Goal: Feedback & Contribution: Submit feedback/report problem

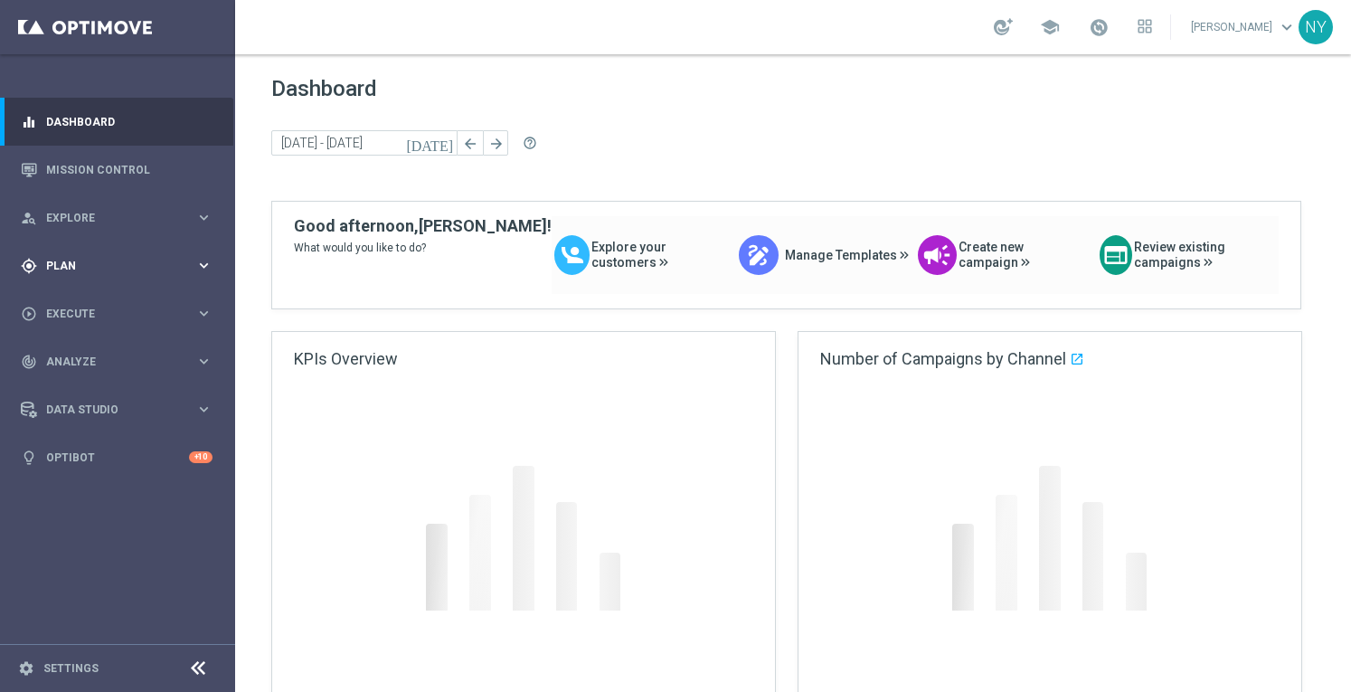
click at [63, 261] on span "Plan" at bounding box center [120, 265] width 149 height 11
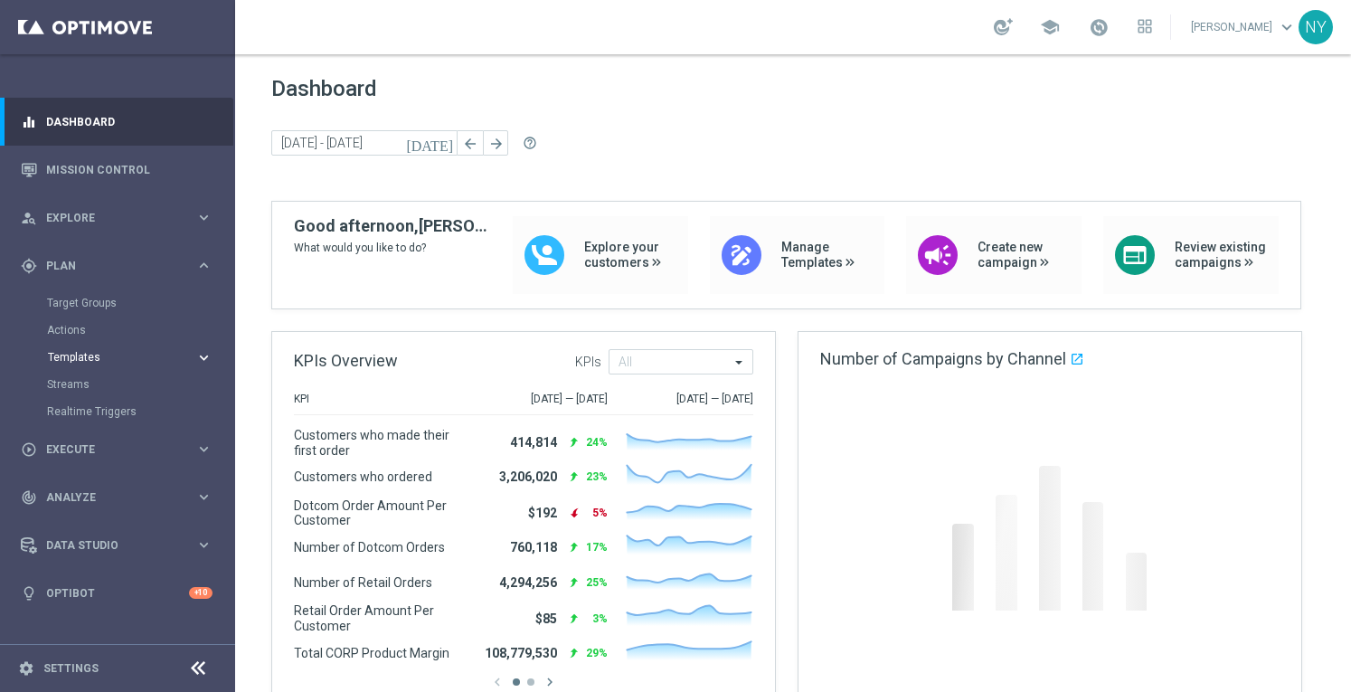
click at [83, 359] on span "Templates" at bounding box center [112, 357] width 129 height 11
click at [85, 387] on link "Optimail" at bounding box center [122, 384] width 132 height 14
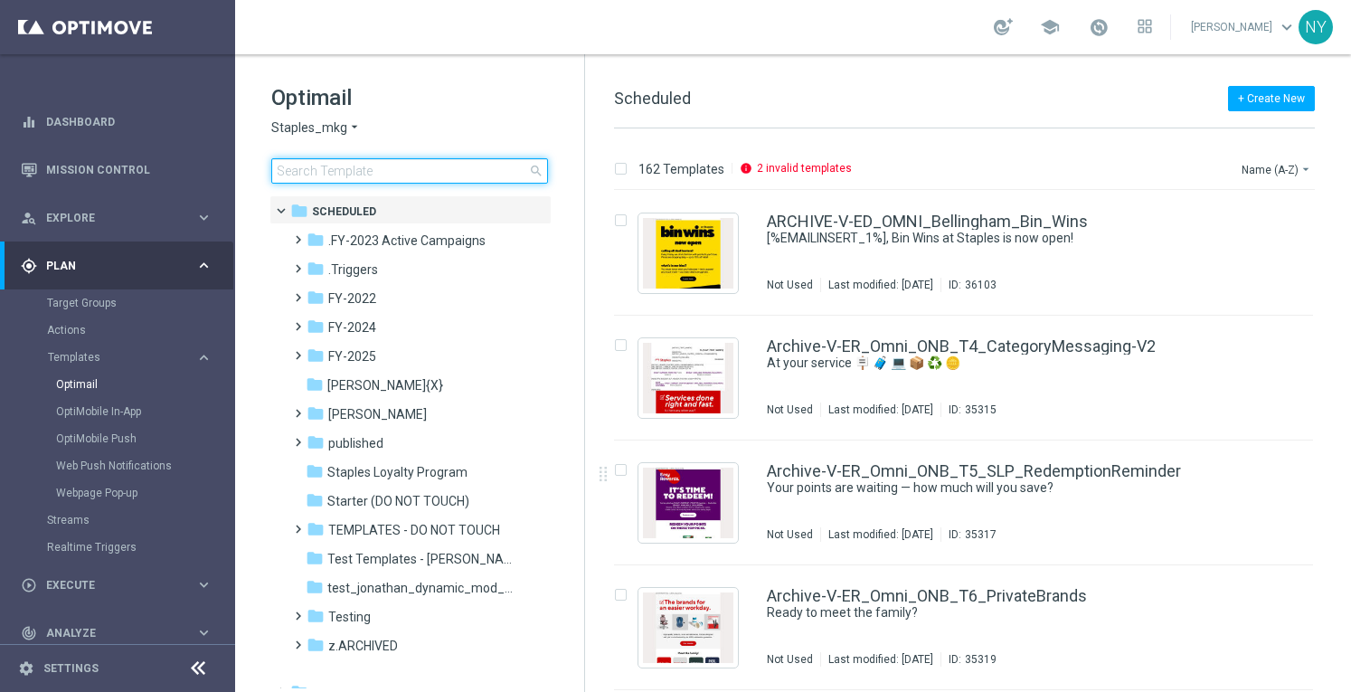
click at [314, 175] on input at bounding box center [409, 170] width 277 height 25
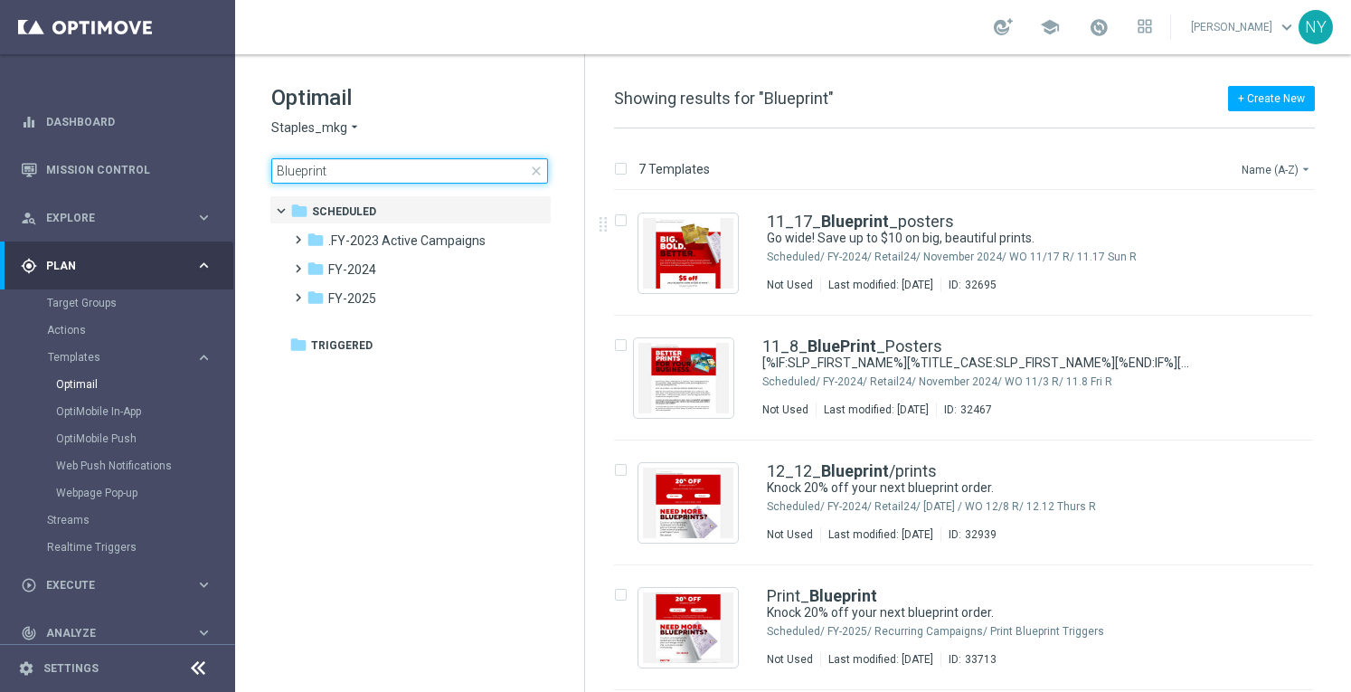
type input "Blueprint"
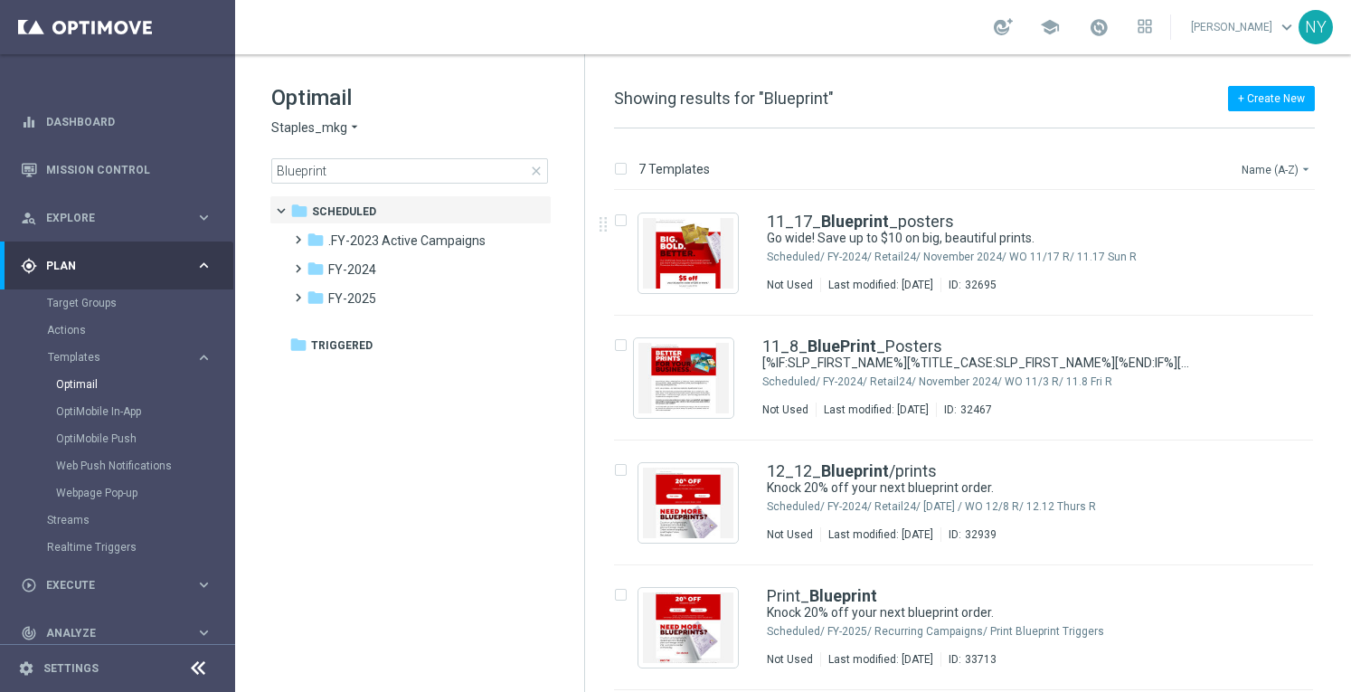
click at [1275, 167] on button "Name (A-Z) arrow_drop_down" at bounding box center [1277, 169] width 75 height 22
click at [1232, 250] on span "Date Modified (Newest)" at bounding box center [1245, 249] width 121 height 13
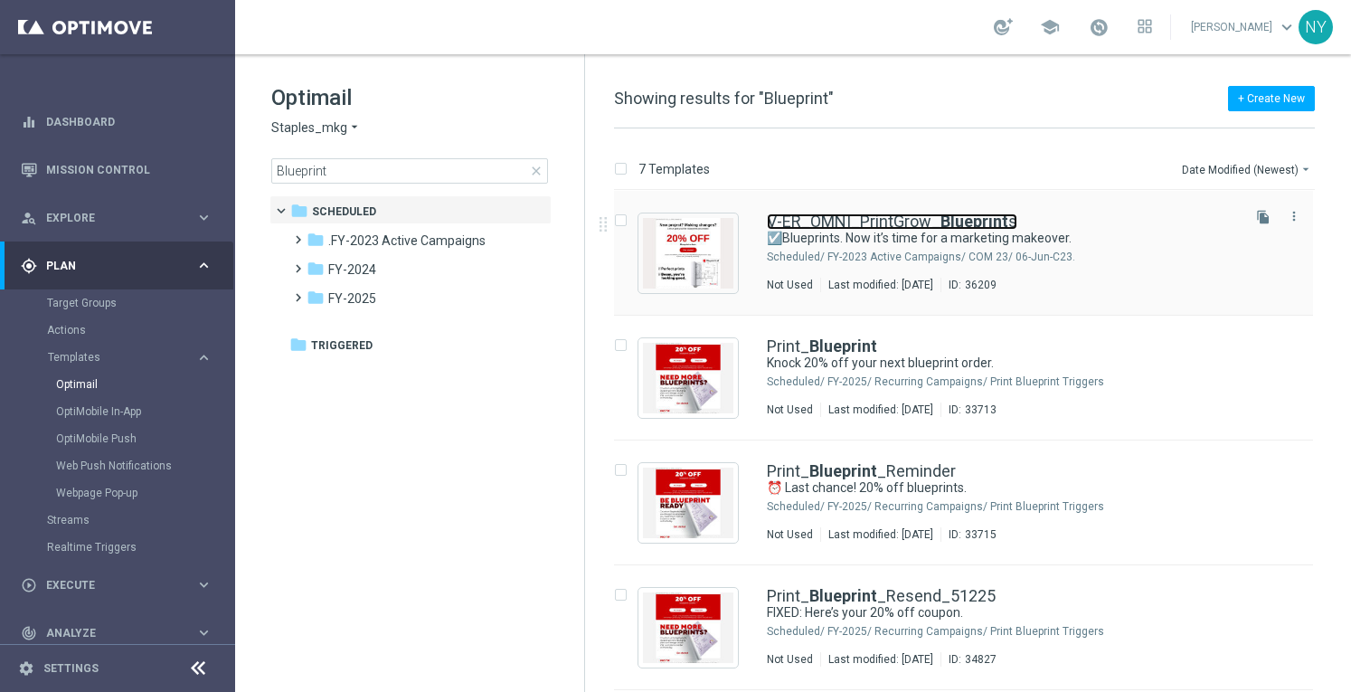
click at [822, 223] on link "V-ER_OMNI_PrintGrow_ Blueprint s" at bounding box center [892, 221] width 250 height 16
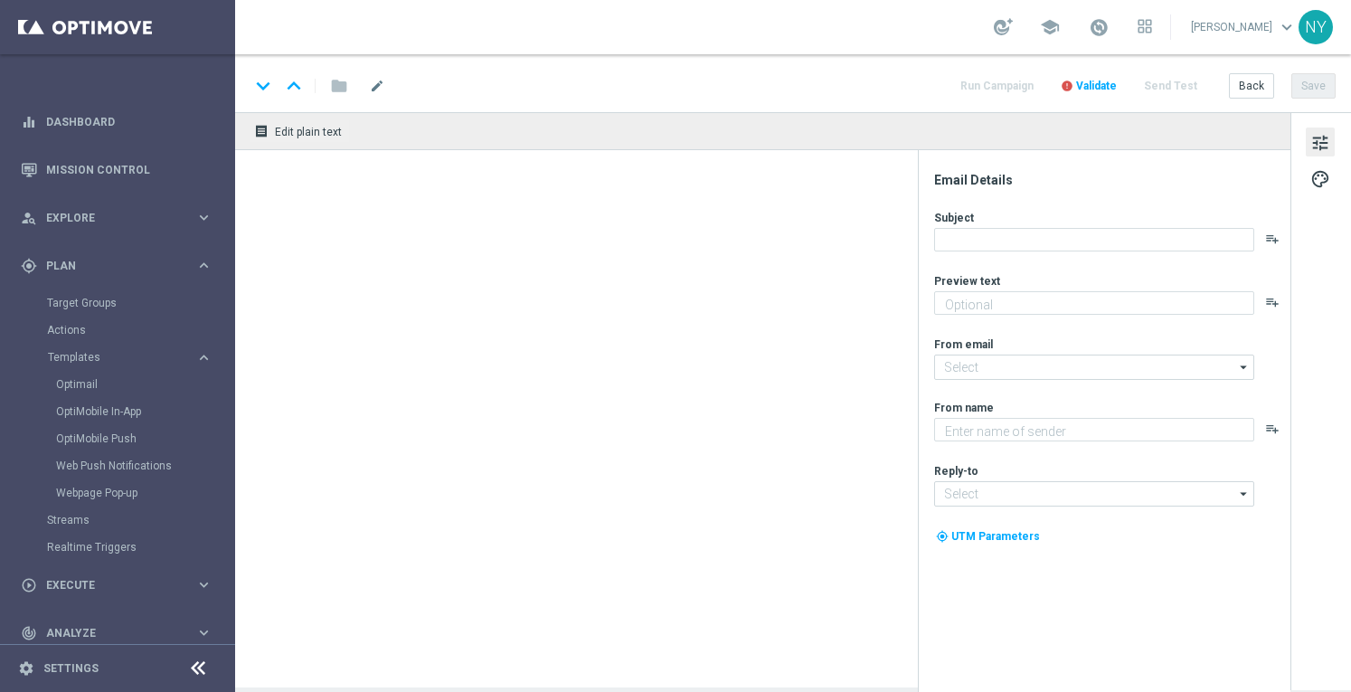
type input "V-ER_OMNI_PrintGrow_Blueprints"
type textarea "Let’s promote your business with custom prints."
type textarea "Staples"
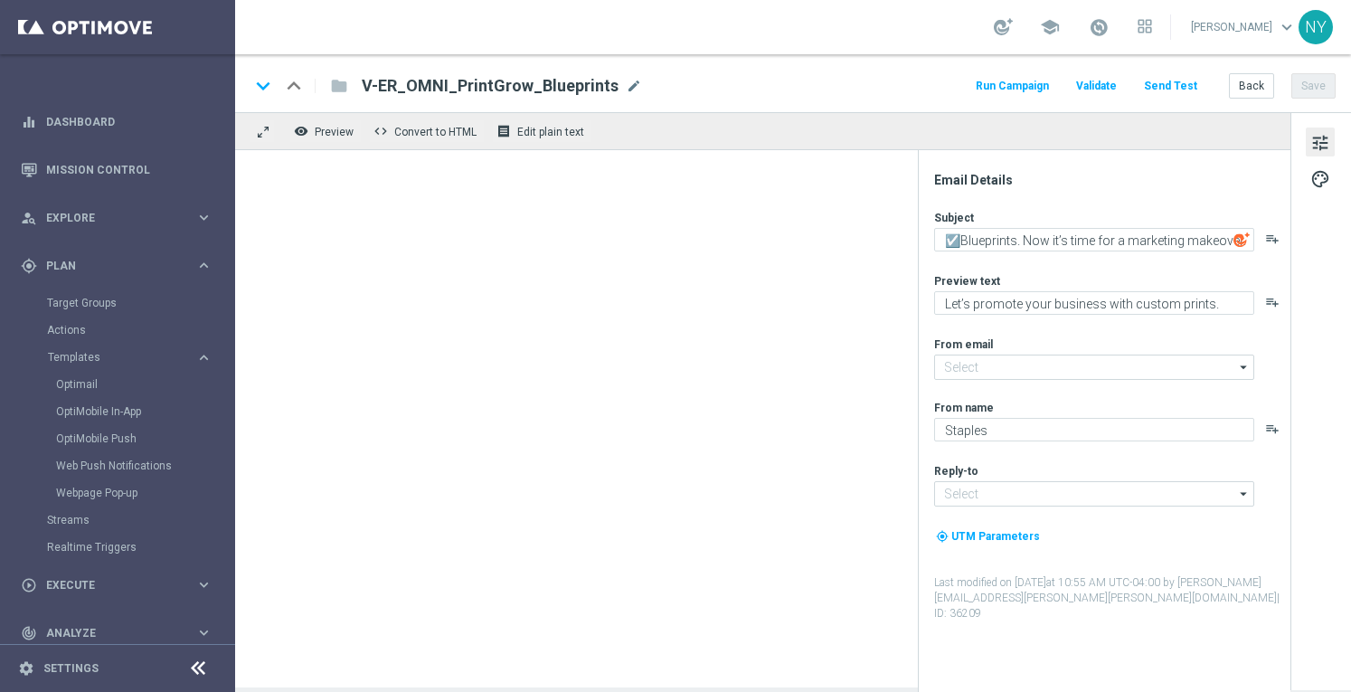
type input "[EMAIL_ADDRESS][DOMAIN_NAME]"
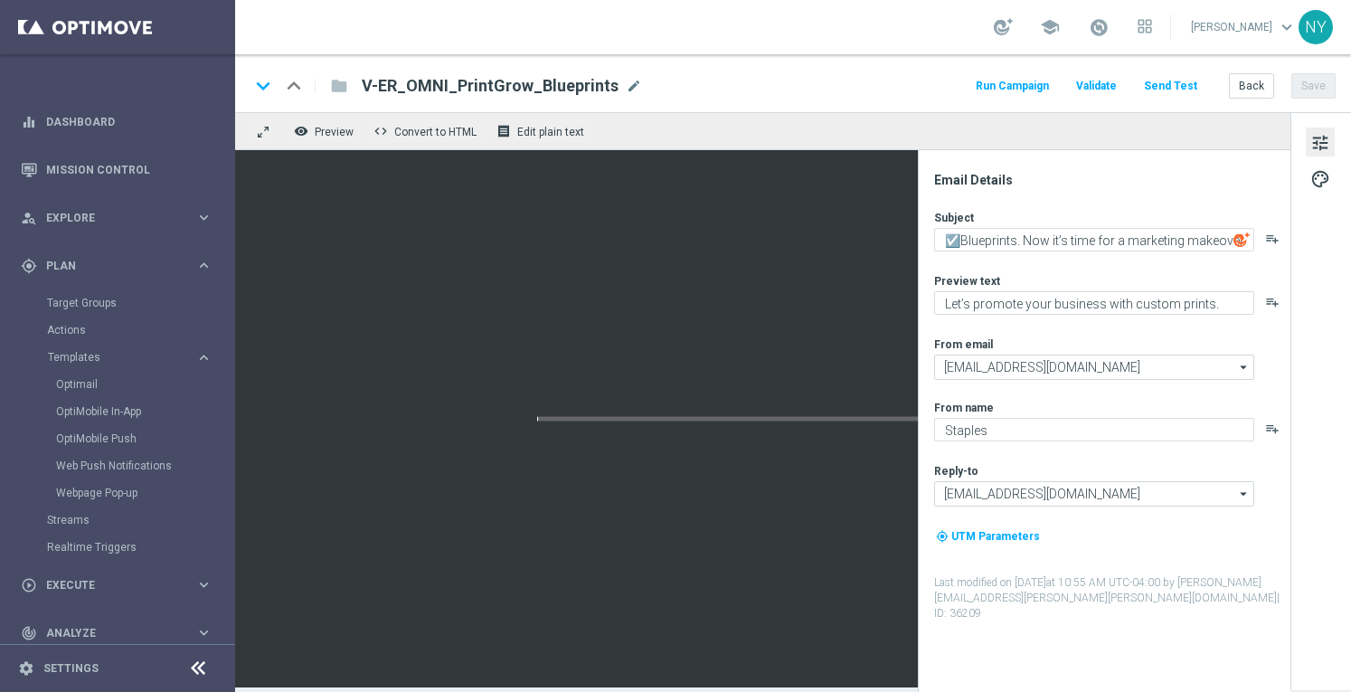
click at [626, 91] on span "mode_edit" at bounding box center [634, 86] width 16 height 16
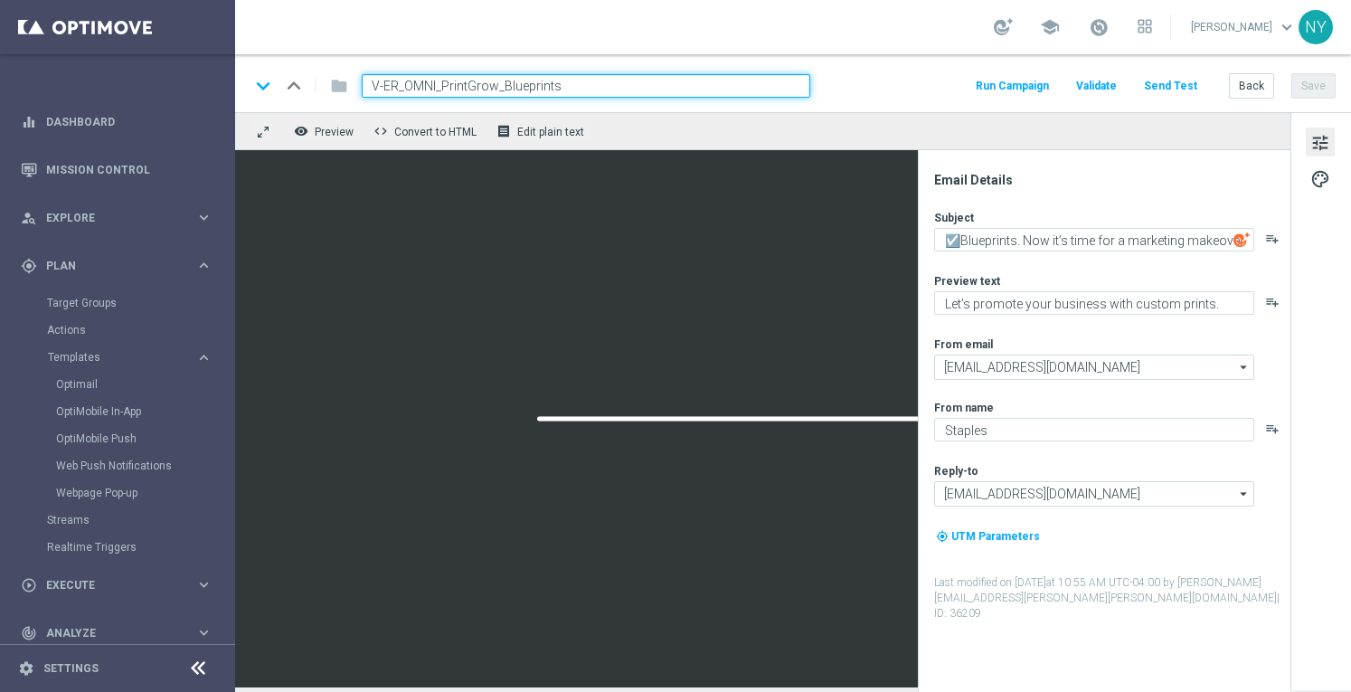
drag, startPoint x: 581, startPoint y: 80, endPoint x: 157, endPoint y: 76, distance: 423.2
click at [157, 76] on main "equalizer Dashboard Mission Control" at bounding box center [675, 346] width 1351 height 692
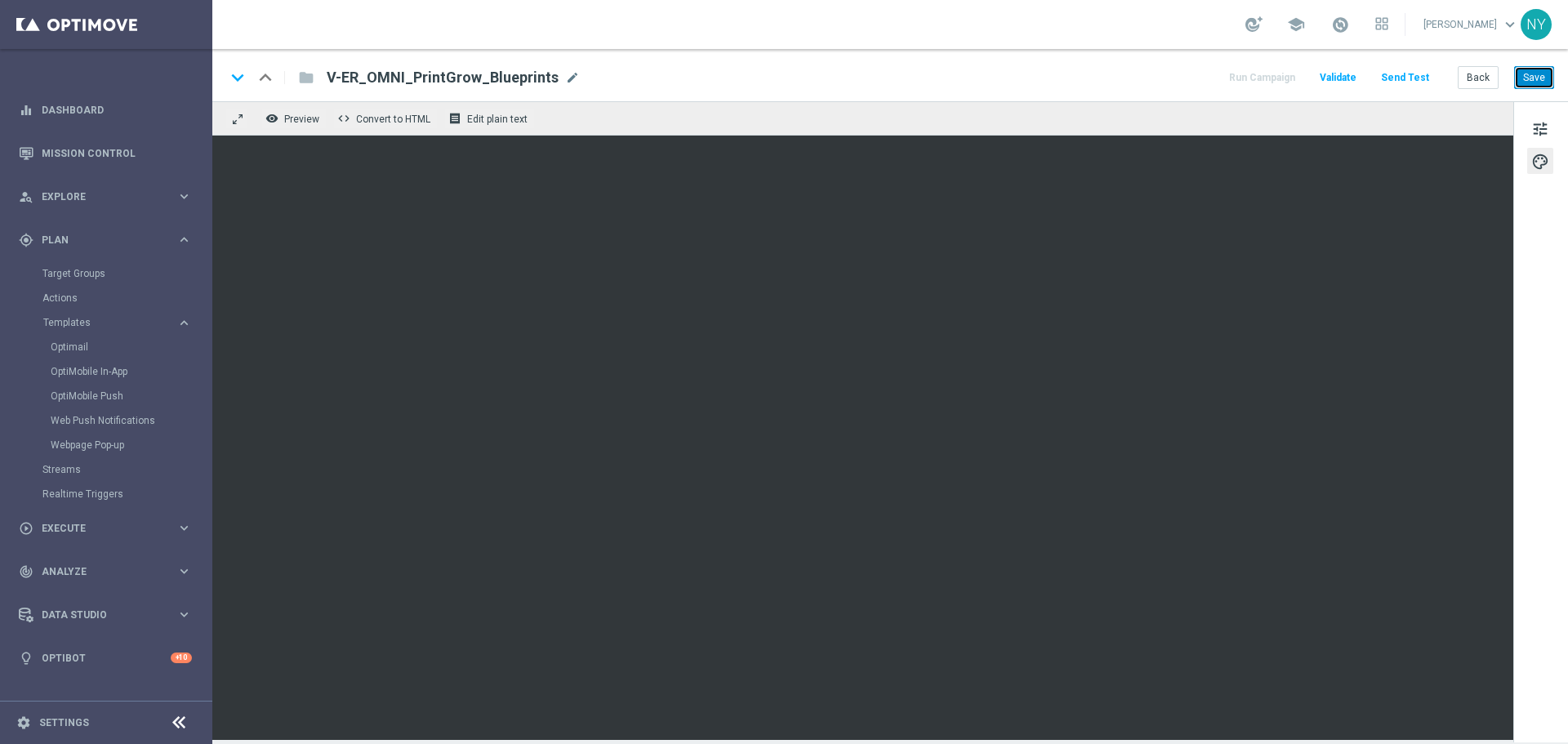
click at [1219, 81] on button "Save" at bounding box center [1535, 77] width 40 height 23
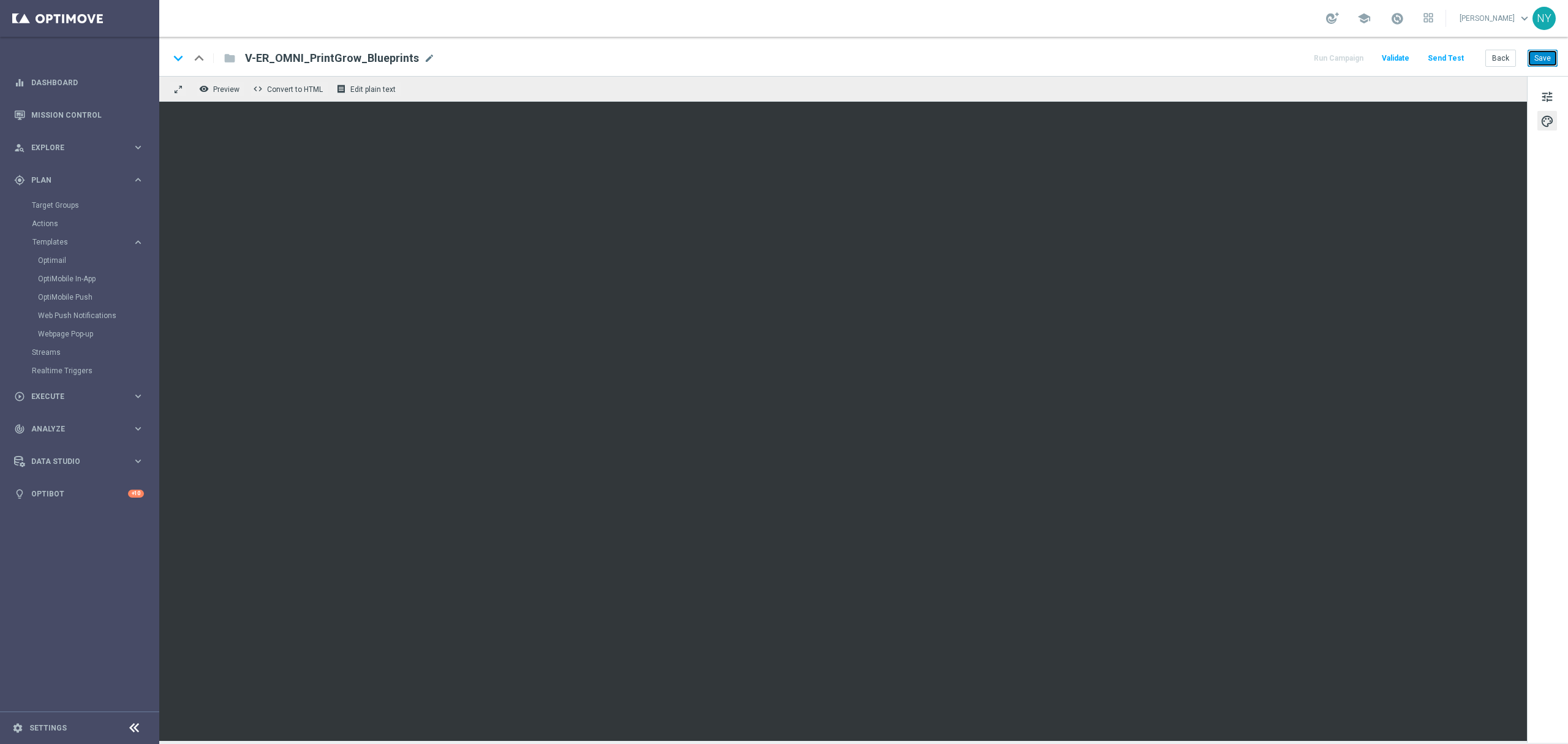
click at [914, 62] on button "Save" at bounding box center [1542, 58] width 30 height 17
click at [914, 54] on button "Save" at bounding box center [1542, 58] width 30 height 17
click at [914, 55] on button "Save" at bounding box center [1542, 58] width 30 height 17
click at [914, 57] on button "Save" at bounding box center [1542, 58] width 30 height 17
click at [914, 59] on button "Save" at bounding box center [1542, 58] width 30 height 17
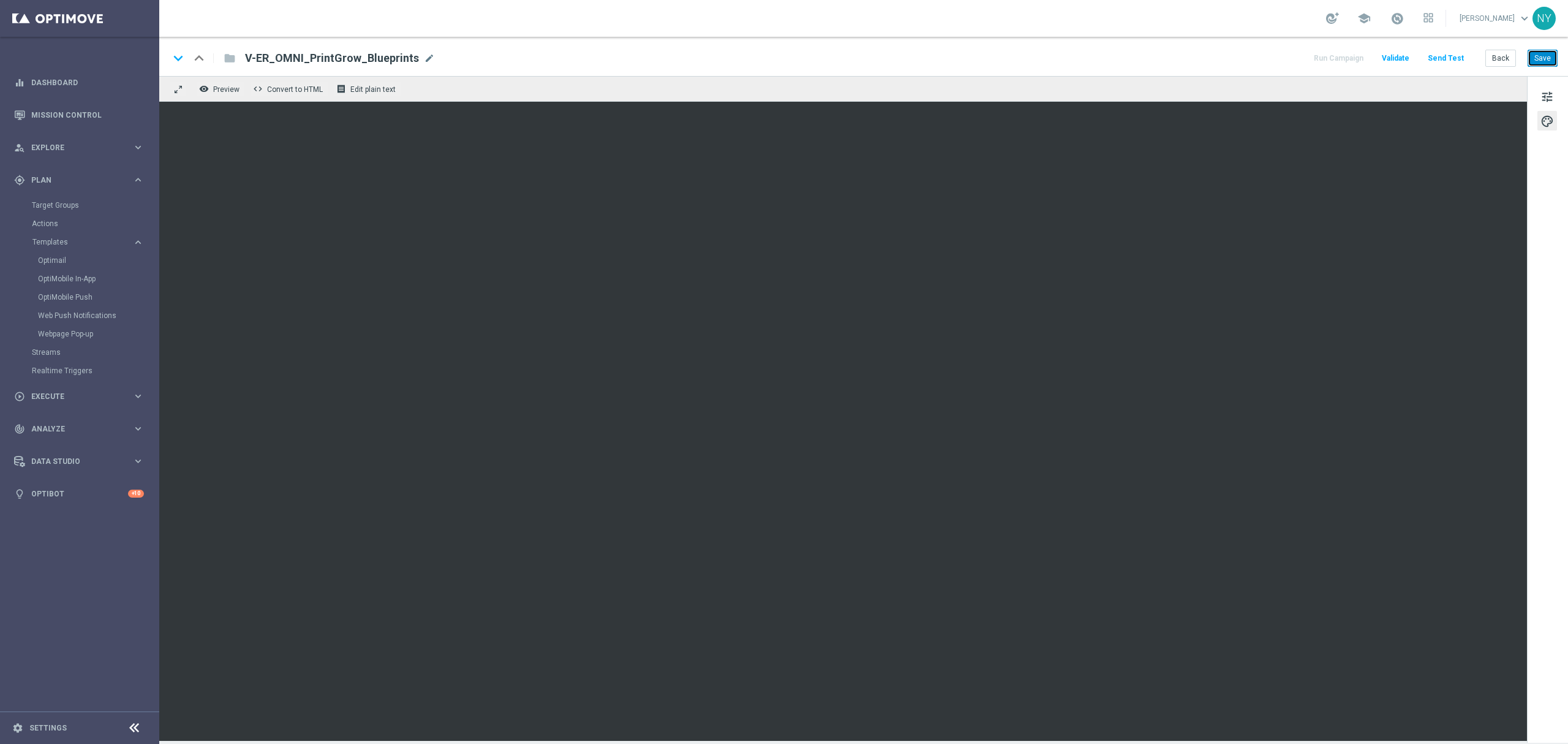
click at [914, 61] on button "Save" at bounding box center [1542, 58] width 30 height 17
click at [914, 58] on button "Save" at bounding box center [1542, 58] width 30 height 17
click at [914, 62] on button "Save" at bounding box center [1542, 58] width 30 height 17
click at [914, 57] on button "Save" at bounding box center [1542, 58] width 30 height 17
click at [914, 64] on button "Save" at bounding box center [1542, 58] width 30 height 17
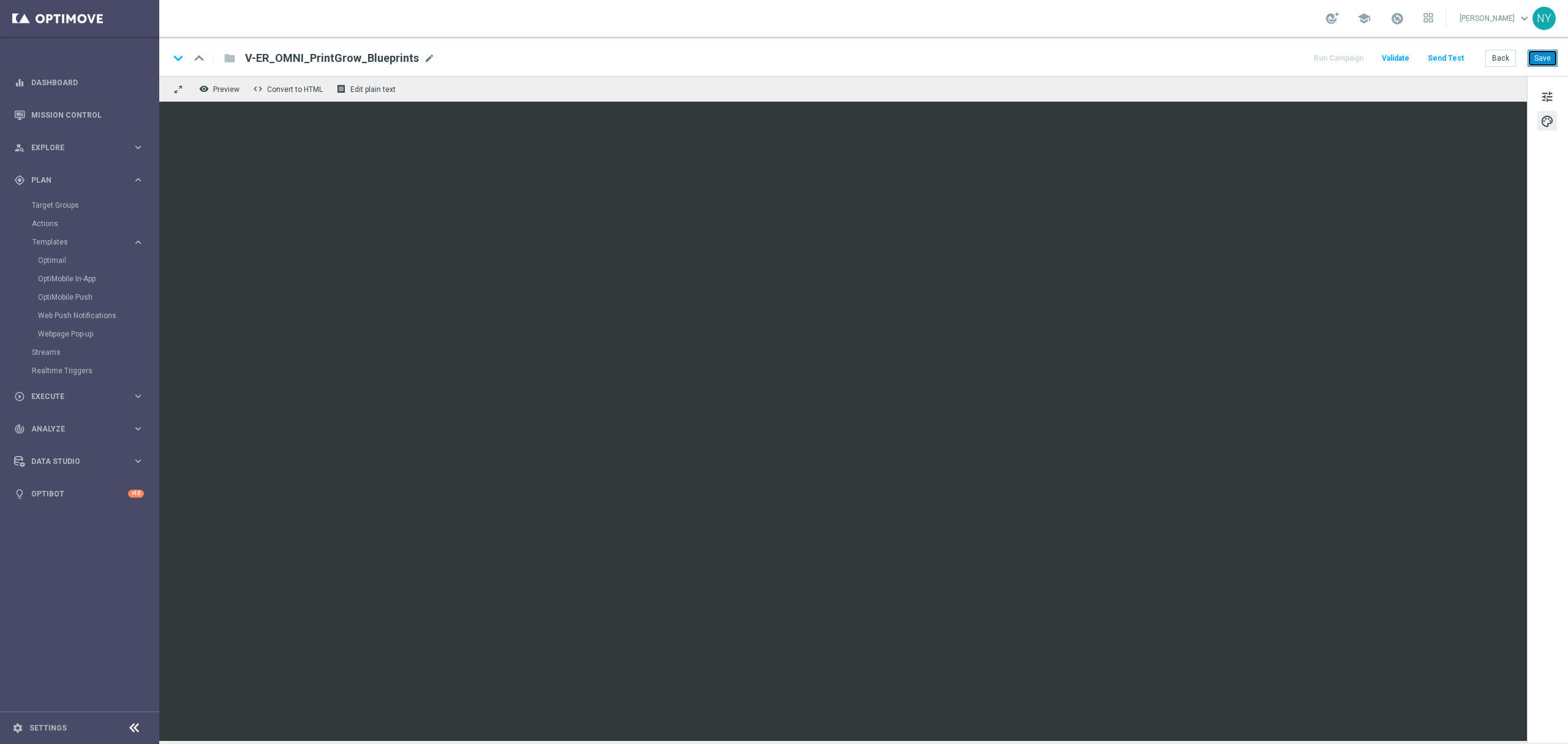
click at [914, 53] on button "Save" at bounding box center [1542, 58] width 30 height 17
click at [914, 62] on button "Save" at bounding box center [1542, 58] width 30 height 17
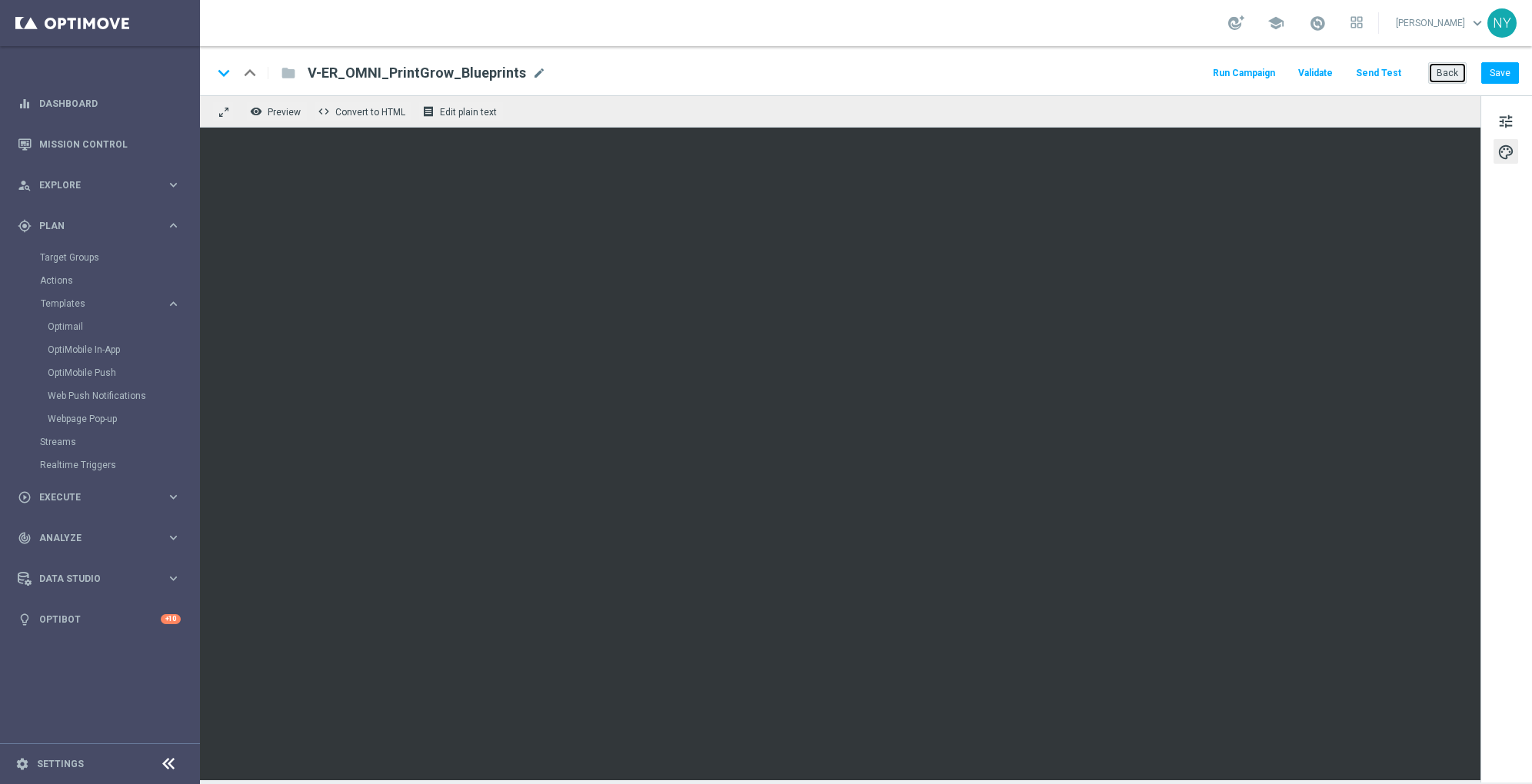
click at [1148, 77] on button "Back" at bounding box center [1447, 72] width 38 height 21
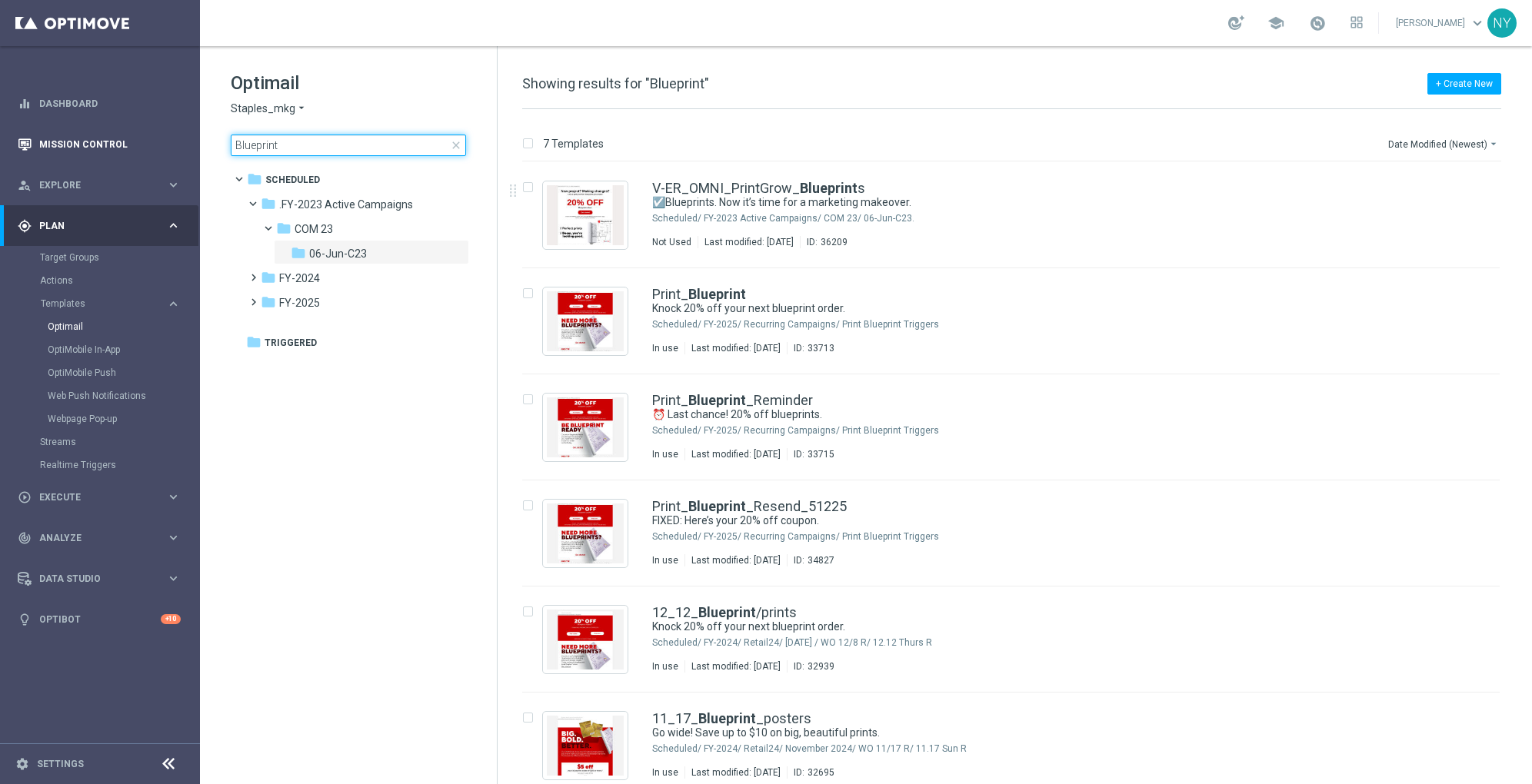
drag, startPoint x: 168, startPoint y: 151, endPoint x: 132, endPoint y: 149, distance: 36.1
click at [138, 149] on main "equalizer Dashboard Mission Control" at bounding box center [766, 392] width 1532 height 784
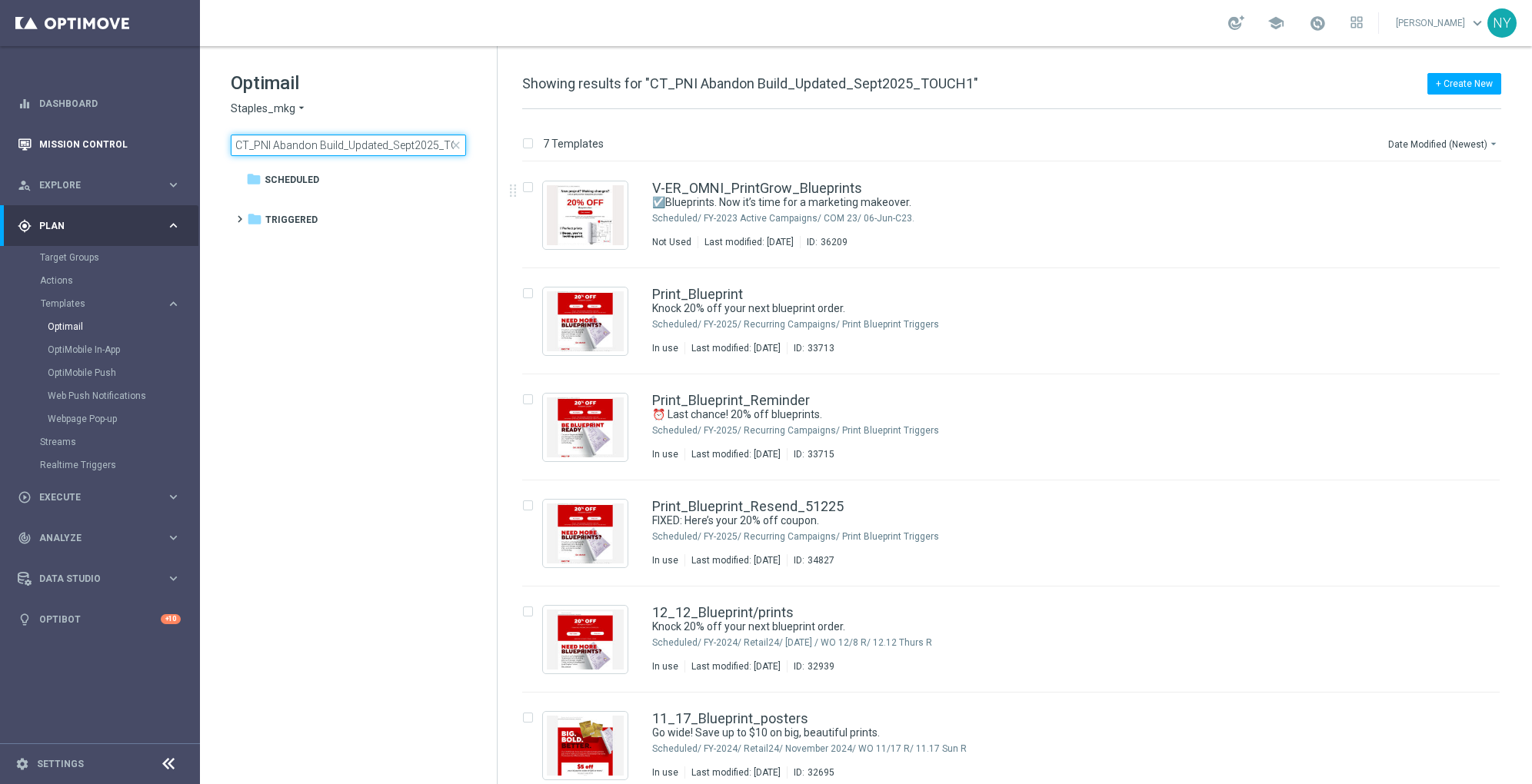
scroll to position [0, 27]
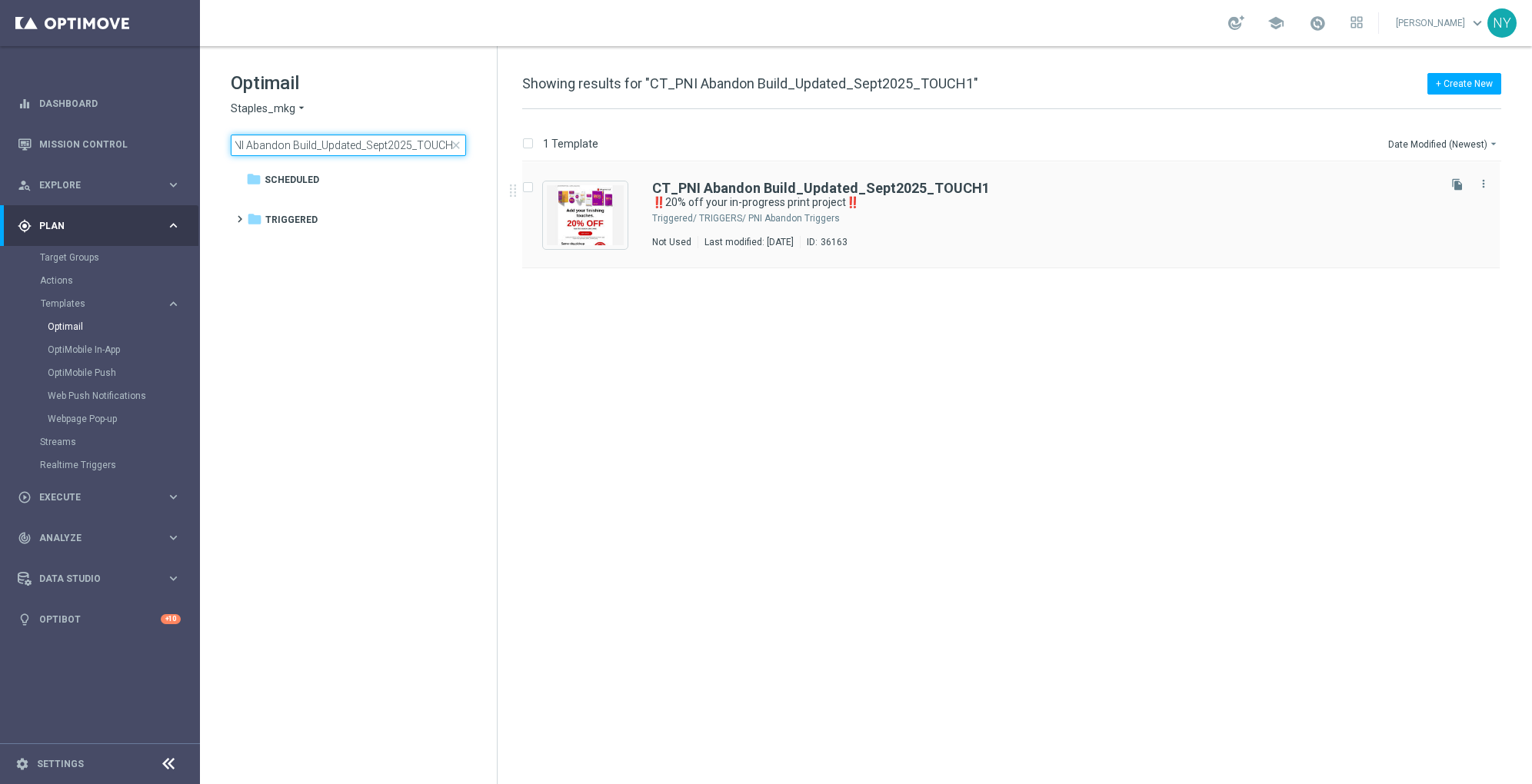
type input "CT_PNI Abandon Build_Updated_Sept2025_TOUCH1"
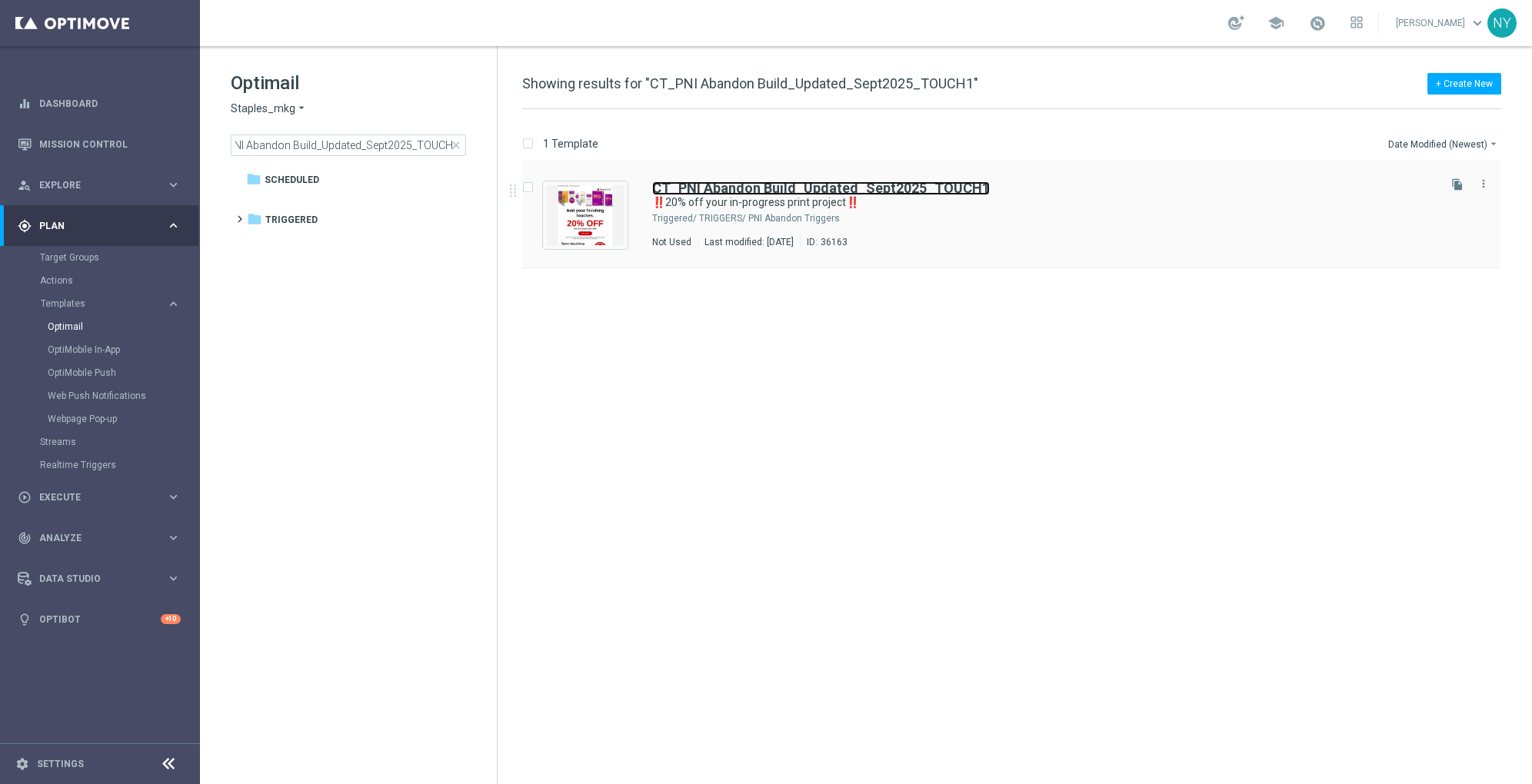
click at [805, 185] on b "CT_PNI Abandon Build_Updated_Sept2025_TOUCH1" at bounding box center [821, 188] width 338 height 16
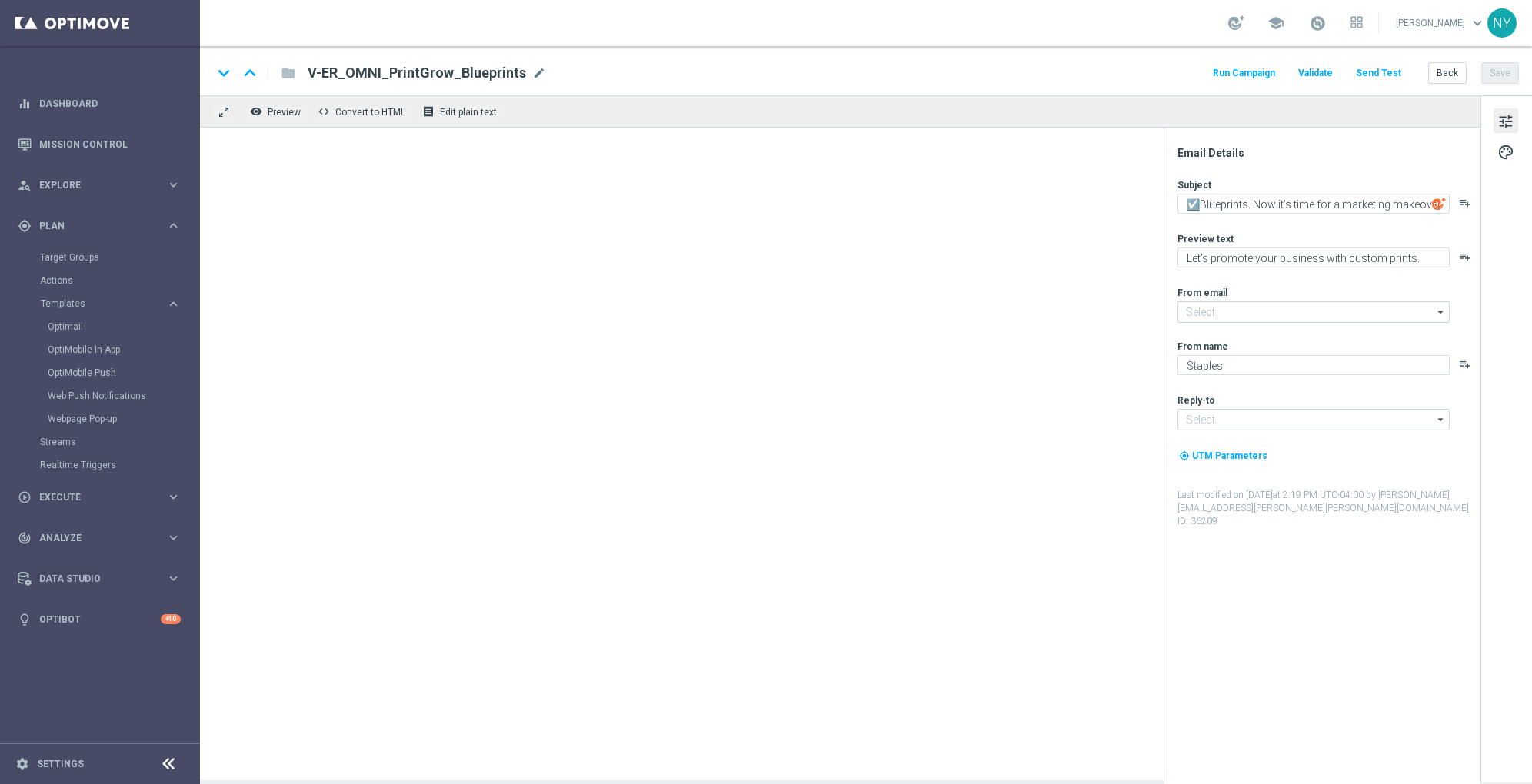
type input "[EMAIL_ADDRESS][DOMAIN_NAME]"
type textarea "‼️20% off your in-progress print project‼️"
type textarea "Finish your print project [DATE] and save!"
type input "[EMAIL_ADDRESS][DOMAIN_NAME]"
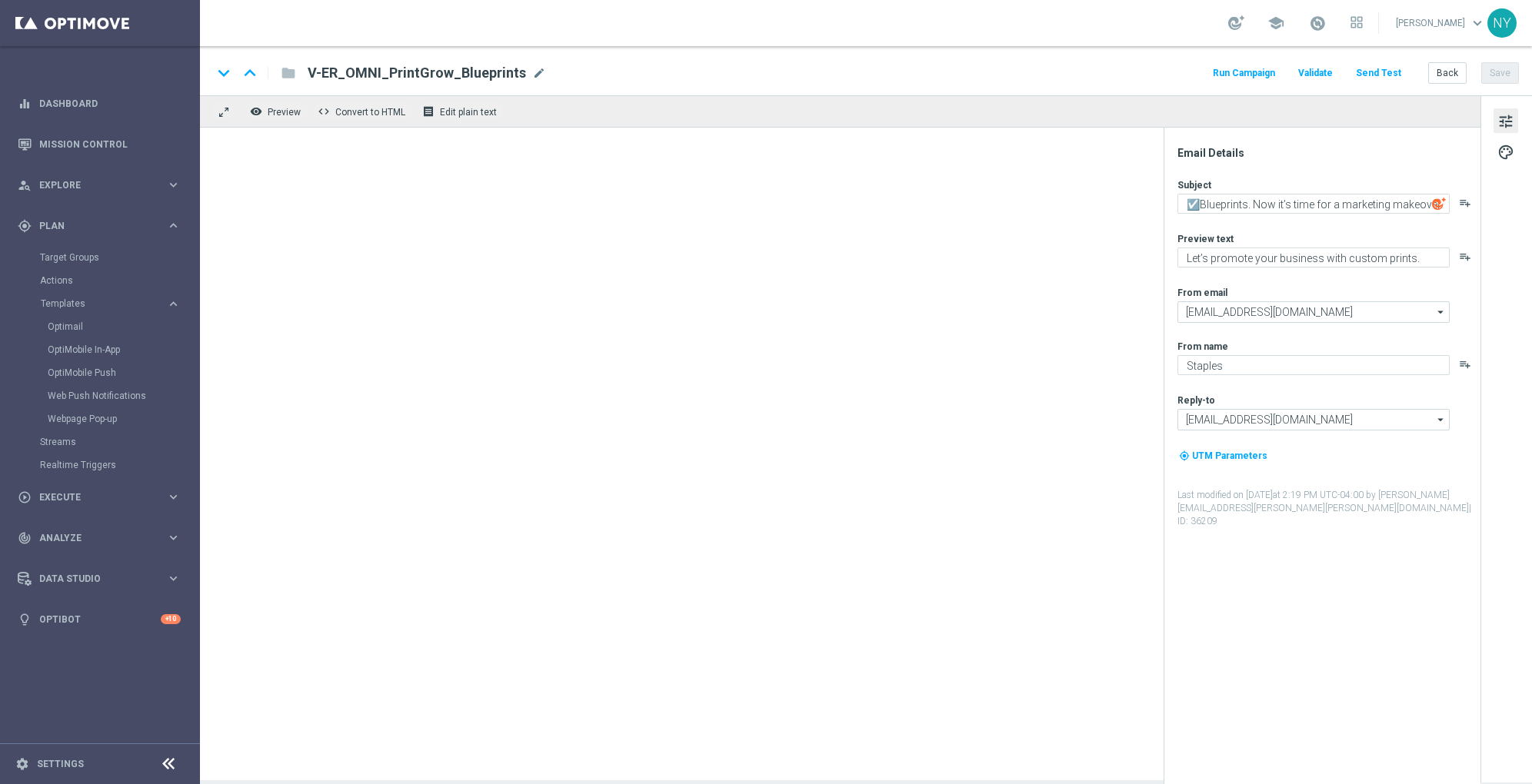
type input "[EMAIL_ADDRESS][DOMAIN_NAME]"
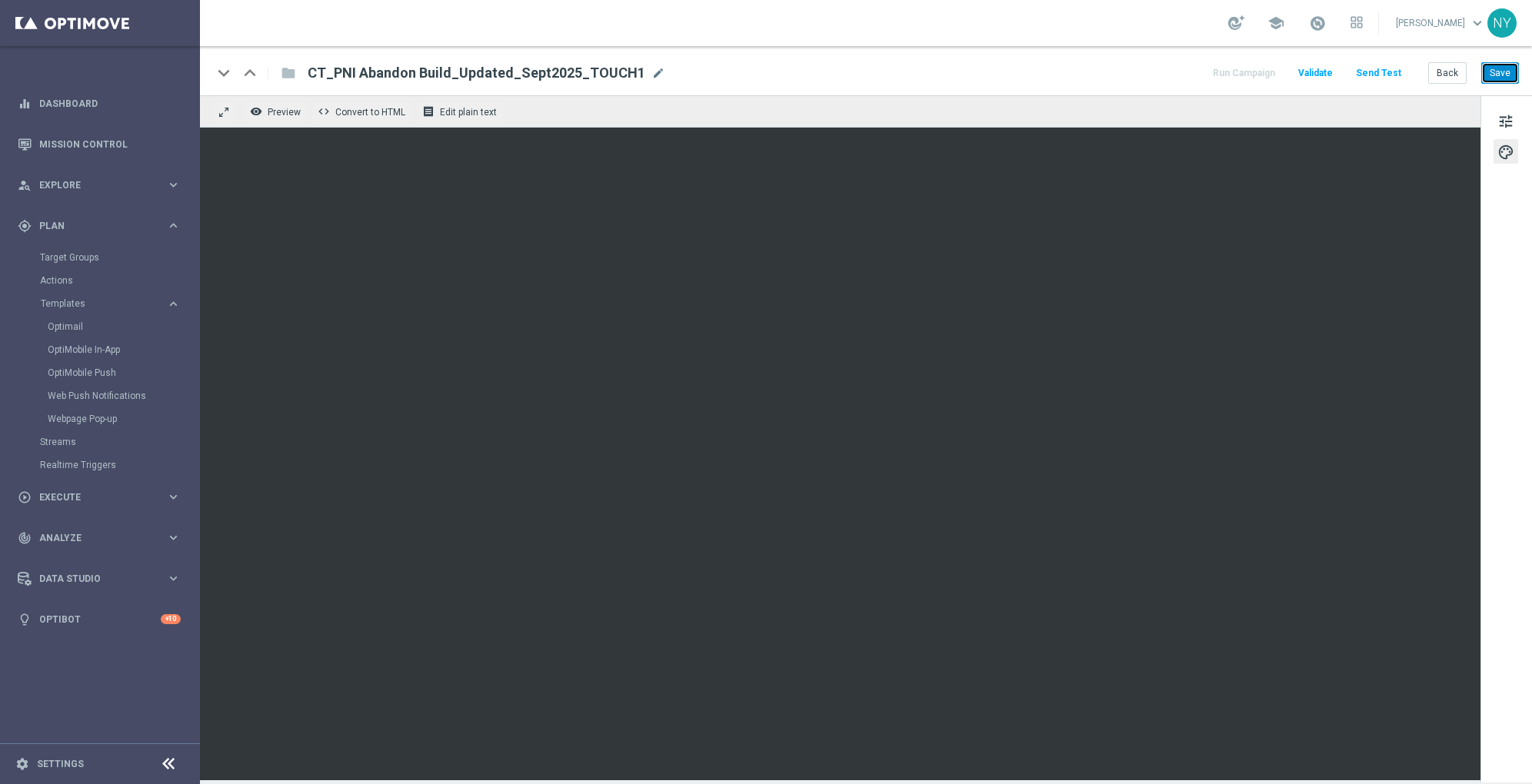
click at [1148, 75] on button "Save" at bounding box center [1501, 72] width 37 height 21
click at [1148, 67] on button "Send Test" at bounding box center [1379, 73] width 50 height 20
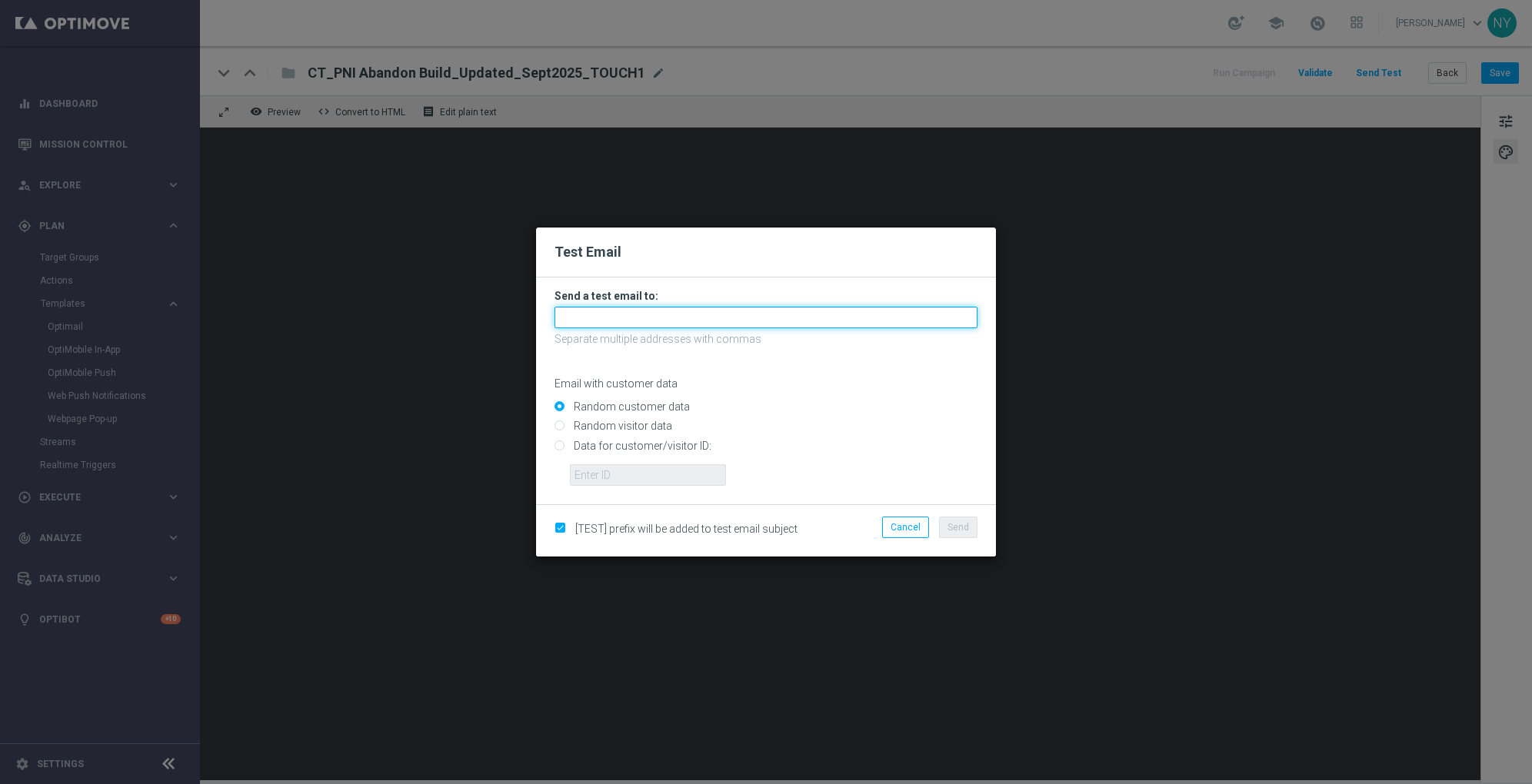
click at [595, 315] on input "text" at bounding box center [766, 317] width 423 height 21
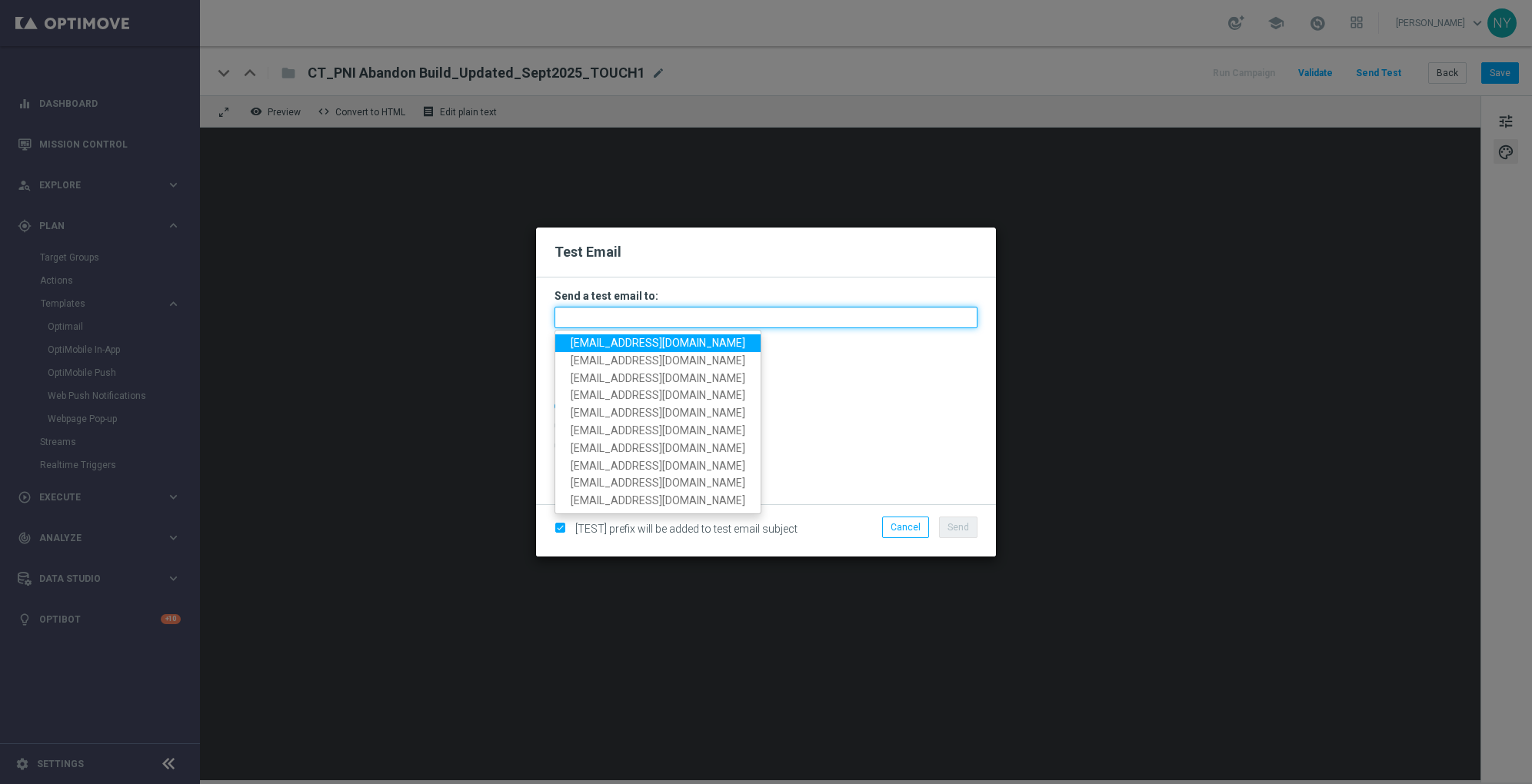
paste input "neilyetts3-bfqj2@litmusemail.com"
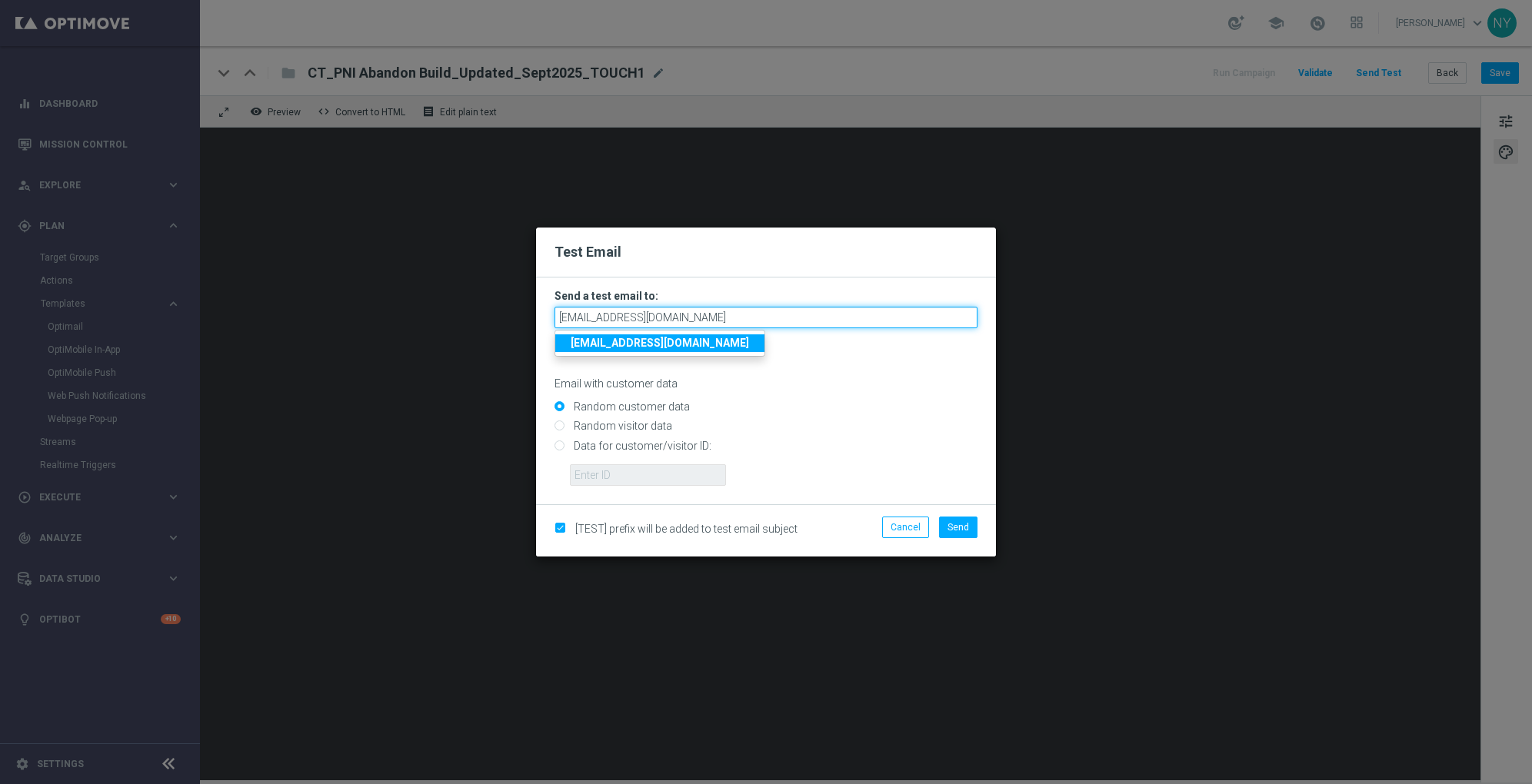
type input "neilyetts3-bfqj2@litmusemail.com"
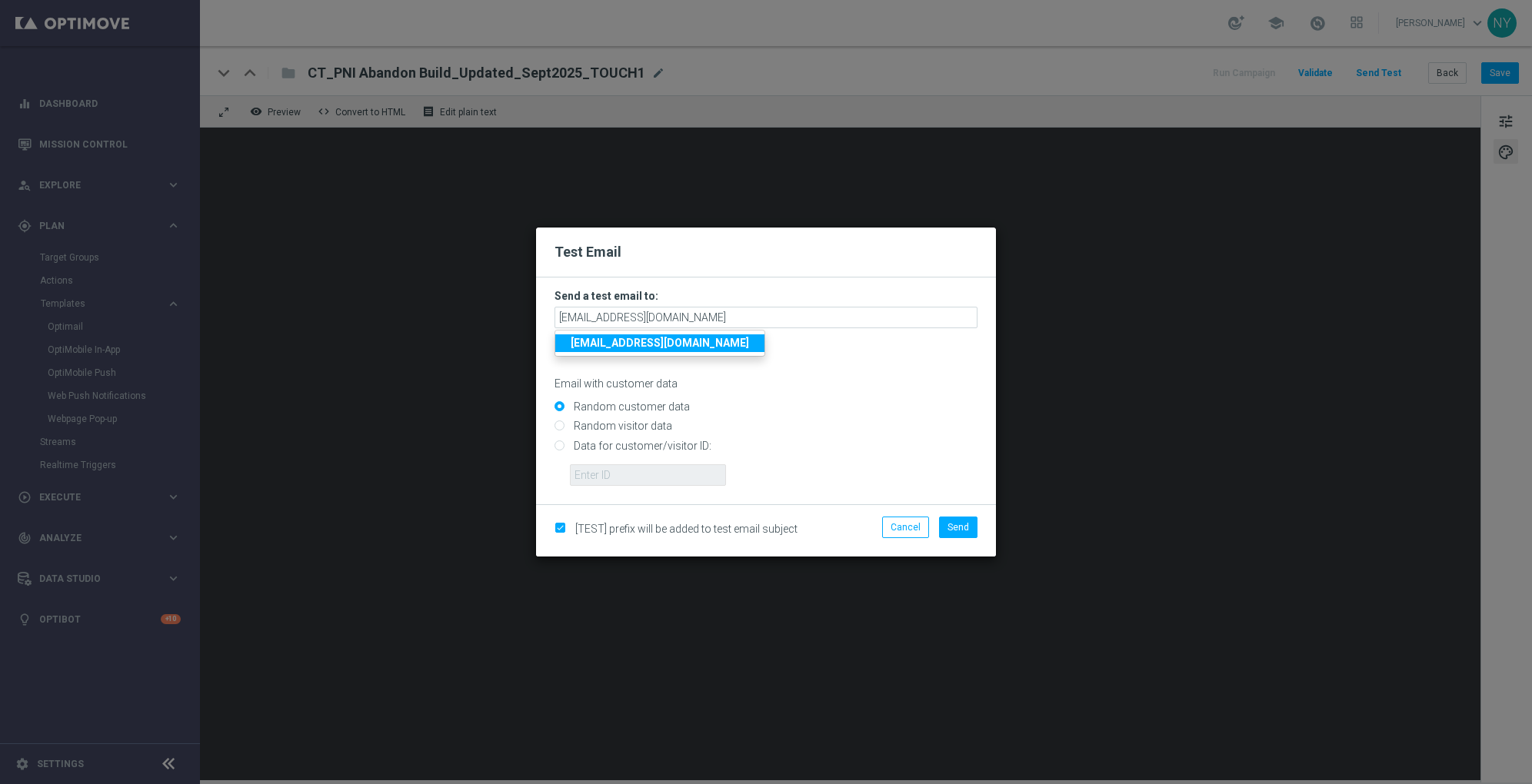
click at [564, 446] on input "Data for customer/visitor ID:" at bounding box center [766, 452] width 423 height 21
radio input "true"
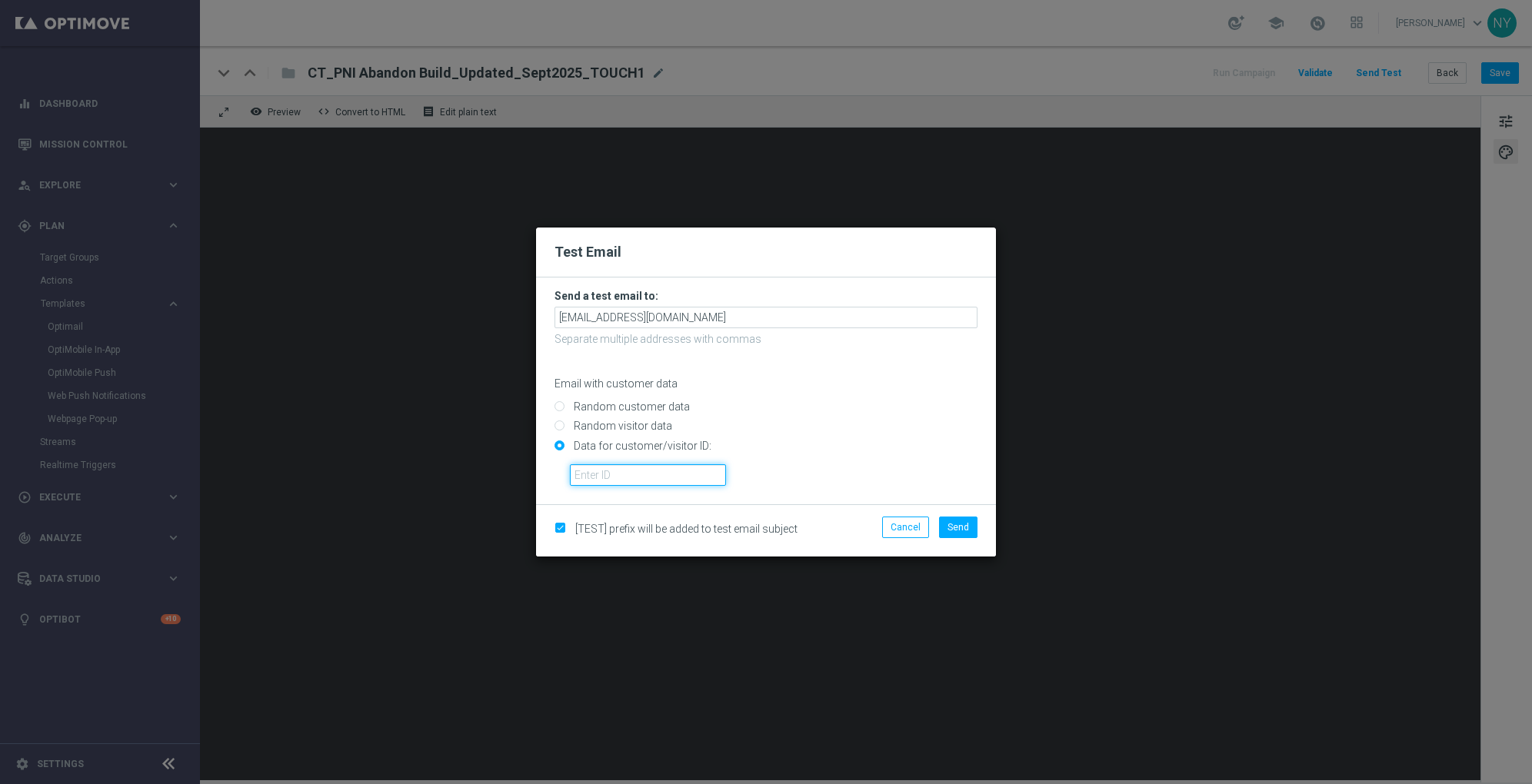
click at [586, 474] on input "text" at bounding box center [648, 474] width 157 height 21
click at [610, 475] on input "text" at bounding box center [648, 474] width 157 height 21
paste input "10000006208"
type input "10000006208"
click at [966, 526] on span "Send" at bounding box center [958, 527] width 21 height 11
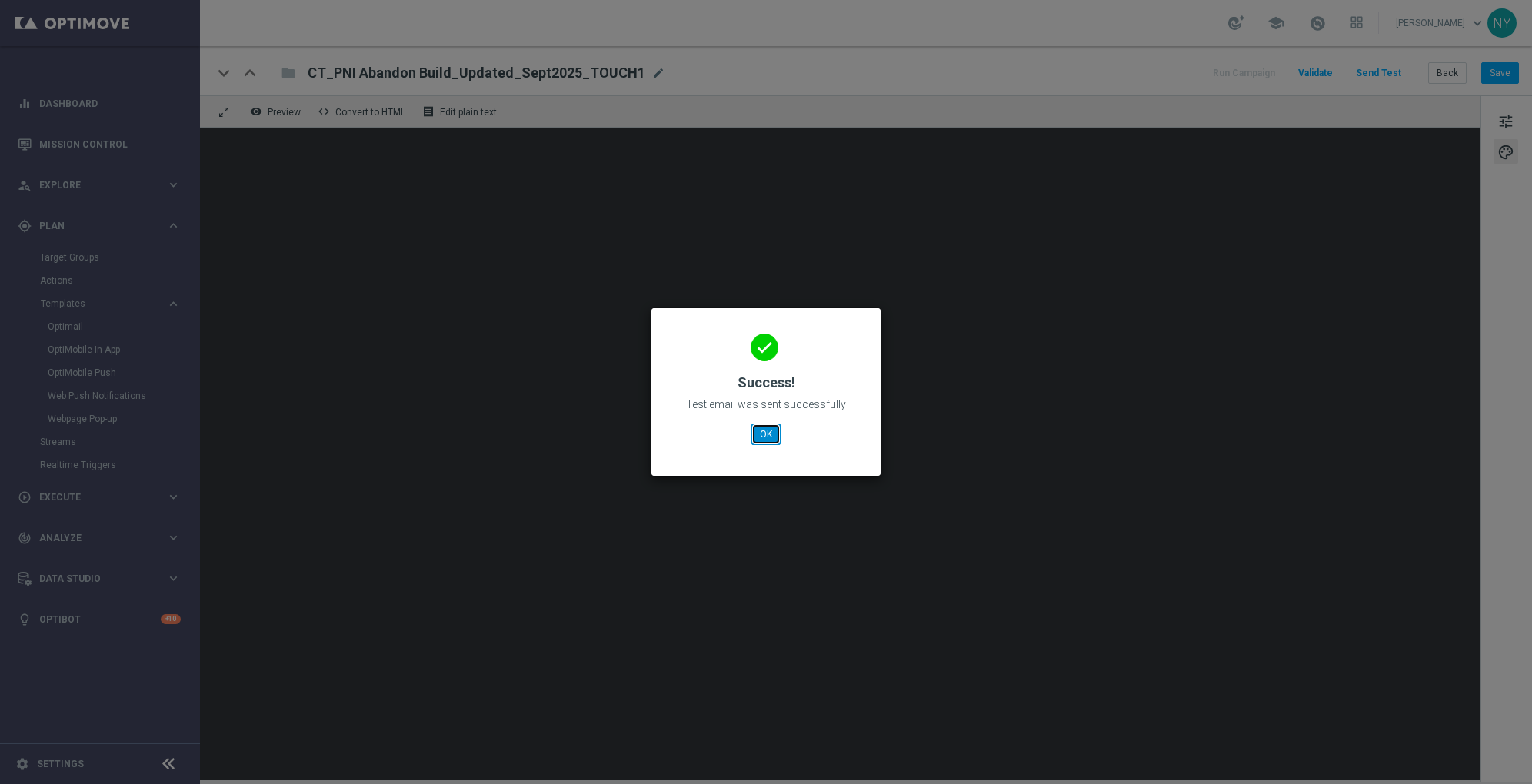
click at [763, 427] on button "OK" at bounding box center [766, 434] width 29 height 21
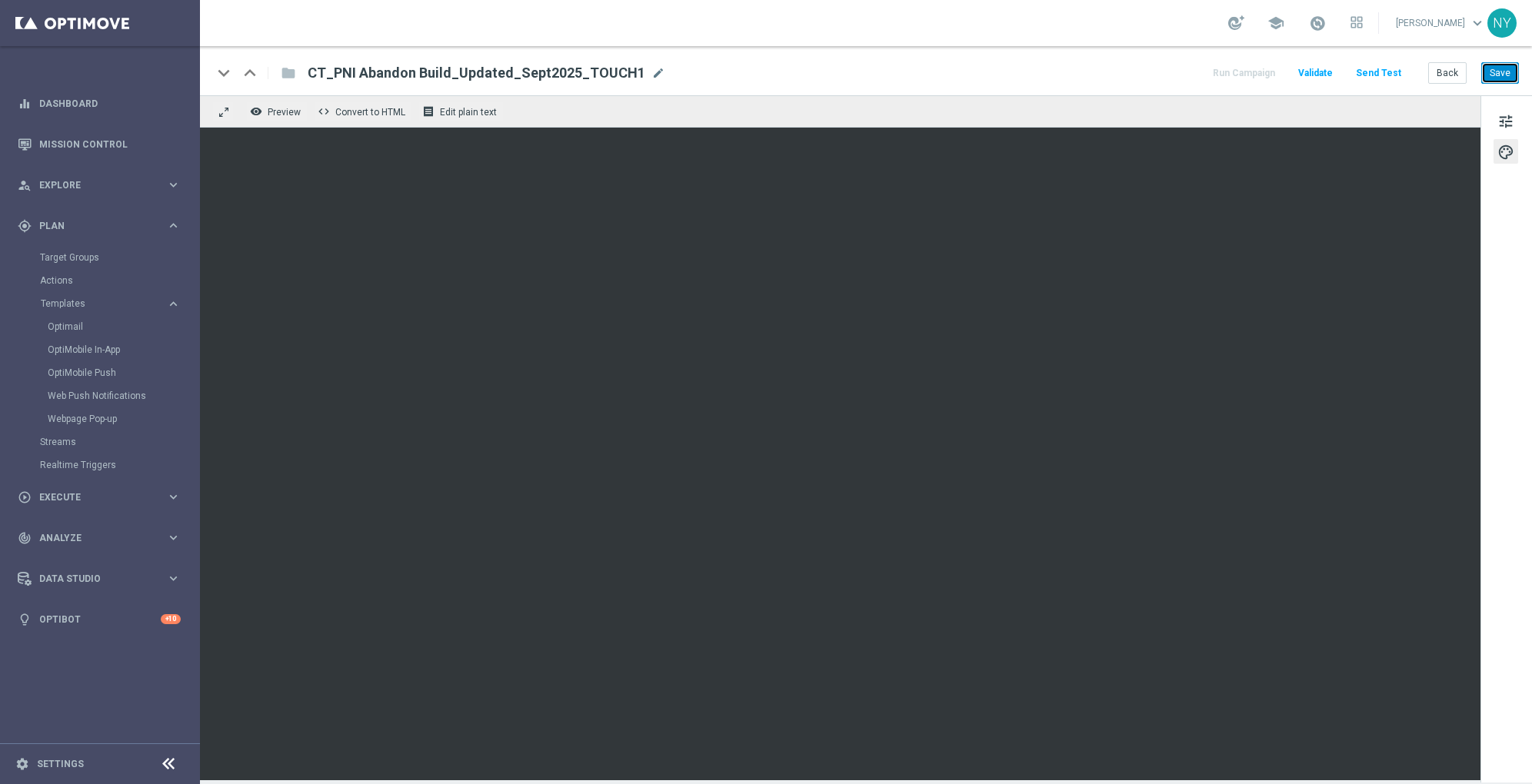
click at [1148, 77] on button "Save" at bounding box center [1501, 72] width 37 height 21
click at [1148, 80] on button "Save" at bounding box center [1501, 72] width 37 height 21
click at [1148, 74] on button "Send Test" at bounding box center [1379, 73] width 50 height 20
click at [1148, 71] on button "Send Test" at bounding box center [1379, 73] width 50 height 20
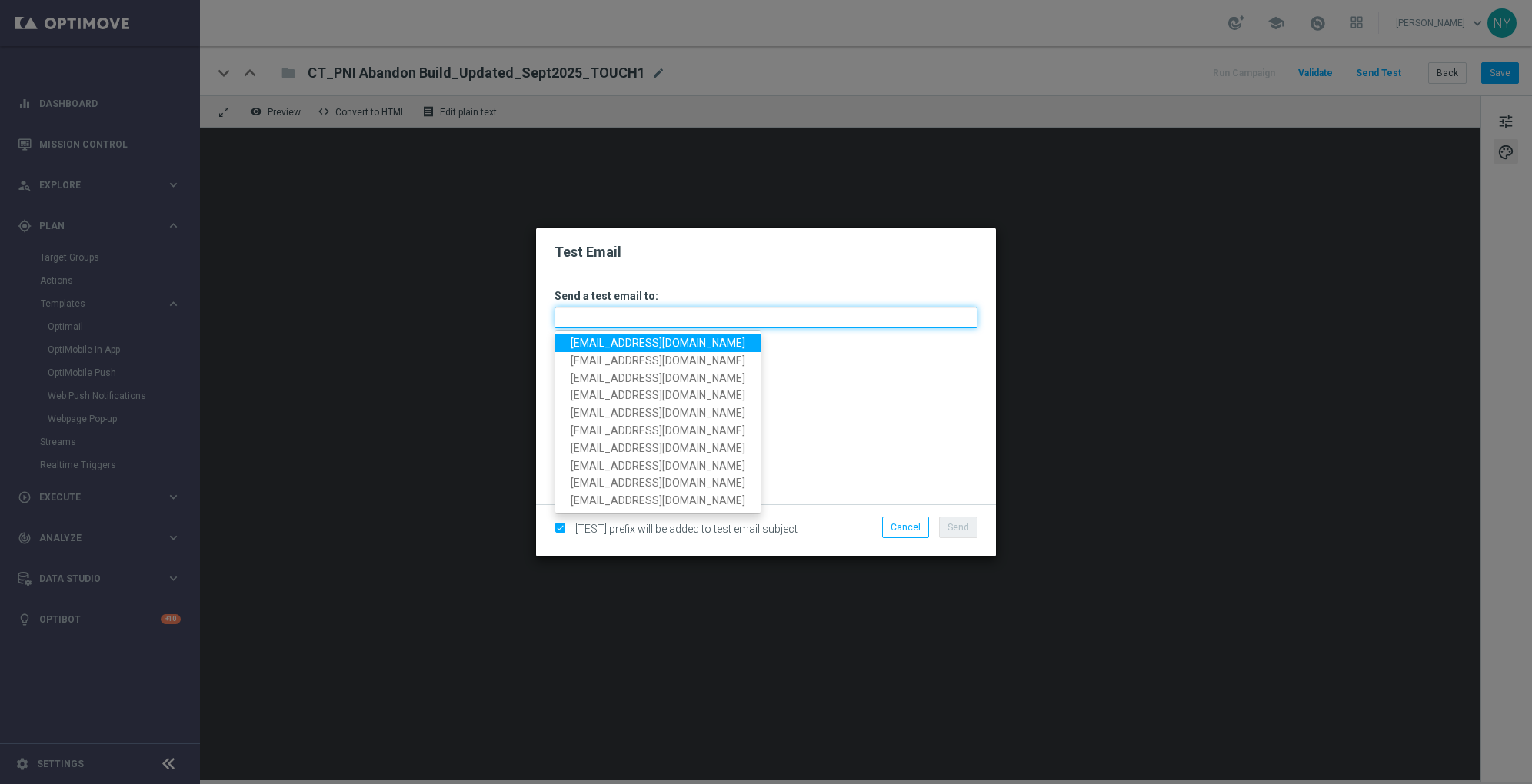
click at [582, 317] on input "text" at bounding box center [766, 317] width 423 height 21
paste input "[EMAIL_ADDRESS][DOMAIN_NAME]"
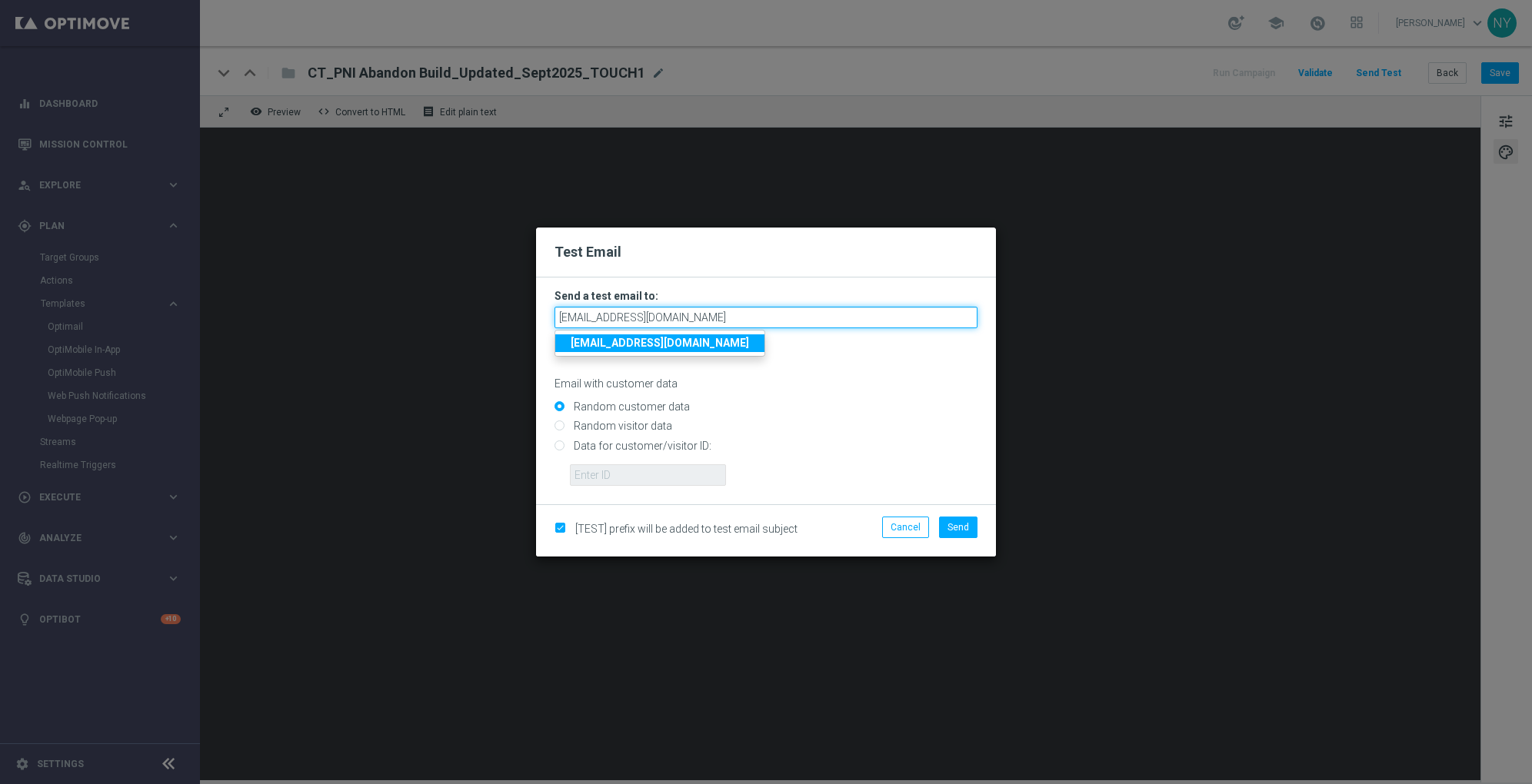
type input "[EMAIL_ADDRESS][DOMAIN_NAME]"
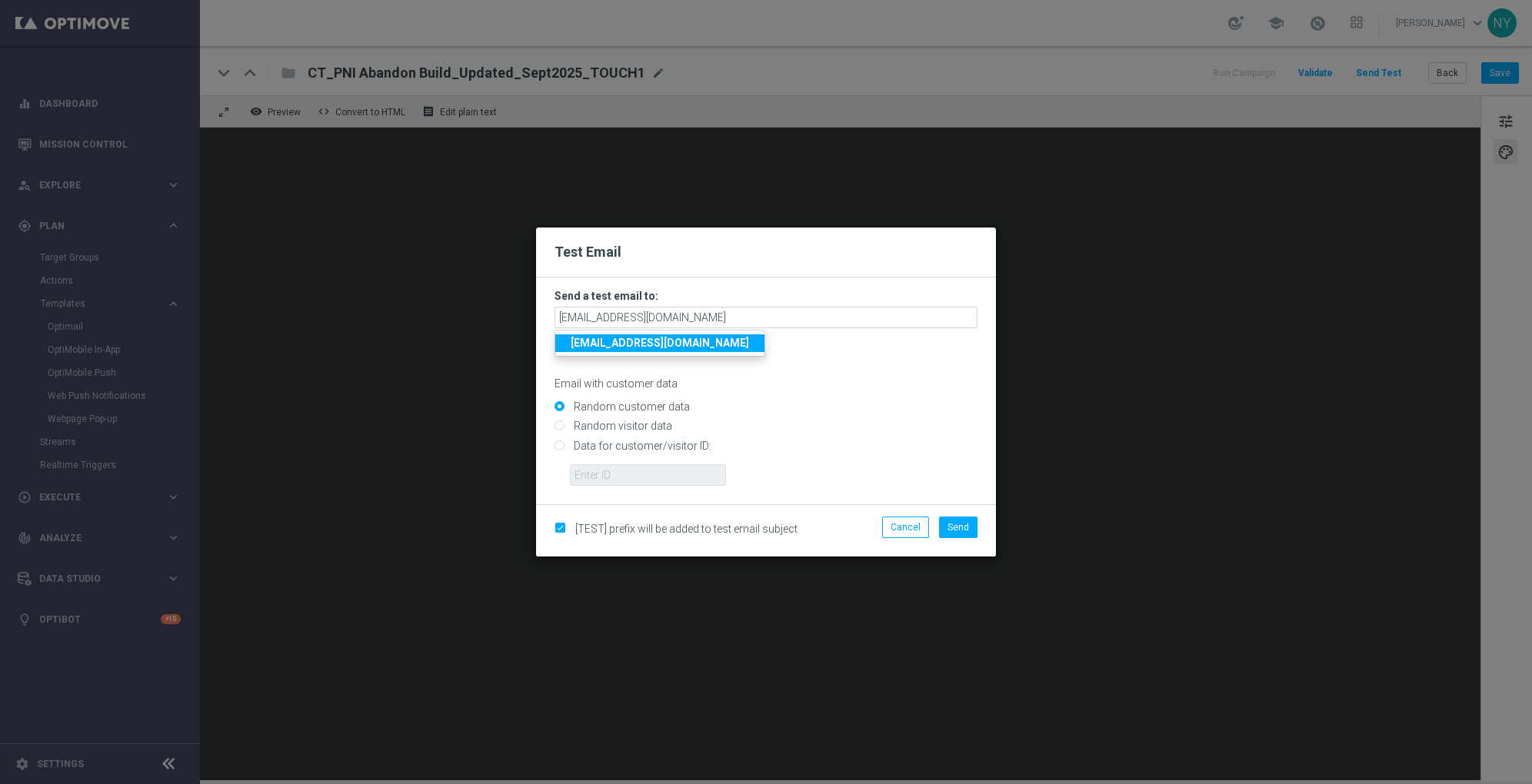
click at [565, 446] on input "Data for customer/visitor ID:" at bounding box center [766, 452] width 423 height 21
radio input "true"
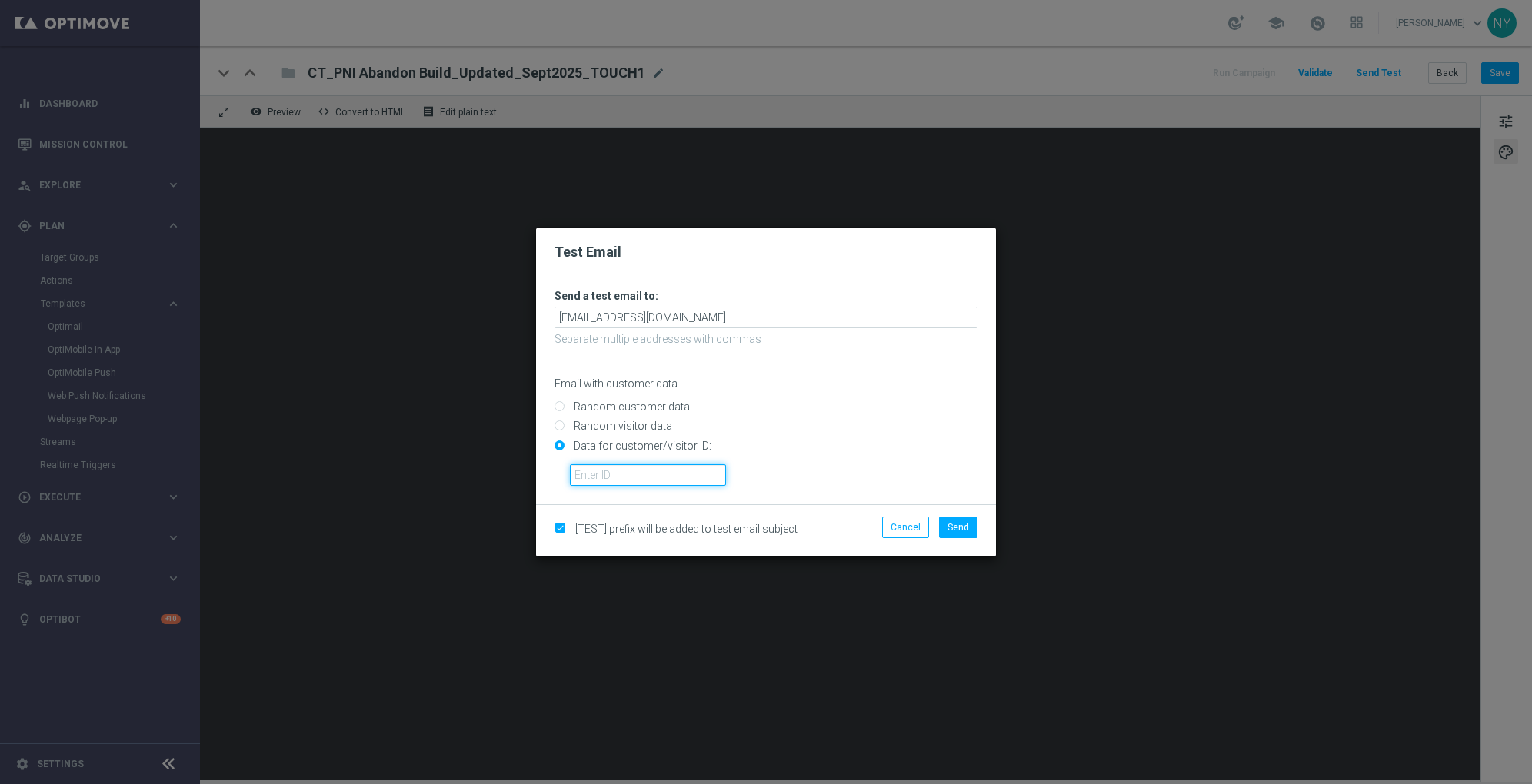
click at [635, 474] on input "text" at bounding box center [648, 474] width 157 height 21
click at [589, 470] on input "text" at bounding box center [648, 474] width 157 height 21
paste input "10000006208"
type input "10000006208"
click at [970, 530] on button "Send" at bounding box center [958, 527] width 38 height 21
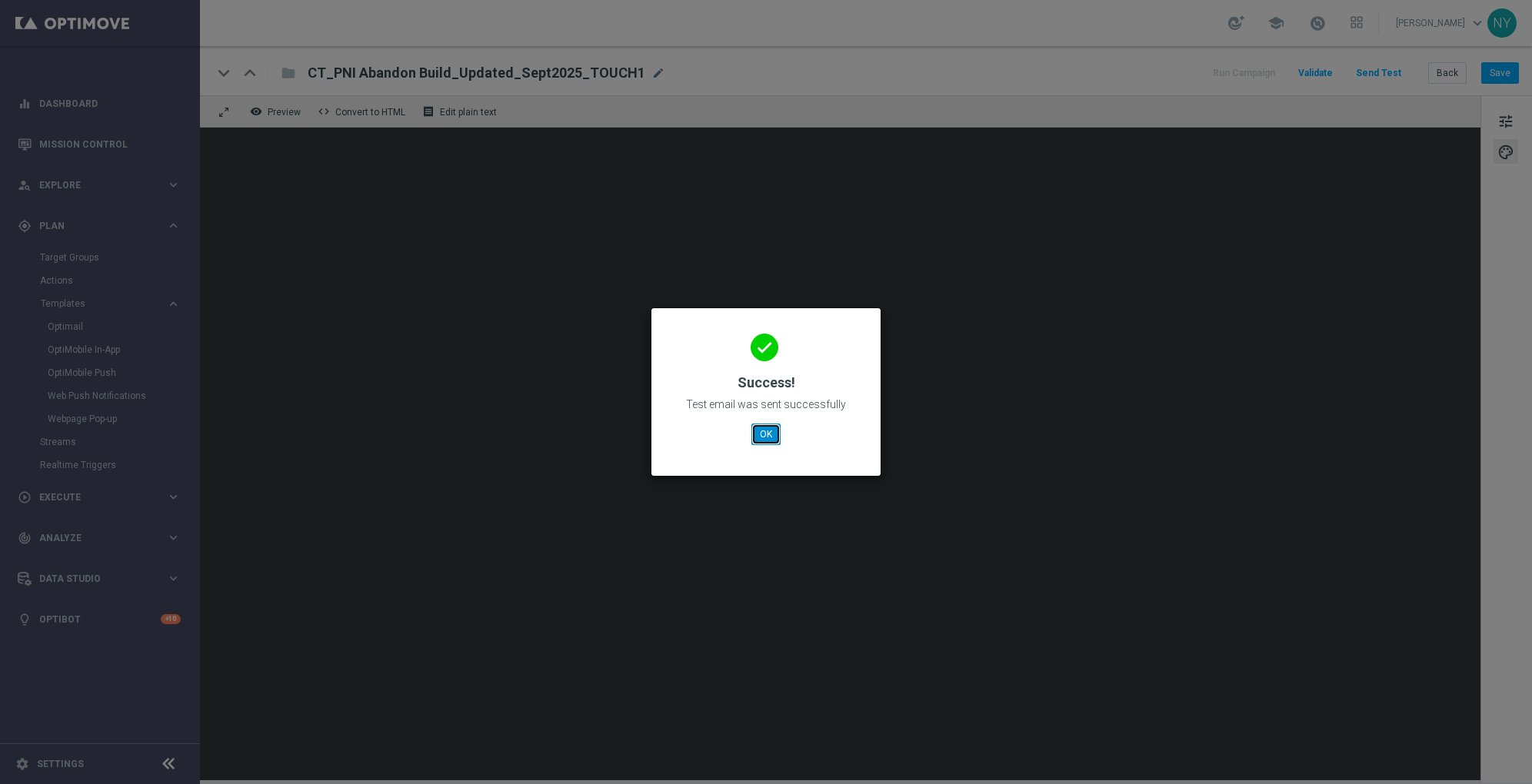
click at [761, 435] on button "OK" at bounding box center [766, 434] width 29 height 21
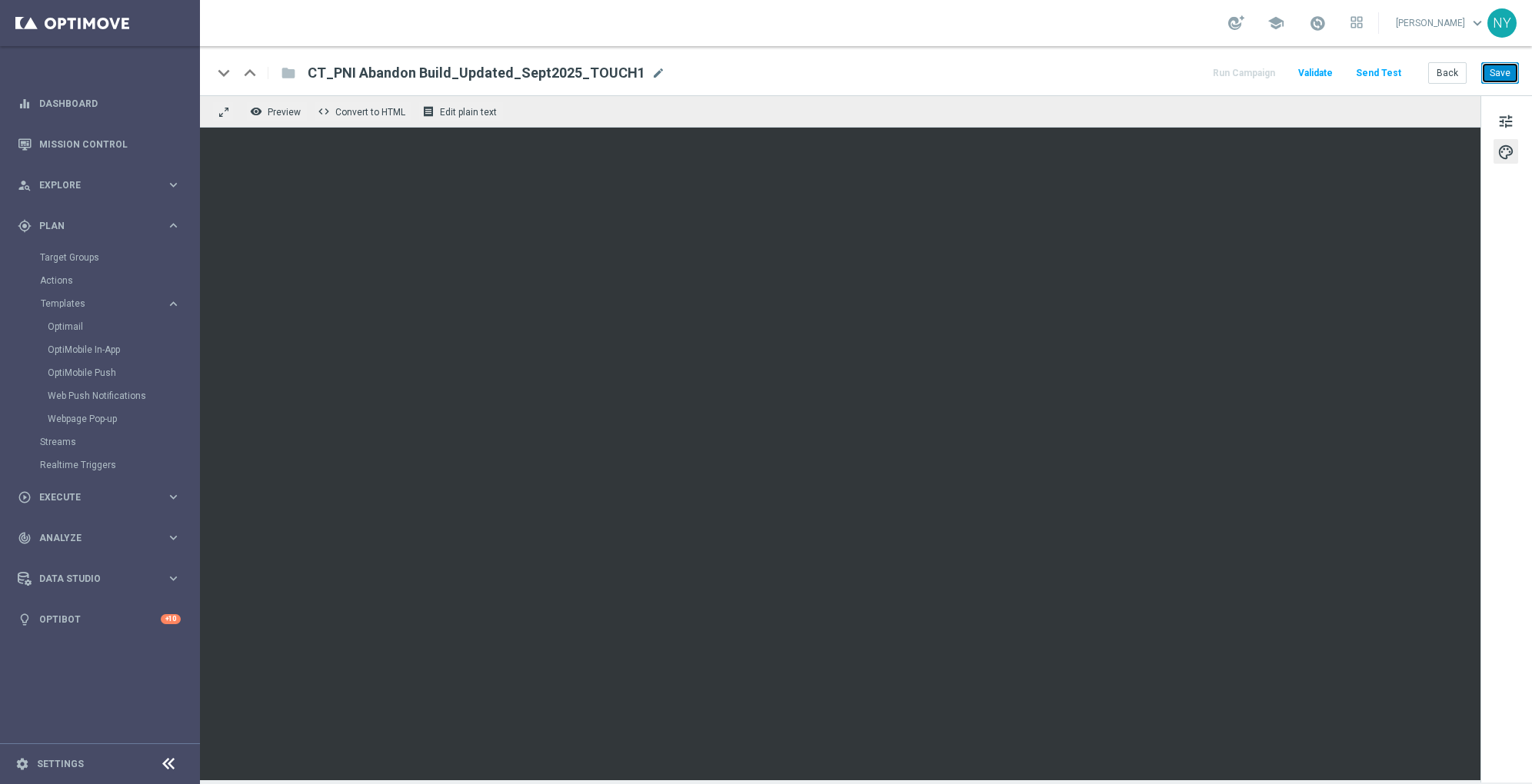
click at [1148, 73] on button "Save" at bounding box center [1501, 72] width 37 height 21
click at [1148, 71] on button "Send Test" at bounding box center [1379, 73] width 50 height 20
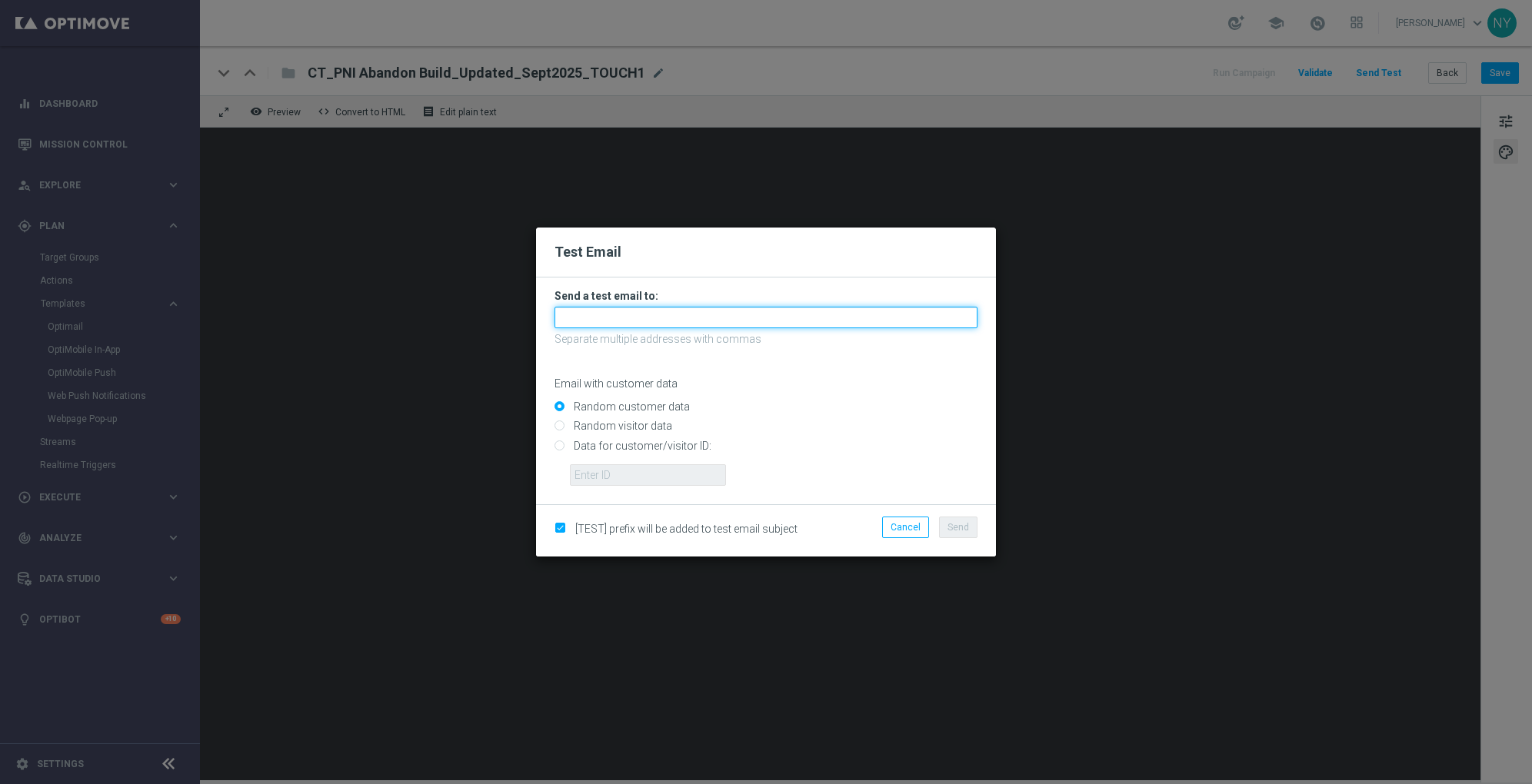
click at [631, 317] on input "text" at bounding box center [766, 317] width 423 height 21
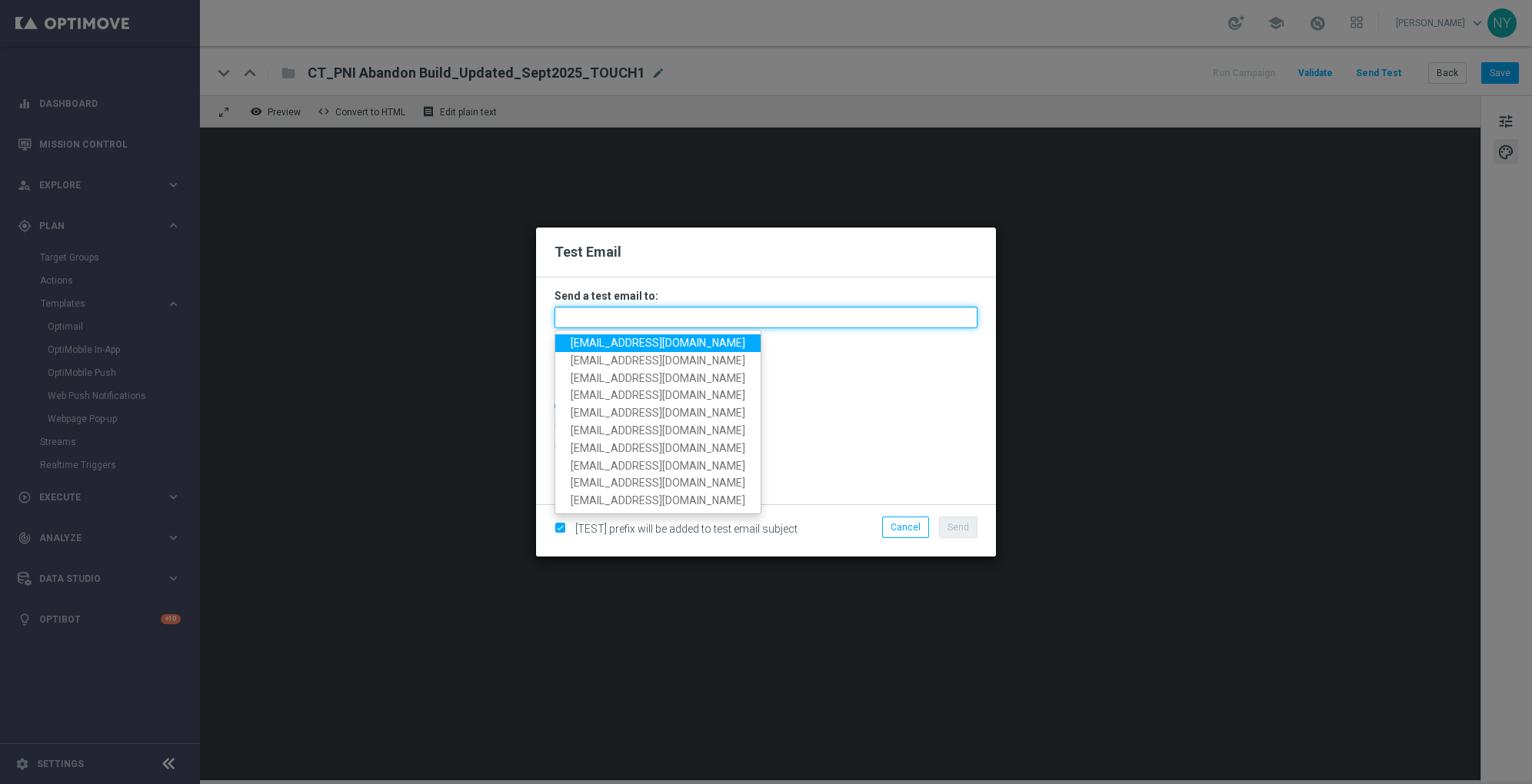
paste input "[EMAIL_ADDRESS][DOMAIN_NAME]"
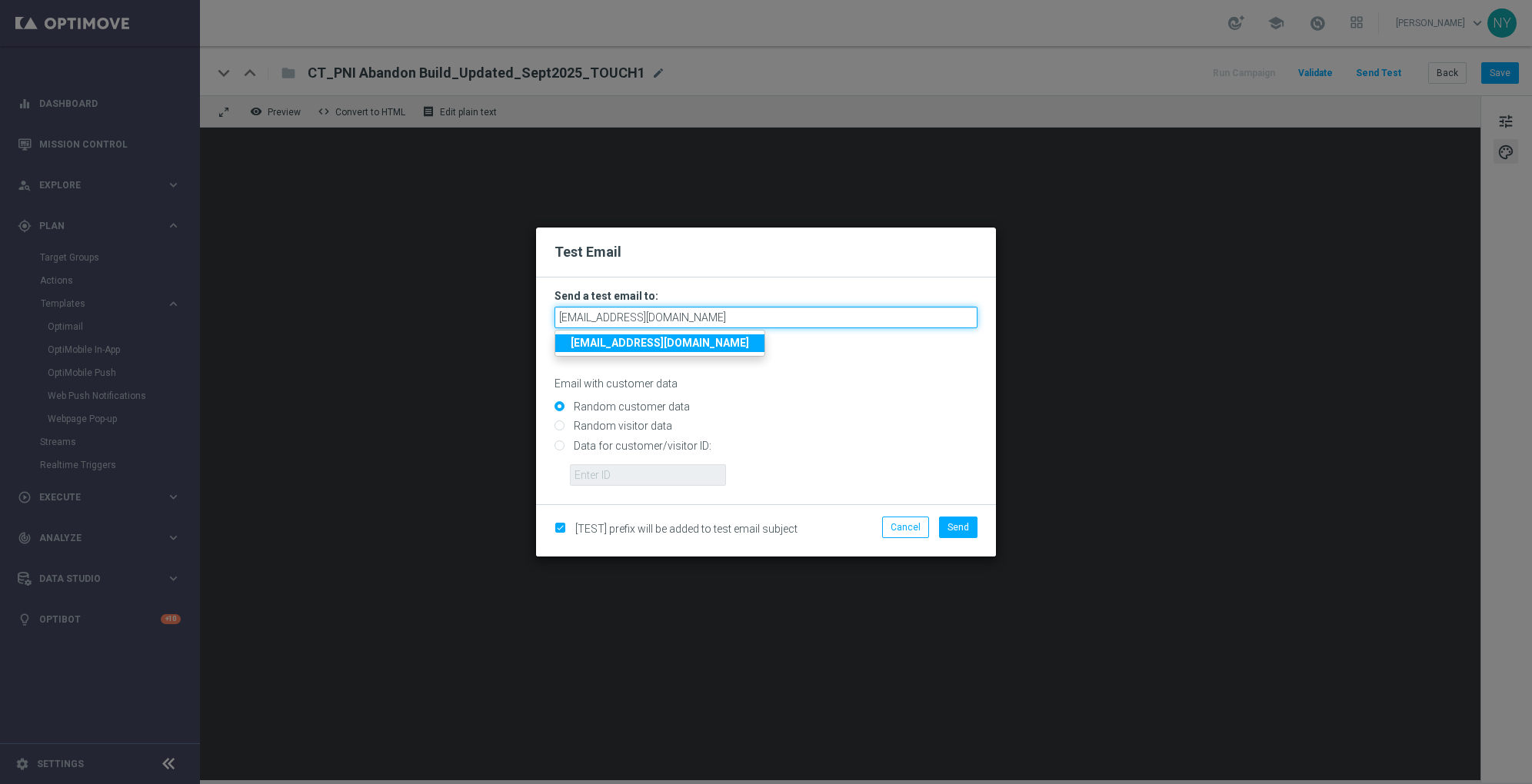
type input "[EMAIL_ADDRESS][DOMAIN_NAME]"
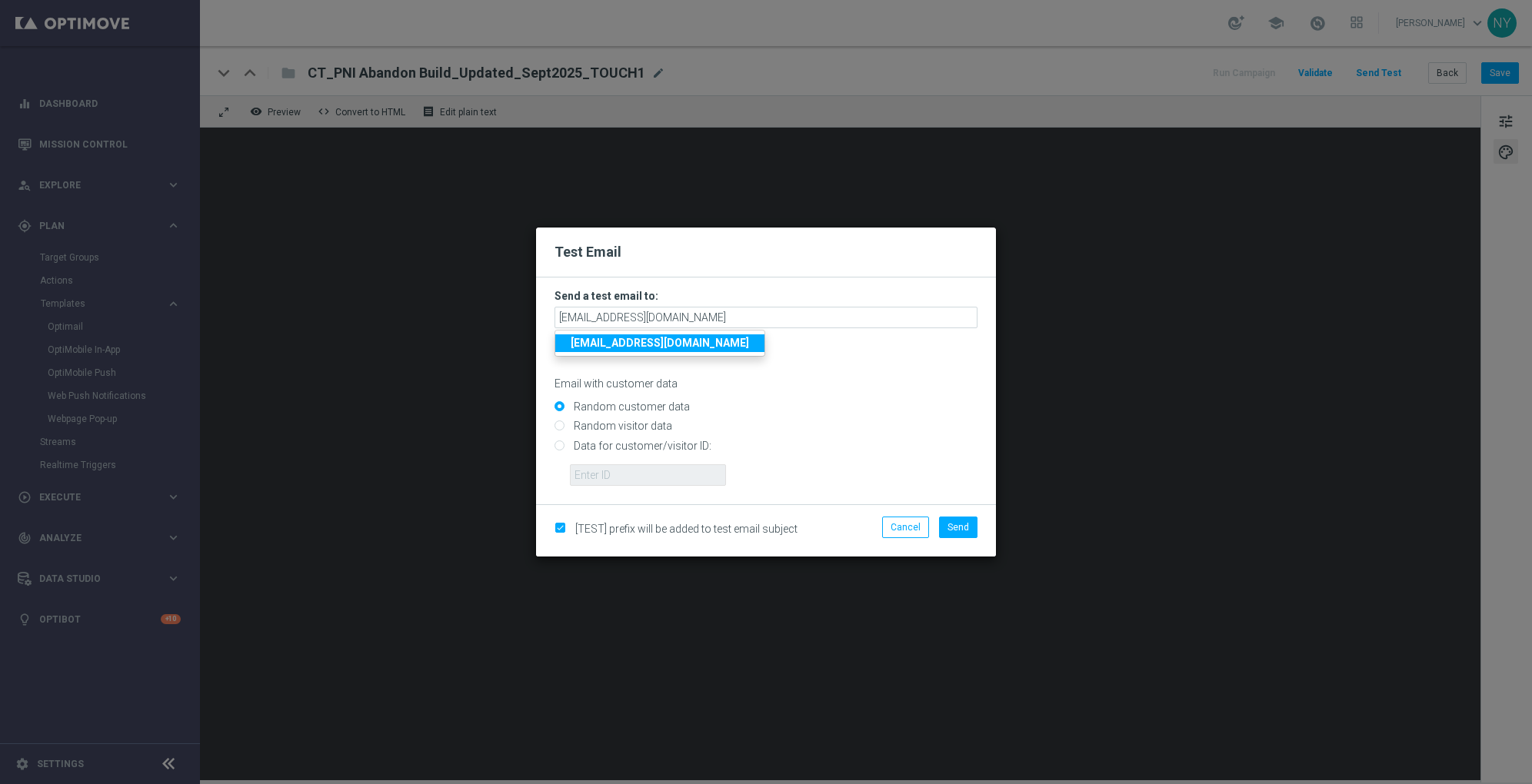
click at [560, 445] on input "Data for customer/visitor ID:" at bounding box center [766, 452] width 423 height 21
radio input "true"
click at [589, 487] on form "Send a test email to: neilyetts3-bfqj2@litmusemail.com Separate multiple addres…" at bounding box center [766, 390] width 460 height 227
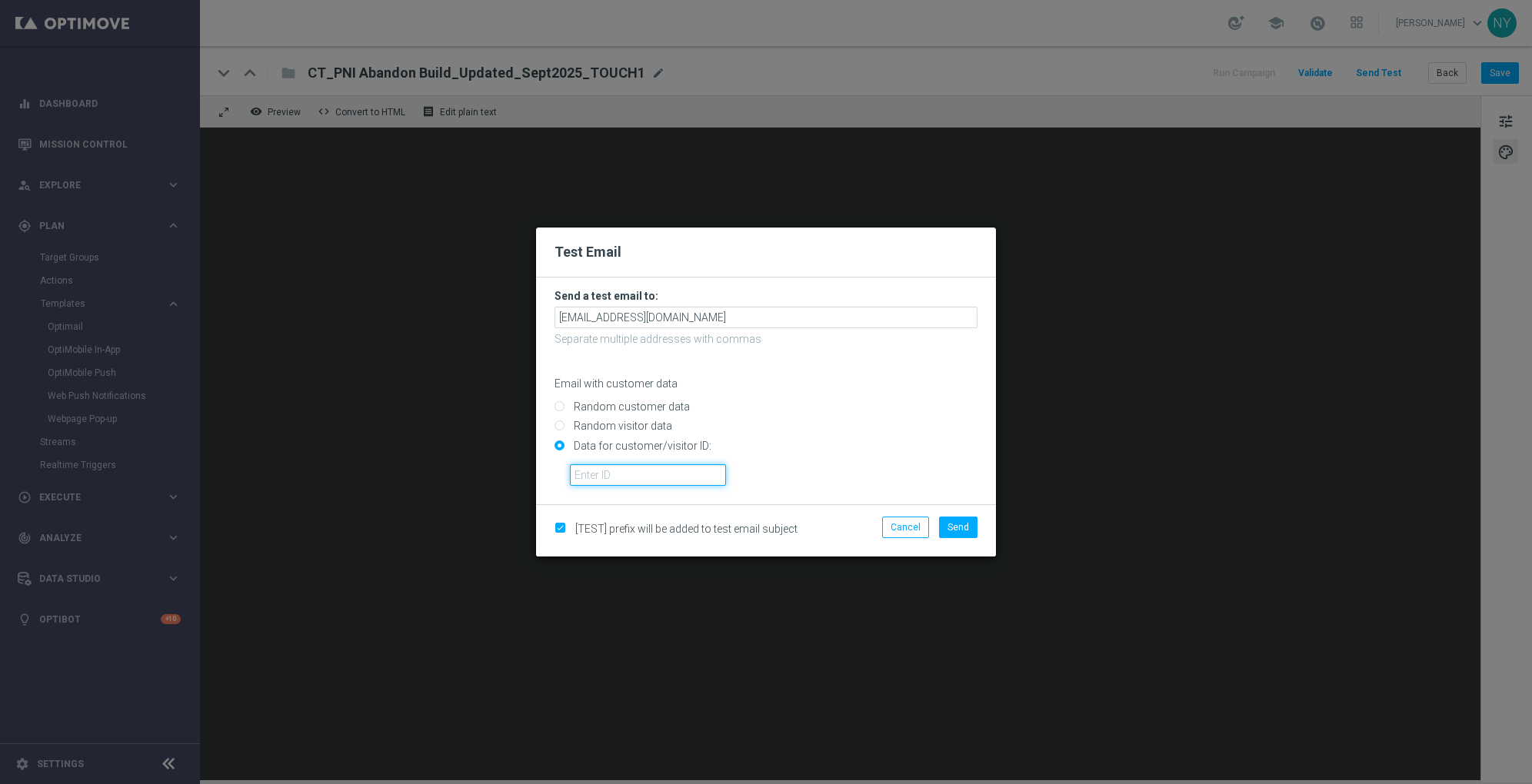
click at [662, 478] on input "text" at bounding box center [648, 474] width 157 height 21
click at [602, 469] on input "text" at bounding box center [648, 474] width 157 height 21
paste input "10000006208"
type input "10000006208"
click at [954, 527] on span "Send" at bounding box center [958, 527] width 21 height 11
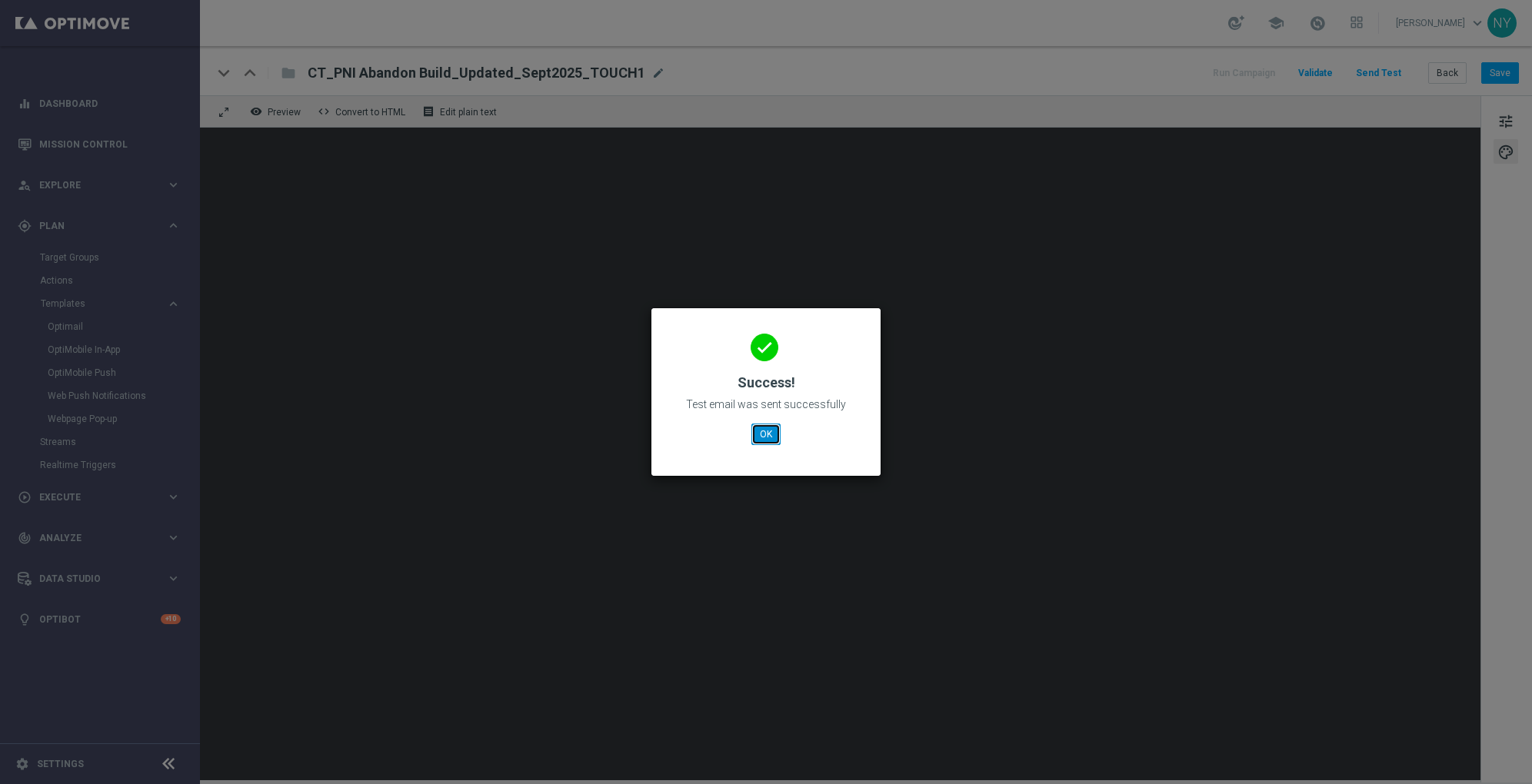
click at [763, 442] on button "OK" at bounding box center [766, 434] width 29 height 21
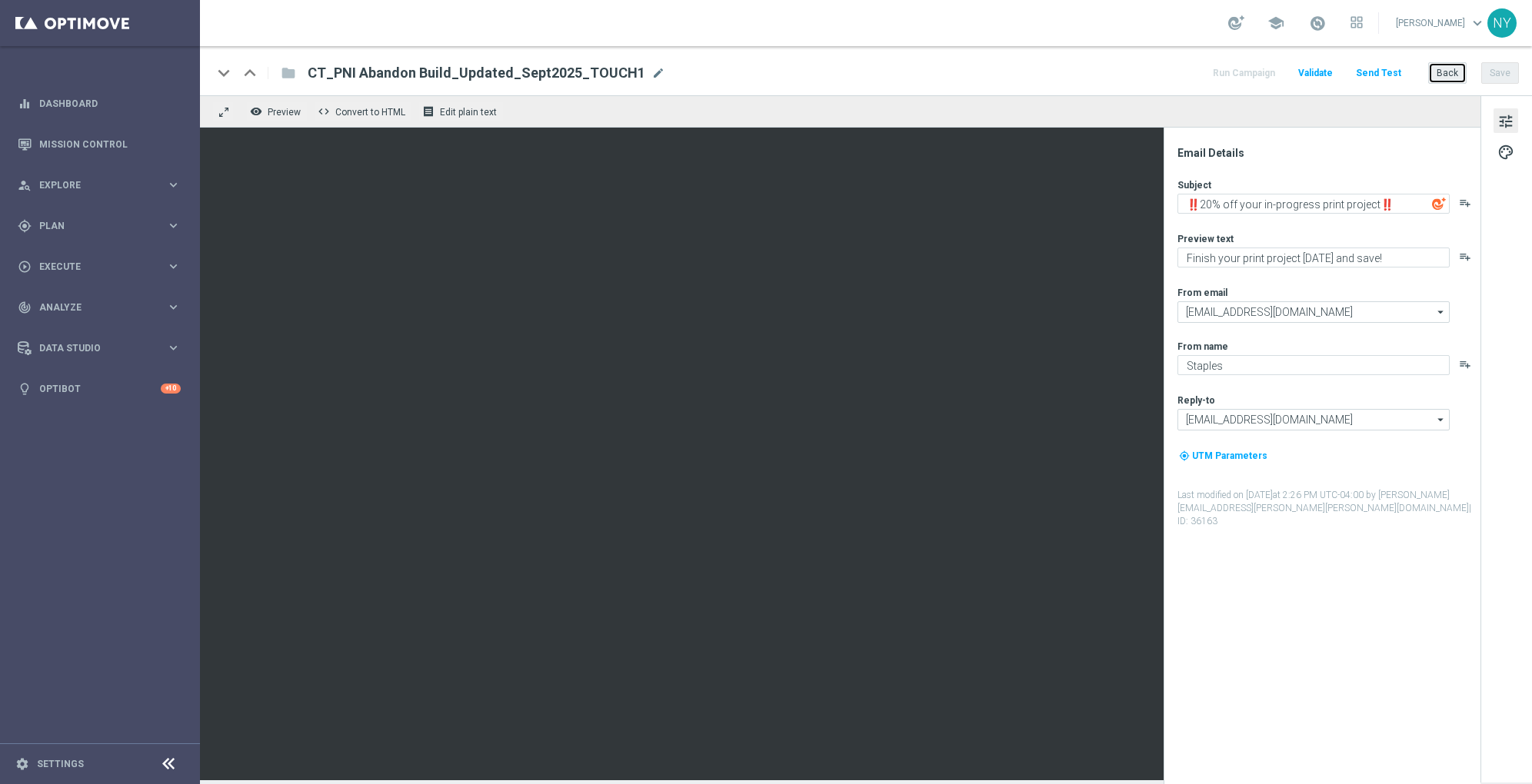
click at [1451, 73] on button "Back" at bounding box center [1447, 72] width 38 height 21
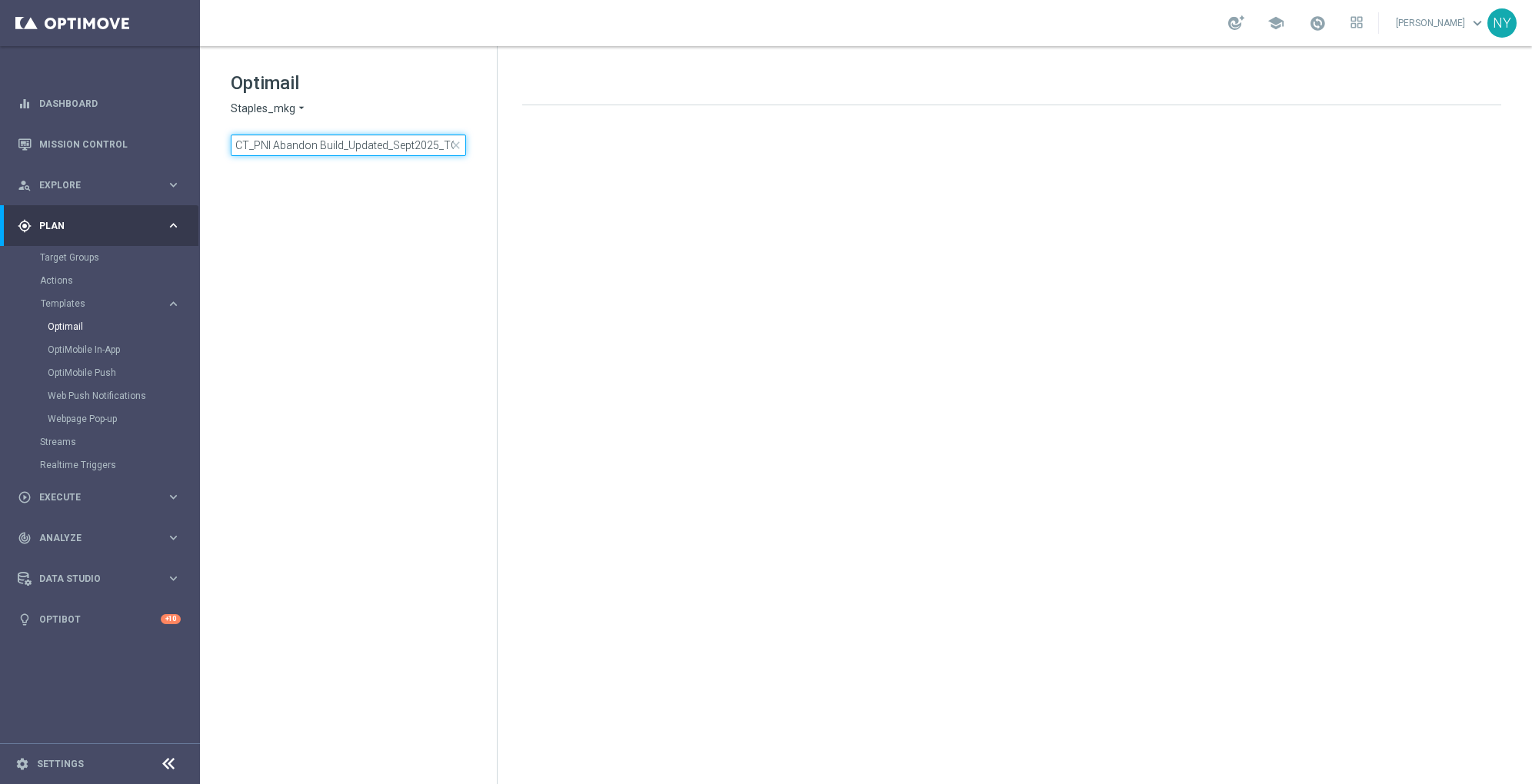
click at [440, 150] on input "CT_PNI Abandon Build_Updated_Sept2025_TOUCH1" at bounding box center [348, 145] width 236 height 21
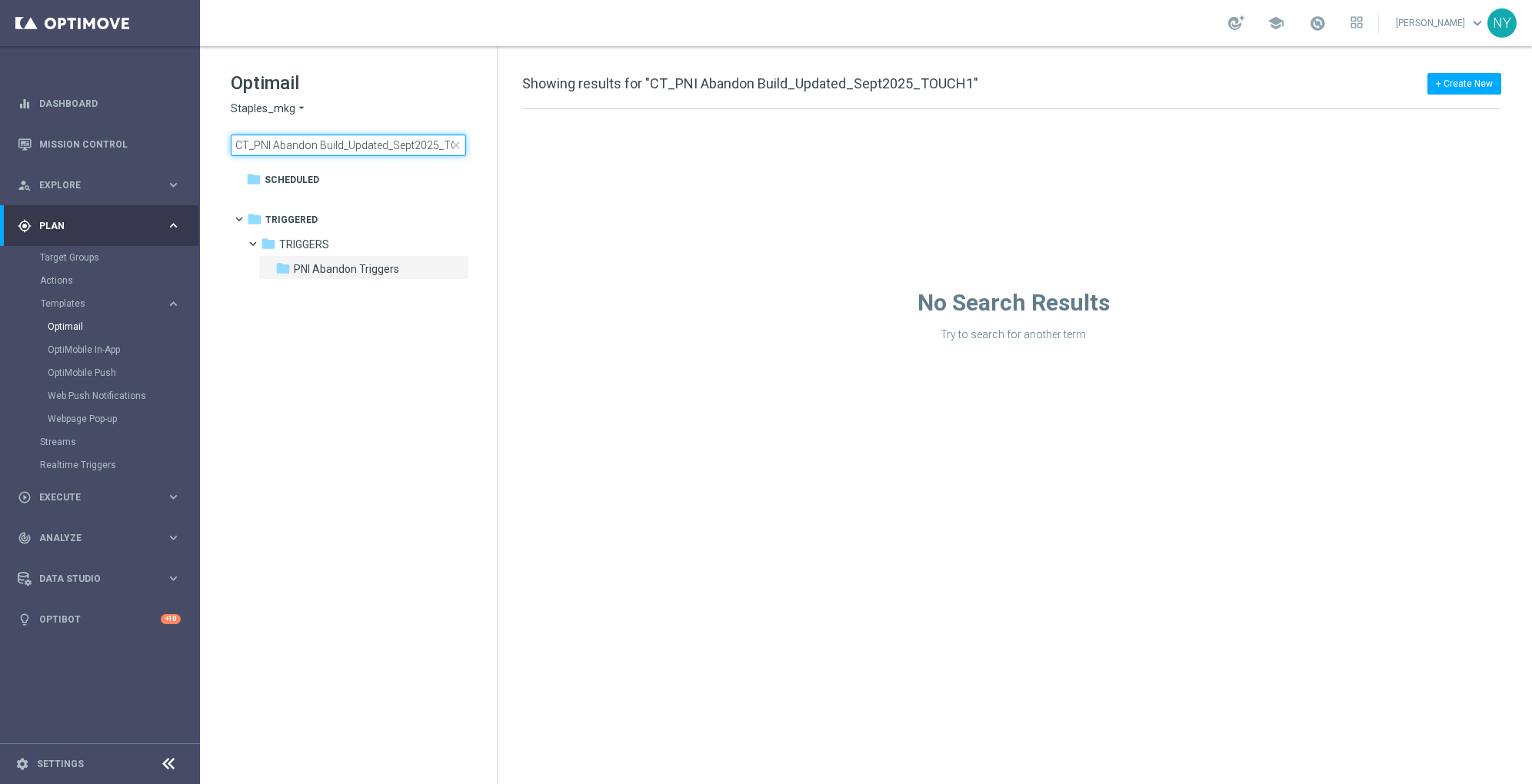
scroll to position [0, 27]
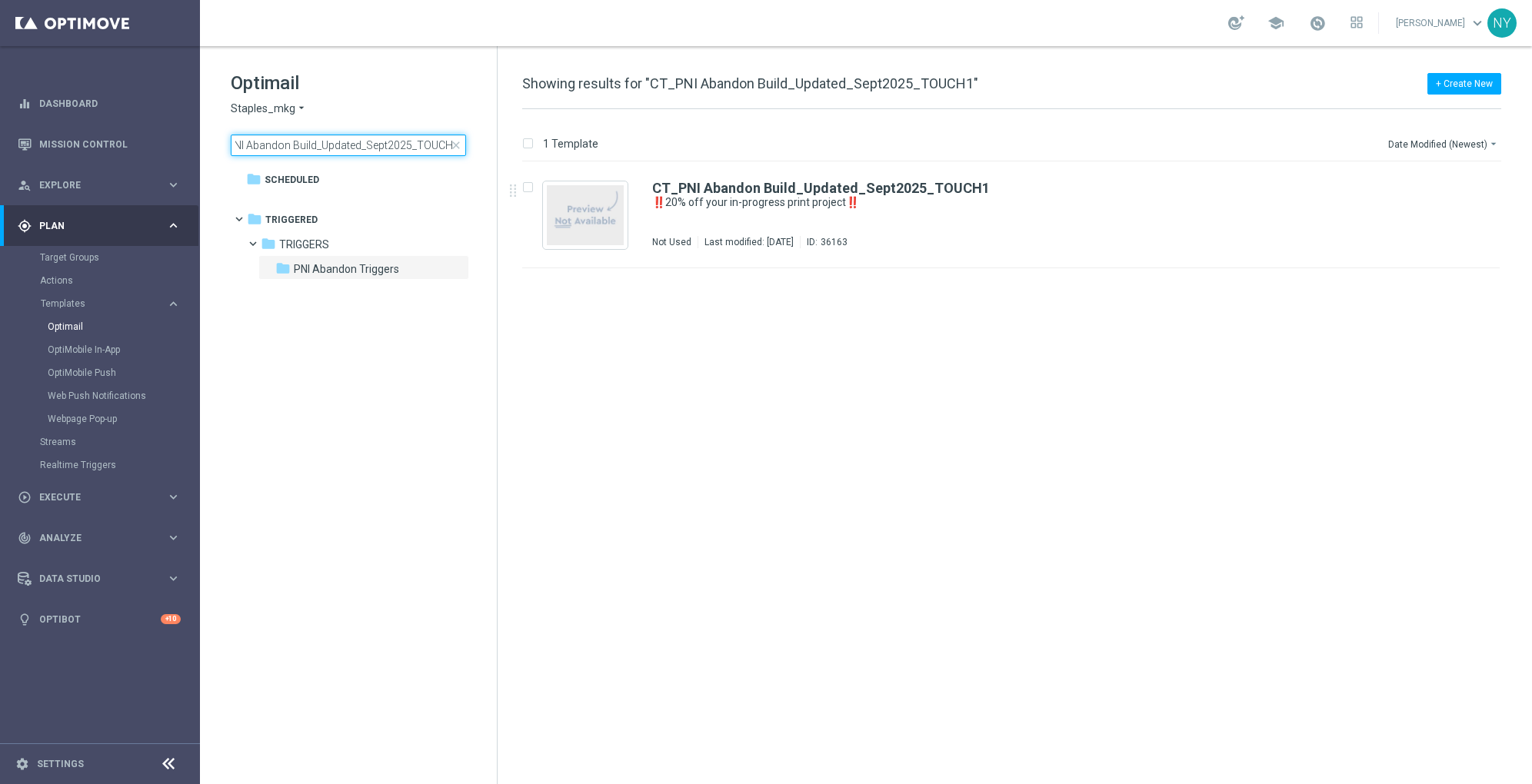
click at [534, 165] on div "Optimail Staples_mkg arrow_drop_down × Staples_mkg CT_PNI Abandon Build_Updated…" at bounding box center [866, 415] width 1332 height 738
click at [447, 146] on input "CT_PNI Abandon Build_Updated_Sept2025_TOUCH1" at bounding box center [348, 145] width 236 height 21
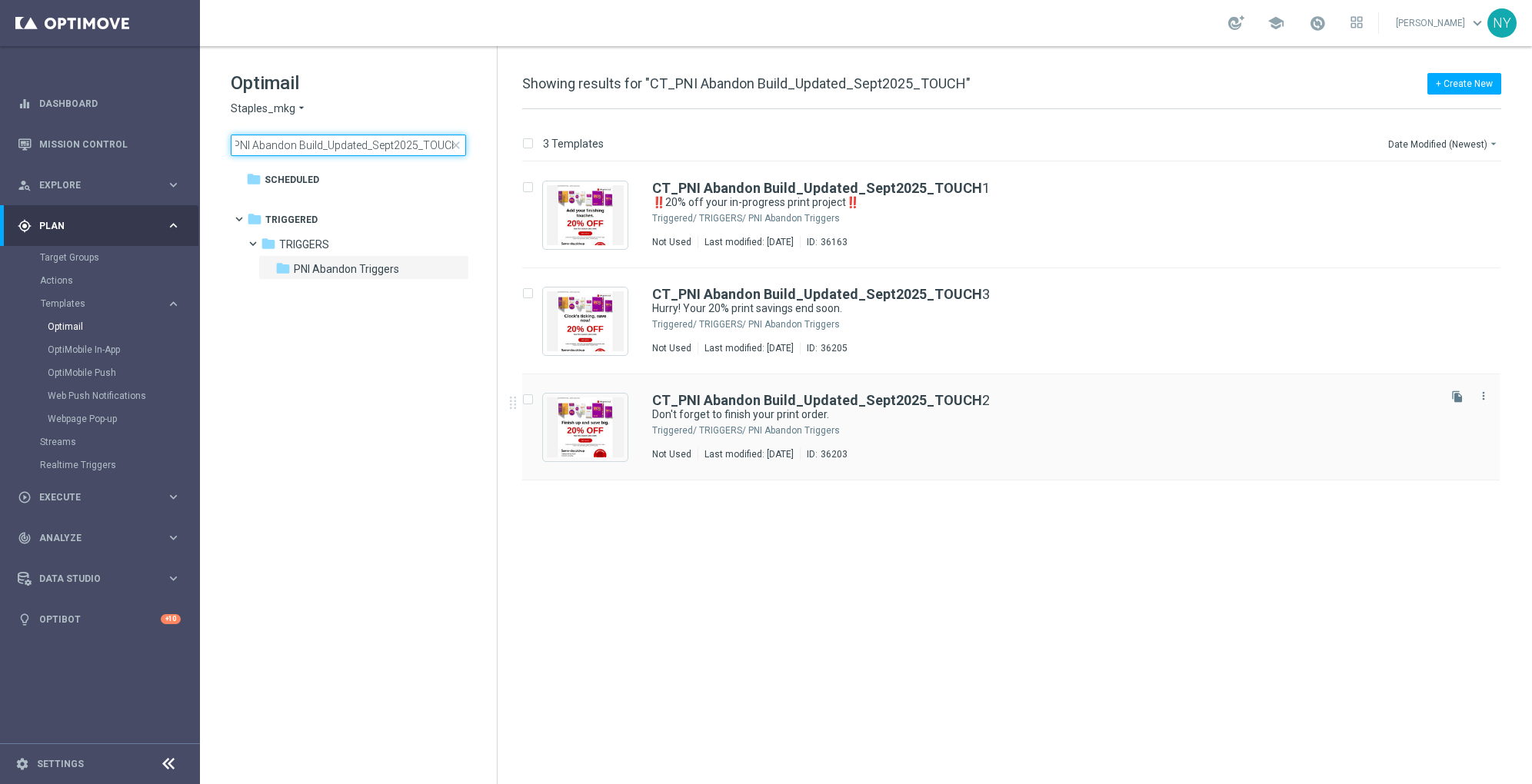
type input "CT_PNI Abandon Build_Updated_Sept2025_TOUCH"
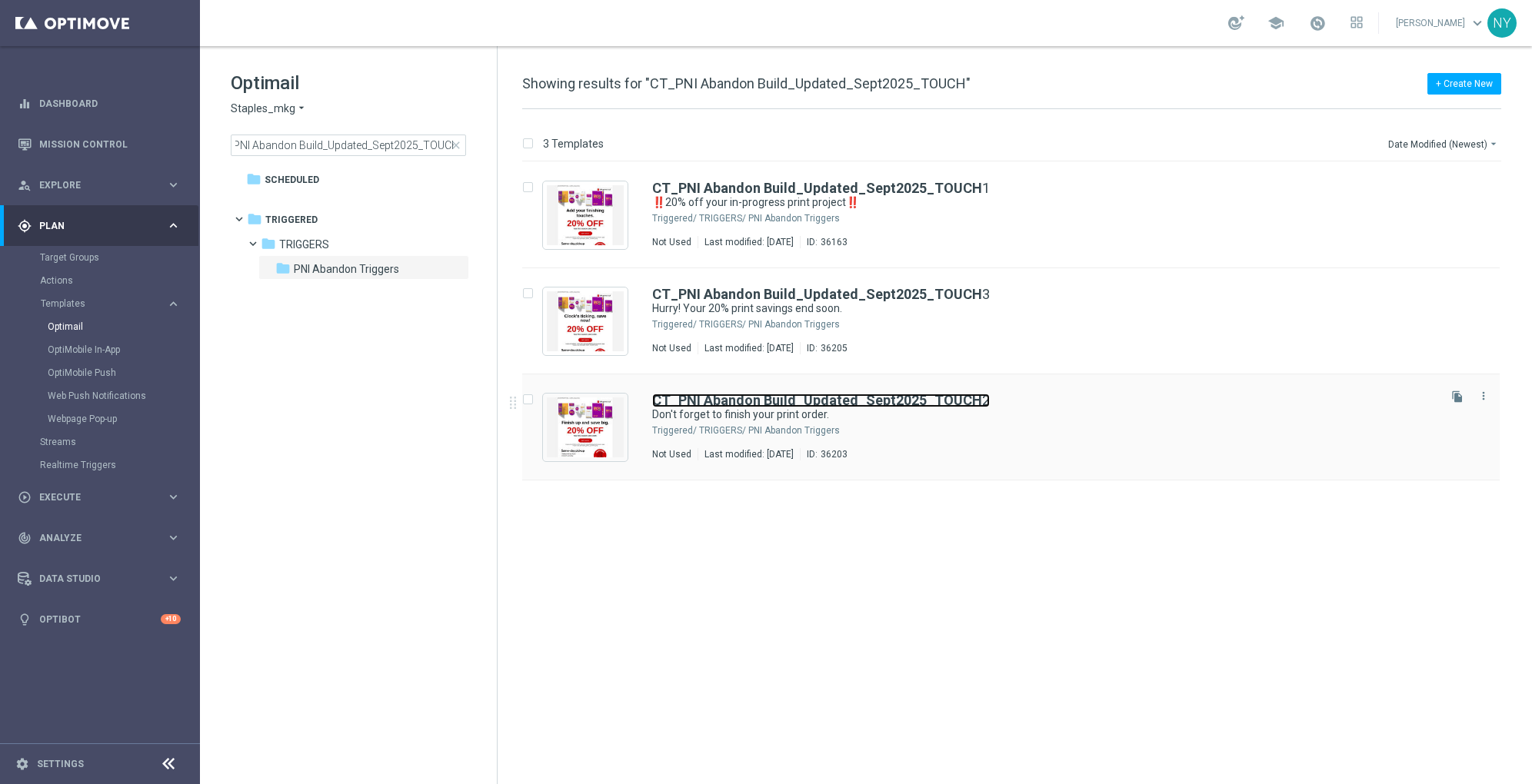
click at [885, 405] on b "CT_PNI Abandon Build_Updated_Sept2025_TOUCH" at bounding box center [817, 400] width 330 height 16
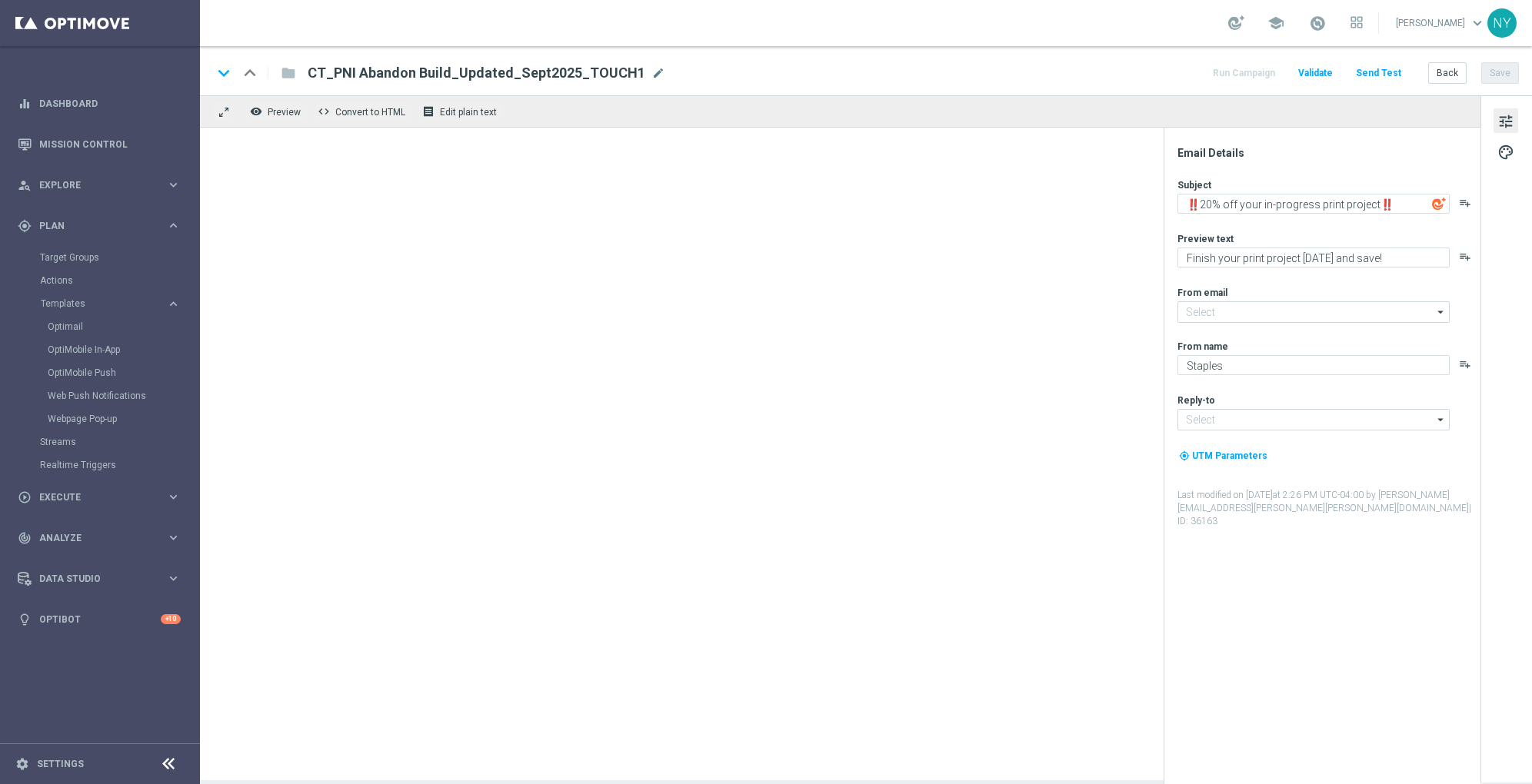
type input "staples@connected.staples.com"
type input "PrintMarketingServices@Staples.com"
type textarea "Don't forget to finish your print order."
type textarea "Save 20% when you complete your custom prints today."
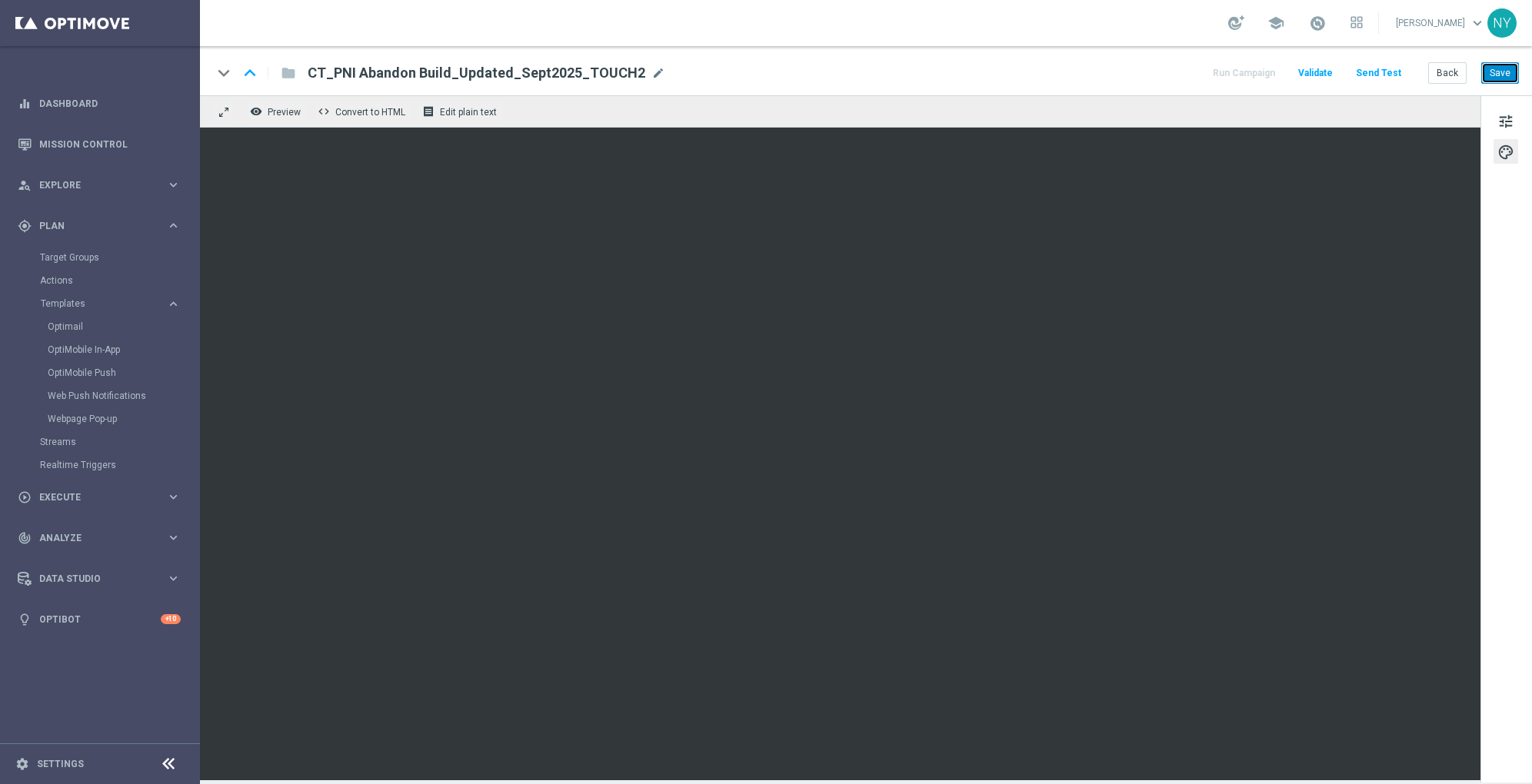
click at [1500, 71] on button "Save" at bounding box center [1501, 72] width 37 height 21
click at [1395, 71] on button "Send Test" at bounding box center [1379, 73] width 50 height 20
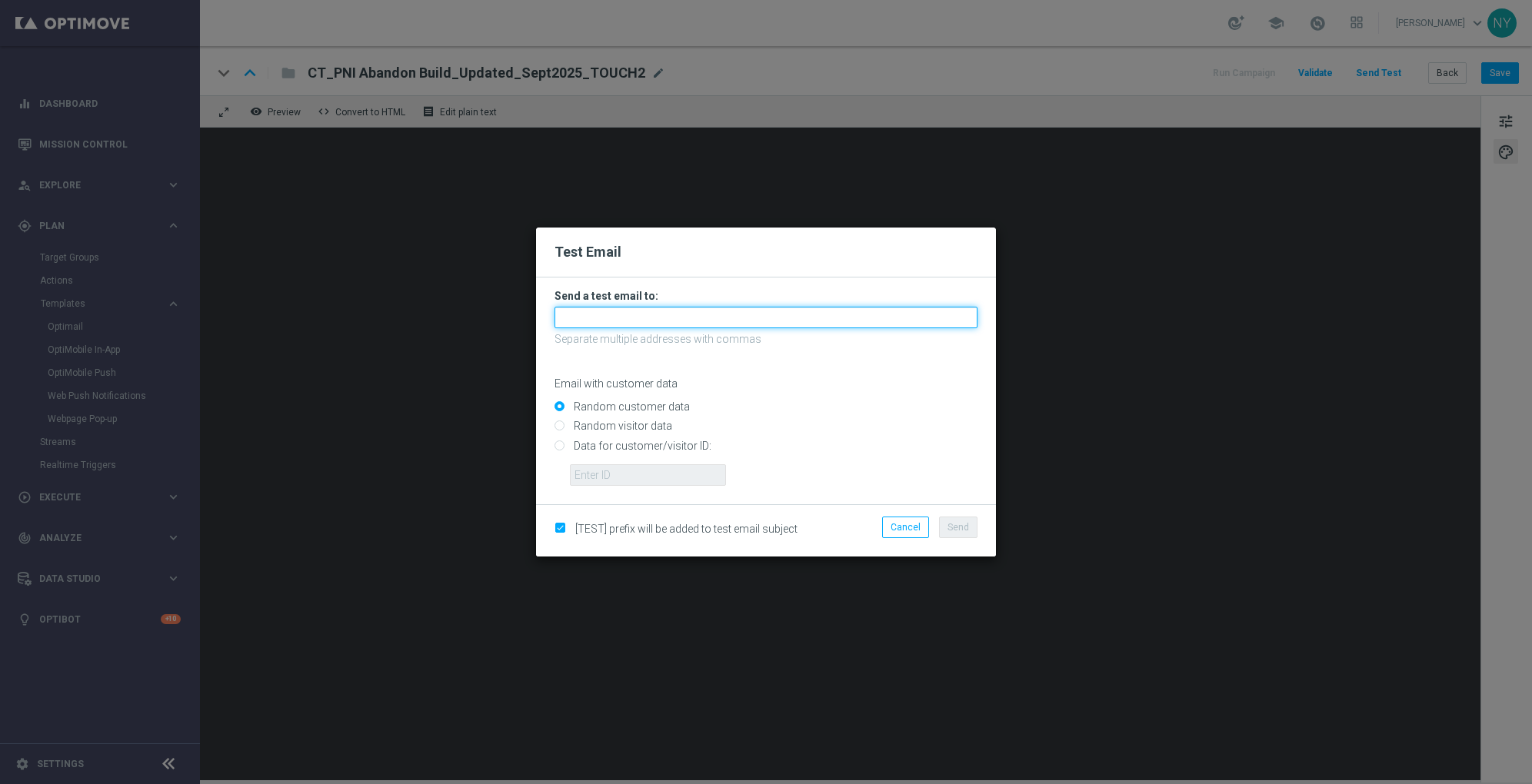
click at [611, 324] on input "text" at bounding box center [766, 317] width 423 height 21
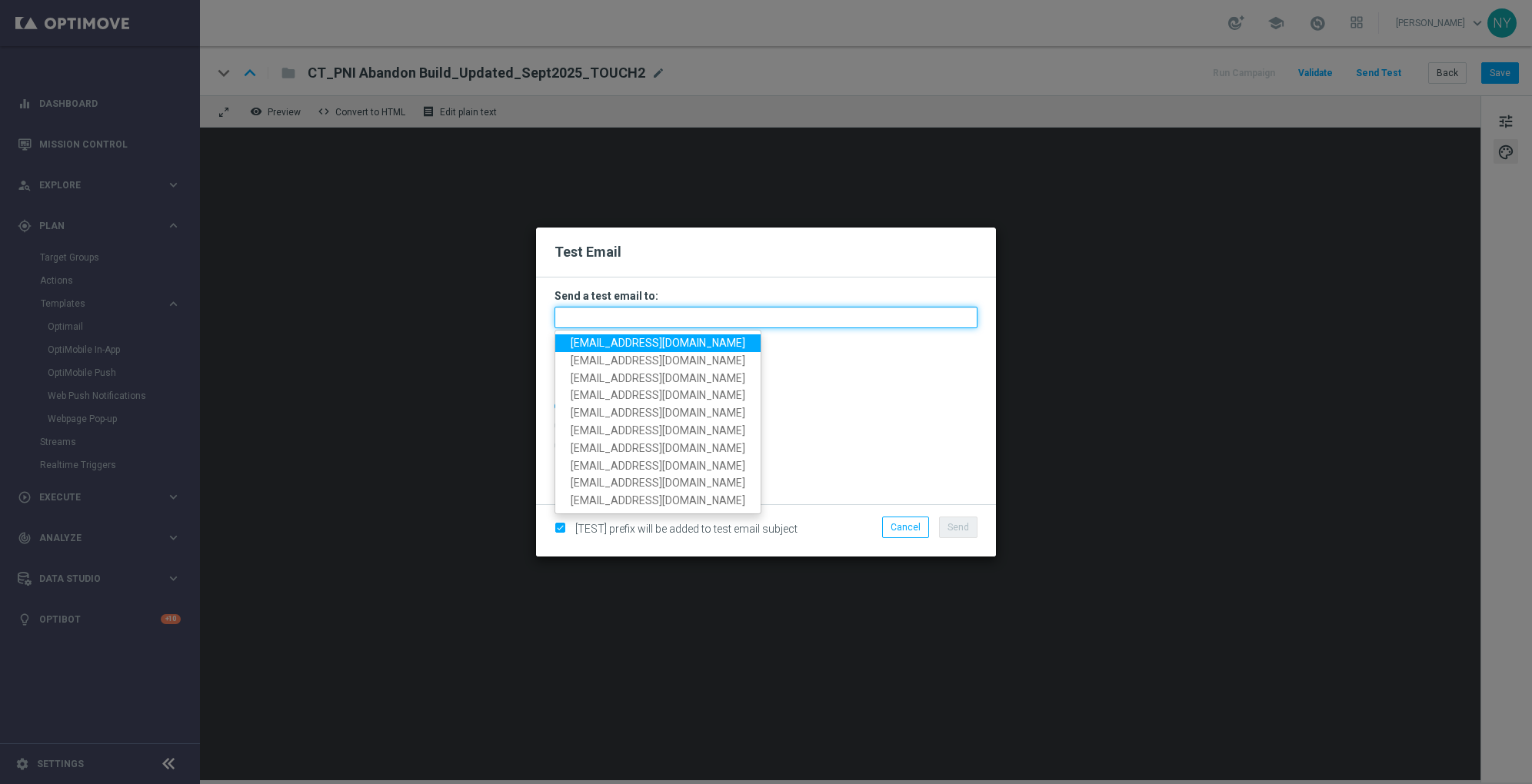
paste input "[EMAIL_ADDRESS][DOMAIN_NAME]"
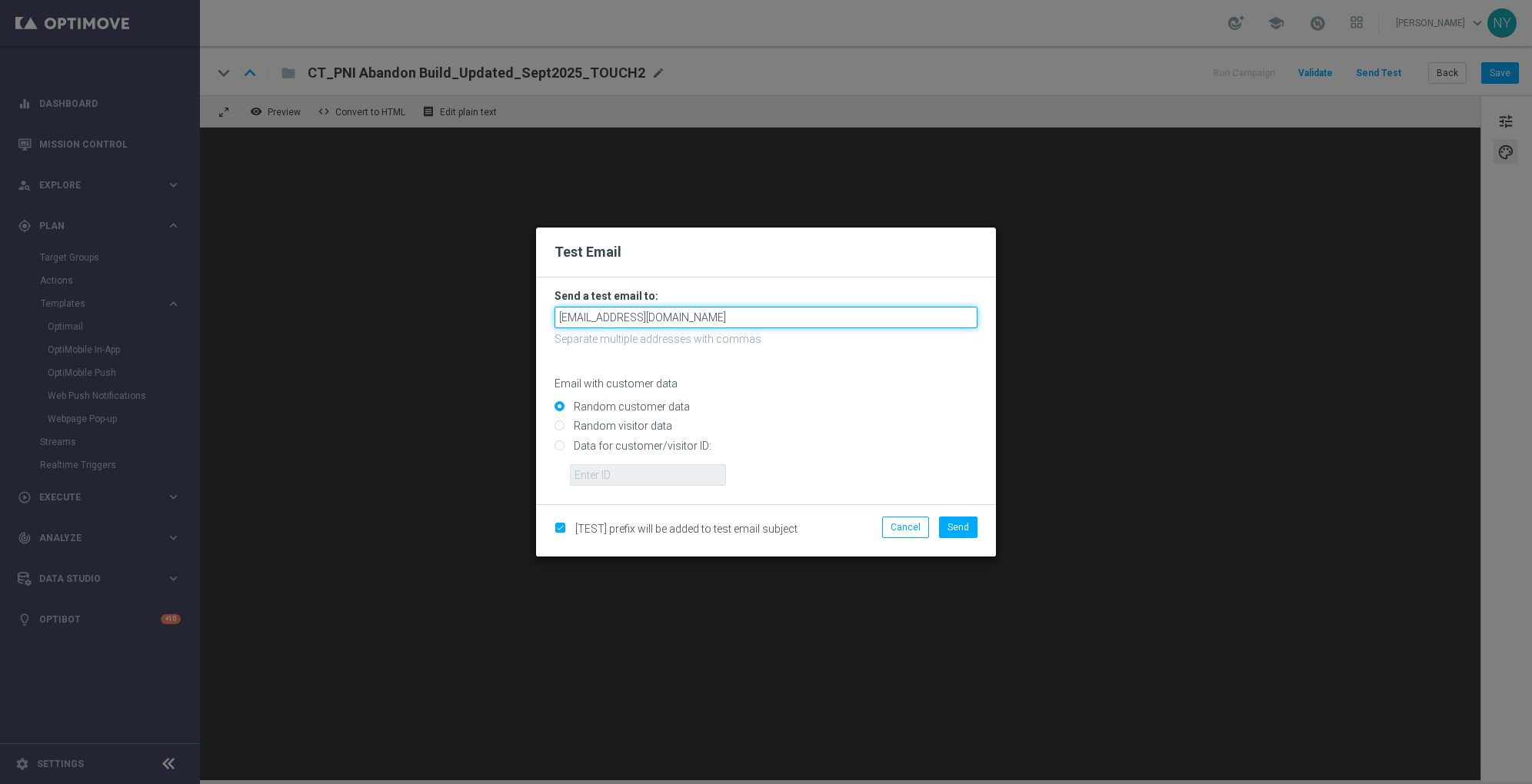
type input "[EMAIL_ADDRESS][DOMAIN_NAME]"
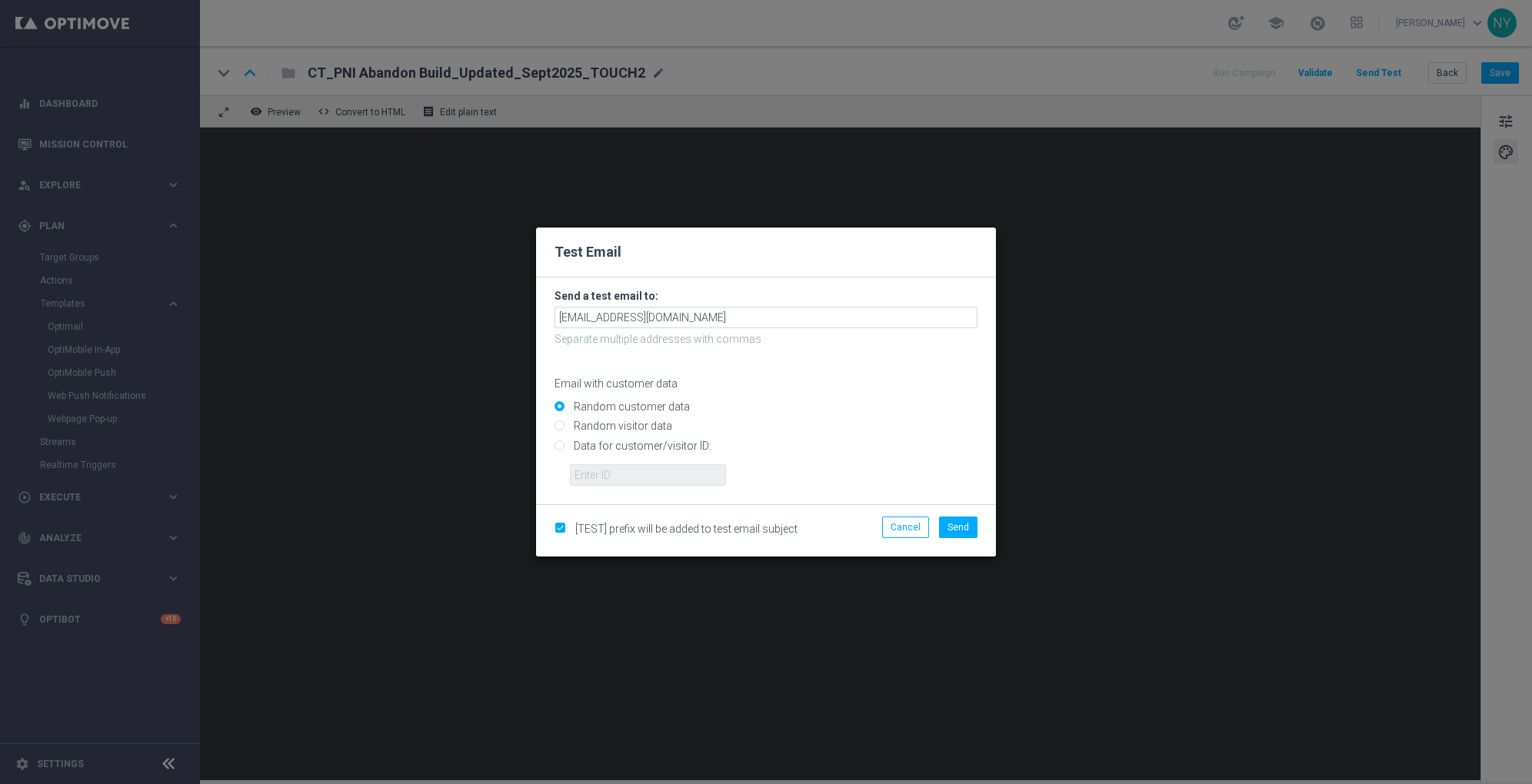
click at [562, 443] on input "Data for customer/visitor ID:" at bounding box center [766, 452] width 423 height 21
radio input "true"
click at [579, 471] on input "text" at bounding box center [648, 474] width 157 height 21
paste input "10000006208"
type input "10000006208"
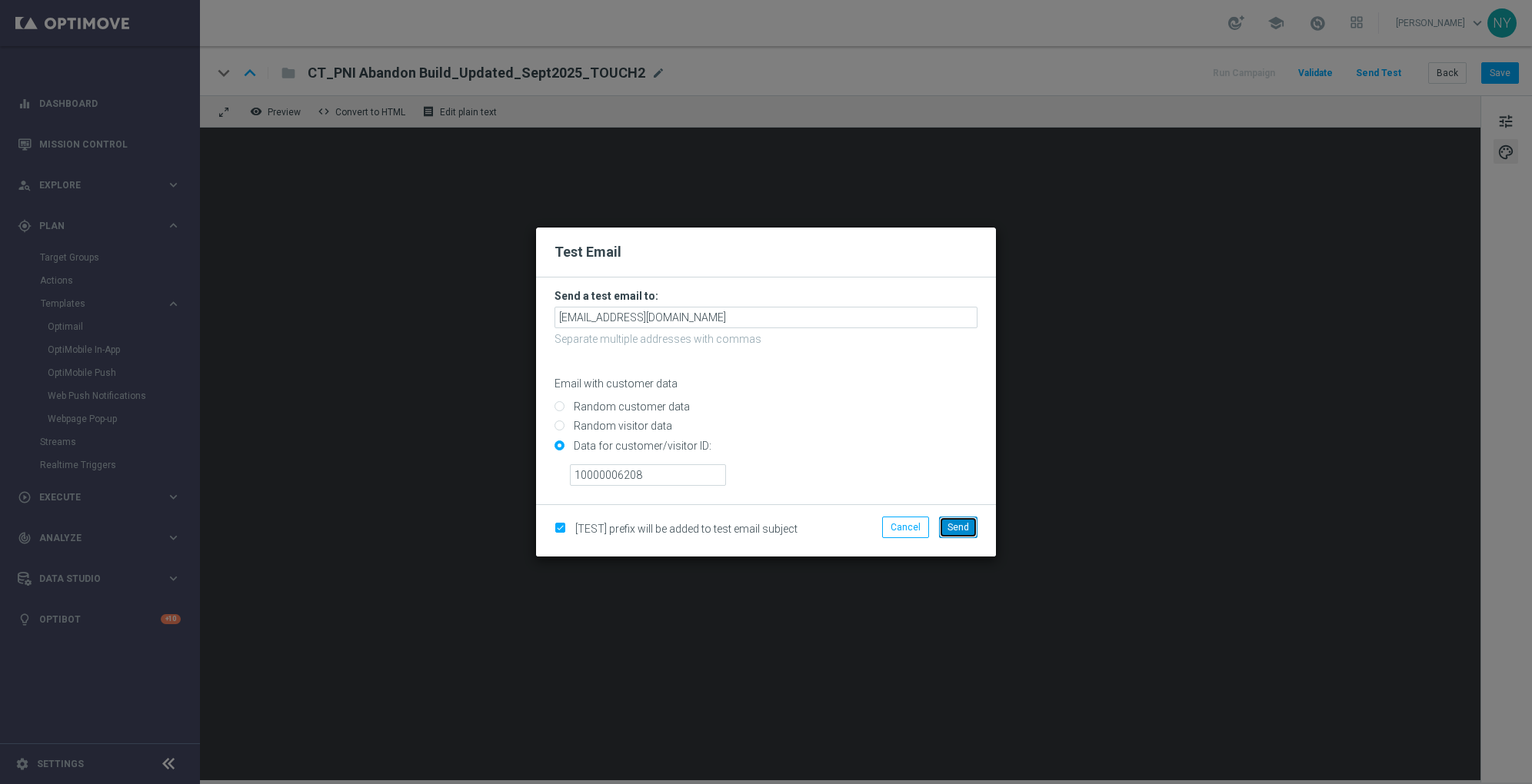
click at [948, 528] on button "Send" at bounding box center [958, 527] width 38 height 21
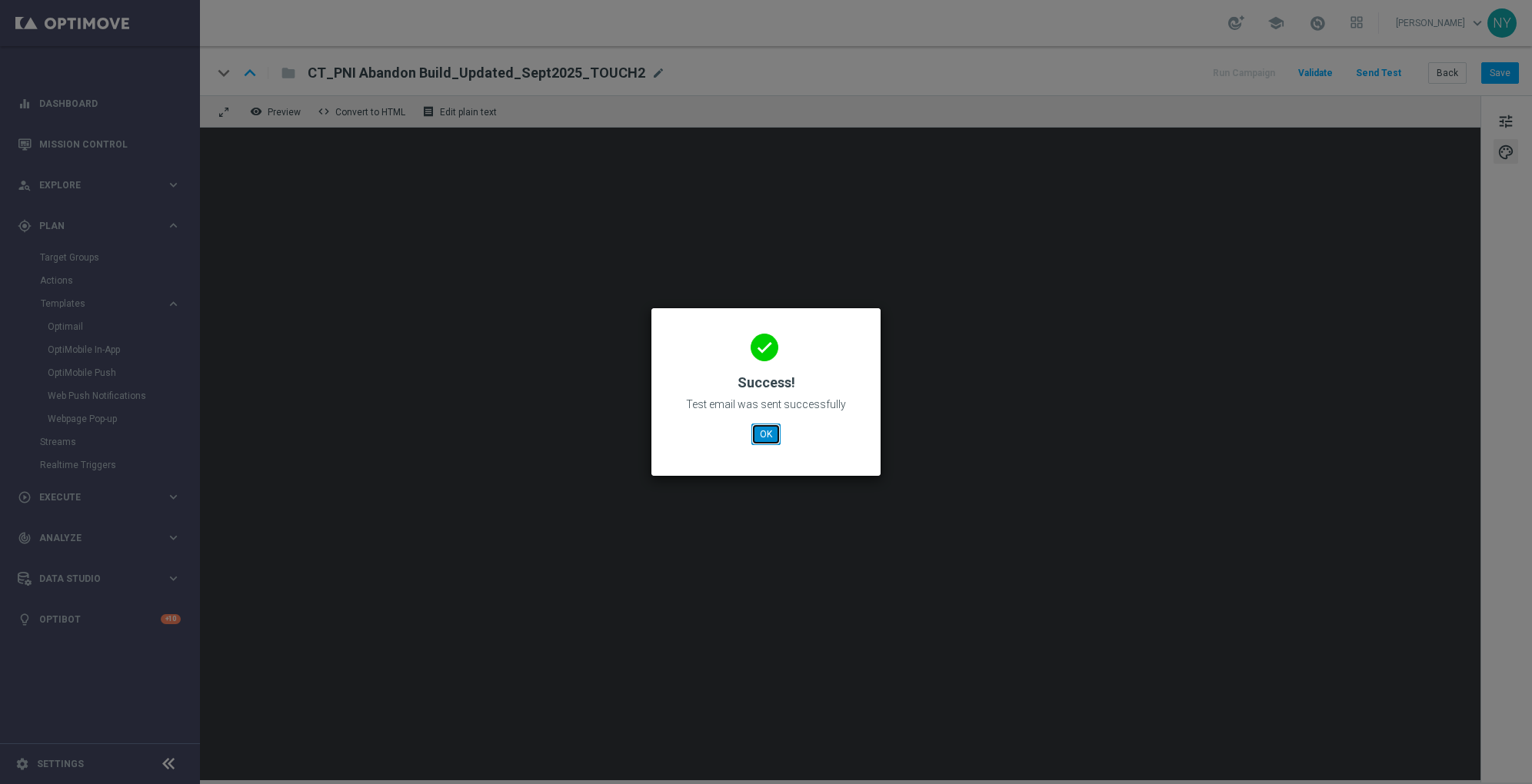
click at [763, 430] on button "OK" at bounding box center [766, 434] width 29 height 21
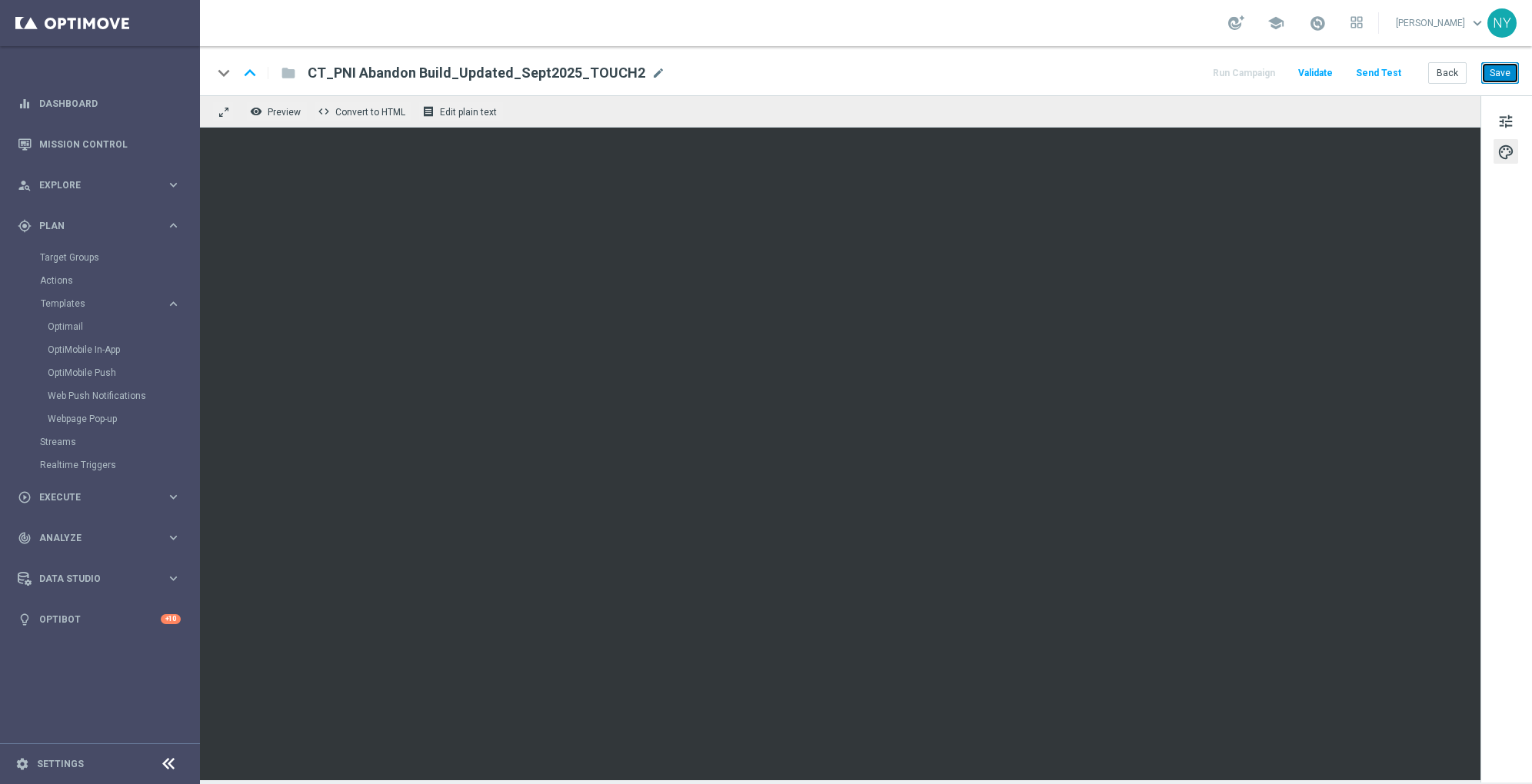
click at [1500, 65] on button "Save" at bounding box center [1501, 72] width 37 height 21
click at [1378, 70] on button "Send Test" at bounding box center [1379, 73] width 50 height 20
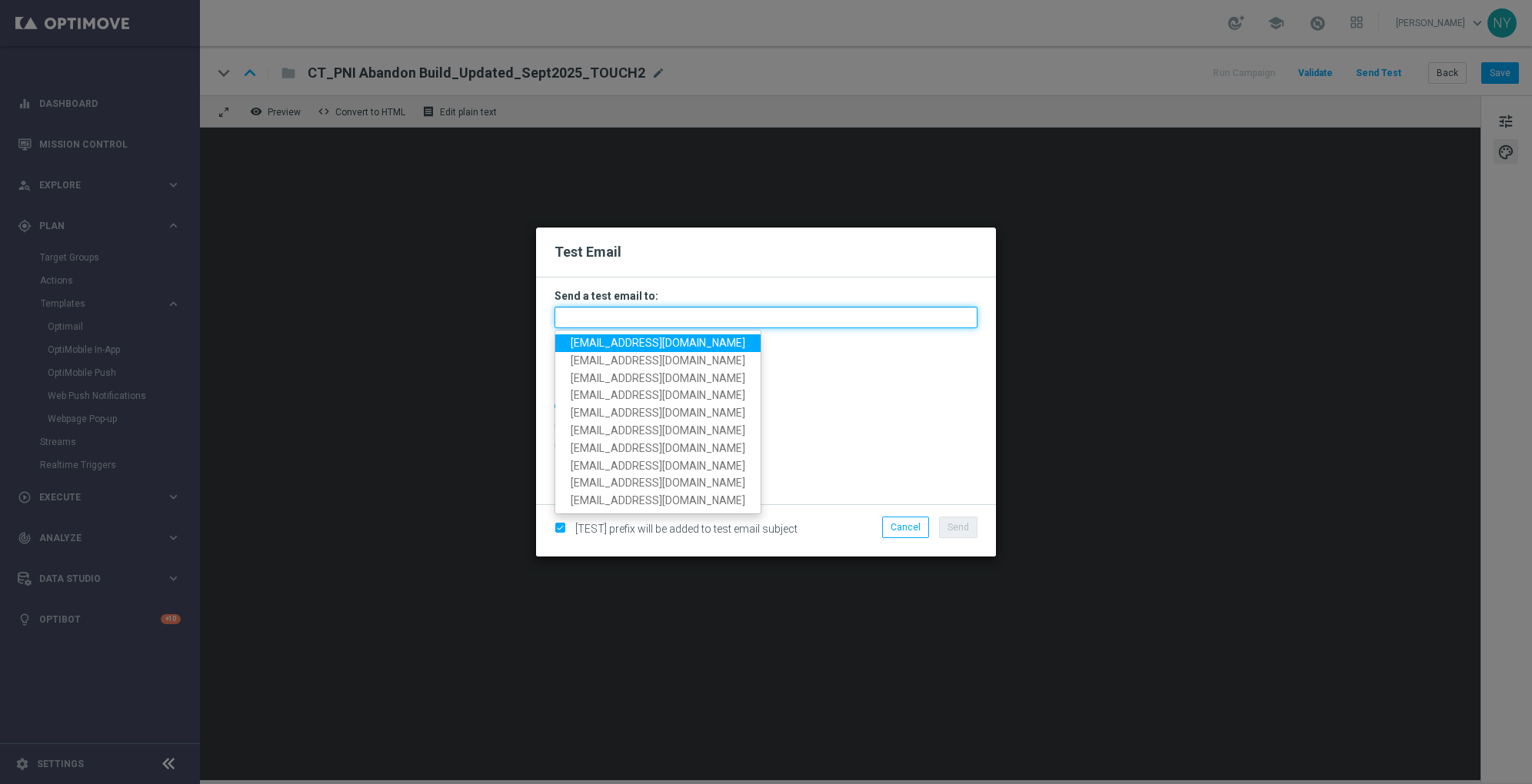
click at [597, 312] on input "text" at bounding box center [766, 317] width 423 height 21
paste input "[EMAIL_ADDRESS][DOMAIN_NAME]"
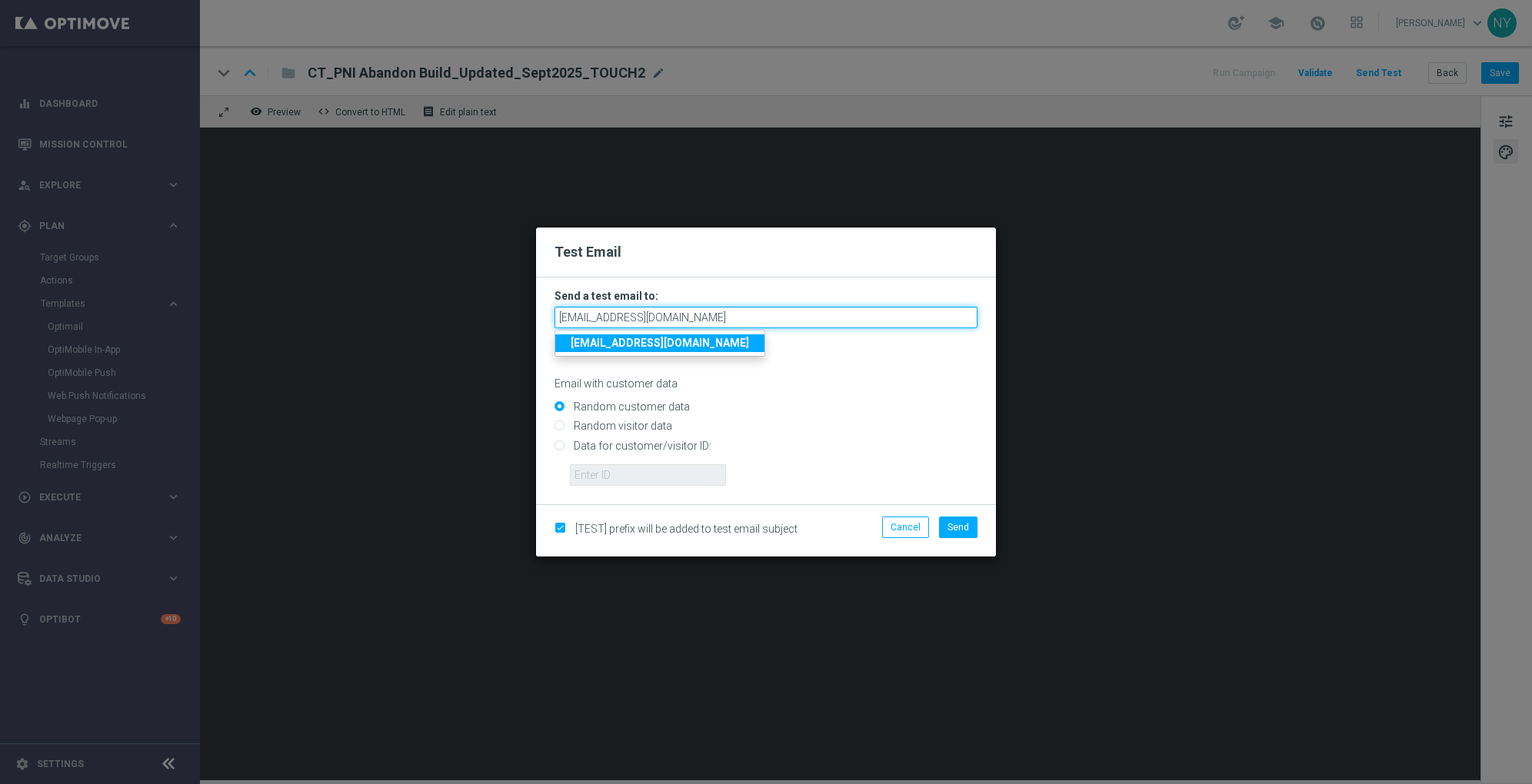
type input "[EMAIL_ADDRESS][DOMAIN_NAME]"
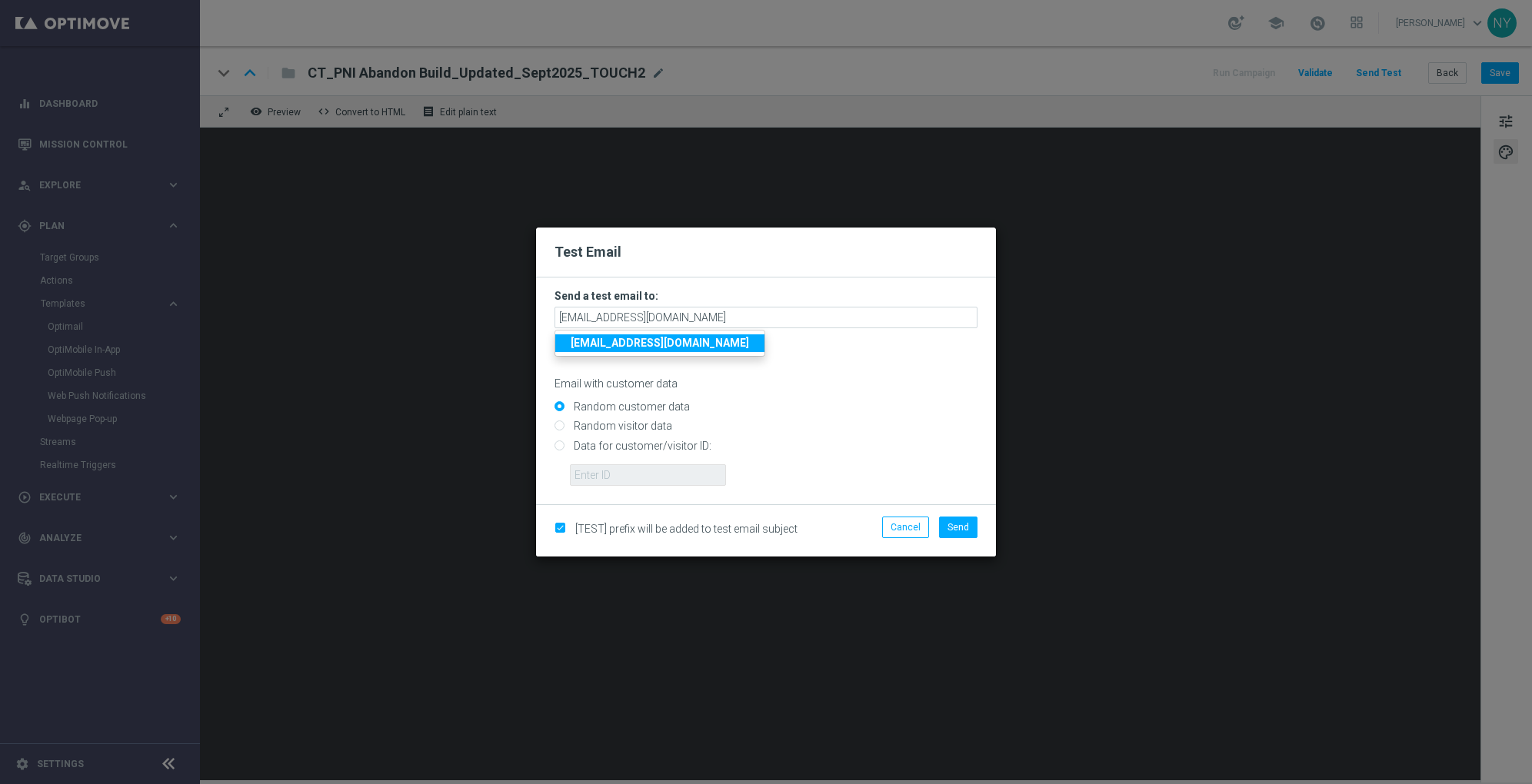
drag, startPoint x: 839, startPoint y: 386, endPoint x: 830, endPoint y: 387, distance: 9.1
click at [840, 387] on p "Email with customer data" at bounding box center [766, 383] width 423 height 14
click at [555, 446] on input "Data for customer/visitor ID:" at bounding box center [766, 452] width 423 height 21
radio input "true"
click at [599, 486] on form "Send a test email to: neilyetts3-bfqmv@litmusemail.com Separate multiple addres…" at bounding box center [766, 390] width 460 height 227
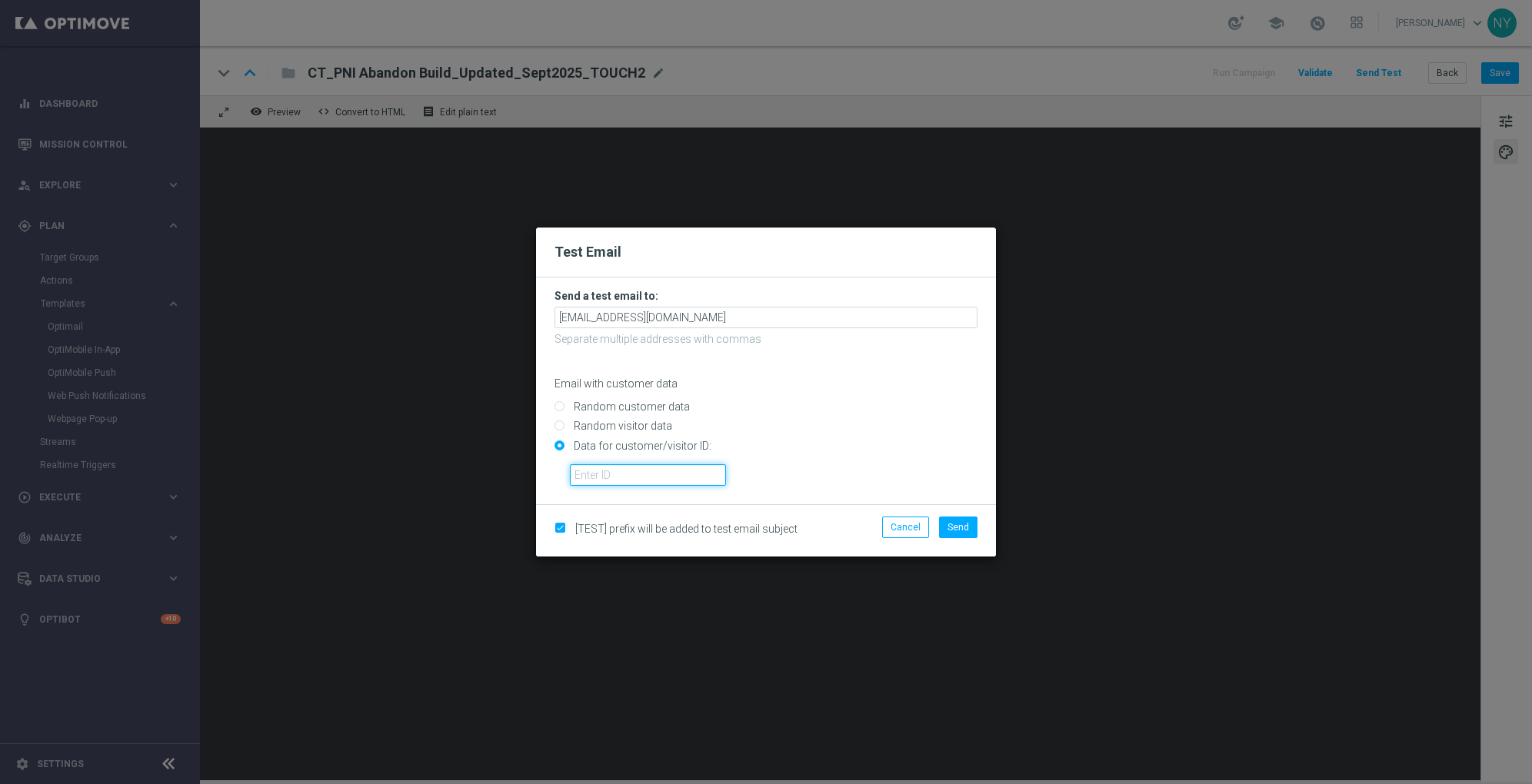
click at [629, 478] on input "text" at bounding box center [648, 474] width 157 height 21
click at [589, 470] on input "text" at bounding box center [648, 474] width 157 height 21
paste input "10000006208"
type input "10000006208"
click at [960, 529] on span "Send" at bounding box center [958, 527] width 21 height 11
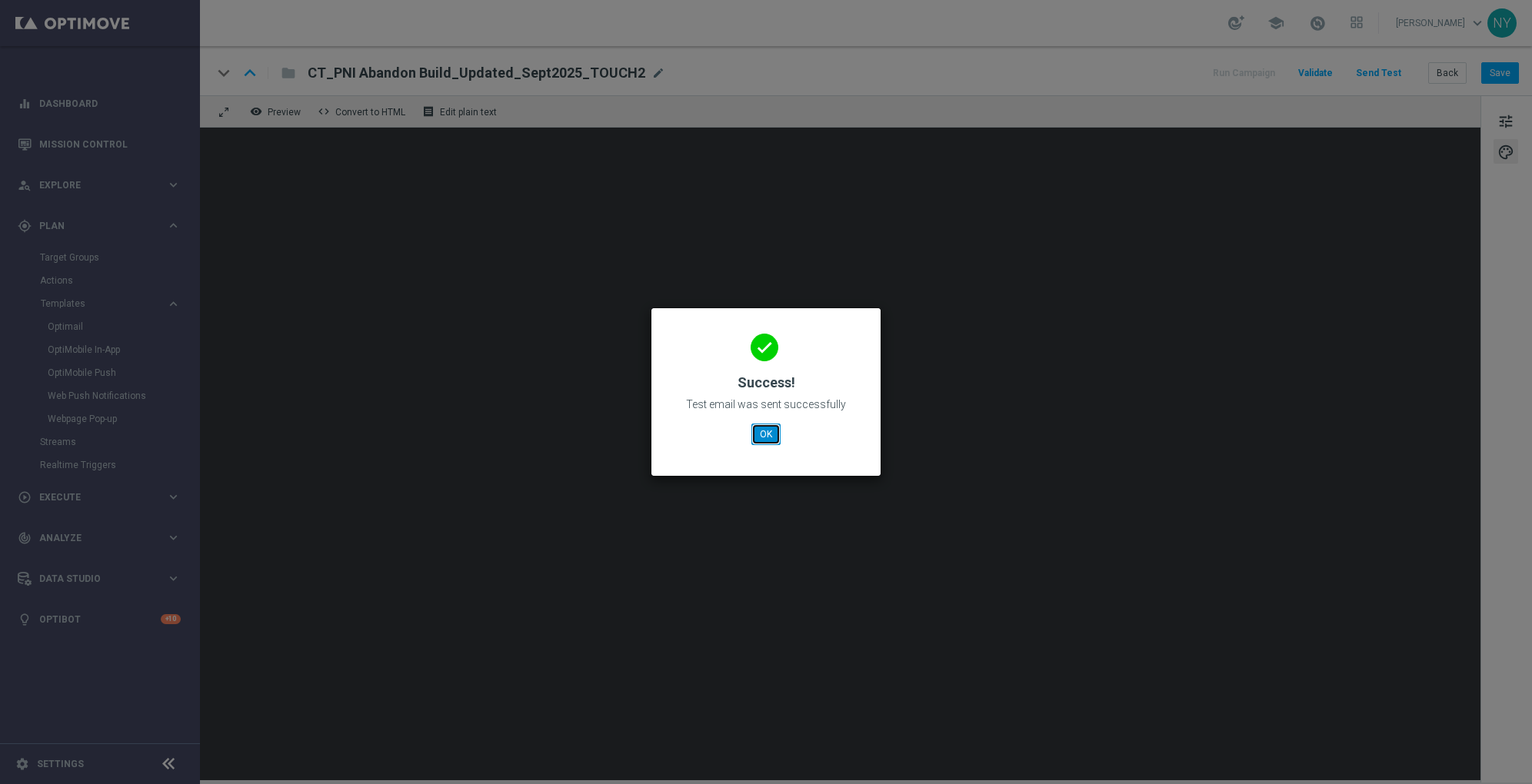
click at [760, 435] on button "OK" at bounding box center [766, 434] width 29 height 21
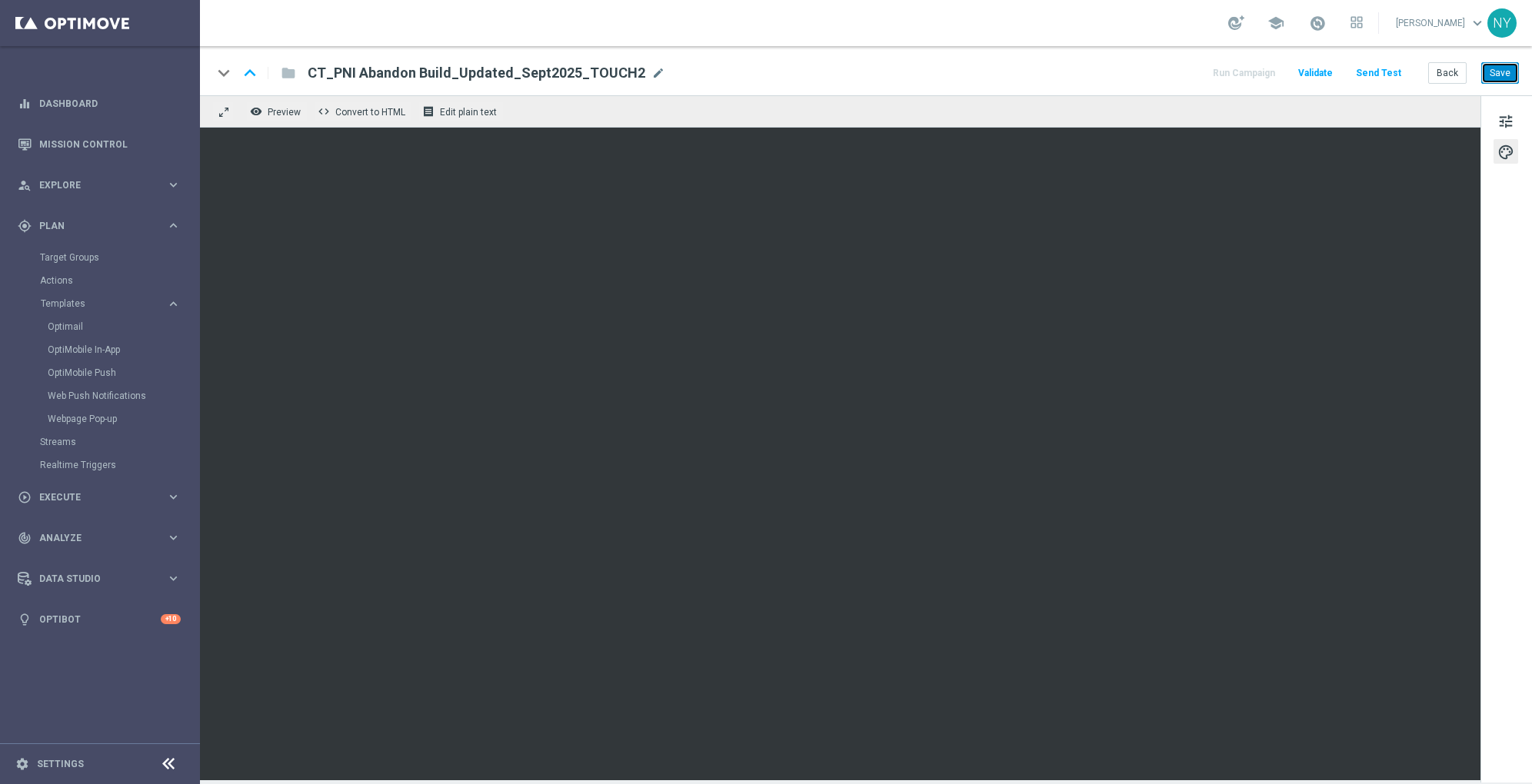
click at [1500, 70] on button "Save" at bounding box center [1501, 72] width 37 height 21
click at [1376, 73] on button "Send Test" at bounding box center [1379, 73] width 50 height 20
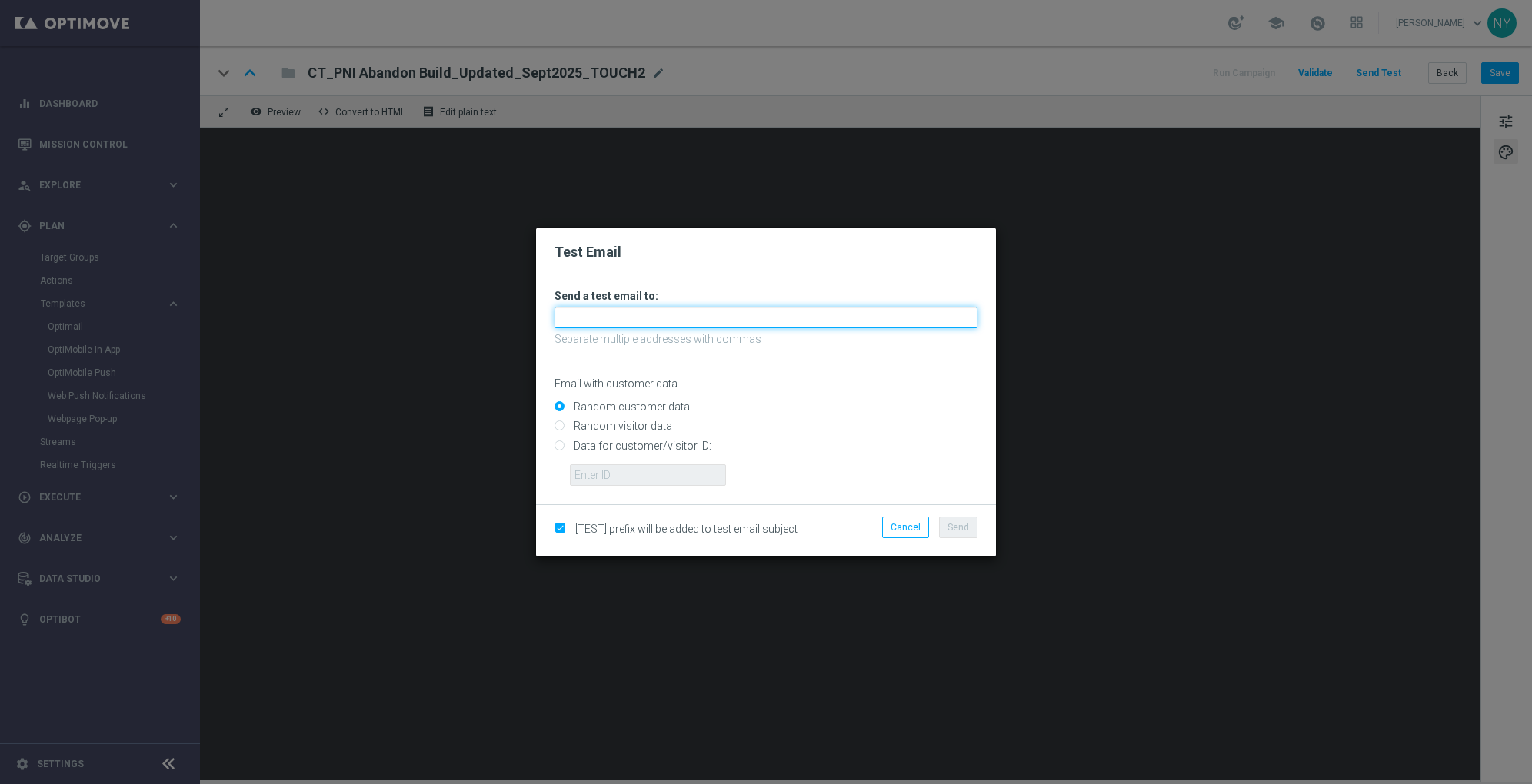
click at [578, 315] on input "text" at bounding box center [766, 317] width 423 height 21
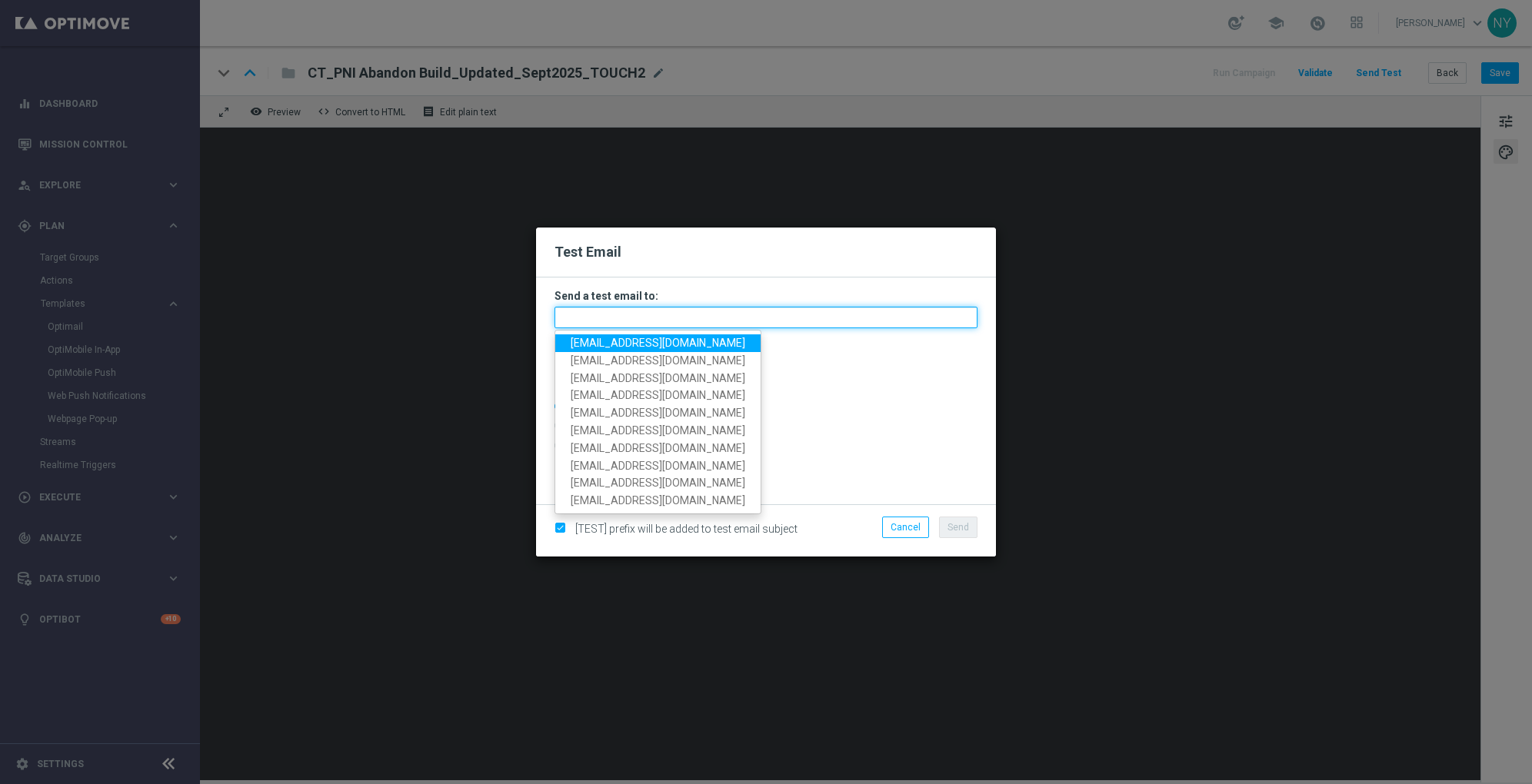
paste input "[EMAIL_ADDRESS][DOMAIN_NAME]"
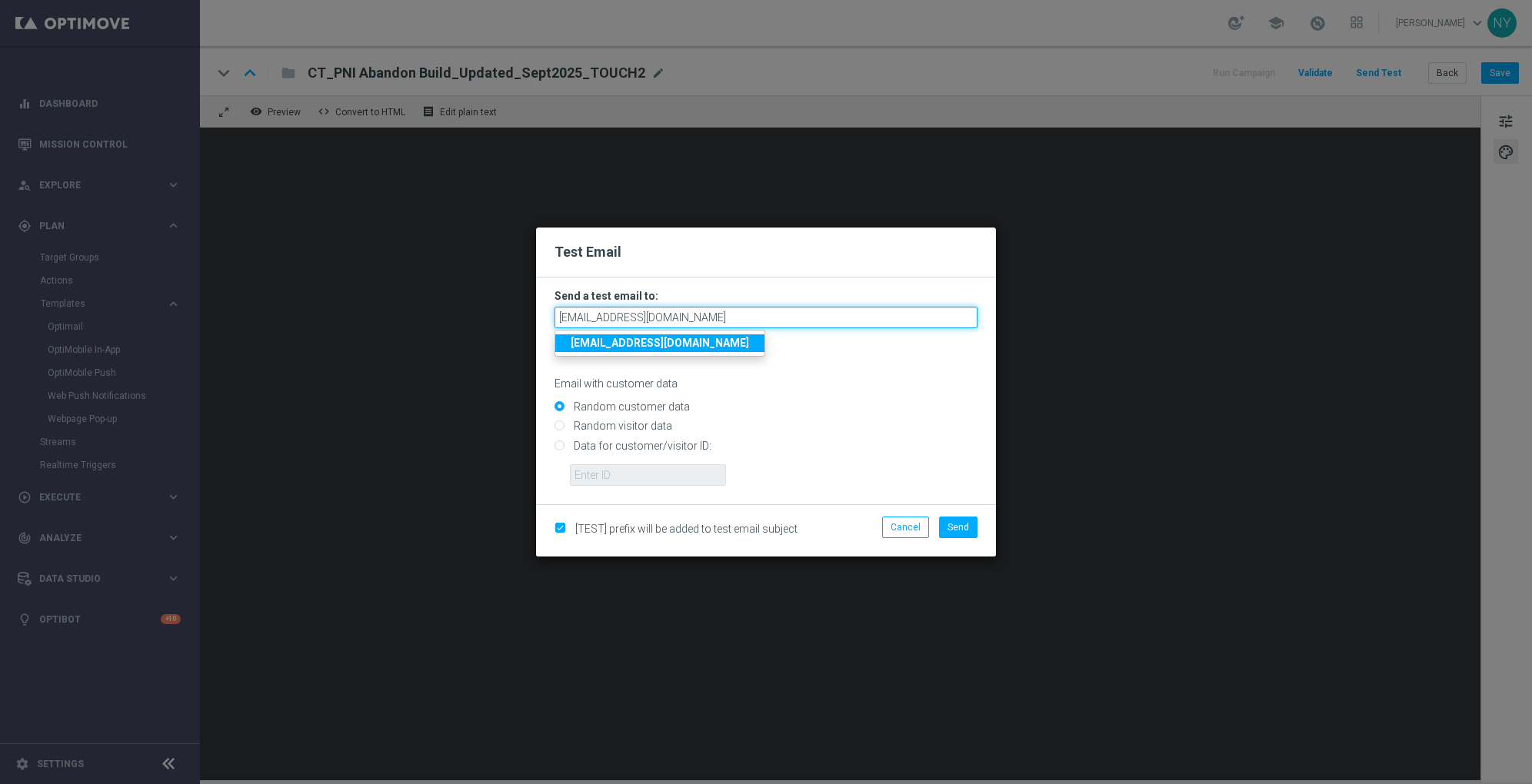
type input "[EMAIL_ADDRESS][DOMAIN_NAME]"
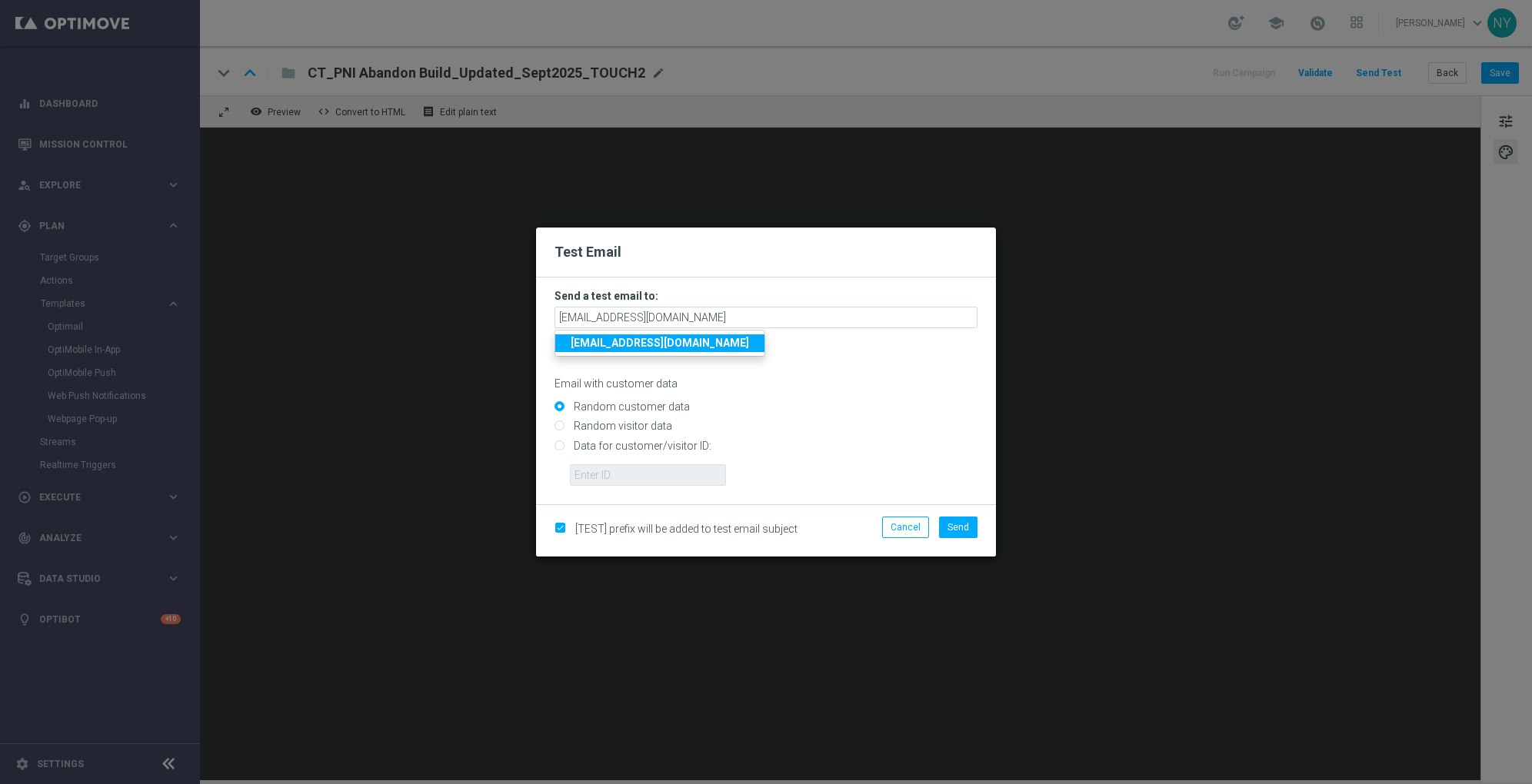
click at [561, 445] on input "Data for customer/visitor ID:" at bounding box center [766, 452] width 423 height 21
radio input "true"
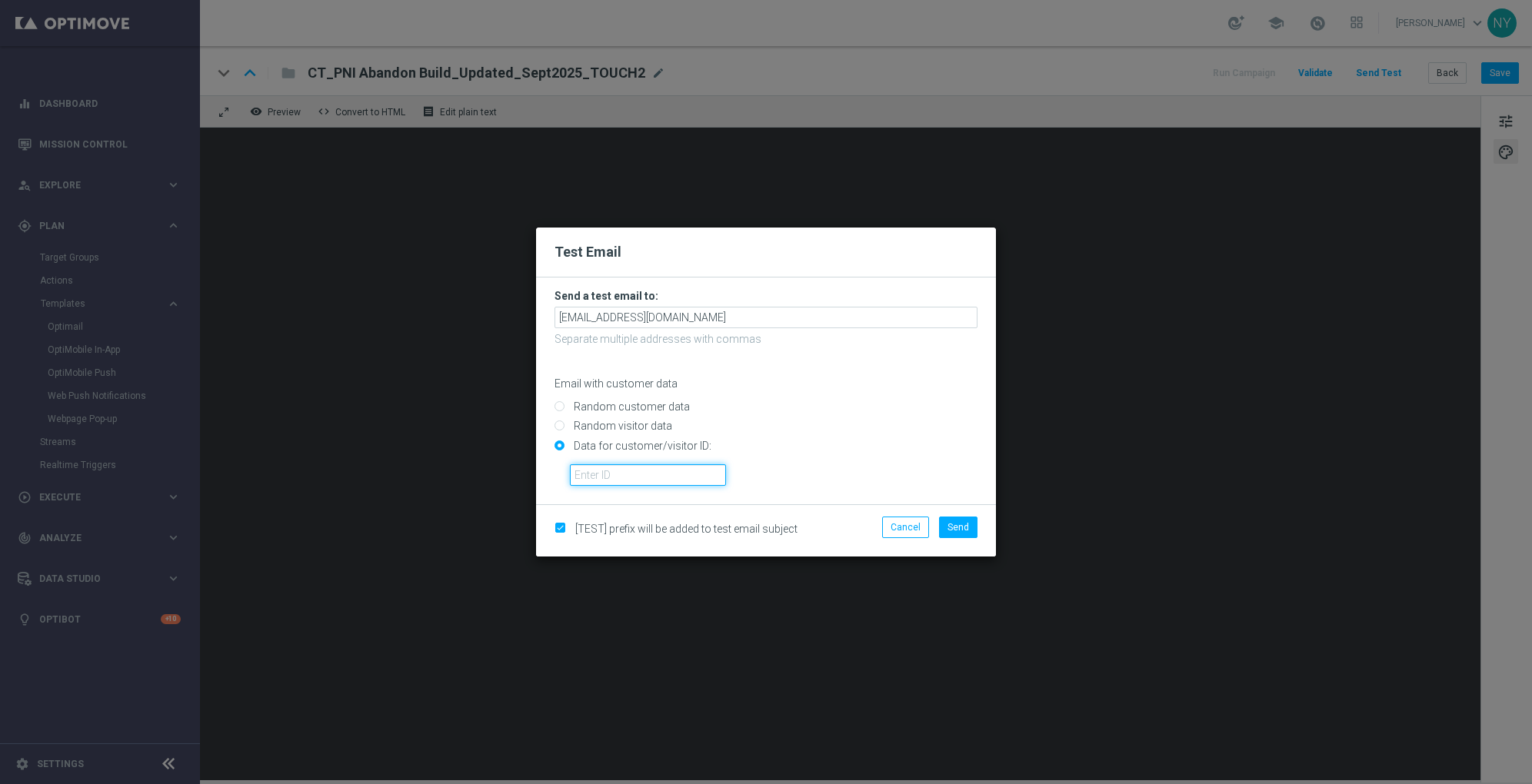
click at [621, 479] on input "text" at bounding box center [648, 474] width 157 height 21
paste input "10000006208"
type input "10000006208"
click at [943, 534] on button "Send" at bounding box center [958, 527] width 38 height 21
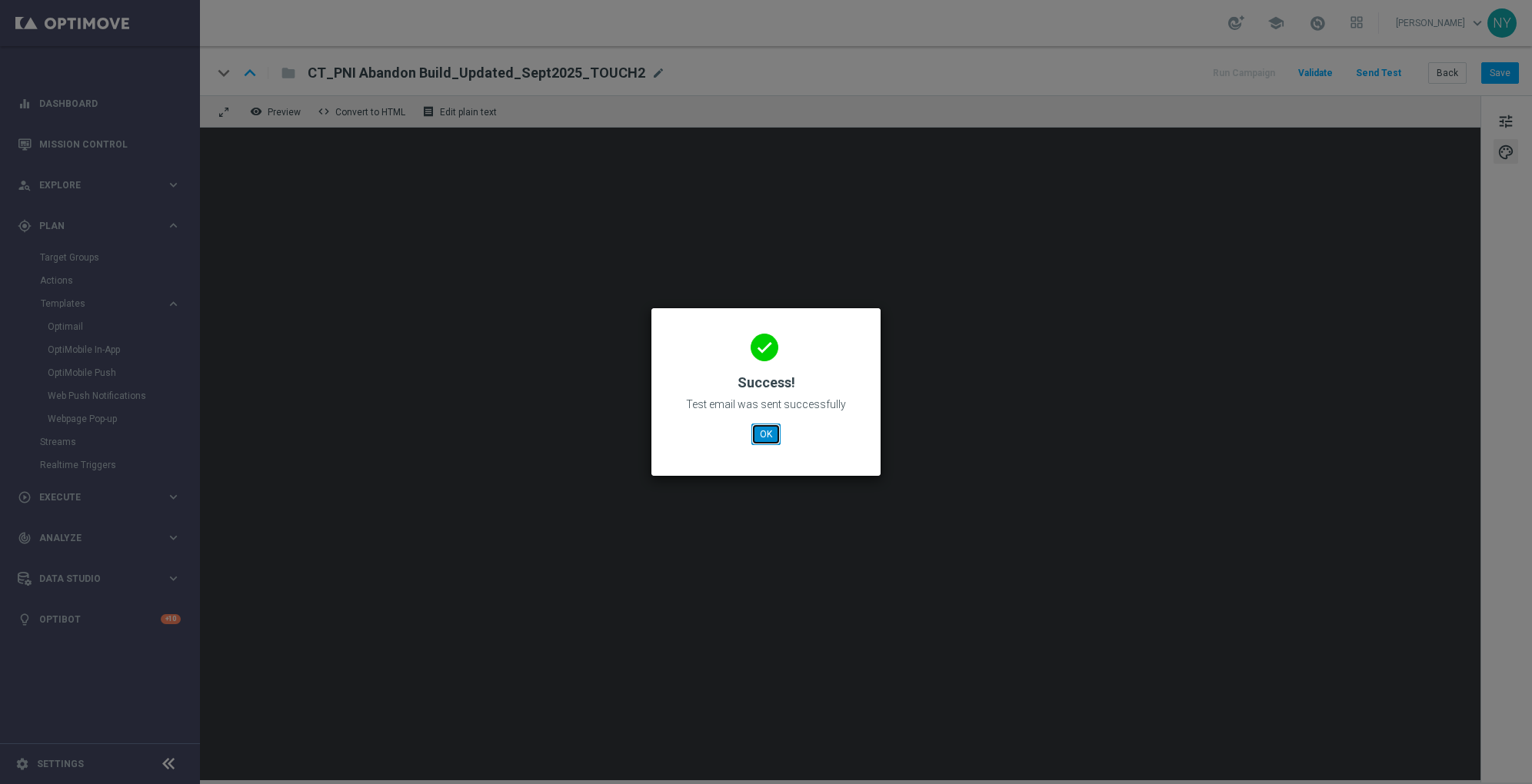
click at [764, 423] on button "OK" at bounding box center [766, 434] width 29 height 21
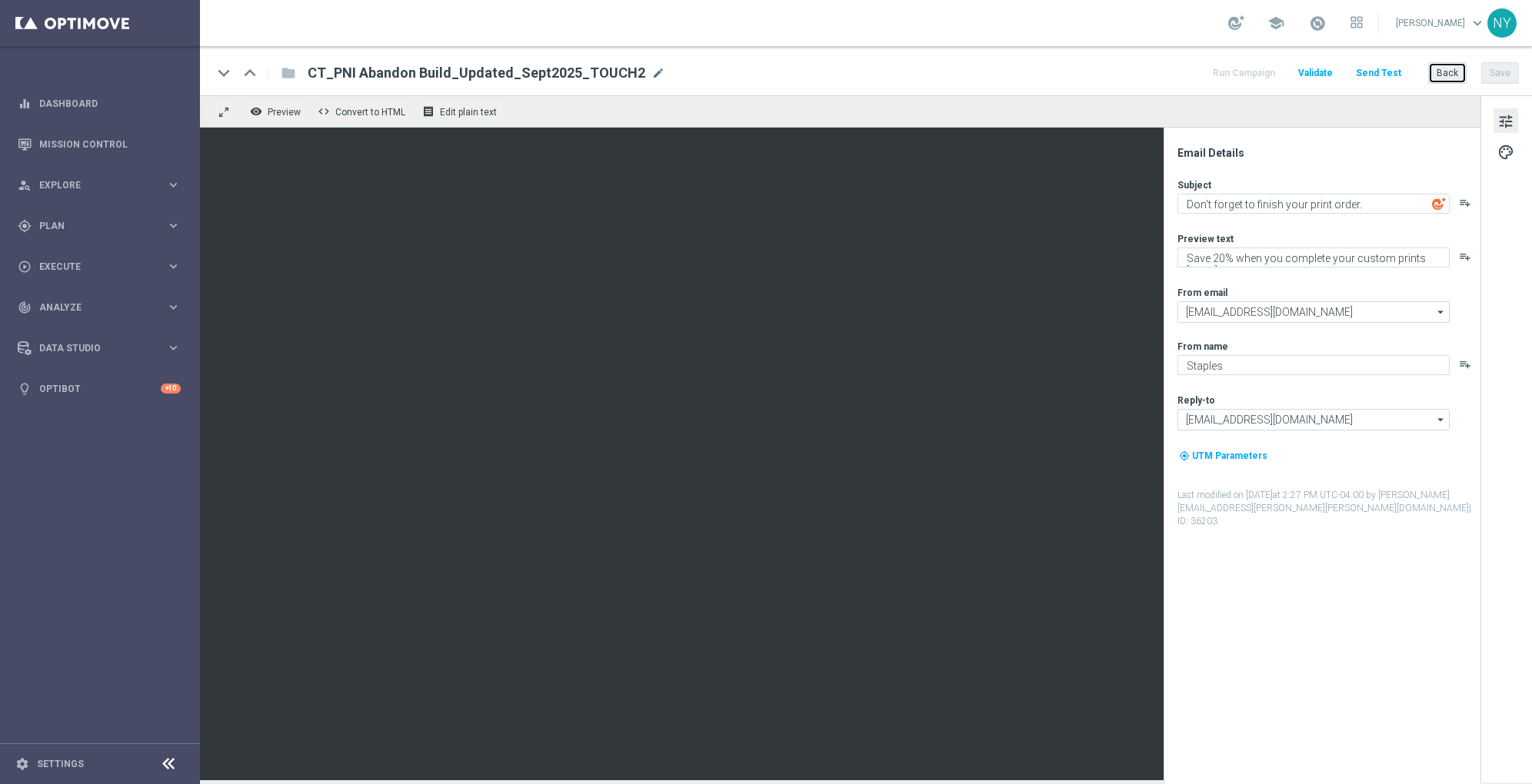
click at [1443, 77] on button "Back" at bounding box center [1447, 72] width 38 height 21
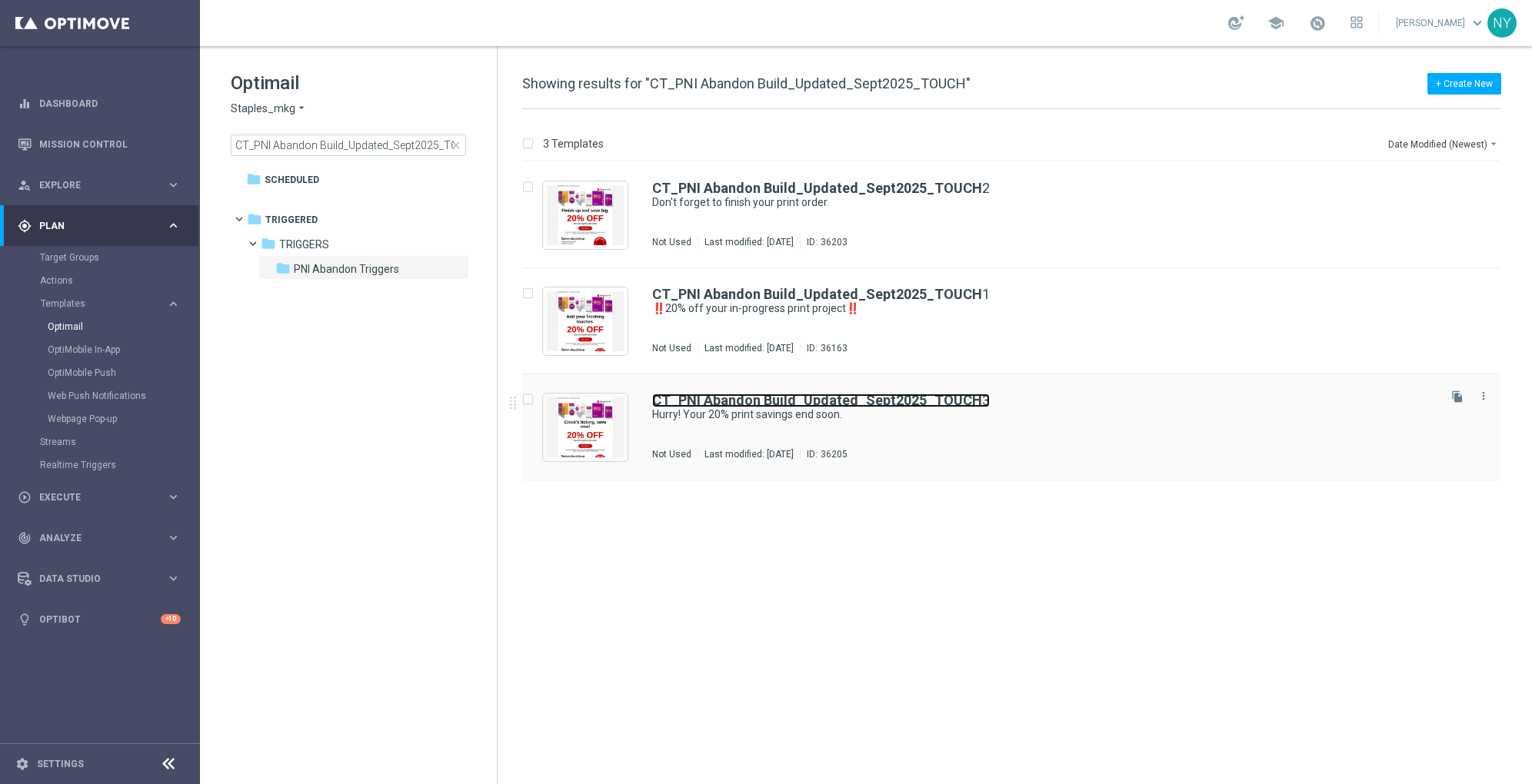
click at [853, 400] on b "CT_PNI Abandon Build_Updated_Sept2025_TOUCH" at bounding box center [817, 400] width 330 height 16
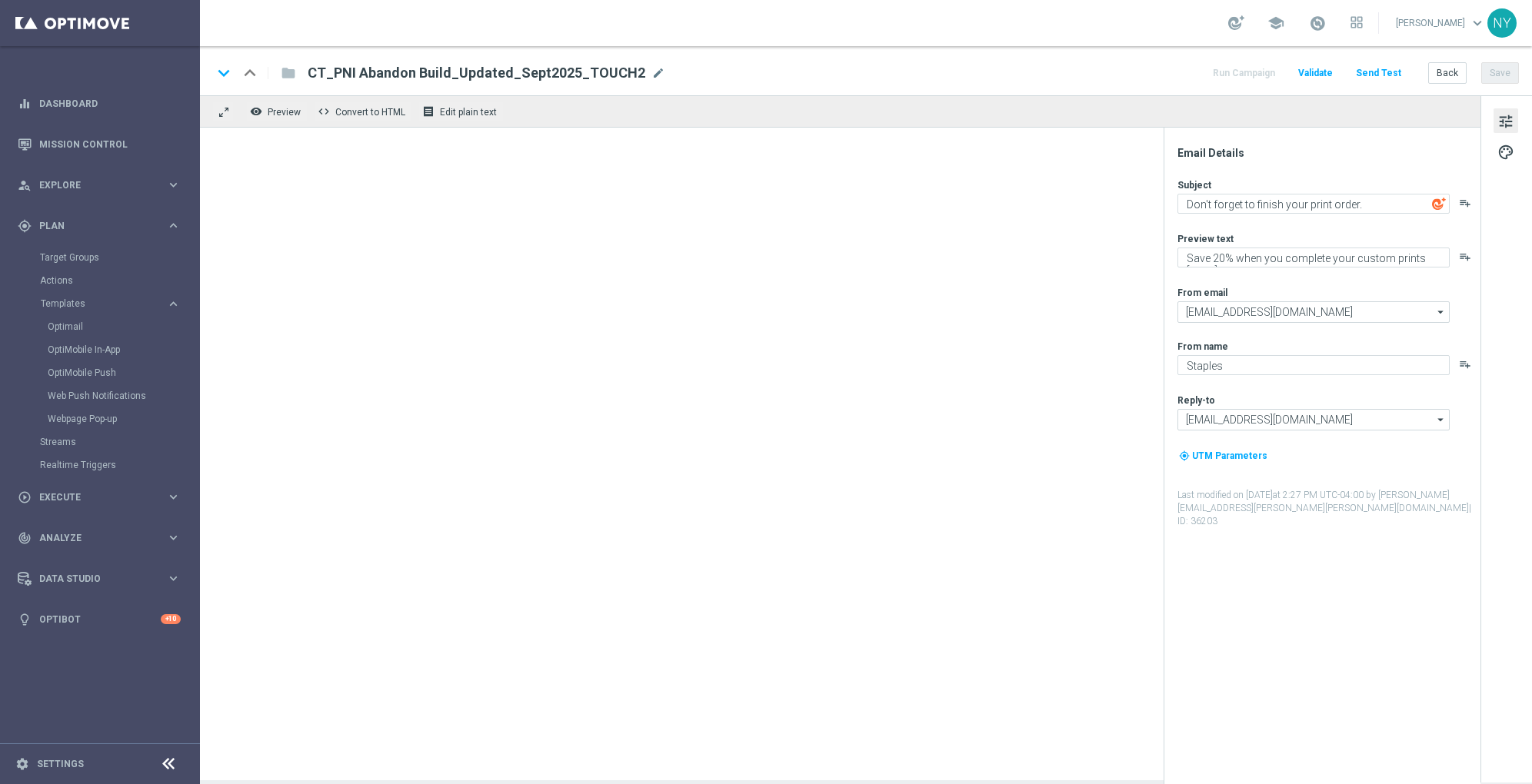
type textarea "Hurry! Your 20% print savings end soon."
type textarea "Don't wait, finish your order today."
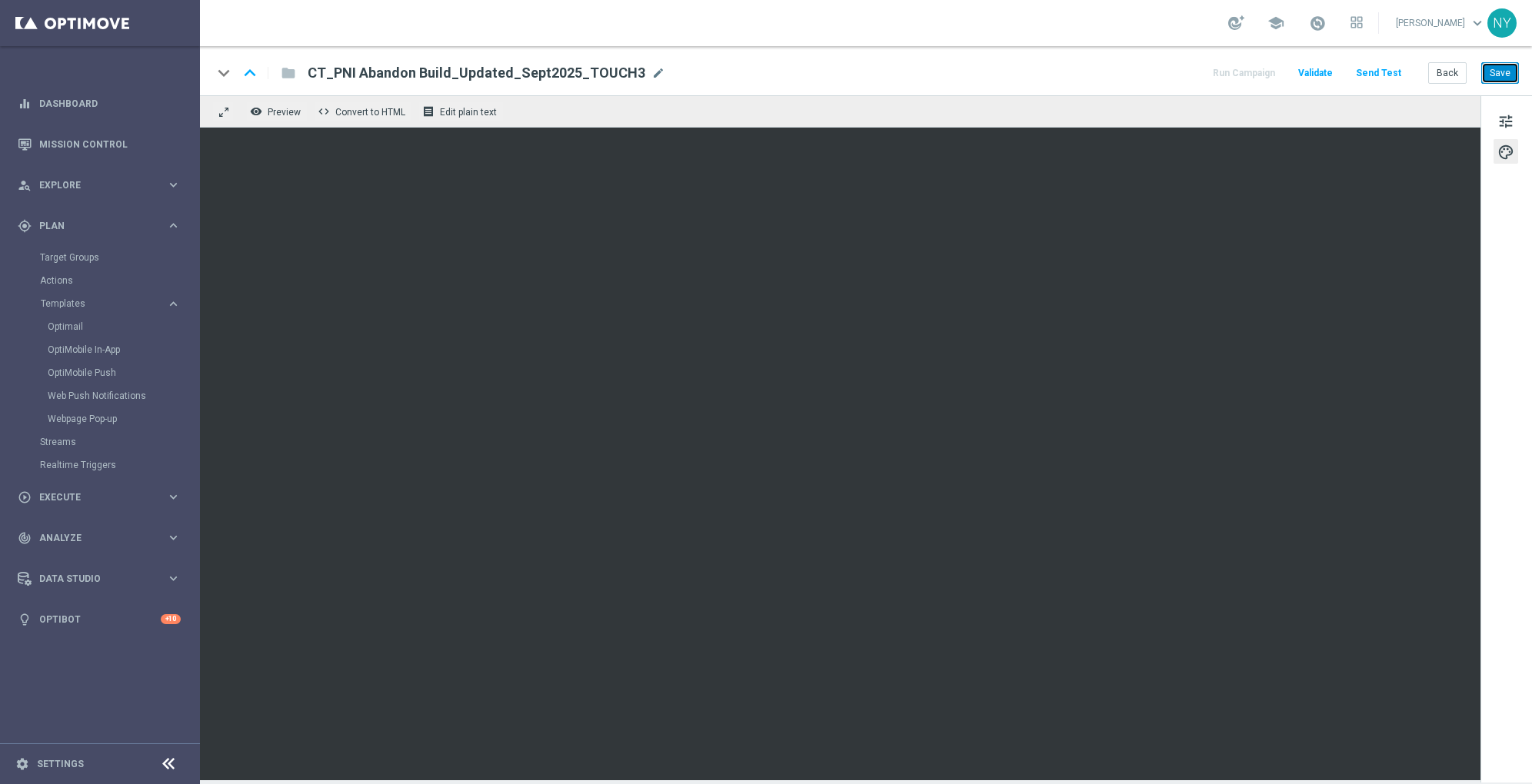
click at [1494, 76] on button "Save" at bounding box center [1501, 72] width 37 height 21
click at [1380, 68] on button "Send Test" at bounding box center [1379, 73] width 50 height 20
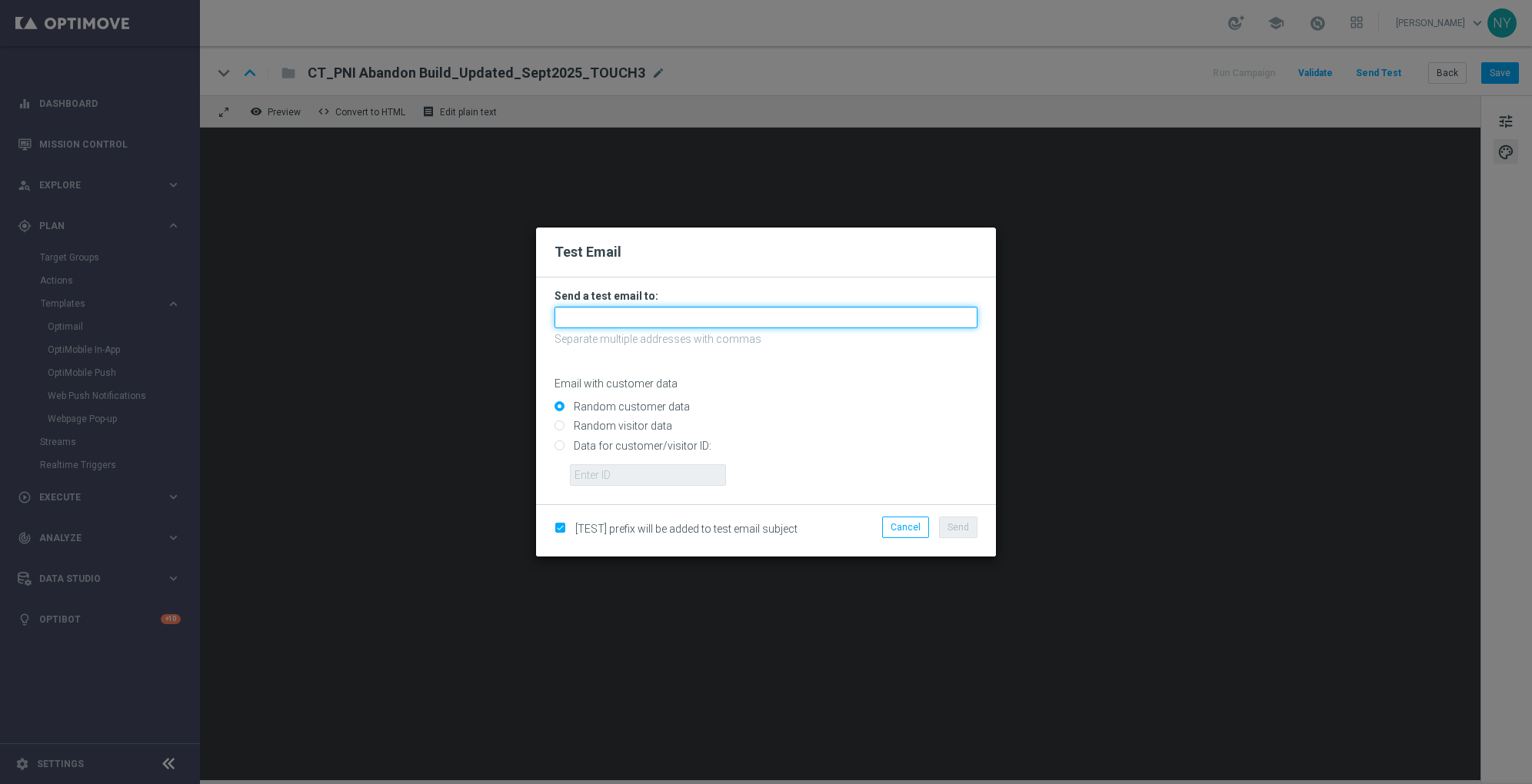
click at [565, 320] on input "text" at bounding box center [766, 317] width 423 height 21
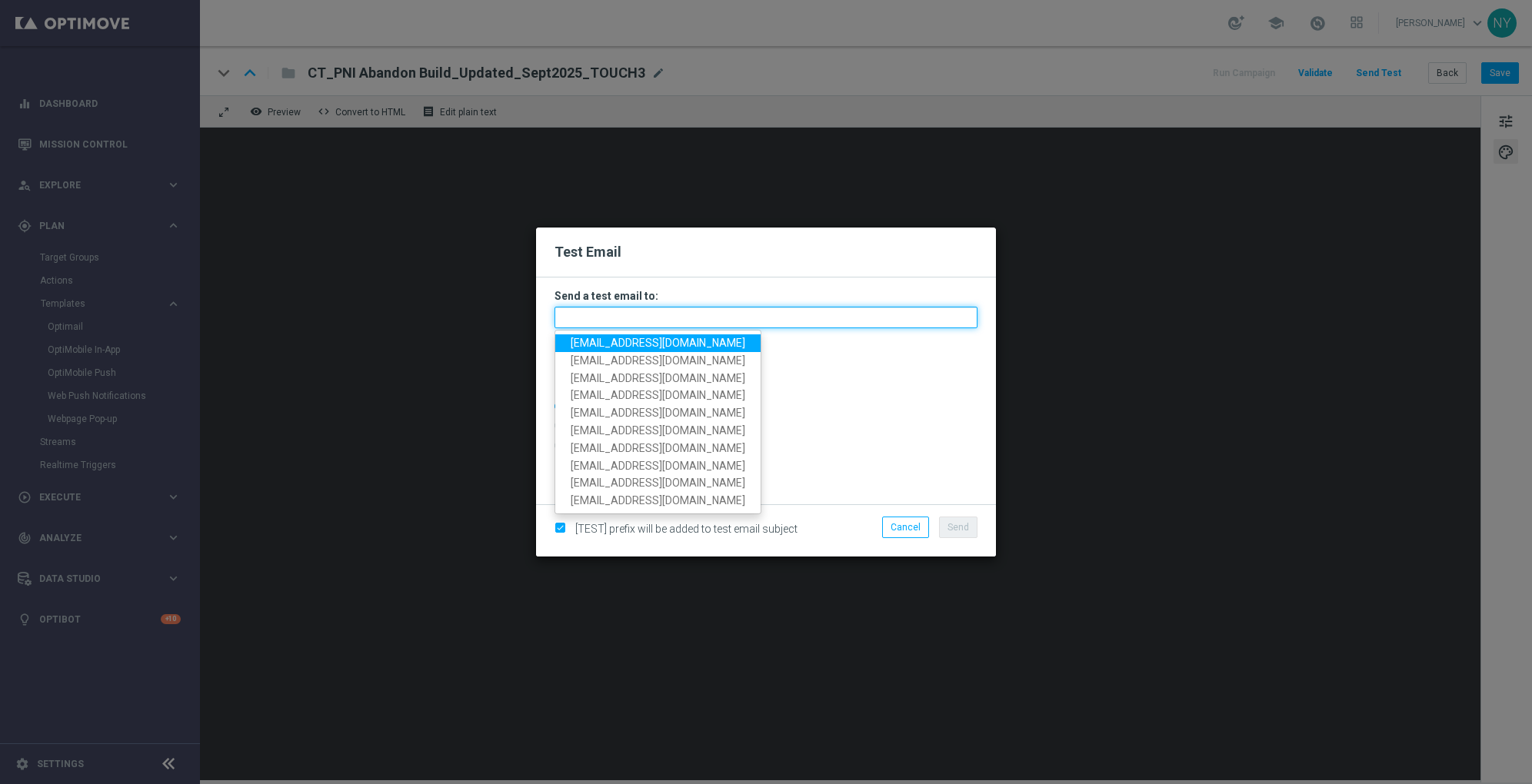
paste input "[EMAIL_ADDRESS][DOMAIN_NAME]"
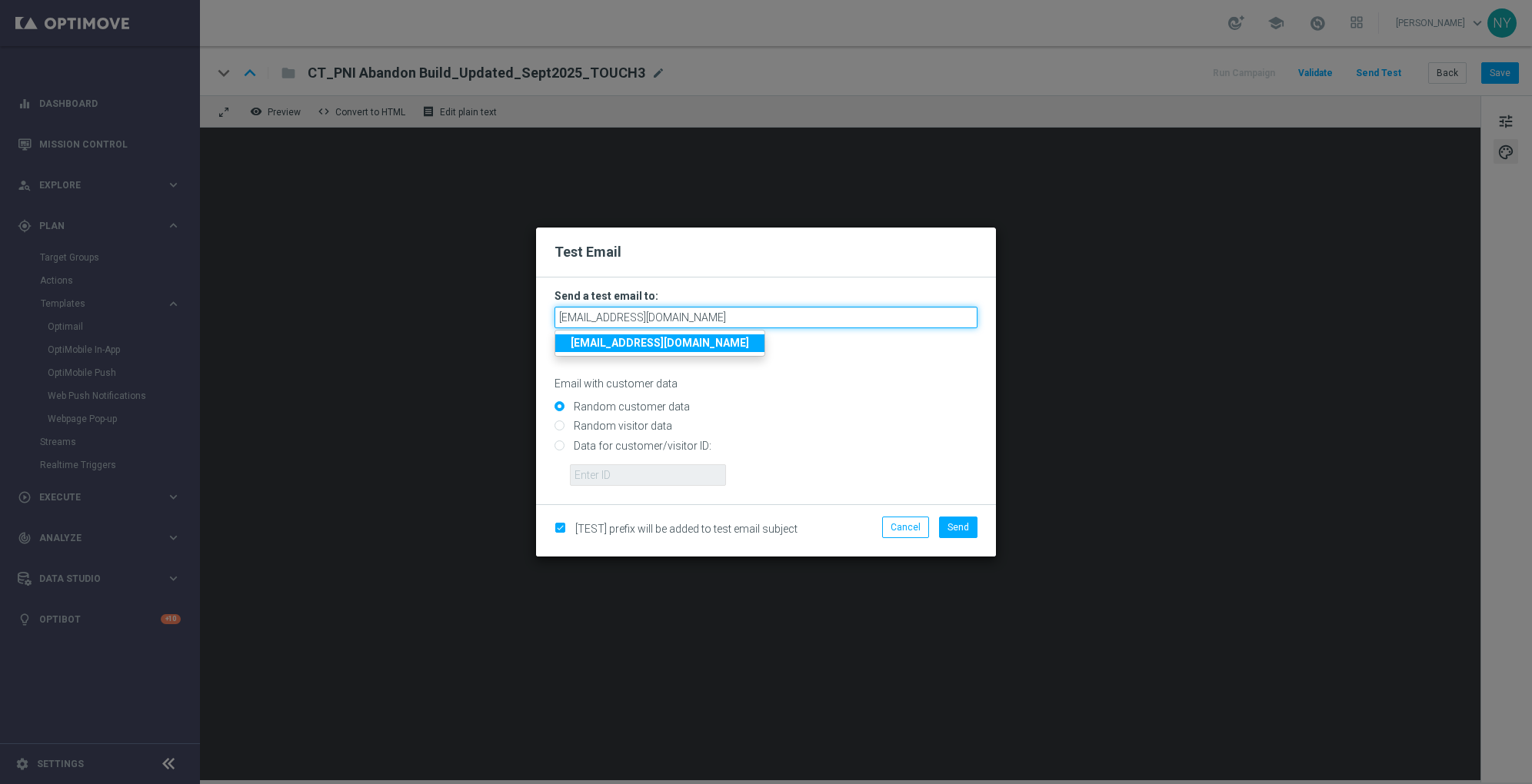
type input "[EMAIL_ADDRESS][DOMAIN_NAME]"
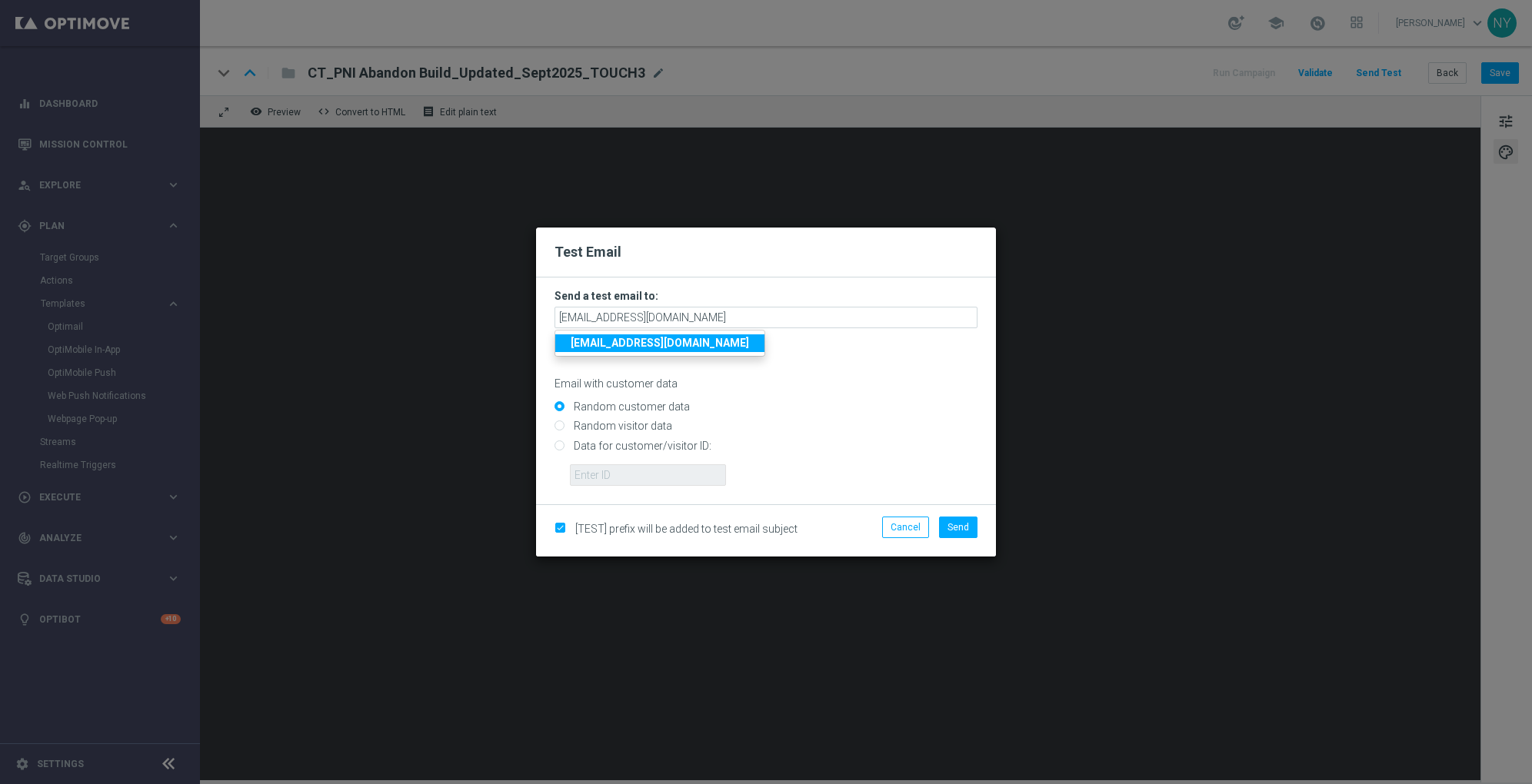
drag, startPoint x: 826, startPoint y: 412, endPoint x: 800, endPoint y: 414, distance: 26.1
click at [826, 412] on input "Random customer data" at bounding box center [766, 413] width 423 height 21
click at [565, 446] on input "Data for customer/visitor ID:" at bounding box center [766, 452] width 423 height 21
radio input "true"
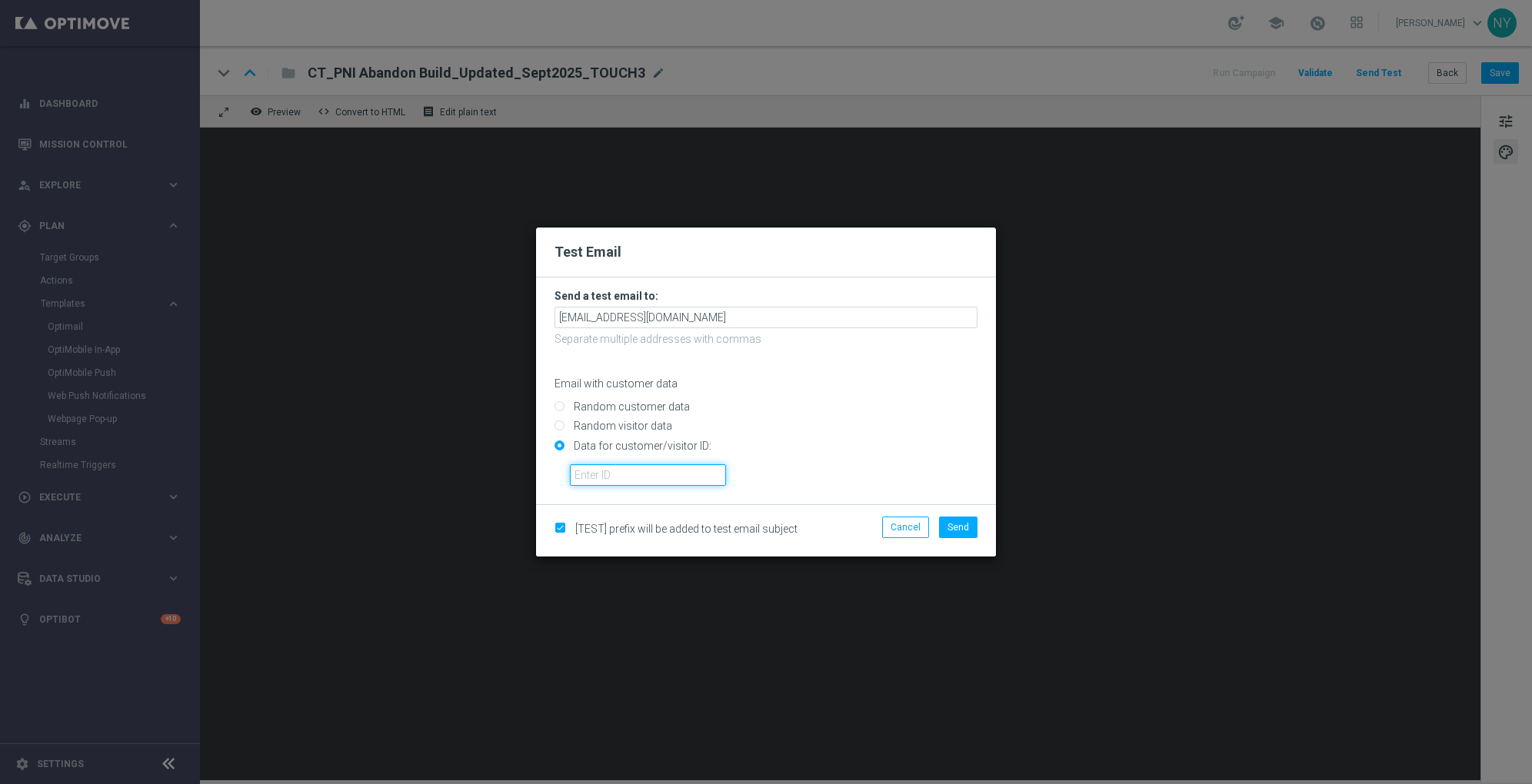
click at [600, 475] on input "text" at bounding box center [648, 474] width 157 height 21
click at [639, 469] on input "text" at bounding box center [648, 474] width 157 height 21
paste input "10000006208"
type input "10000006208"
click at [960, 525] on span "Send" at bounding box center [958, 527] width 21 height 11
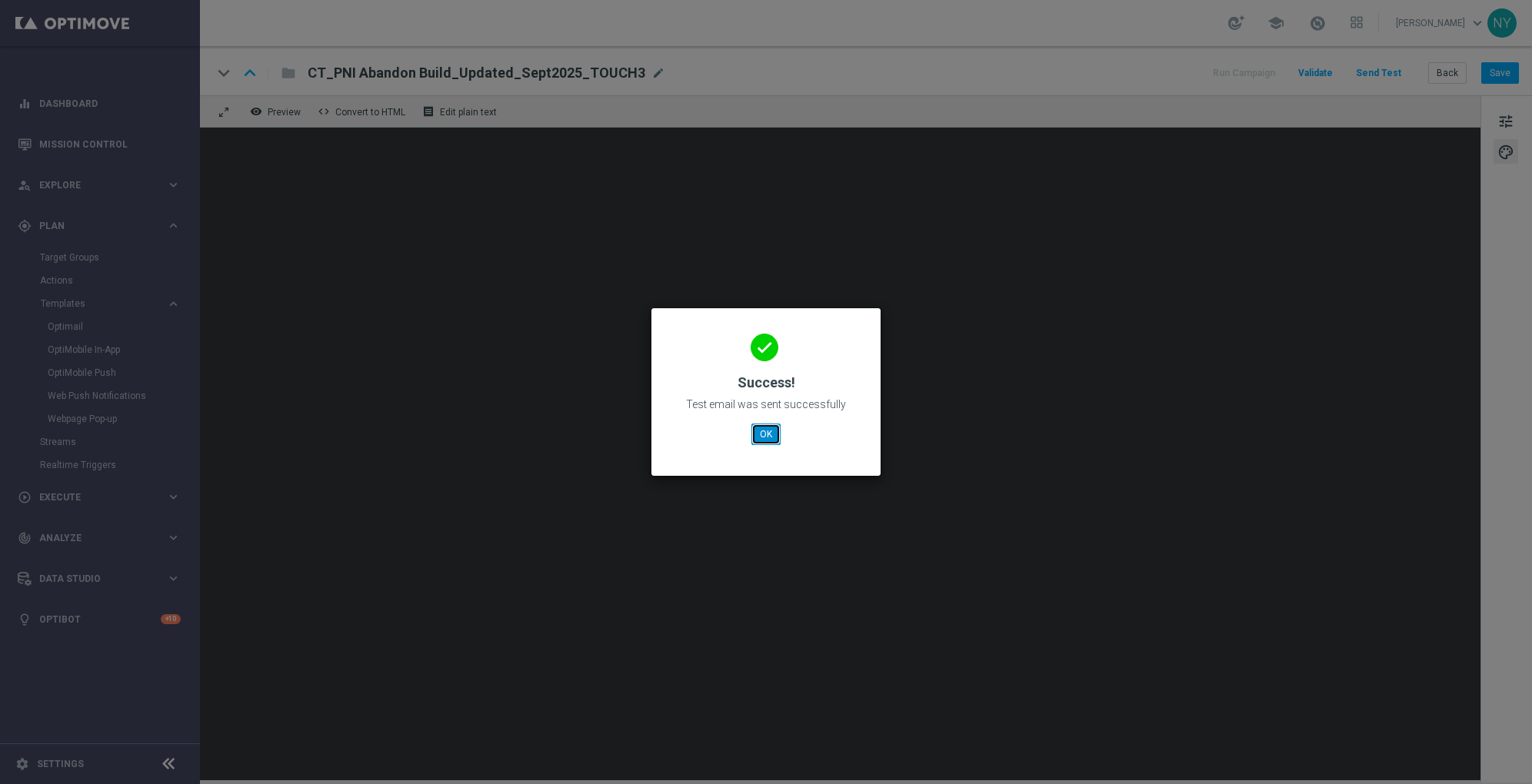
click at [766, 430] on button "OK" at bounding box center [766, 434] width 29 height 21
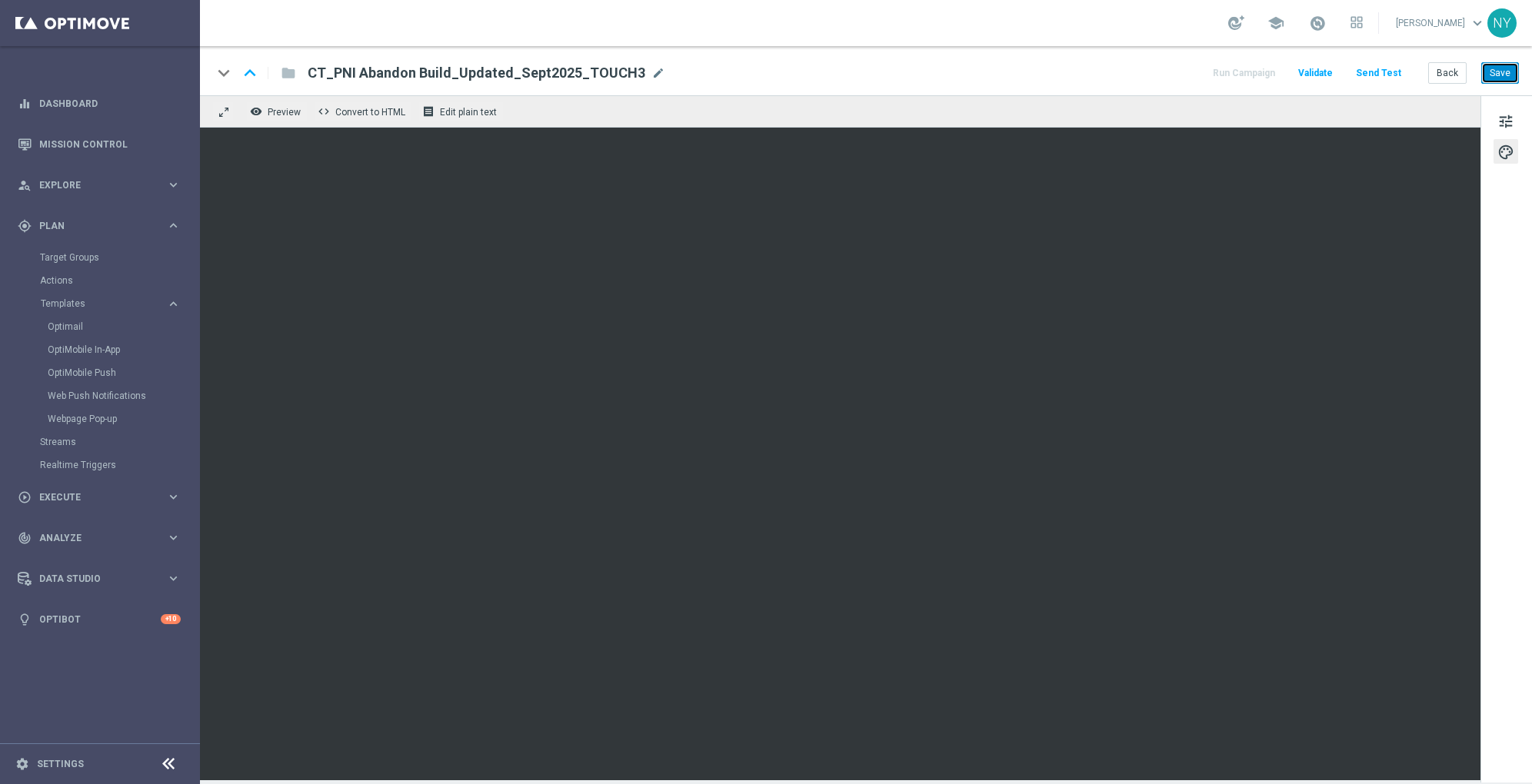
click at [1498, 79] on button "Save" at bounding box center [1501, 72] width 37 height 21
click at [1381, 76] on button "Send Test" at bounding box center [1379, 73] width 50 height 20
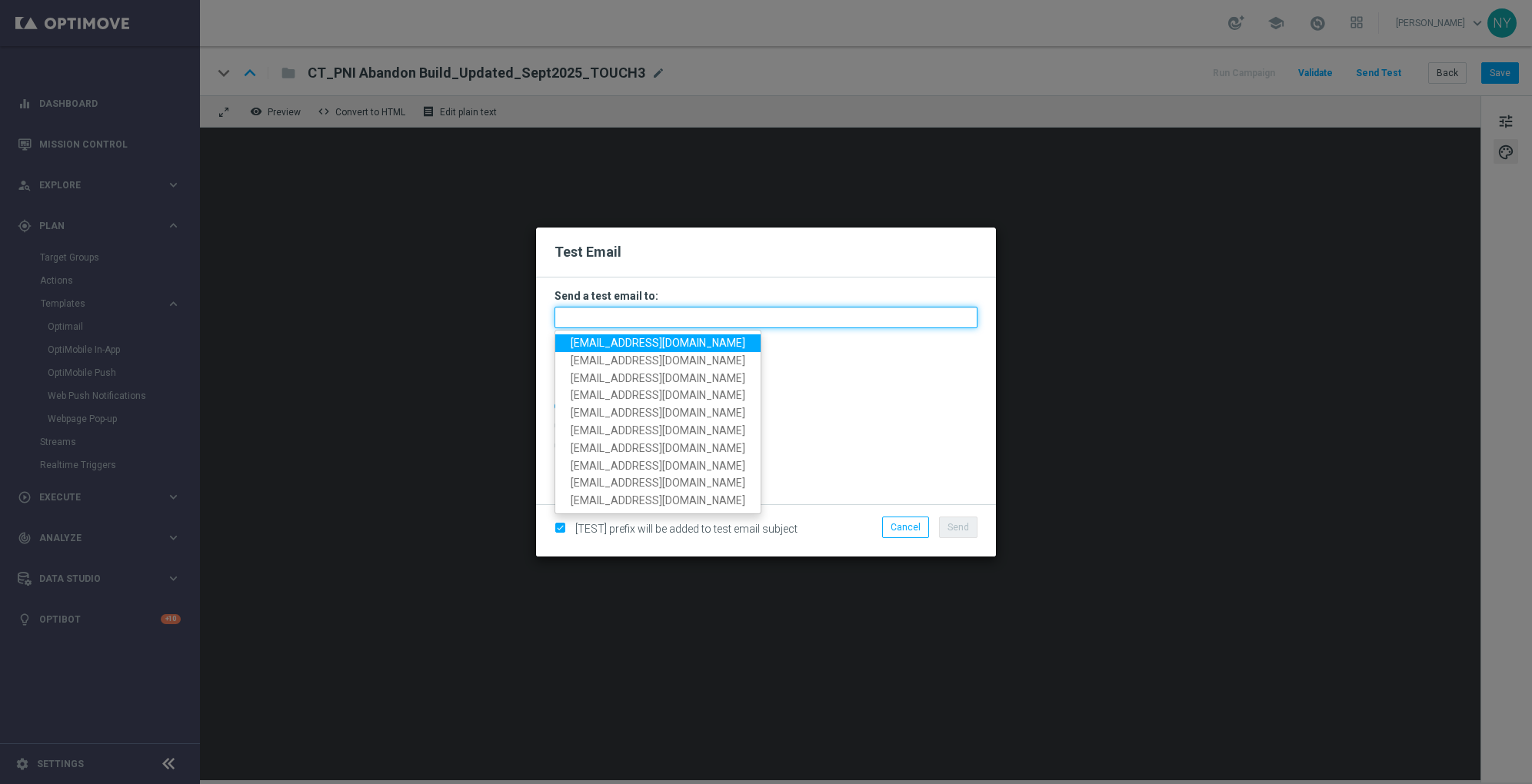
click at [601, 318] on input "text" at bounding box center [766, 317] width 423 height 21
click at [657, 327] on input "text" at bounding box center [766, 317] width 423 height 21
paste input "[EMAIL_ADDRESS][DOMAIN_NAME]"
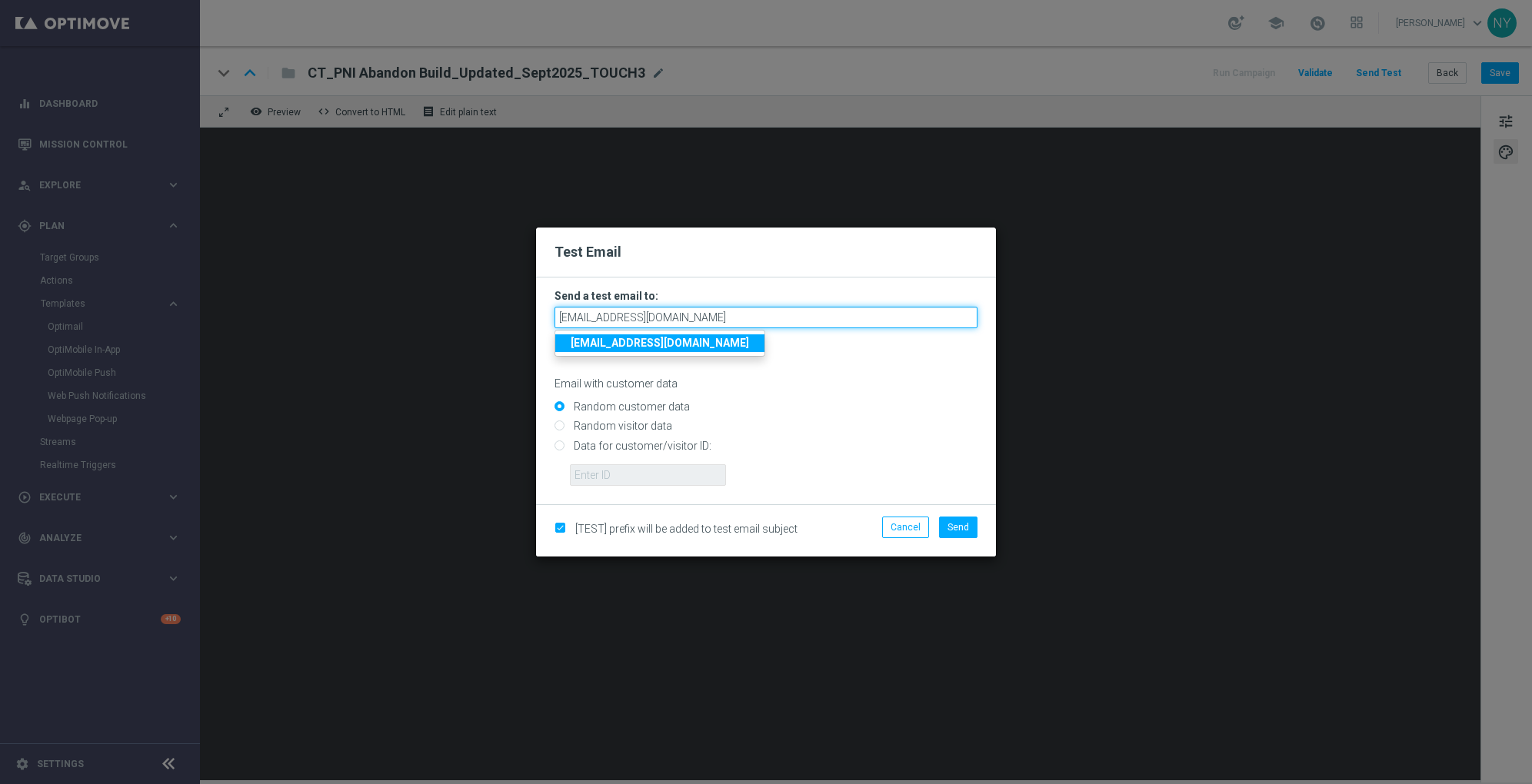
type input "[EMAIL_ADDRESS][DOMAIN_NAME]"
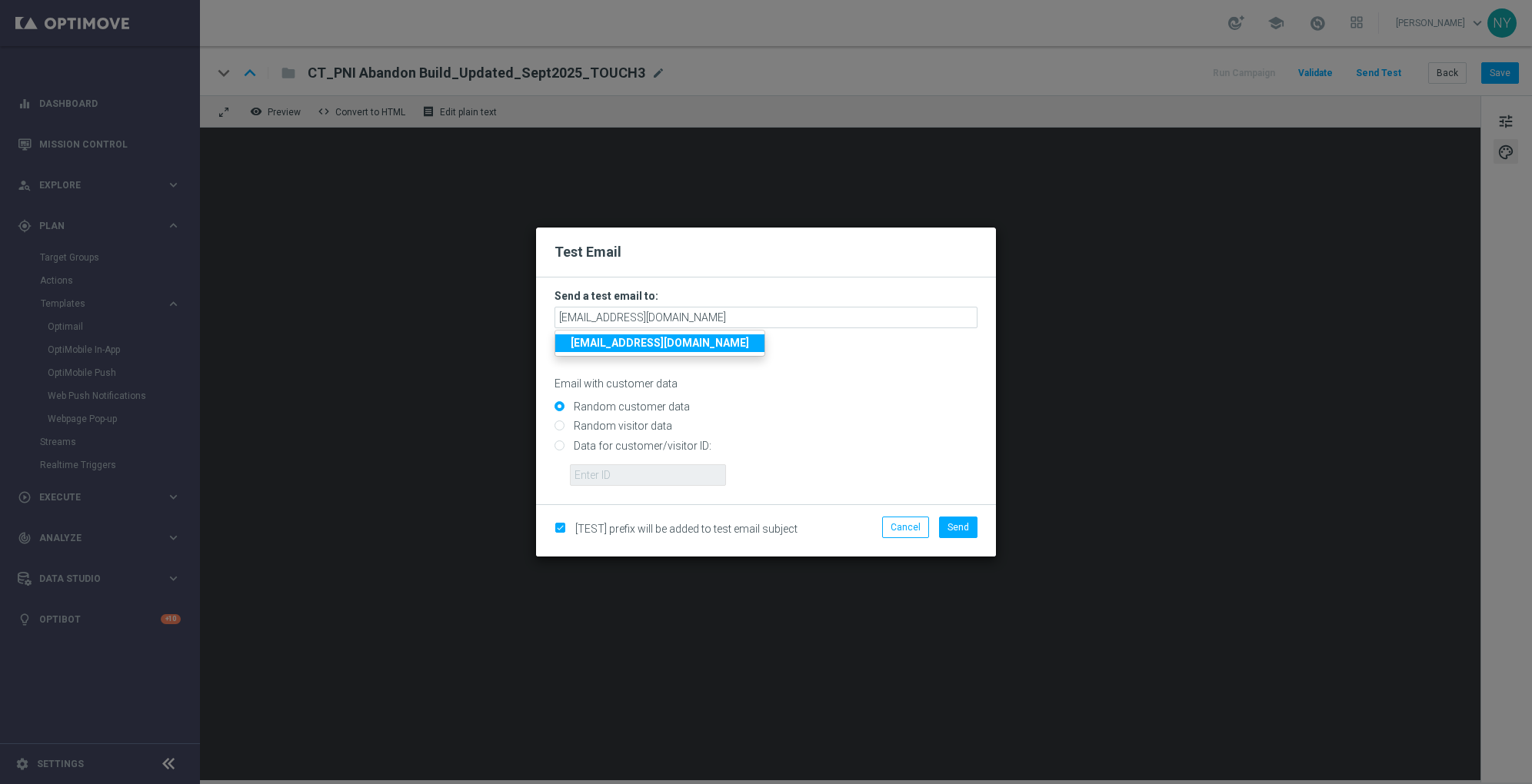
click at [558, 451] on input "Data for customer/visitor ID:" at bounding box center [766, 452] width 423 height 21
radio input "true"
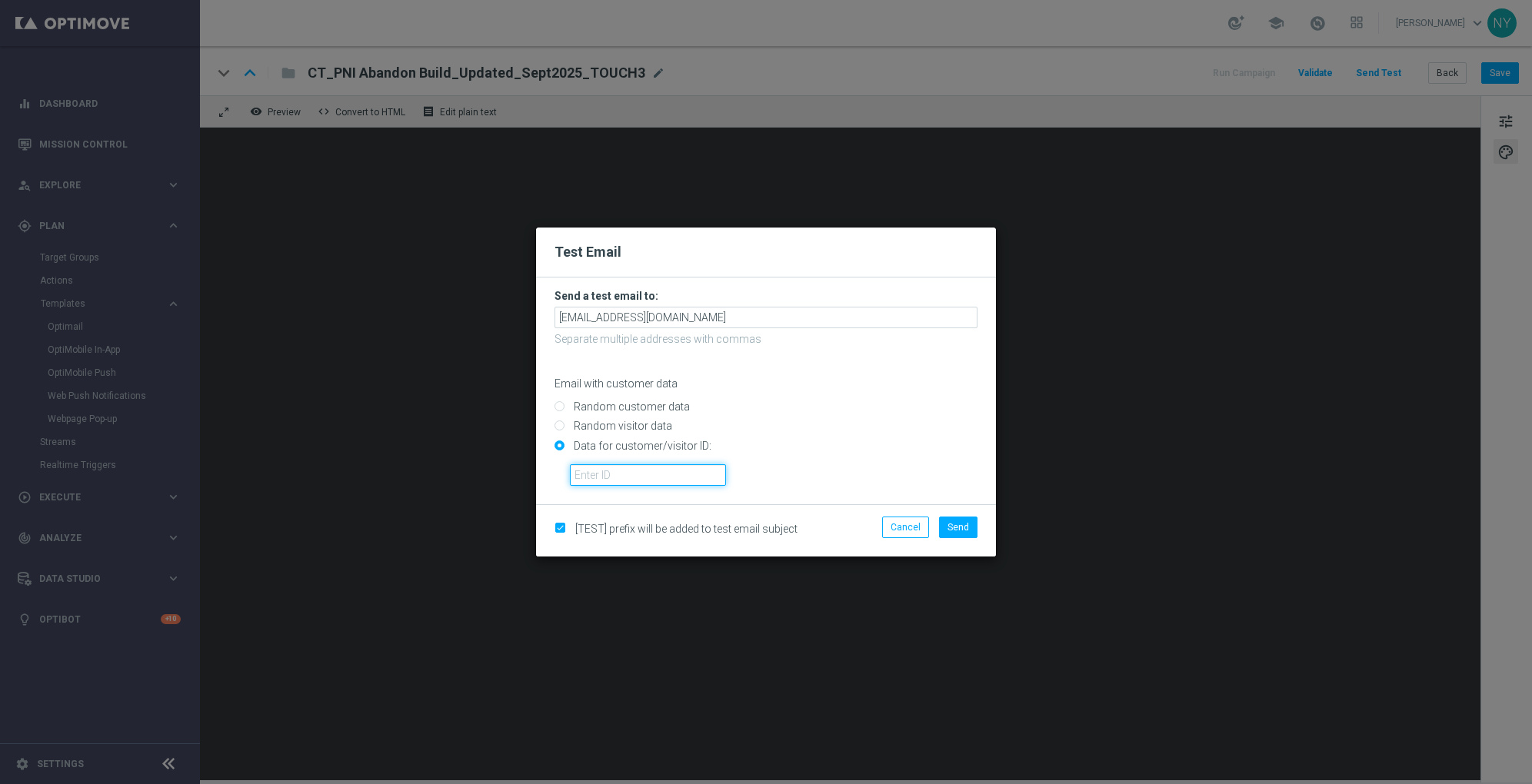
click at [618, 483] on input "text" at bounding box center [648, 474] width 157 height 21
click at [605, 476] on input "text" at bounding box center [648, 474] width 157 height 21
paste input "10000006208"
type input "10000006208"
click at [960, 525] on span "Send" at bounding box center [958, 527] width 21 height 11
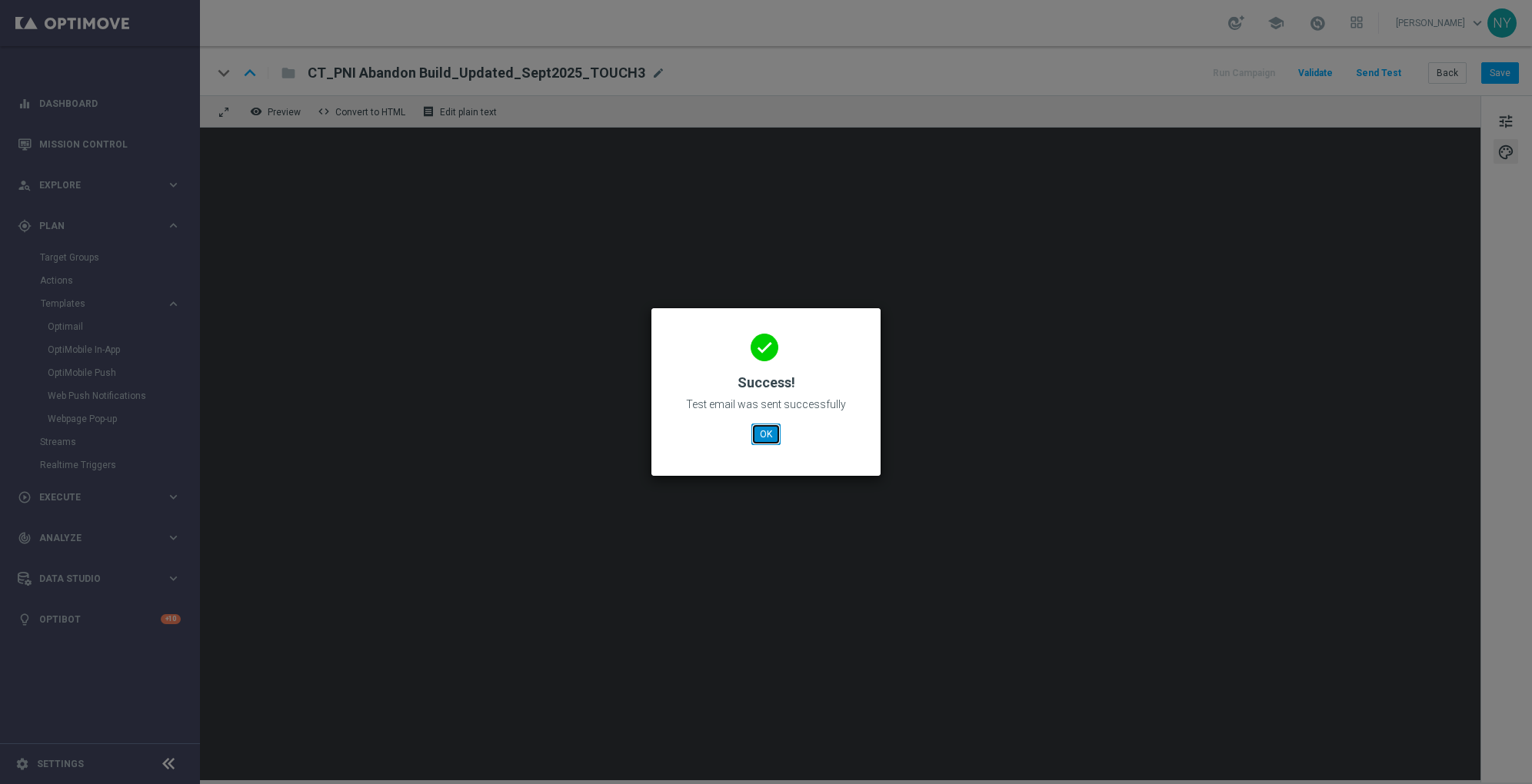
click at [767, 430] on button "OK" at bounding box center [766, 434] width 29 height 21
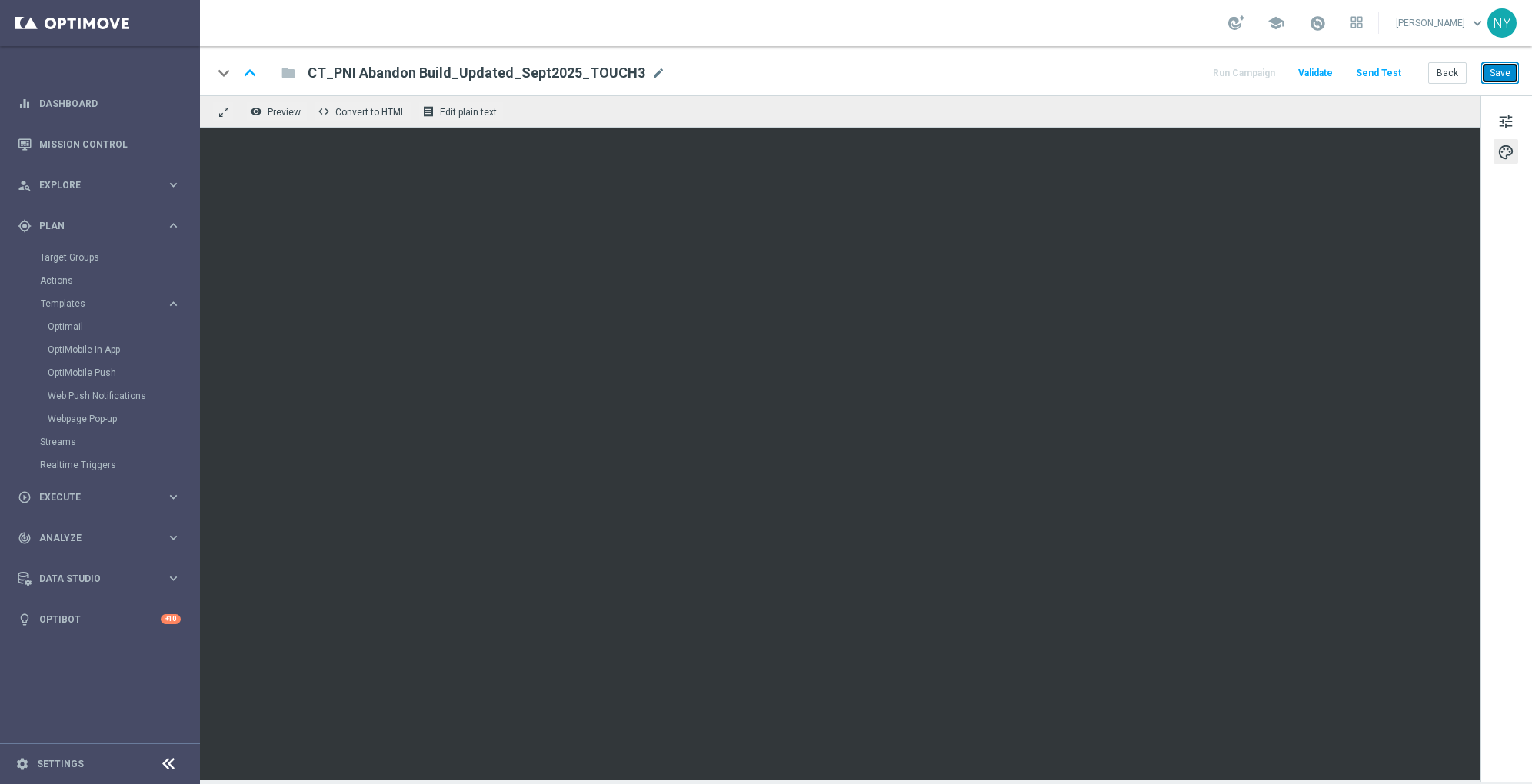
click at [1491, 68] on button "Save" at bounding box center [1501, 72] width 37 height 21
click at [1391, 74] on button "Send Test" at bounding box center [1379, 73] width 50 height 20
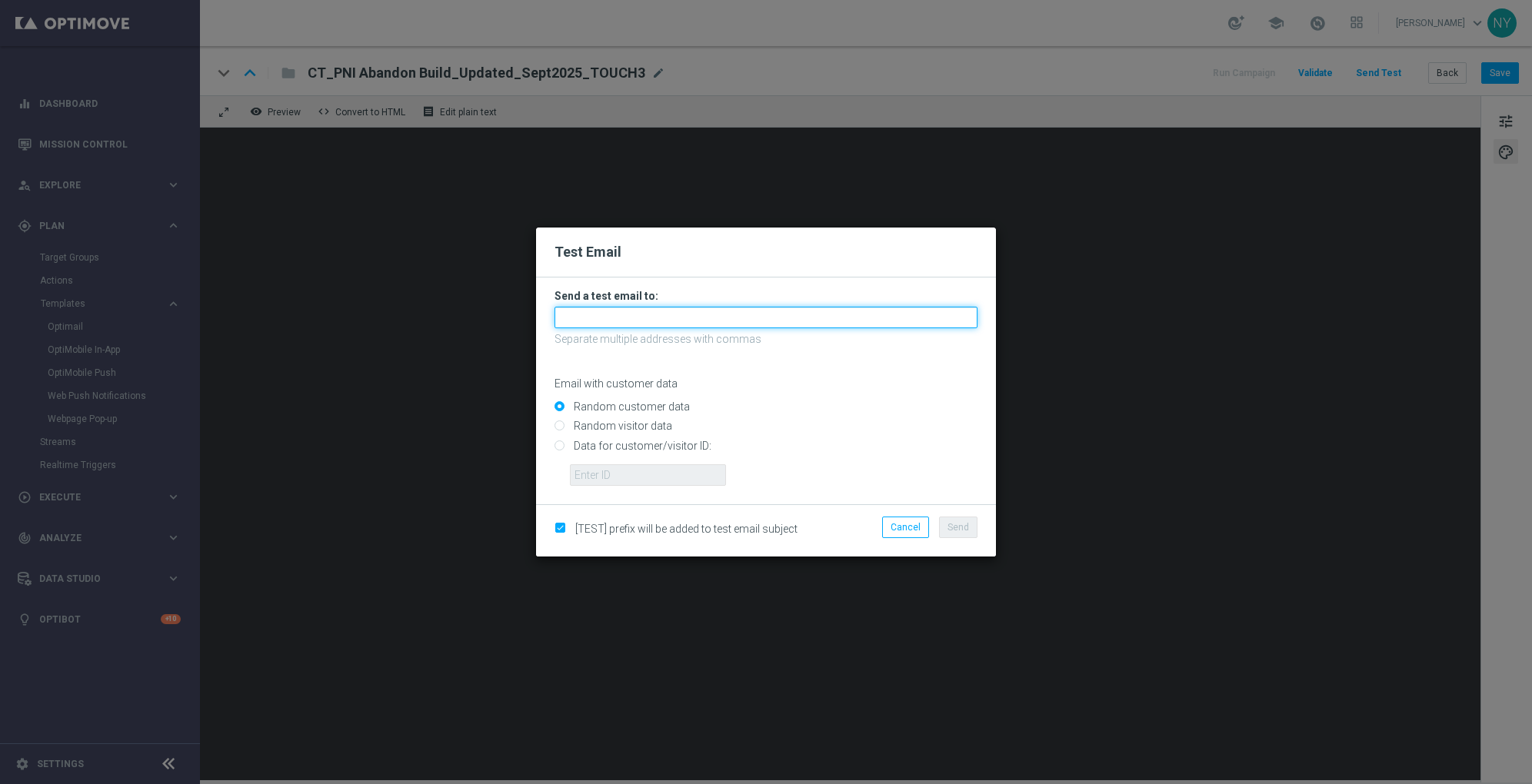
click at [618, 319] on input "text" at bounding box center [766, 317] width 423 height 21
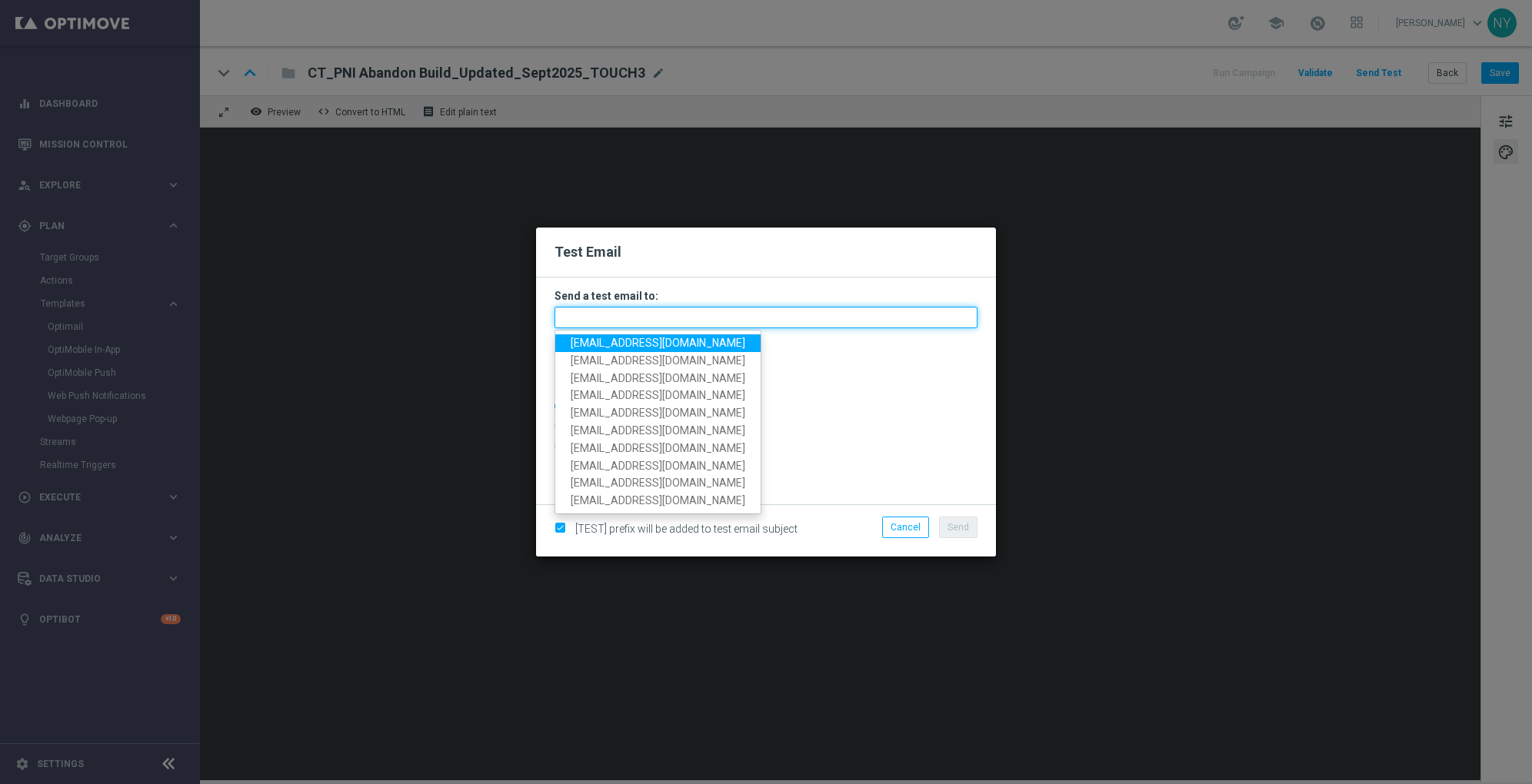
paste input "[EMAIL_ADDRESS][DOMAIN_NAME]"
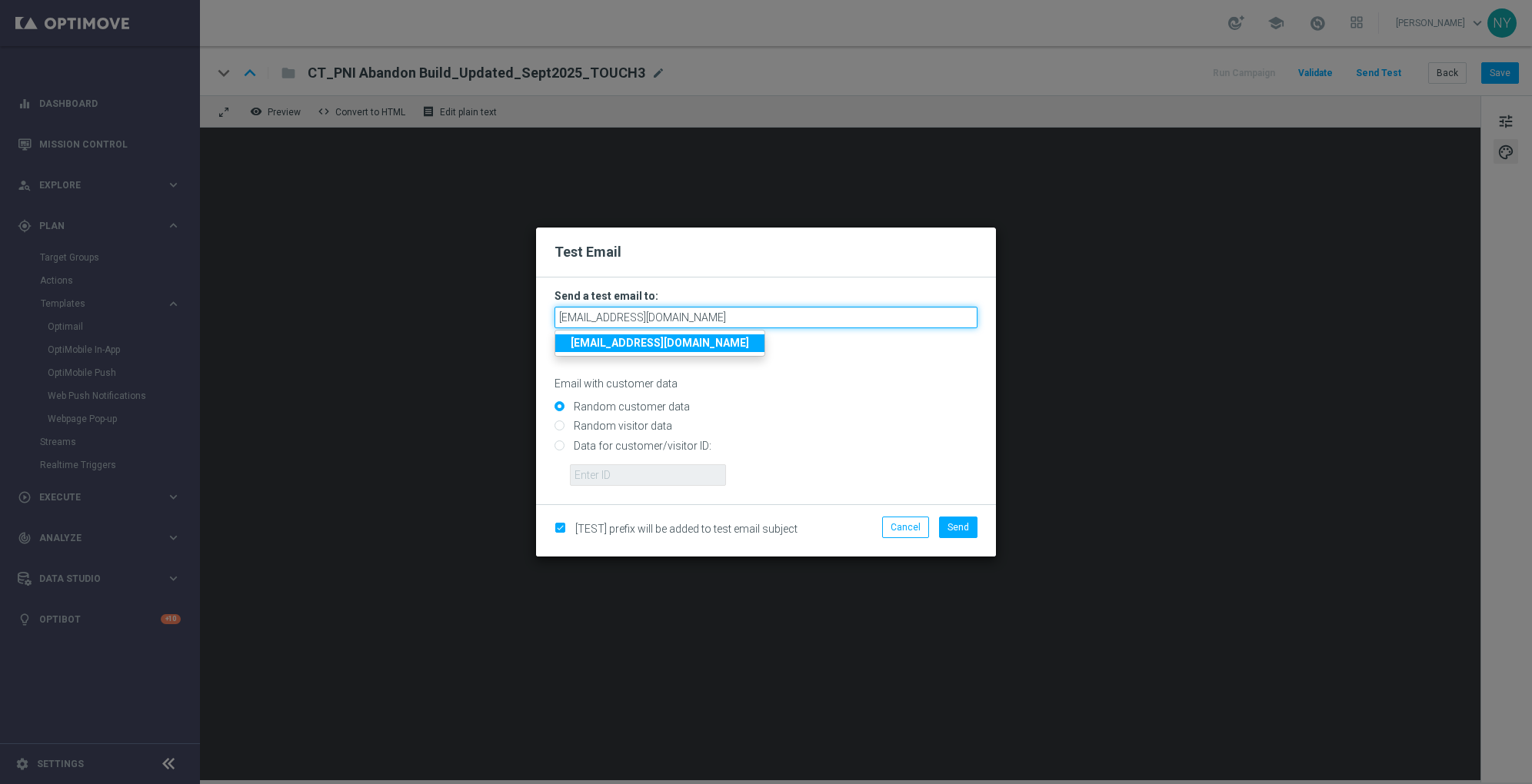
type input "[EMAIL_ADDRESS][DOMAIN_NAME]"
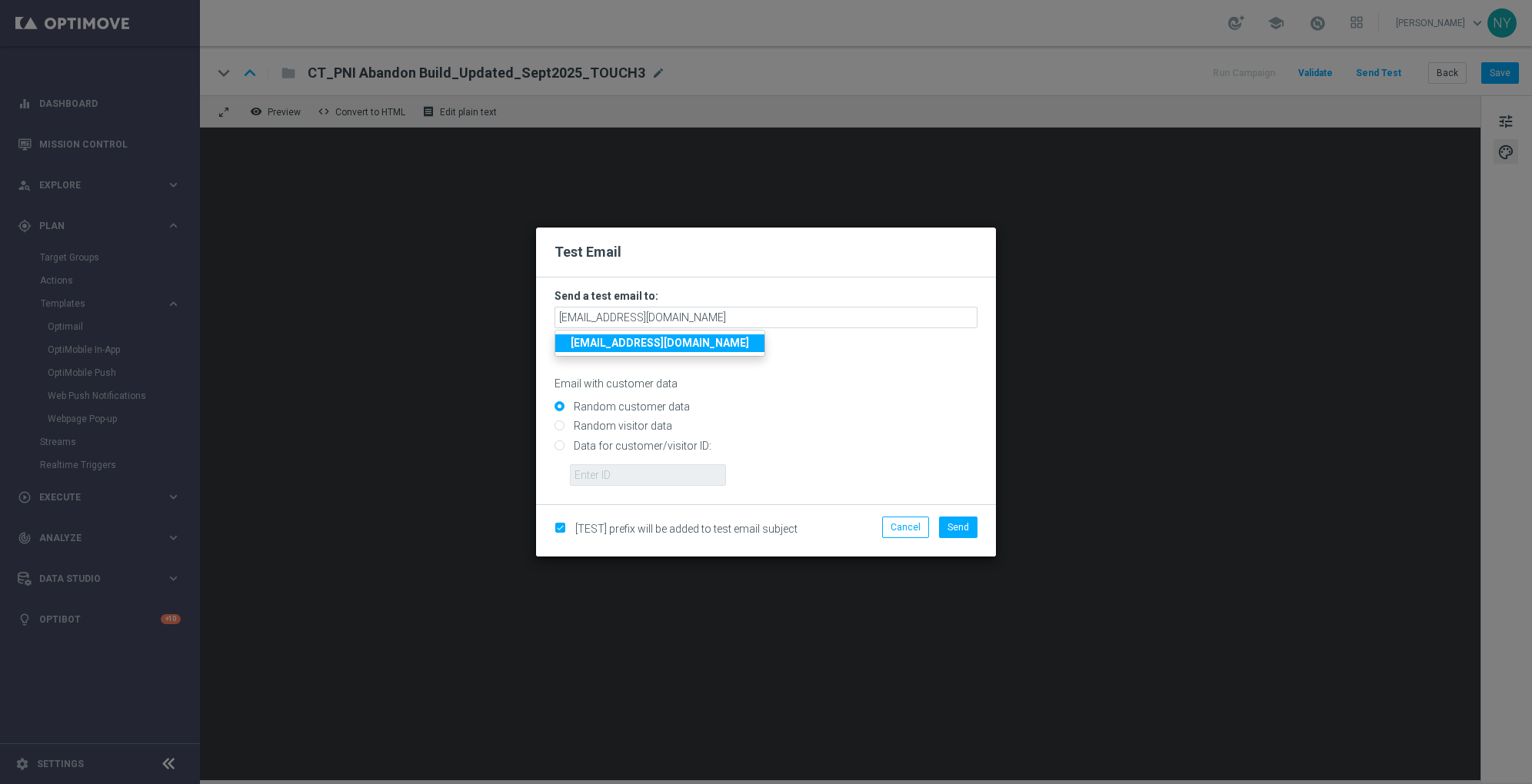
click at [755, 422] on input "Random visitor data" at bounding box center [766, 432] width 423 height 21
radio input "true"
click at [564, 447] on input "Data for customer/visitor ID:" at bounding box center [766, 452] width 423 height 21
radio input "true"
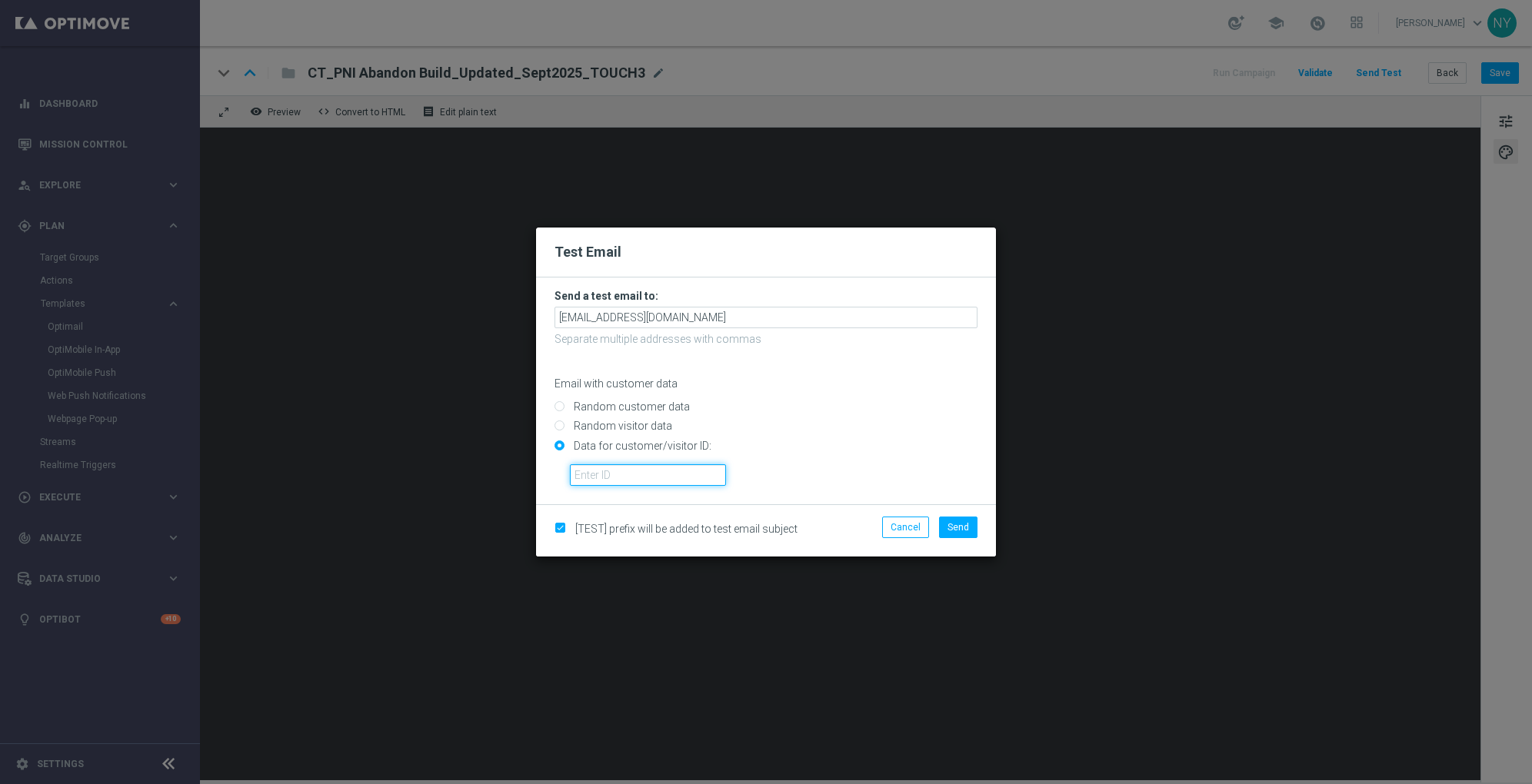
click at [574, 470] on input "text" at bounding box center [648, 474] width 157 height 21
click at [621, 472] on input "text" at bounding box center [648, 474] width 157 height 21
paste input "10000006208"
type input "10000006208"
click at [960, 533] on button "Send" at bounding box center [958, 527] width 38 height 21
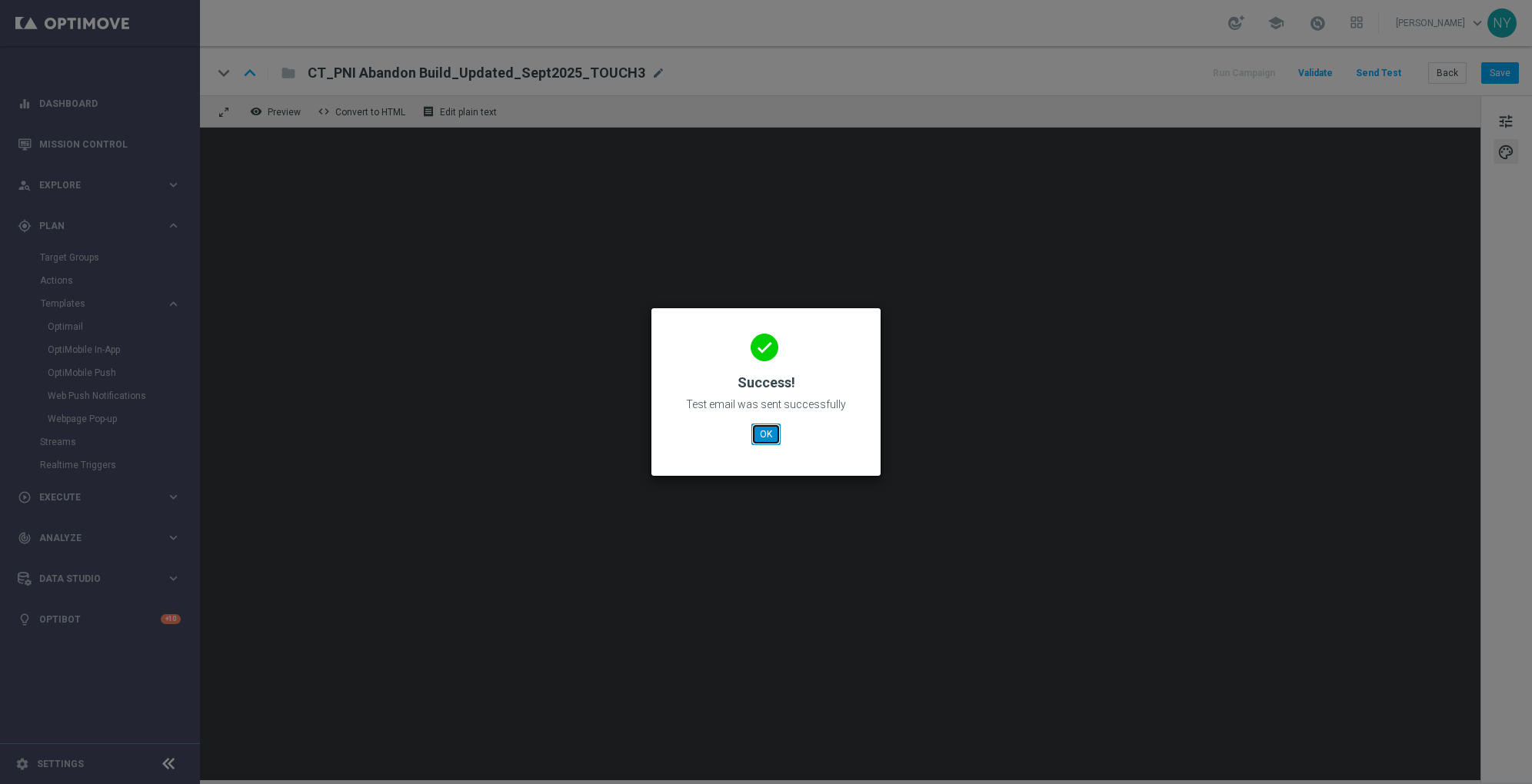
click at [769, 432] on button "OK" at bounding box center [766, 434] width 29 height 21
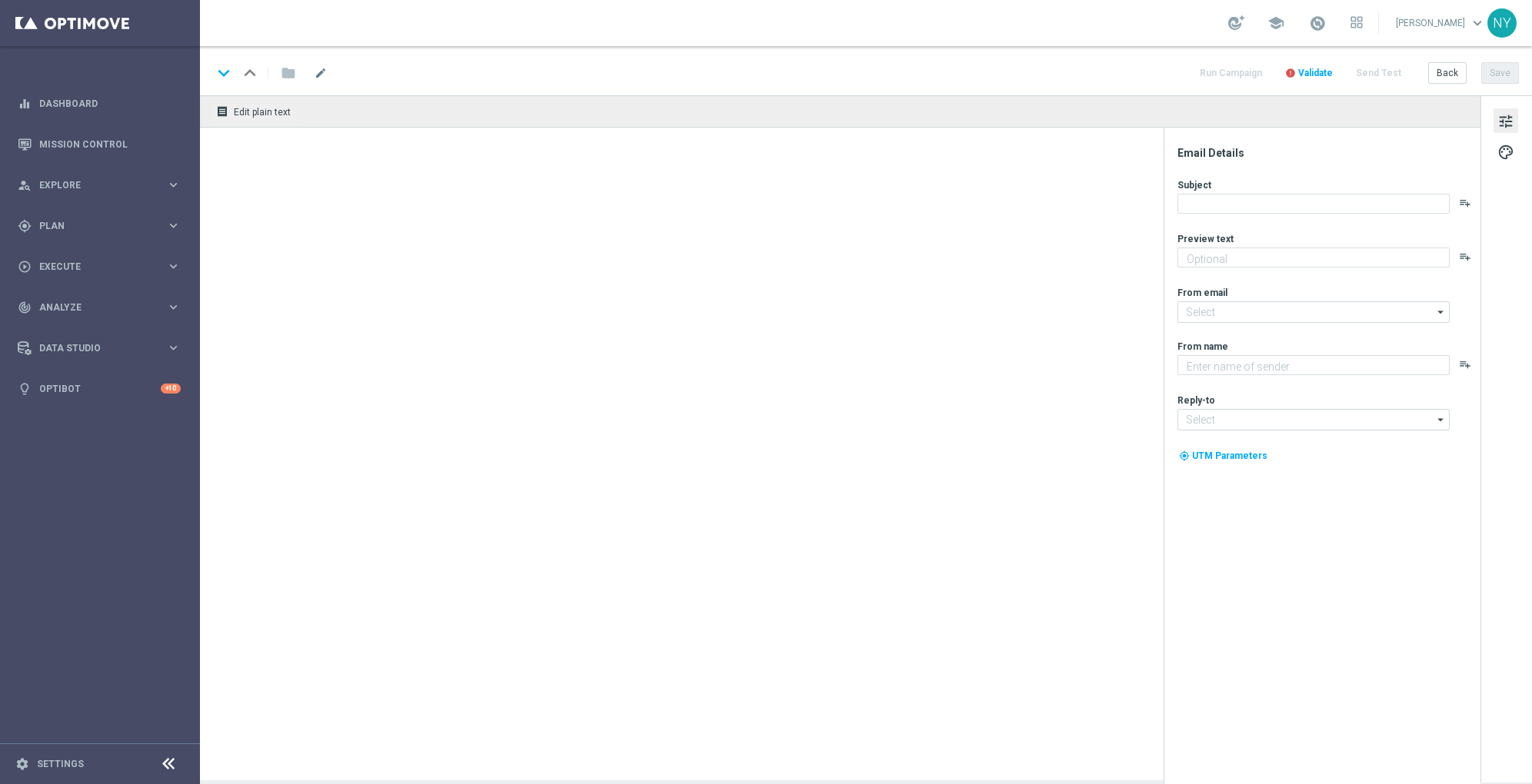
type textarea "Don't wait, finish your order [DATE]."
type textarea "Staples"
type input "[EMAIL_ADDRESS][DOMAIN_NAME]"
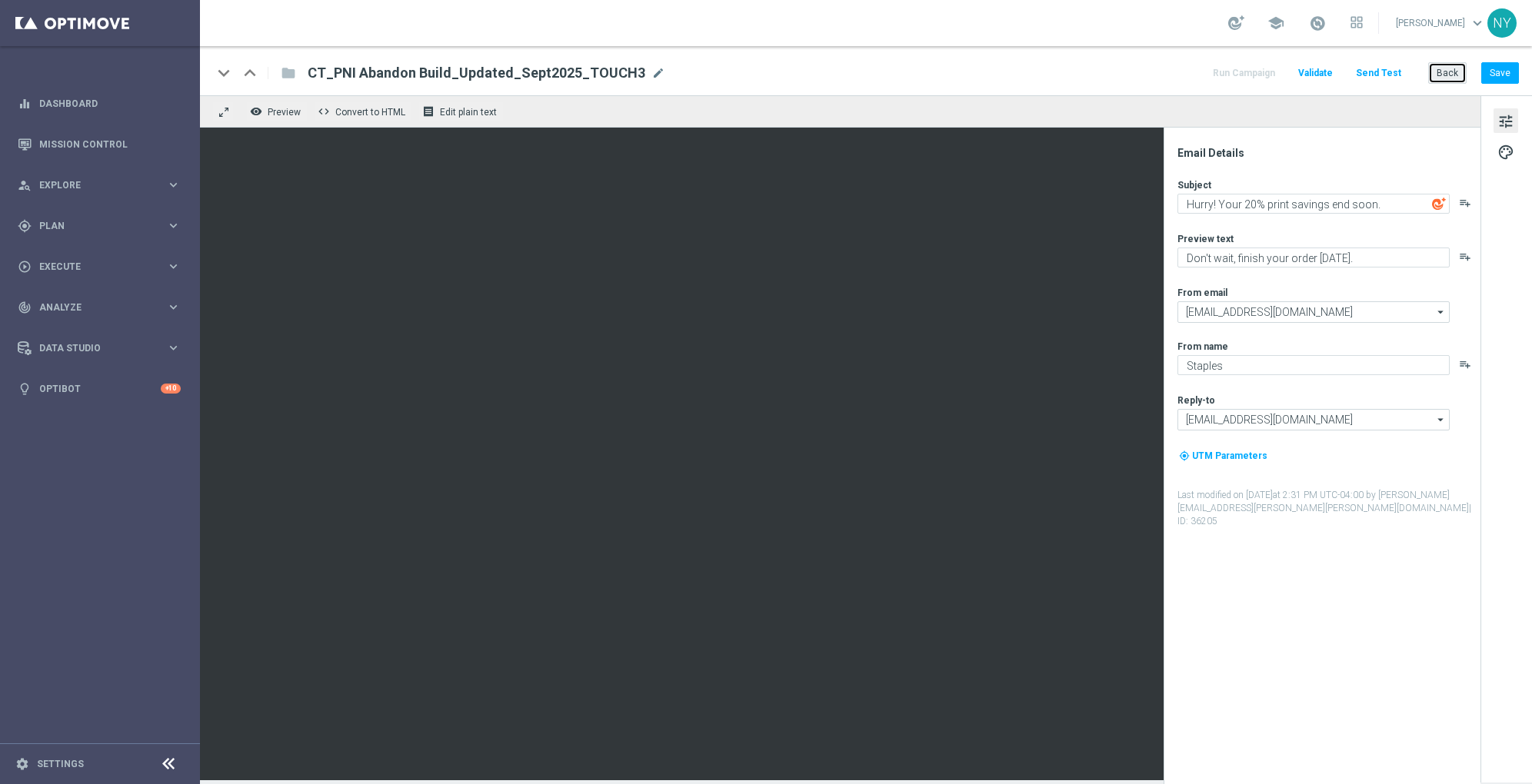
click at [1438, 68] on button "Back" at bounding box center [1447, 72] width 38 height 21
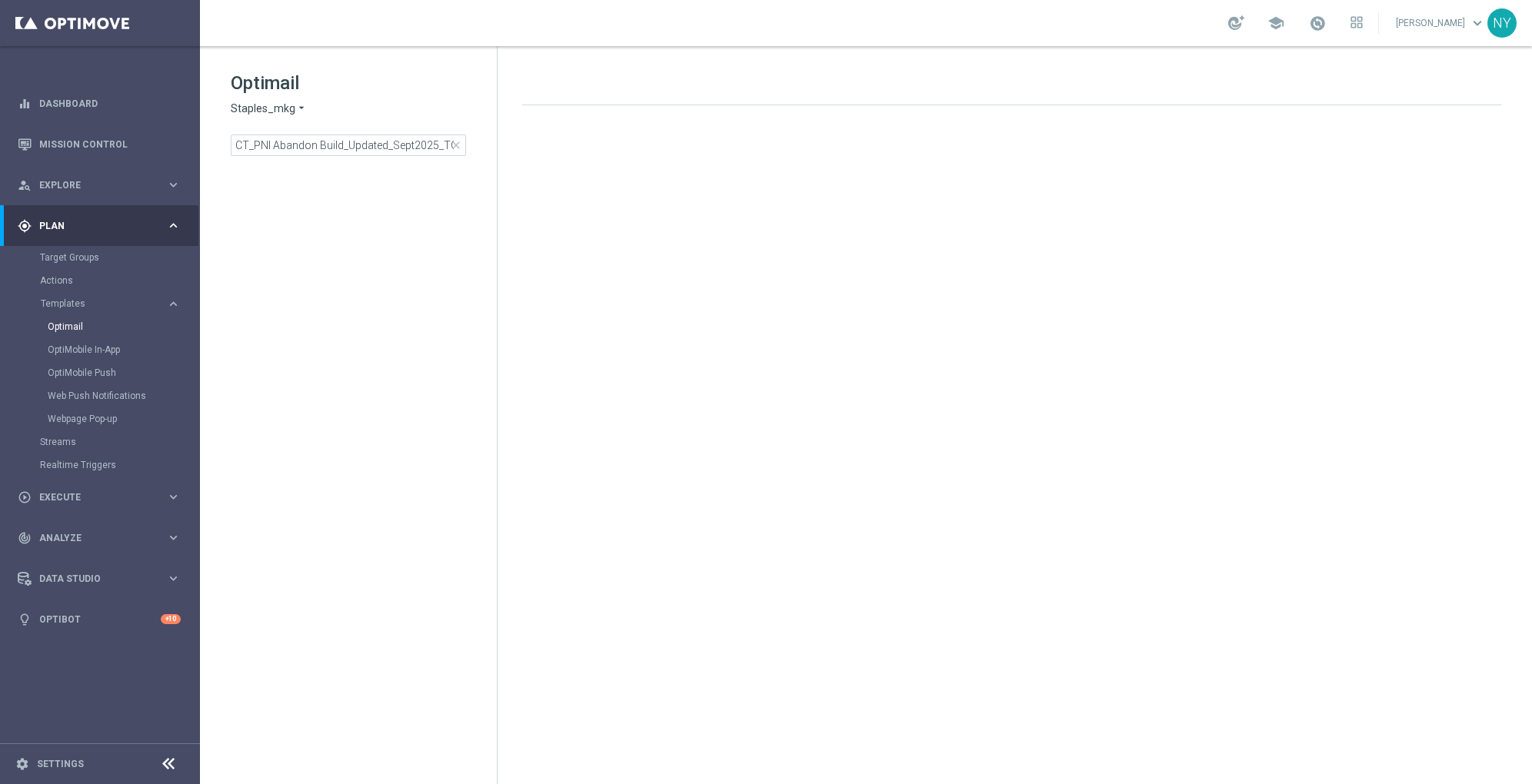
click at [455, 149] on span "close" at bounding box center [456, 145] width 12 height 12
click at [378, 143] on input at bounding box center [348, 145] width 236 height 21
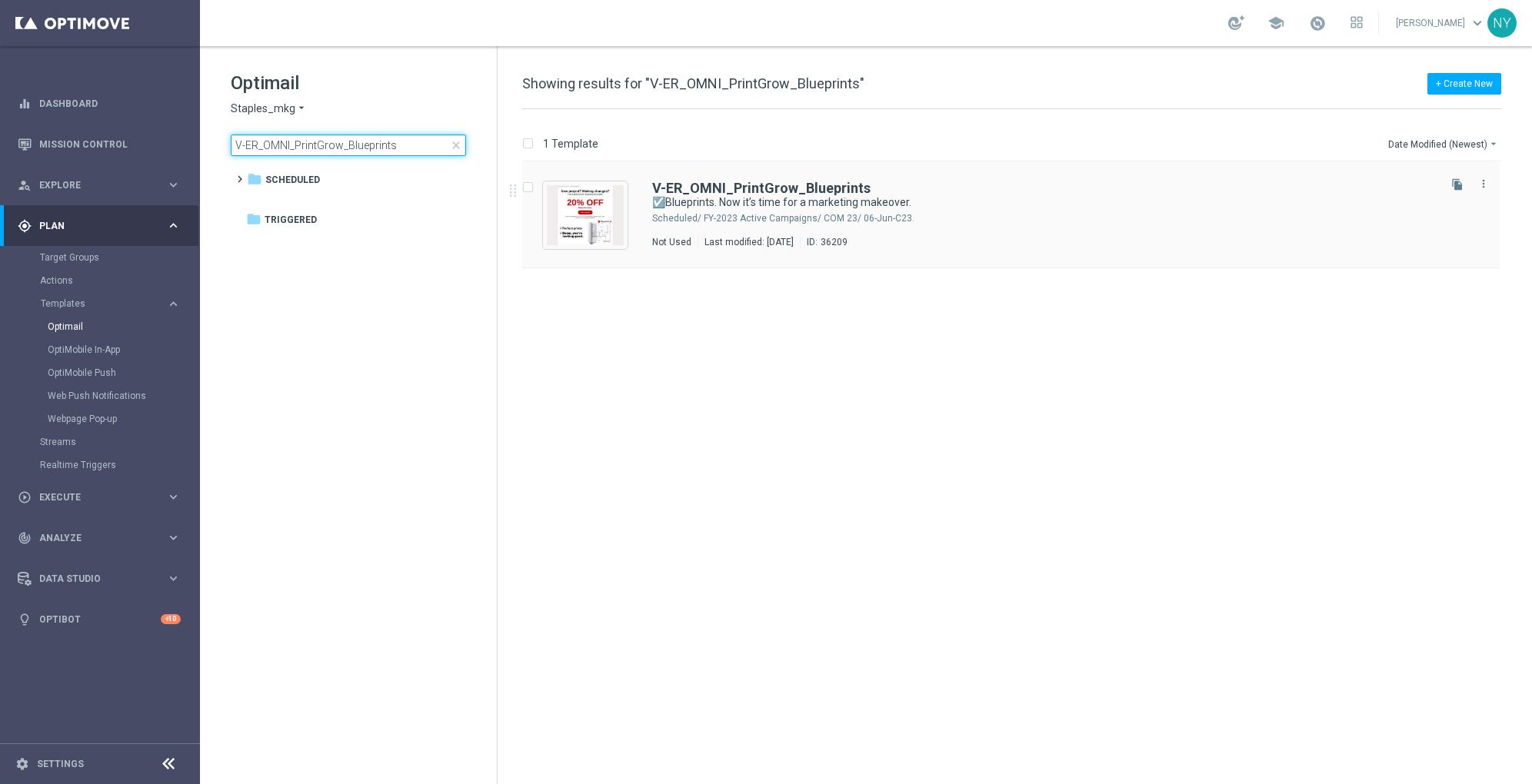
type input "V-ER_OMNI_PrintGrow_Blueprints"
click at [784, 188] on b "V-ER_OMNI_PrintGrow_Blueprints" at bounding box center [761, 188] width 219 height 16
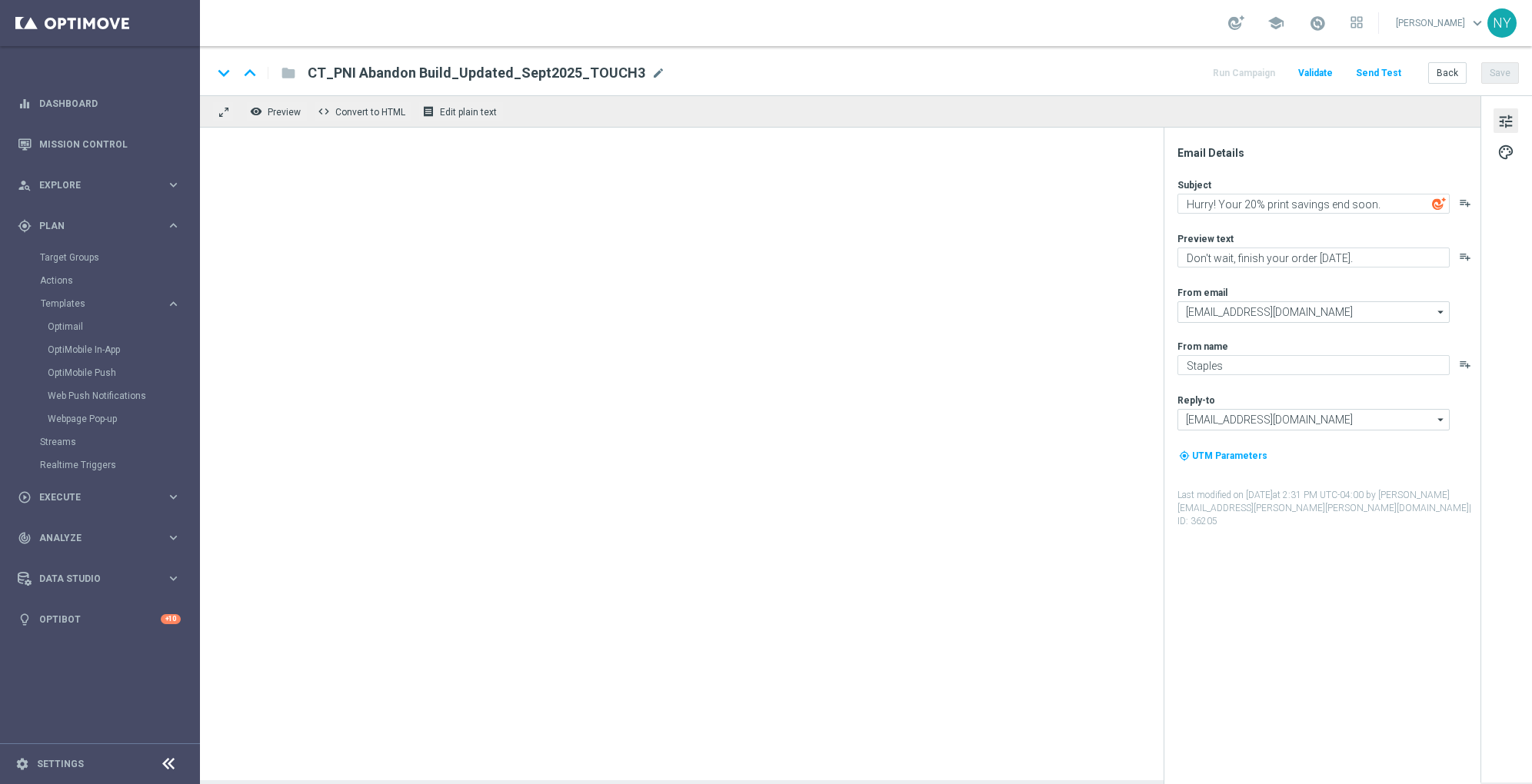
type textarea "☑️Blueprints. Now it’s time for a marketing makeover."
type textarea "Let’s promote your business with custom prints."
type input "[EMAIL_ADDRESS][DOMAIN_NAME]"
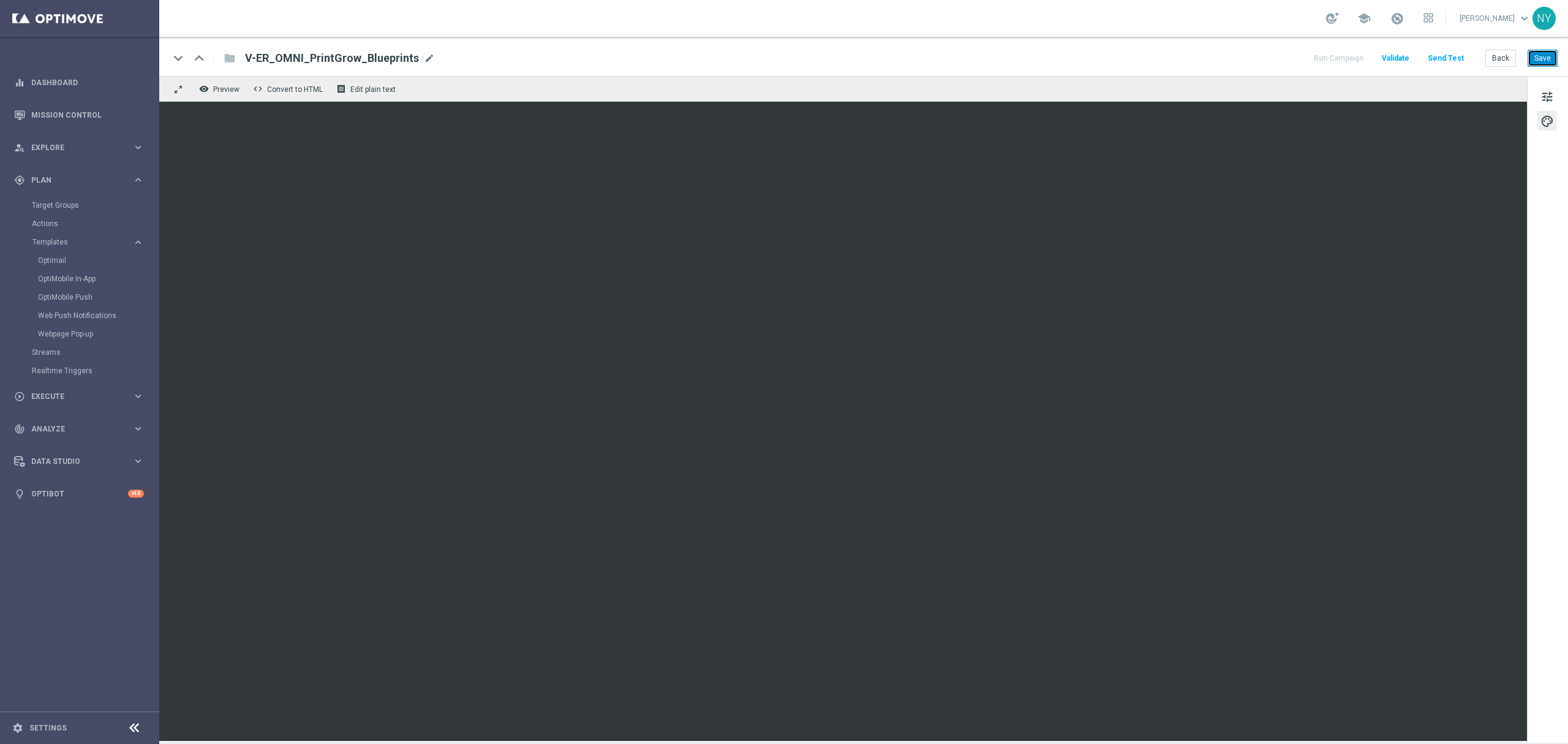
click at [1219, 49] on button "Save" at bounding box center [1542, 58] width 30 height 17
click at [1219, 54] on button "Save" at bounding box center [1542, 58] width 30 height 17
click at [1219, 49] on button "Save" at bounding box center [1542, 58] width 30 height 17
click at [1219, 60] on button "Save" at bounding box center [1542, 58] width 30 height 17
click at [1219, 62] on button "Save" at bounding box center [1542, 58] width 30 height 17
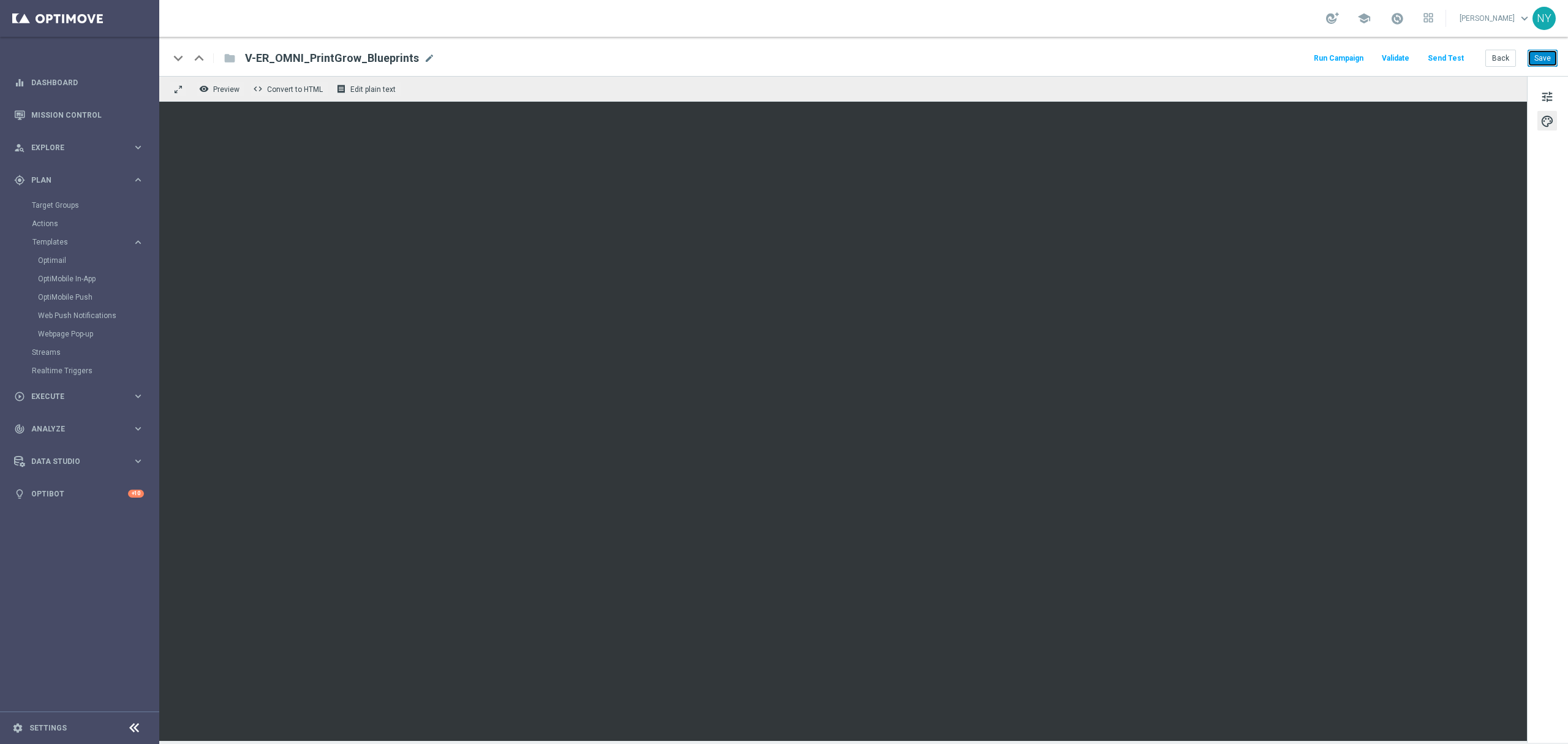
click at [1219, 60] on button "Save" at bounding box center [1542, 58] width 30 height 17
click at [1219, 98] on span "tune" at bounding box center [1547, 97] width 14 height 16
click at [1219, 58] on button "Send Test" at bounding box center [1445, 58] width 40 height 16
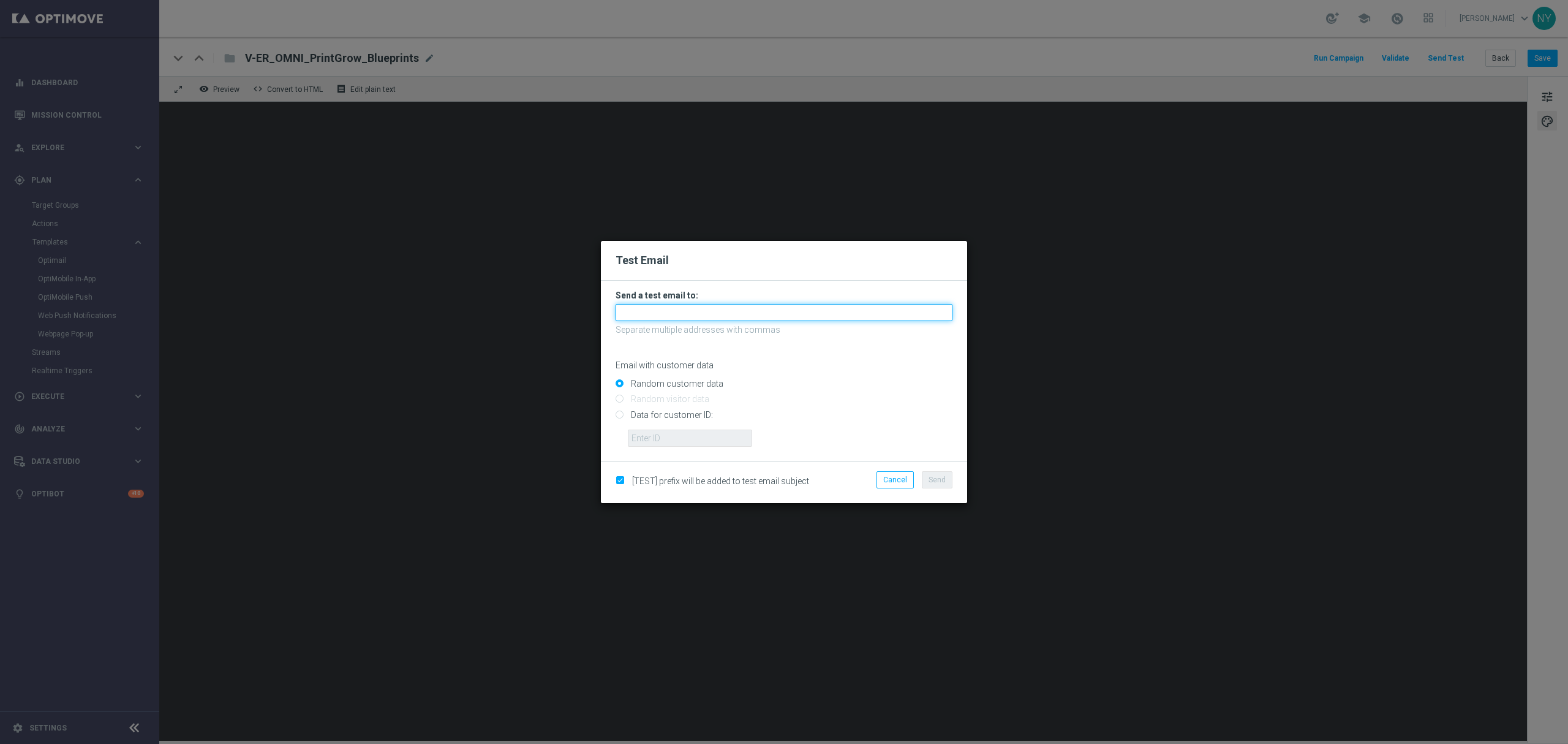
click at [662, 306] on input "text" at bounding box center [784, 312] width 337 height 17
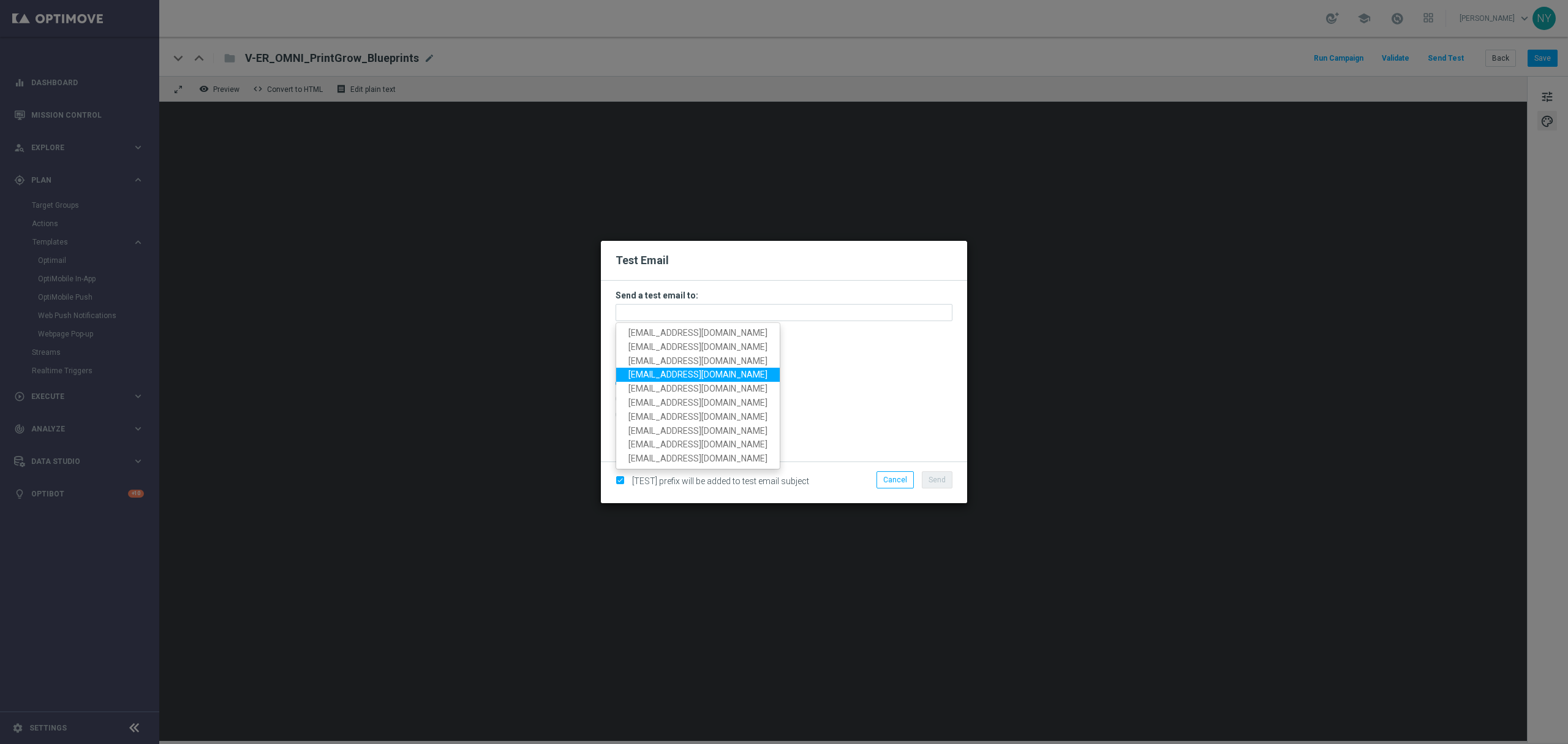
click at [681, 371] on span "neilyetts3@litmusemail.com" at bounding box center [698, 374] width 139 height 9
type input "neilyetts3@litmusemail.com"
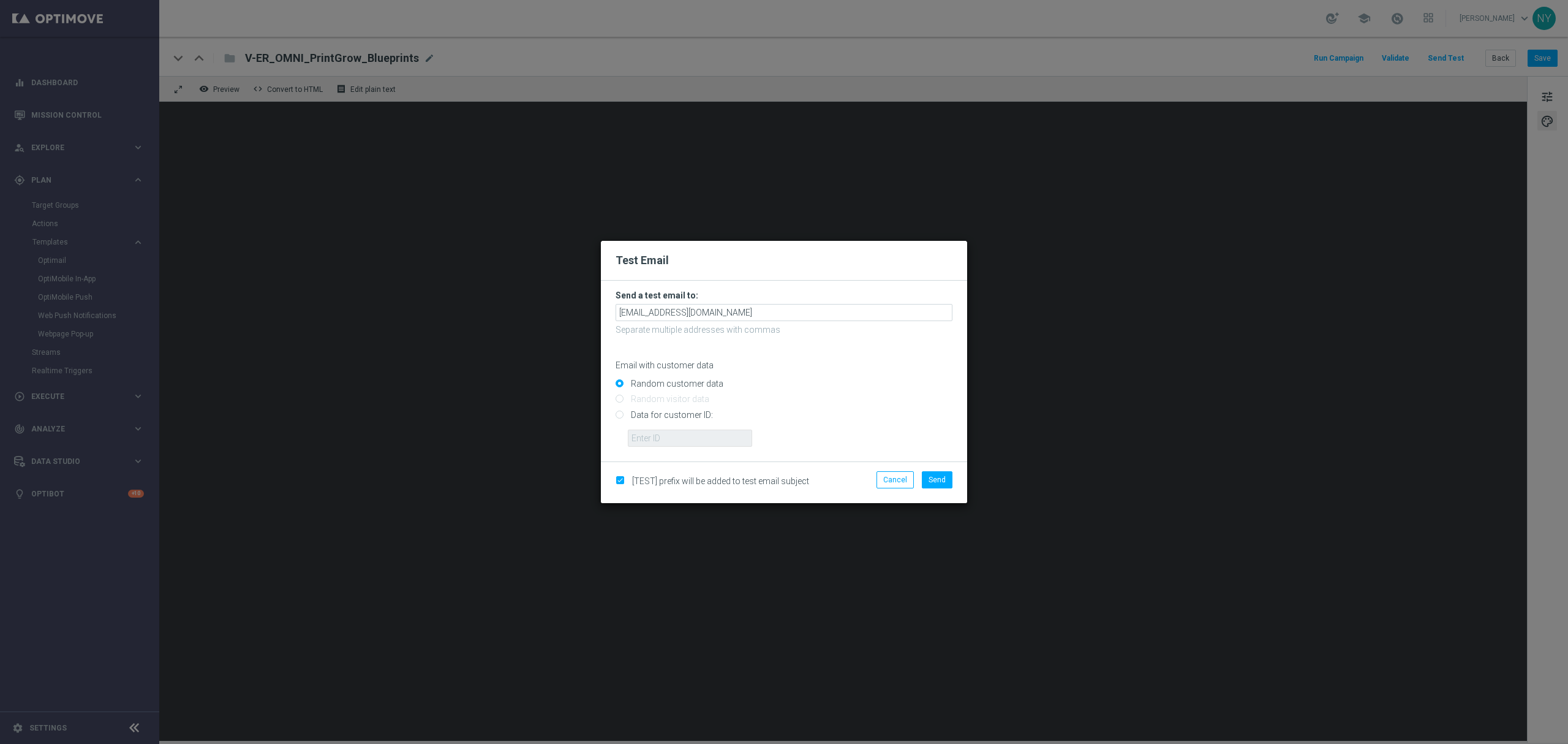
click at [618, 415] on input "Data for customer ID:" at bounding box center [784, 419] width 337 height 17
radio input "true"
click at [665, 438] on input "text" at bounding box center [690, 438] width 125 height 17
paste input "10000006208"
type input "10000006208"
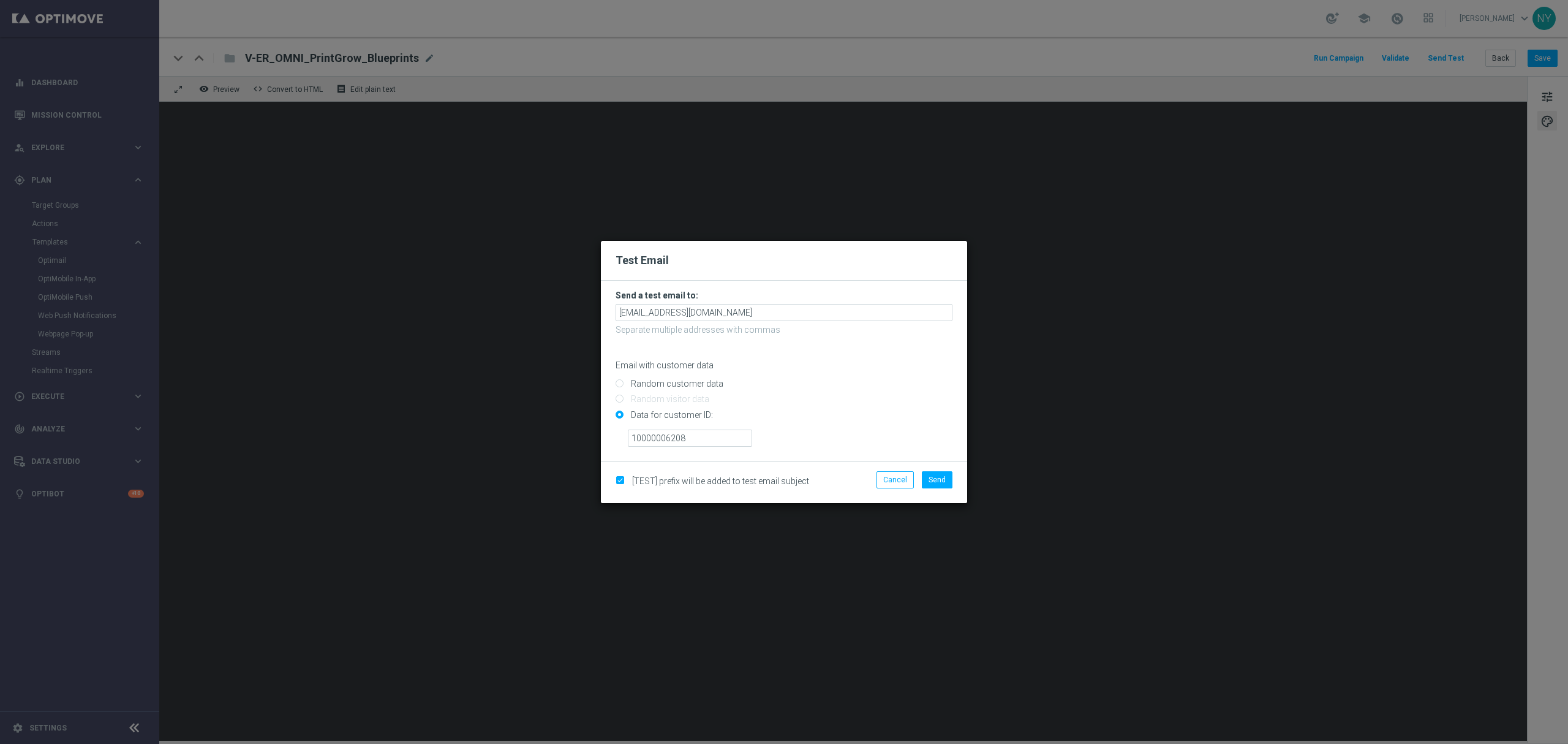
click at [954, 474] on li "Send" at bounding box center [937, 479] width 37 height 17
click at [944, 480] on span "Send" at bounding box center [937, 480] width 17 height 9
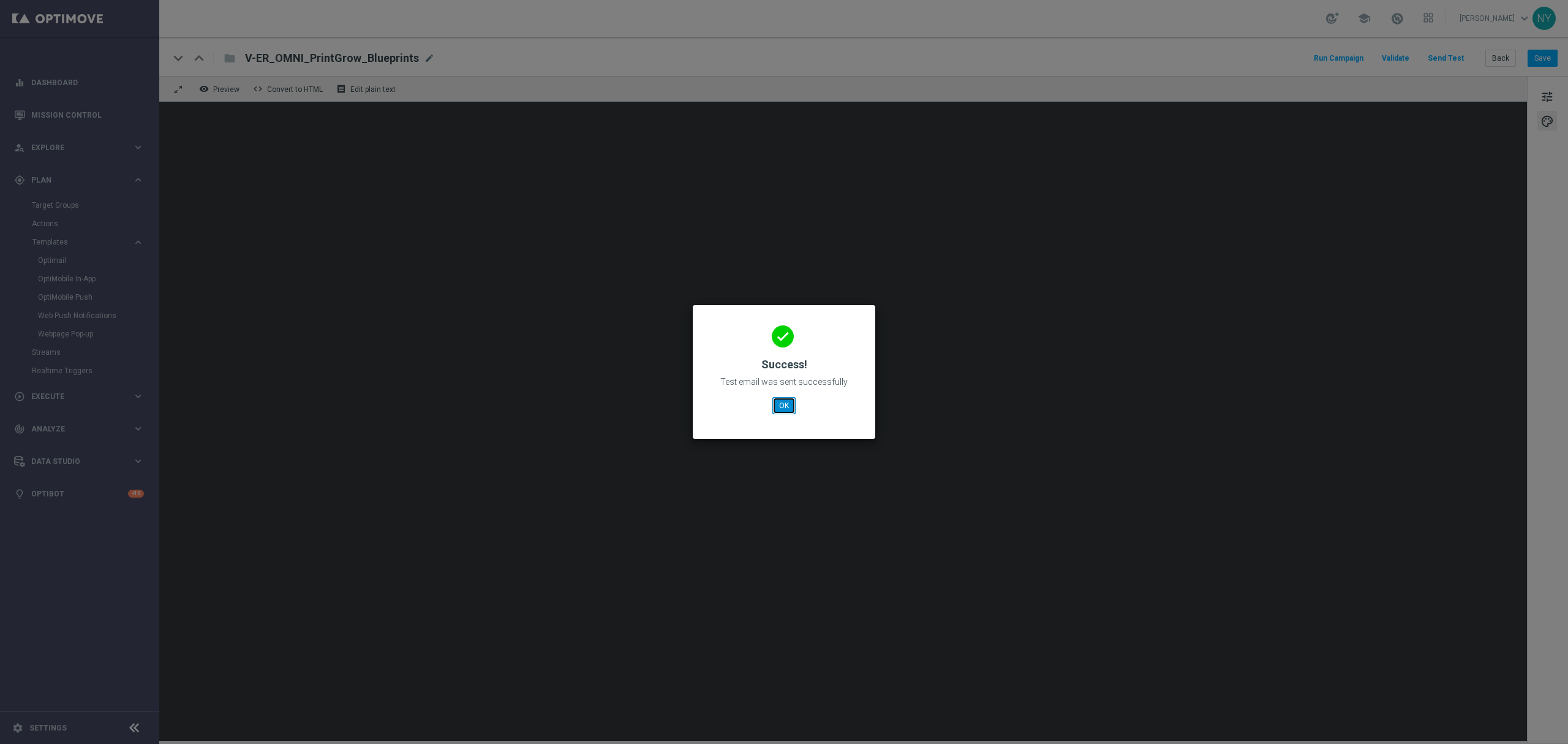
click at [778, 400] on button "OK" at bounding box center [784, 405] width 23 height 17
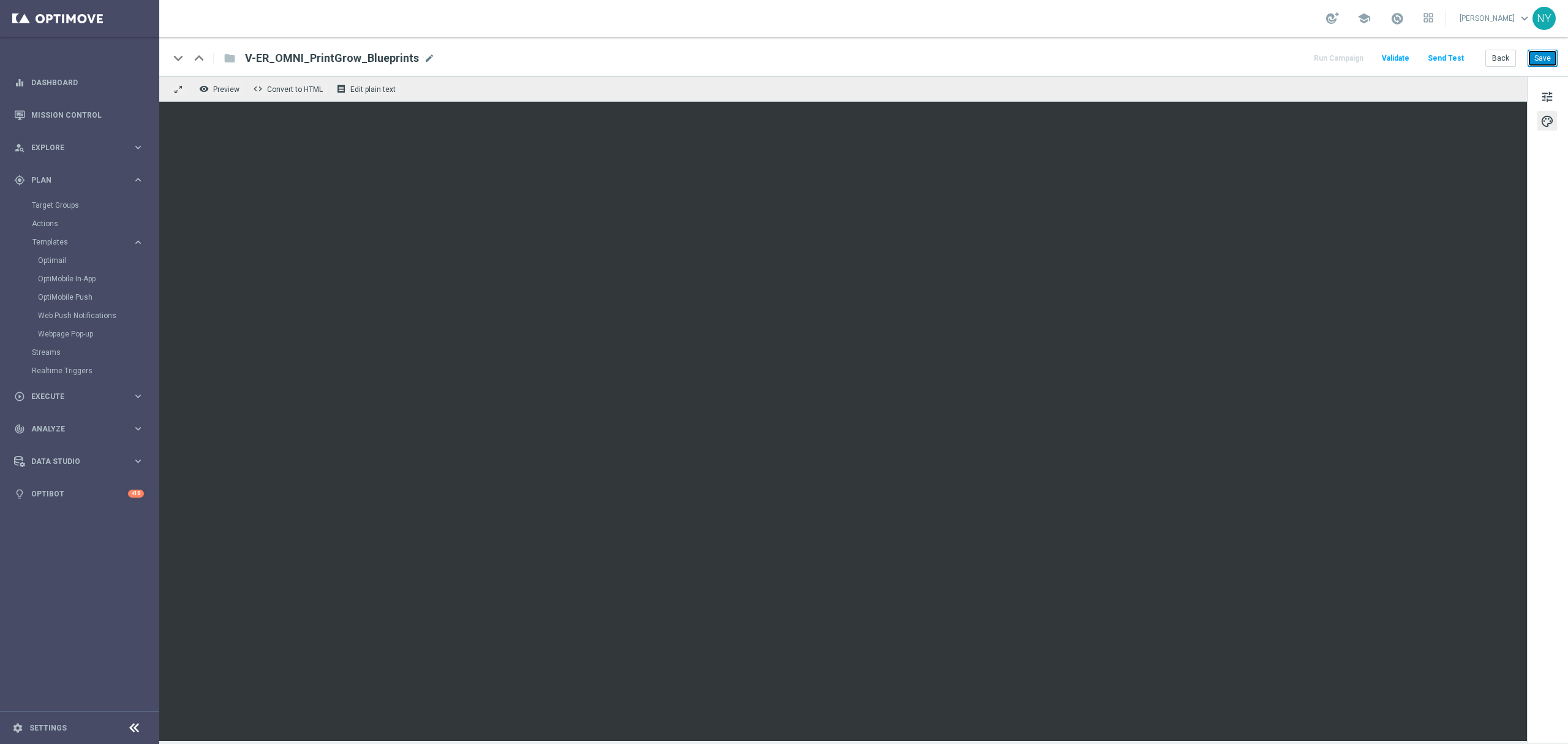
click at [1219, 57] on button "Save" at bounding box center [1542, 58] width 30 height 17
click at [1219, 56] on button "Send Test" at bounding box center [1445, 58] width 40 height 16
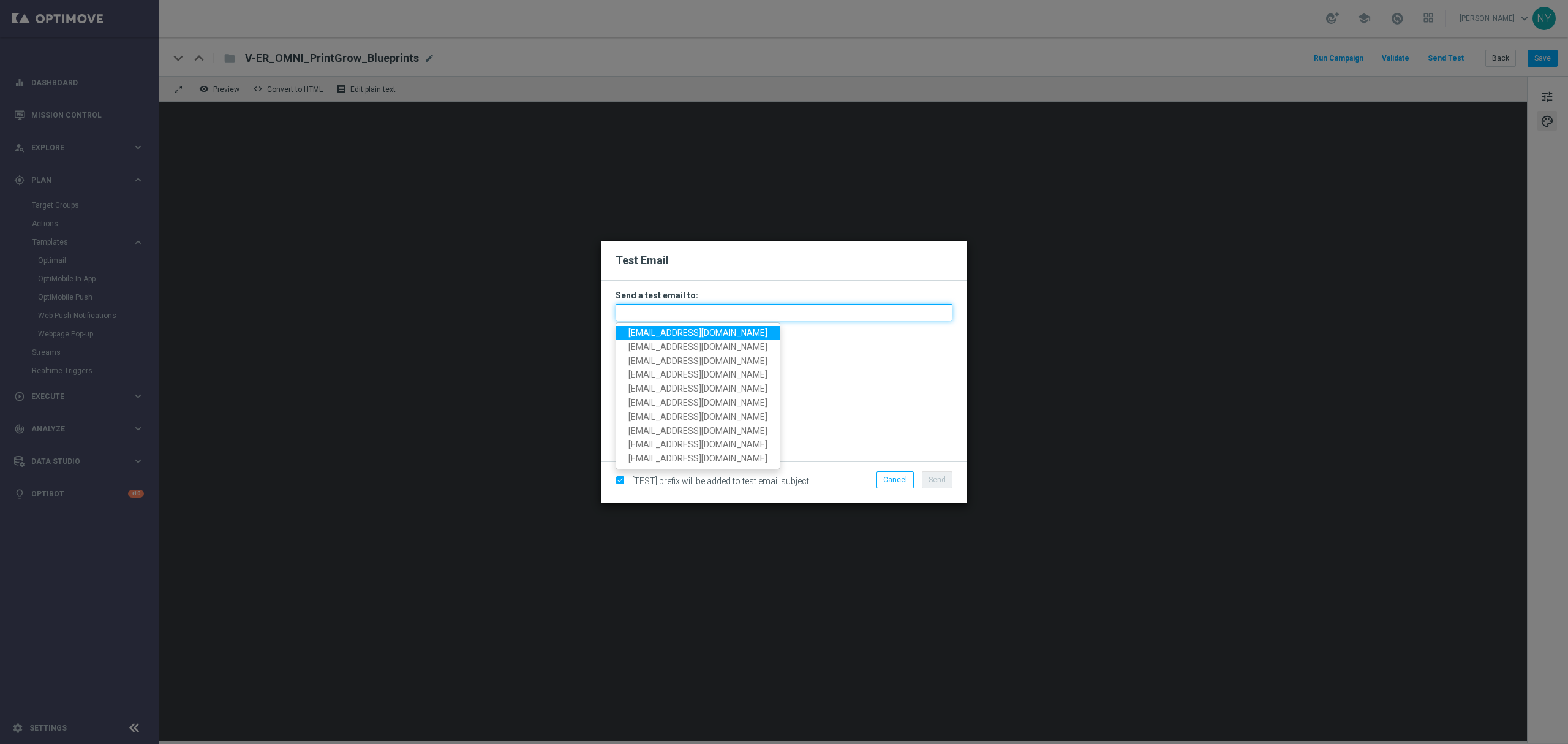
click at [677, 312] on input "text" at bounding box center [784, 312] width 337 height 17
paste input "[EMAIL_ADDRESS][DOMAIN_NAME]"
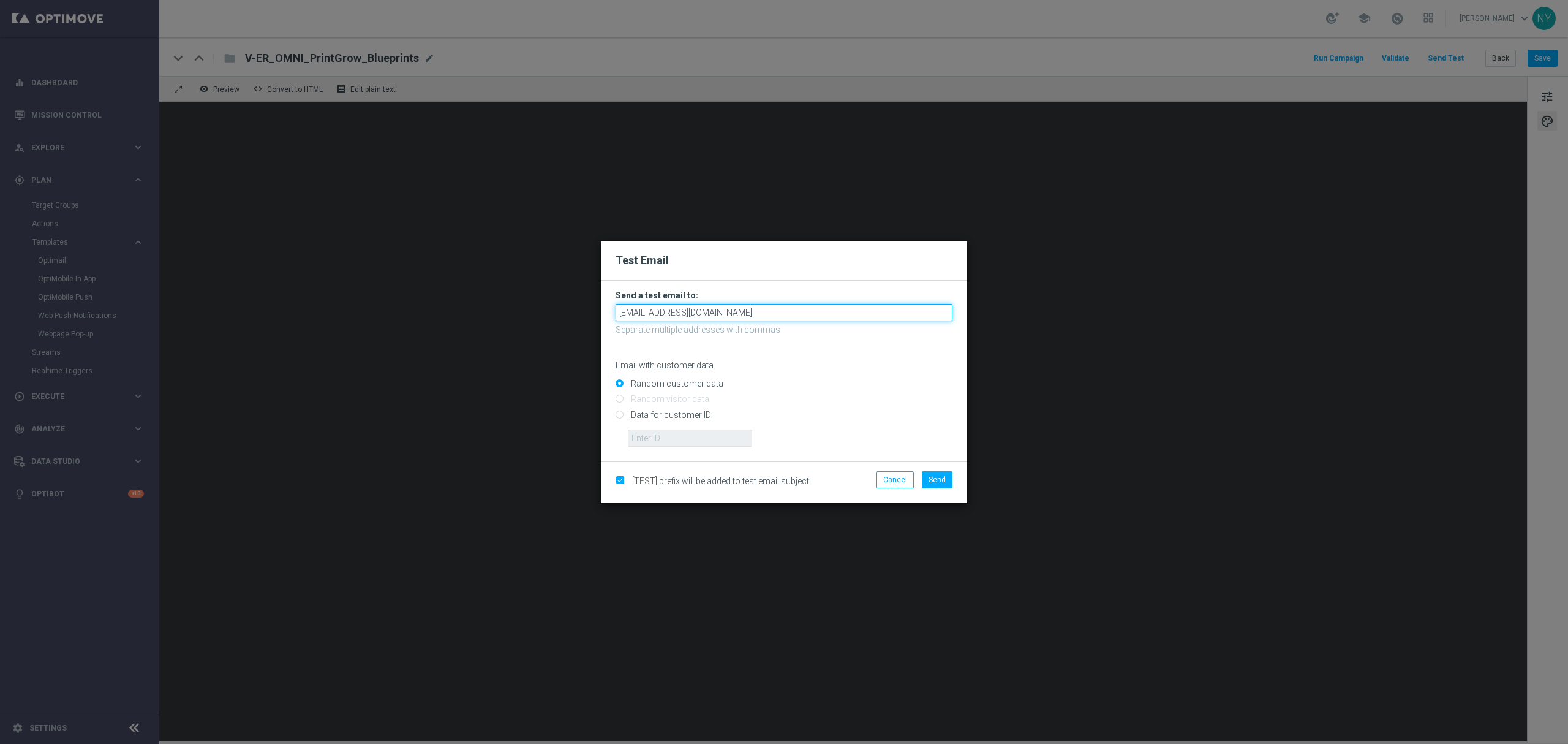
type input "[EMAIL_ADDRESS][DOMAIN_NAME]"
click at [624, 413] on input "Data for customer ID:" at bounding box center [784, 419] width 337 height 17
radio input "true"
click at [658, 437] on input "text" at bounding box center [690, 438] width 125 height 17
click at [682, 430] on input "text" at bounding box center [690, 438] width 125 height 17
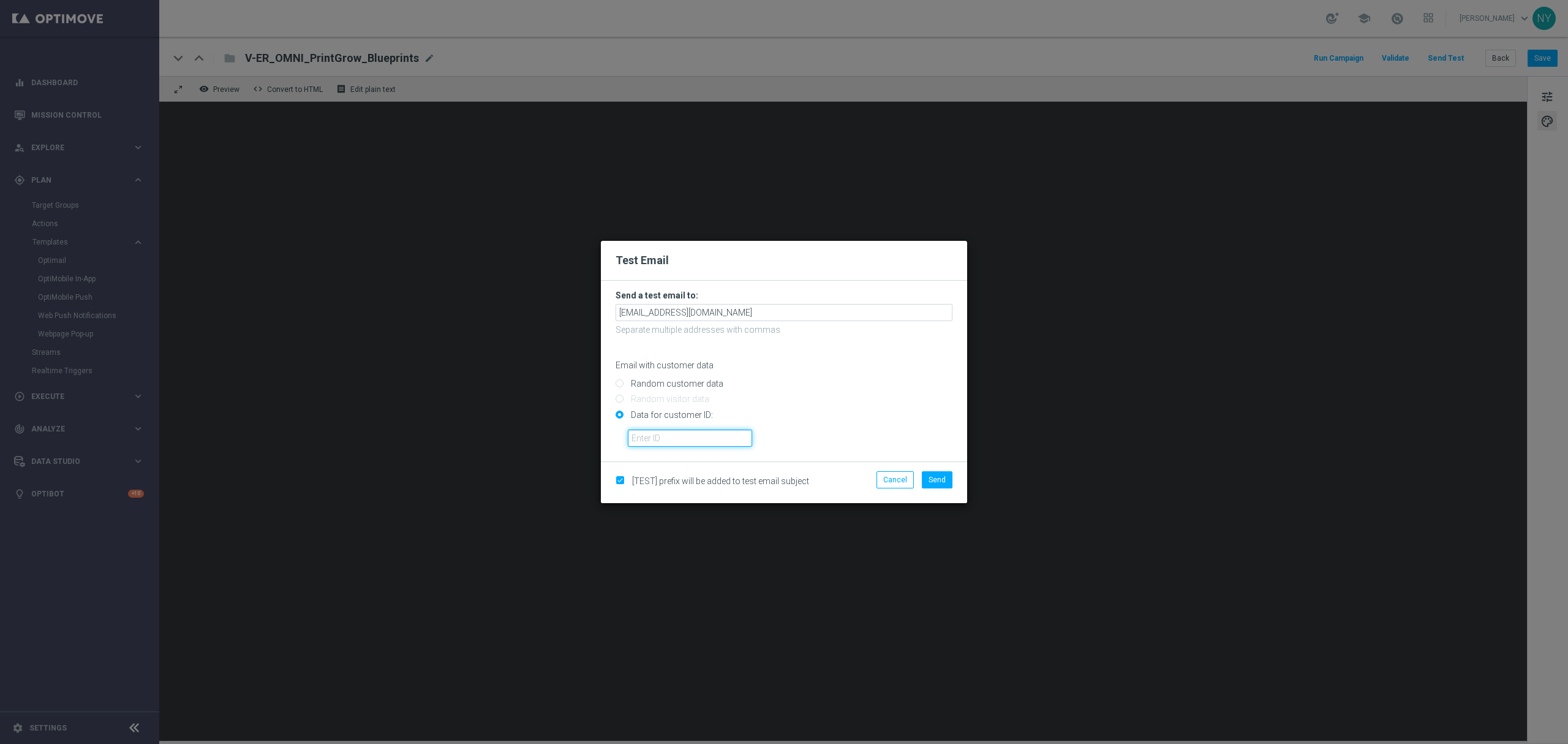
paste input "10000006208"
type input "10000006208"
click at [941, 480] on span "Send" at bounding box center [937, 480] width 17 height 9
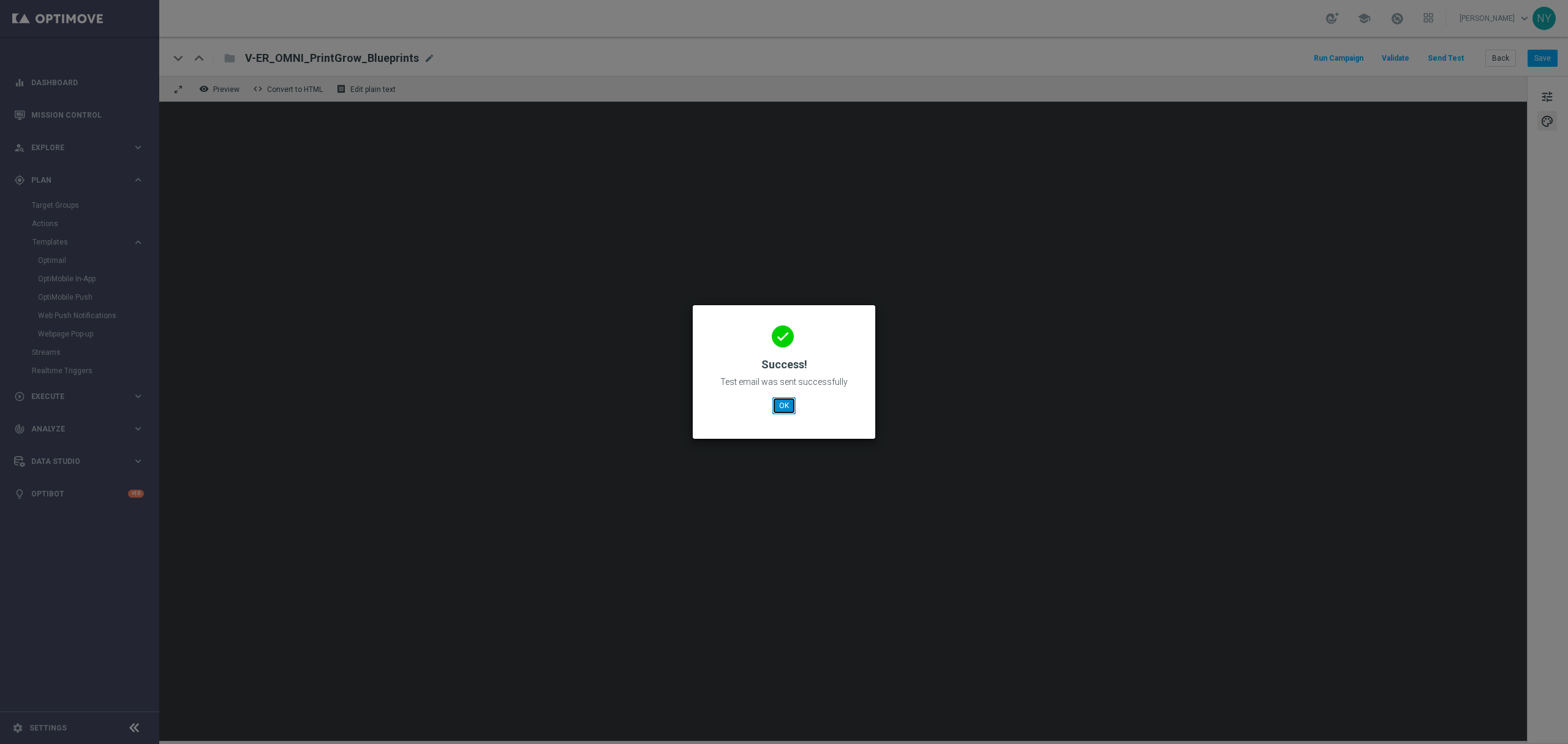
click at [790, 411] on button "OK" at bounding box center [784, 405] width 23 height 17
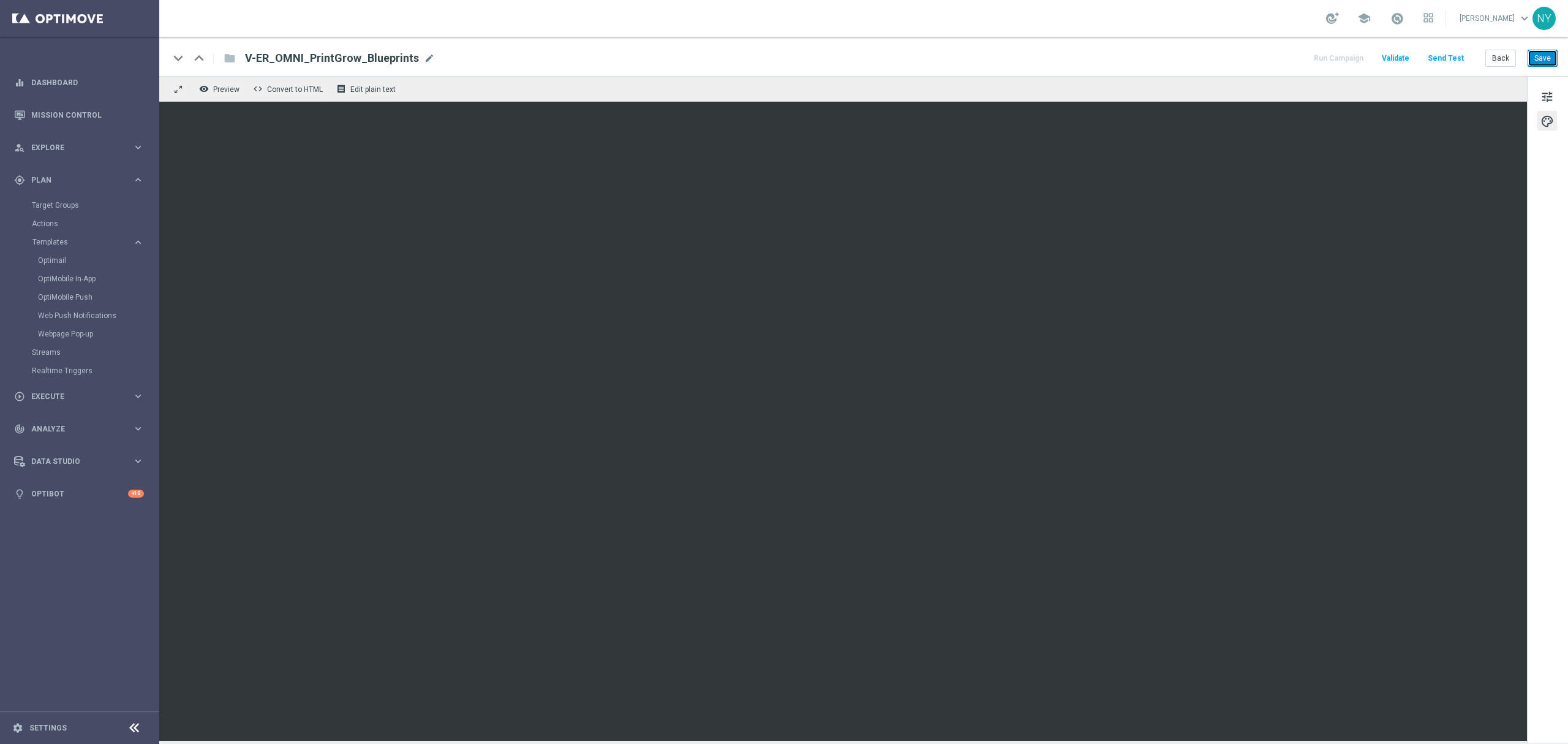
click at [1219, 55] on button "Save" at bounding box center [1542, 58] width 30 height 17
click at [1219, 53] on button "Send Test" at bounding box center [1445, 58] width 40 height 16
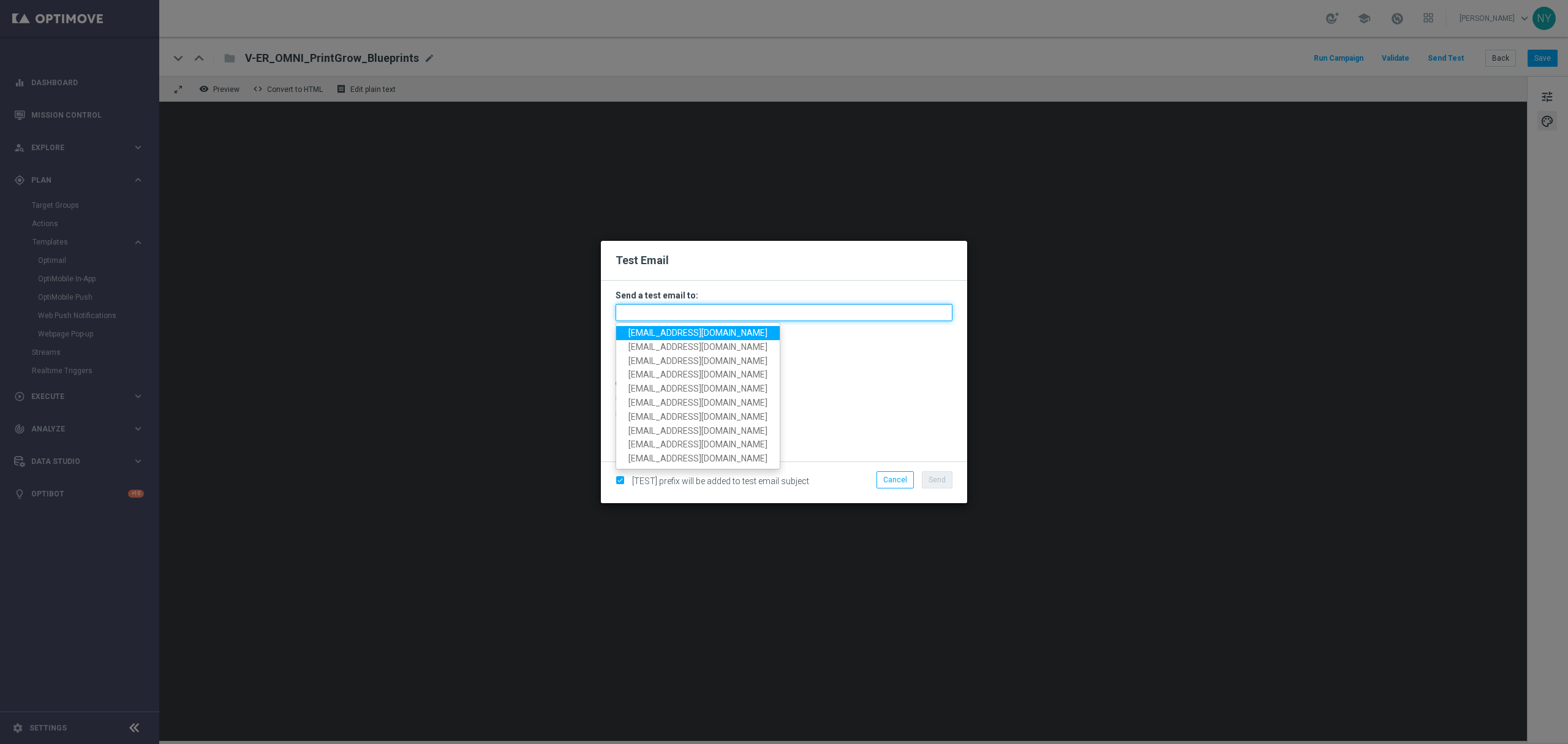
click at [647, 307] on input "text" at bounding box center [784, 312] width 337 height 17
paste input "[EMAIL_ADDRESS][DOMAIN_NAME]"
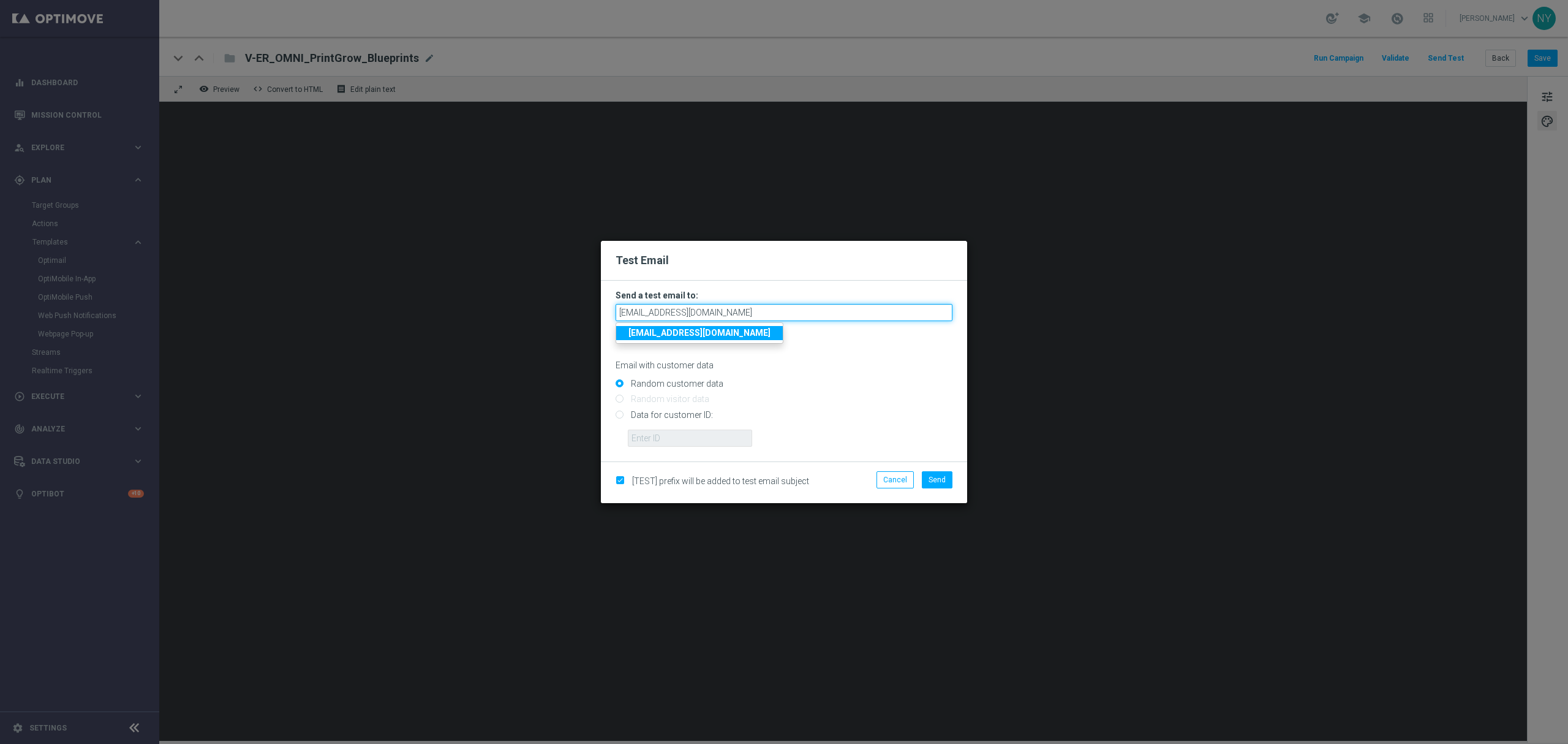
type input "[EMAIL_ADDRESS][DOMAIN_NAME]"
drag, startPoint x: 833, startPoint y: 358, endPoint x: 757, endPoint y: 368, distance: 76.7
click at [833, 358] on div "Email with customer data" at bounding box center [784, 354] width 337 height 33
click at [624, 415] on input "Data for customer ID:" at bounding box center [784, 419] width 337 height 17
radio input "true"
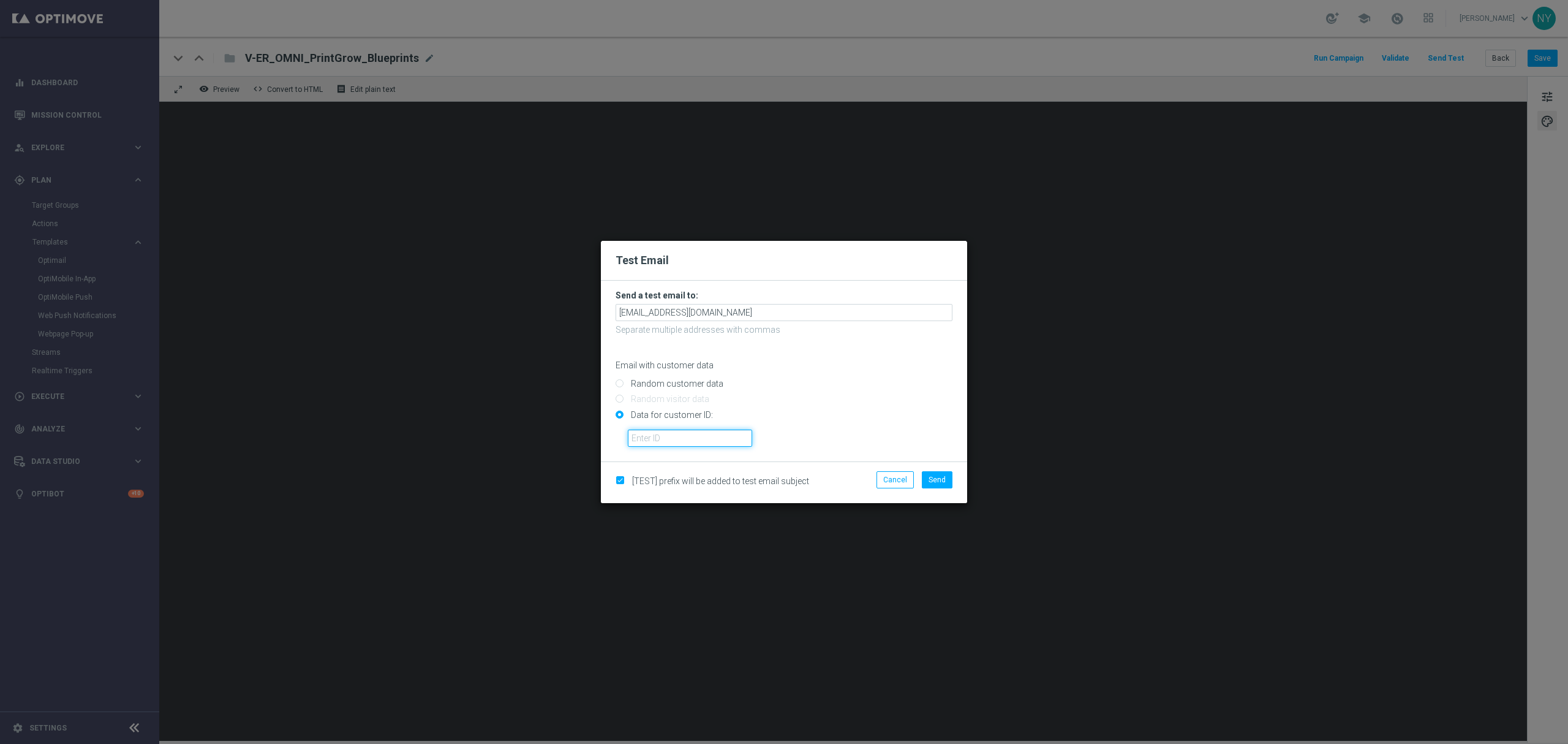
click at [647, 436] on input "text" at bounding box center [690, 438] width 125 height 17
click at [637, 444] on input "text" at bounding box center [690, 438] width 125 height 17
paste input "10000006208"
type input "10000006208"
click at [934, 485] on button "Send" at bounding box center [937, 479] width 30 height 17
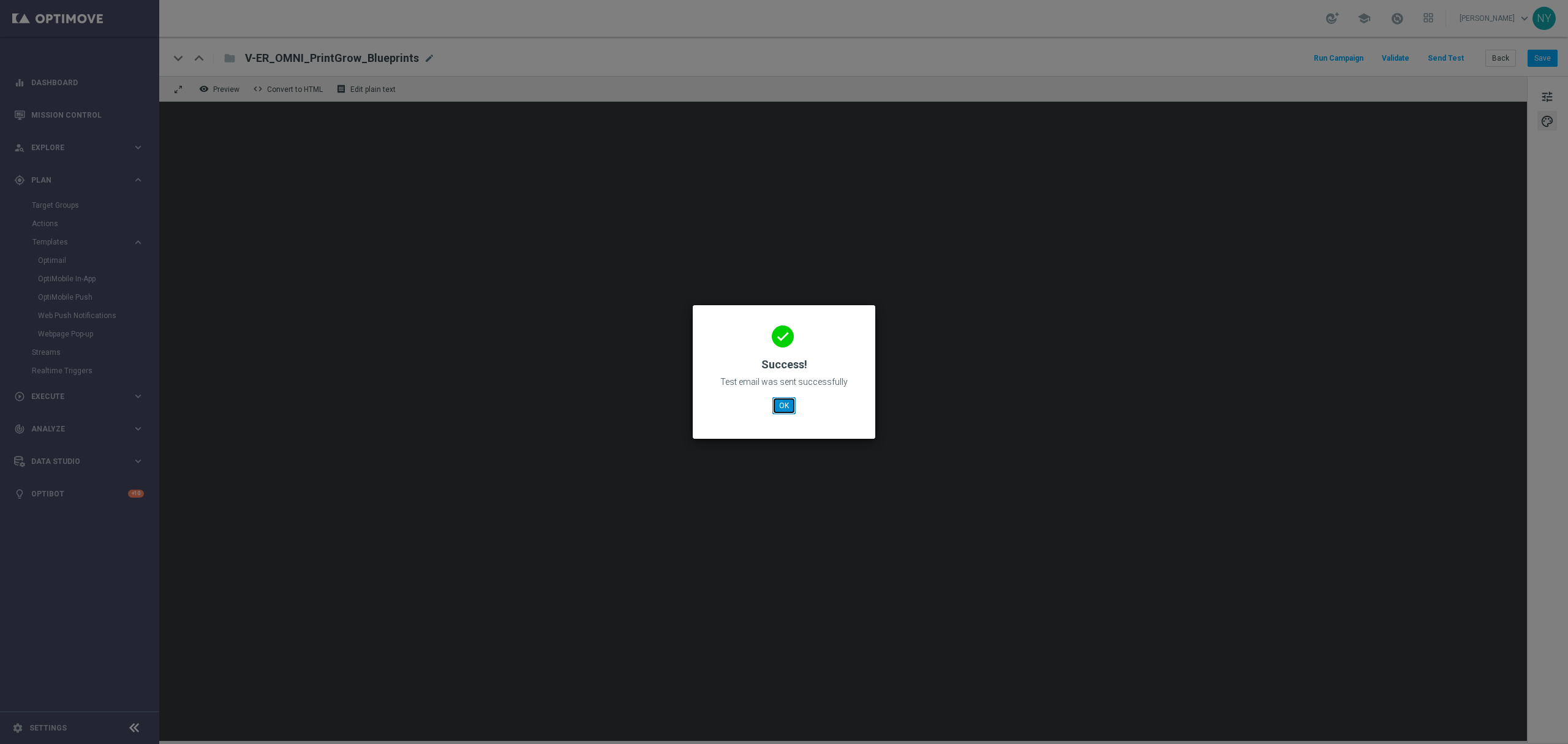
click at [785, 405] on button "OK" at bounding box center [784, 405] width 23 height 17
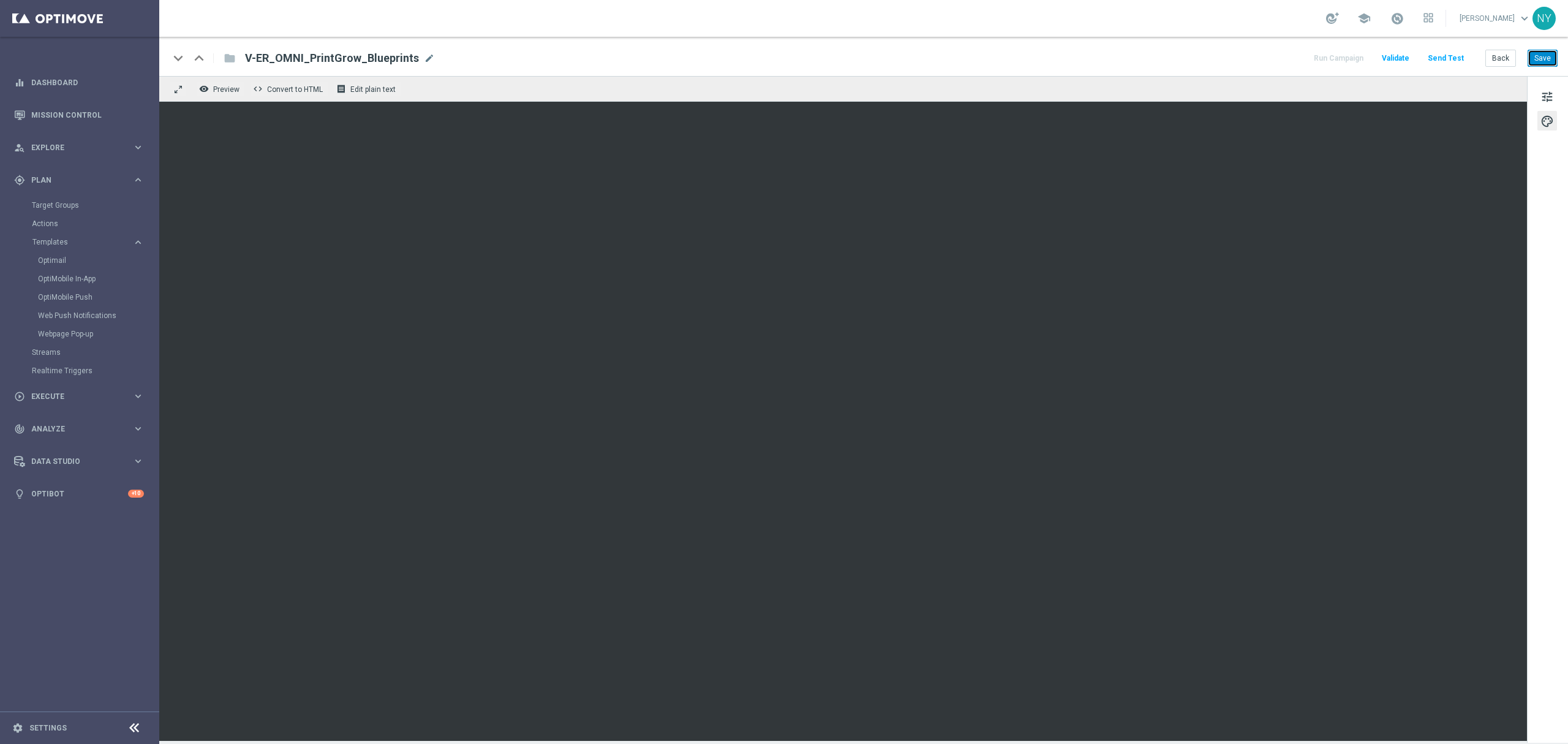
click at [1219, 56] on button "Save" at bounding box center [1542, 58] width 30 height 17
click at [1219, 55] on button "Send Test" at bounding box center [1445, 58] width 40 height 16
click at [1219, 60] on button "Send Test" at bounding box center [1445, 58] width 40 height 16
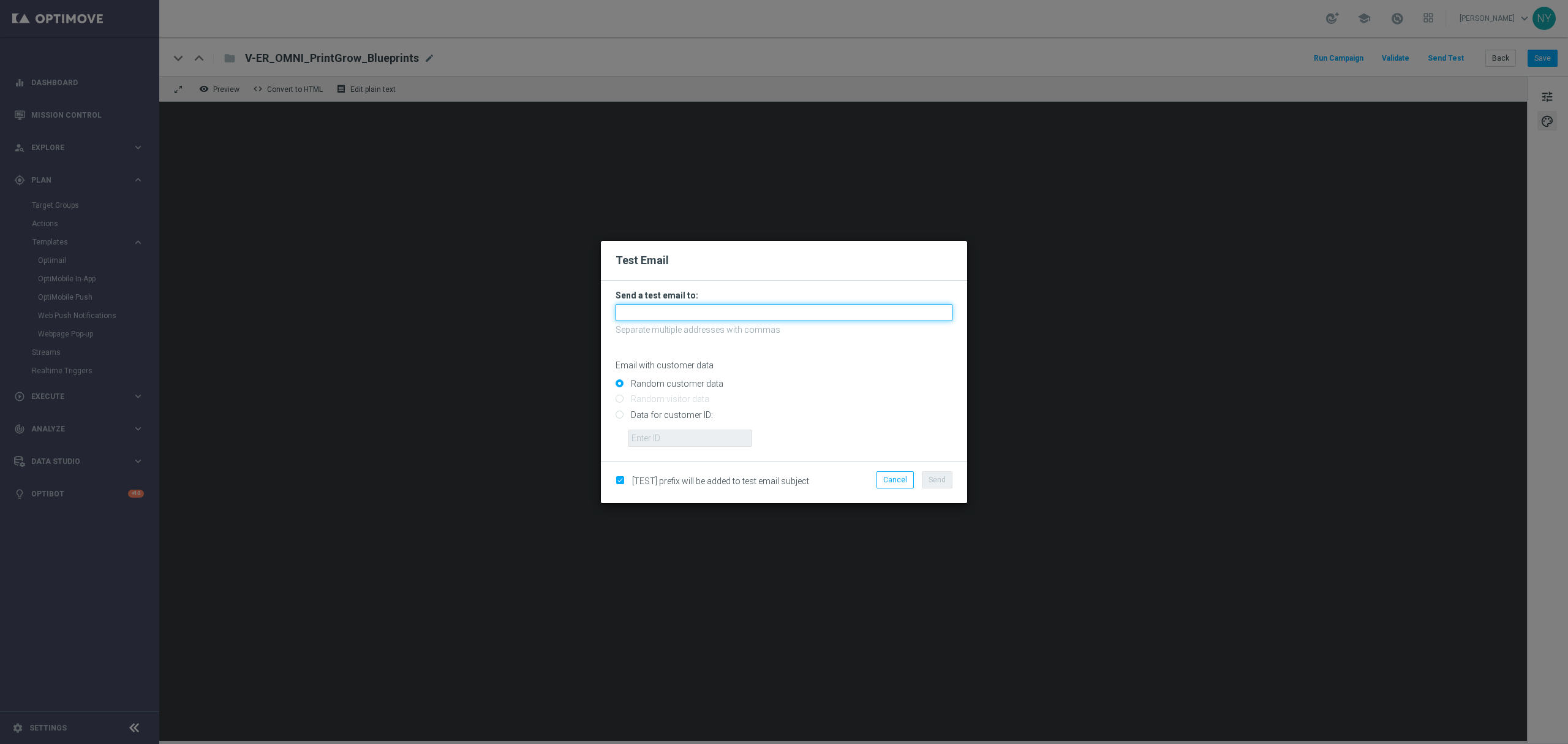
click at [669, 314] on input "text" at bounding box center [784, 312] width 337 height 17
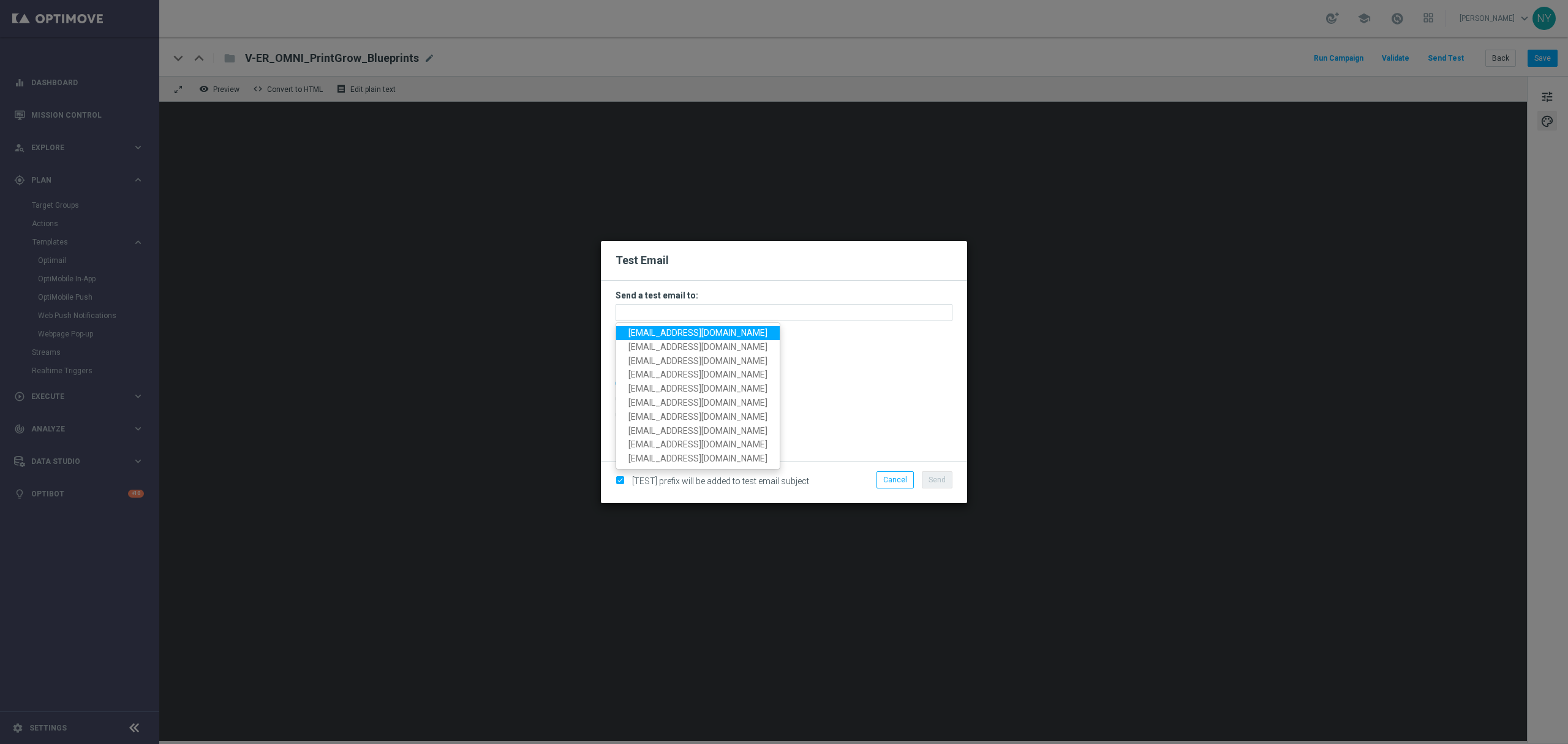
click at [676, 335] on span "[EMAIL_ADDRESS][DOMAIN_NAME]" at bounding box center [698, 333] width 139 height 9
type input "[EMAIL_ADDRESS][DOMAIN_NAME]"
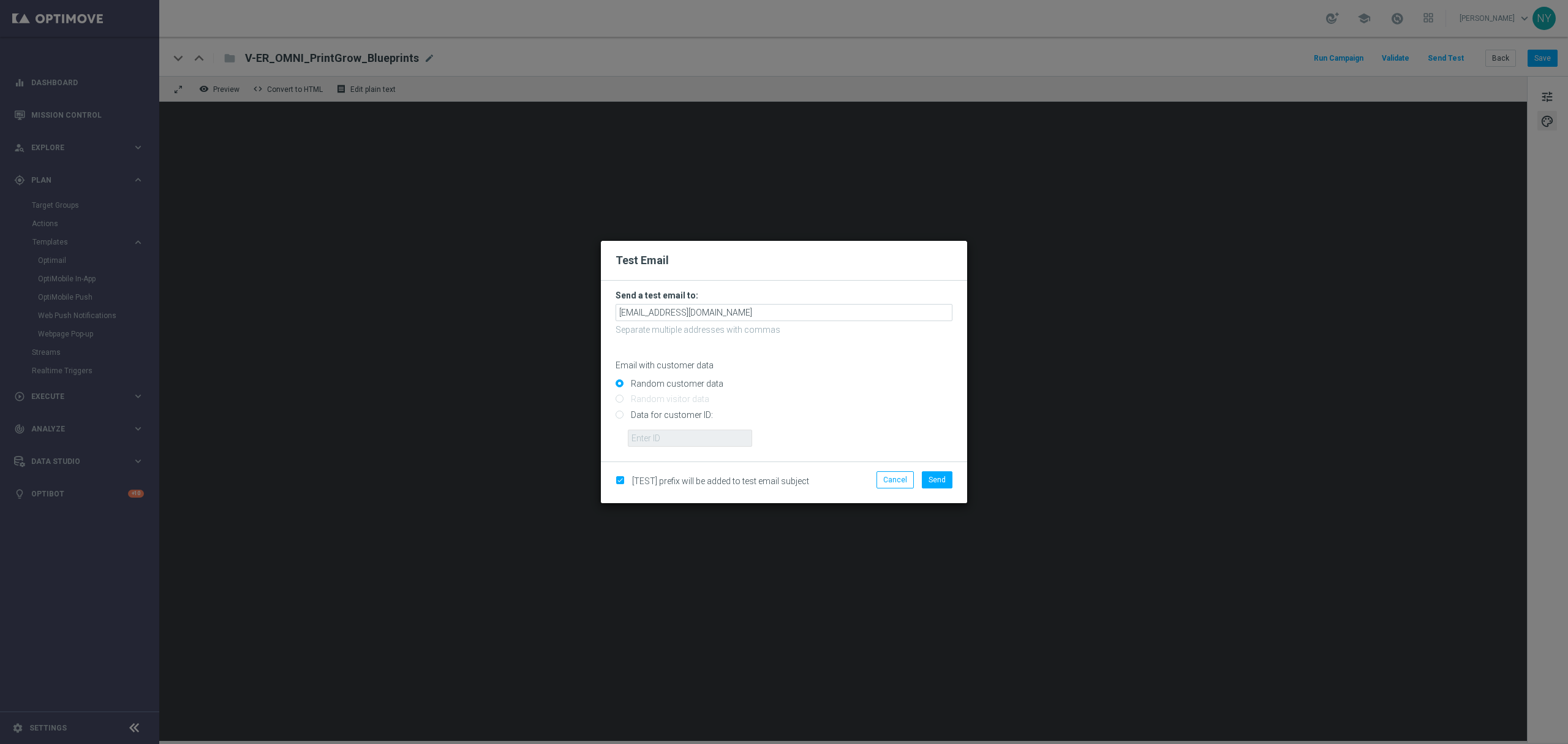
drag, startPoint x: 620, startPoint y: 415, endPoint x: 623, endPoint y: 421, distance: 6.7
click at [620, 415] on input "Data for customer ID:" at bounding box center [784, 419] width 337 height 17
radio input "true"
click at [643, 438] on input "text" at bounding box center [690, 438] width 125 height 17
click at [669, 432] on input "text" at bounding box center [690, 438] width 125 height 17
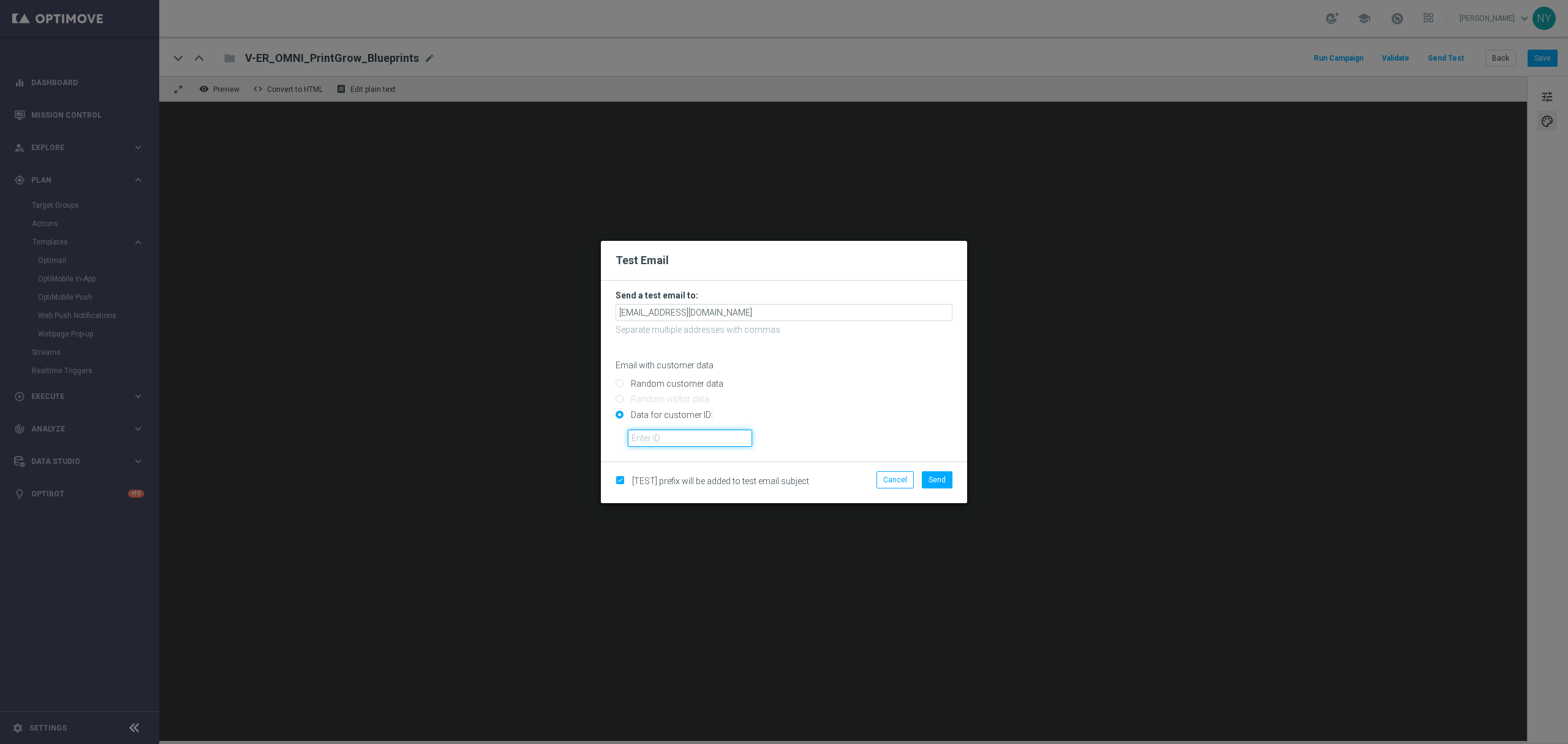
paste input "10000006208"
type input "10000006208"
click at [944, 476] on span "Send" at bounding box center [937, 480] width 17 height 9
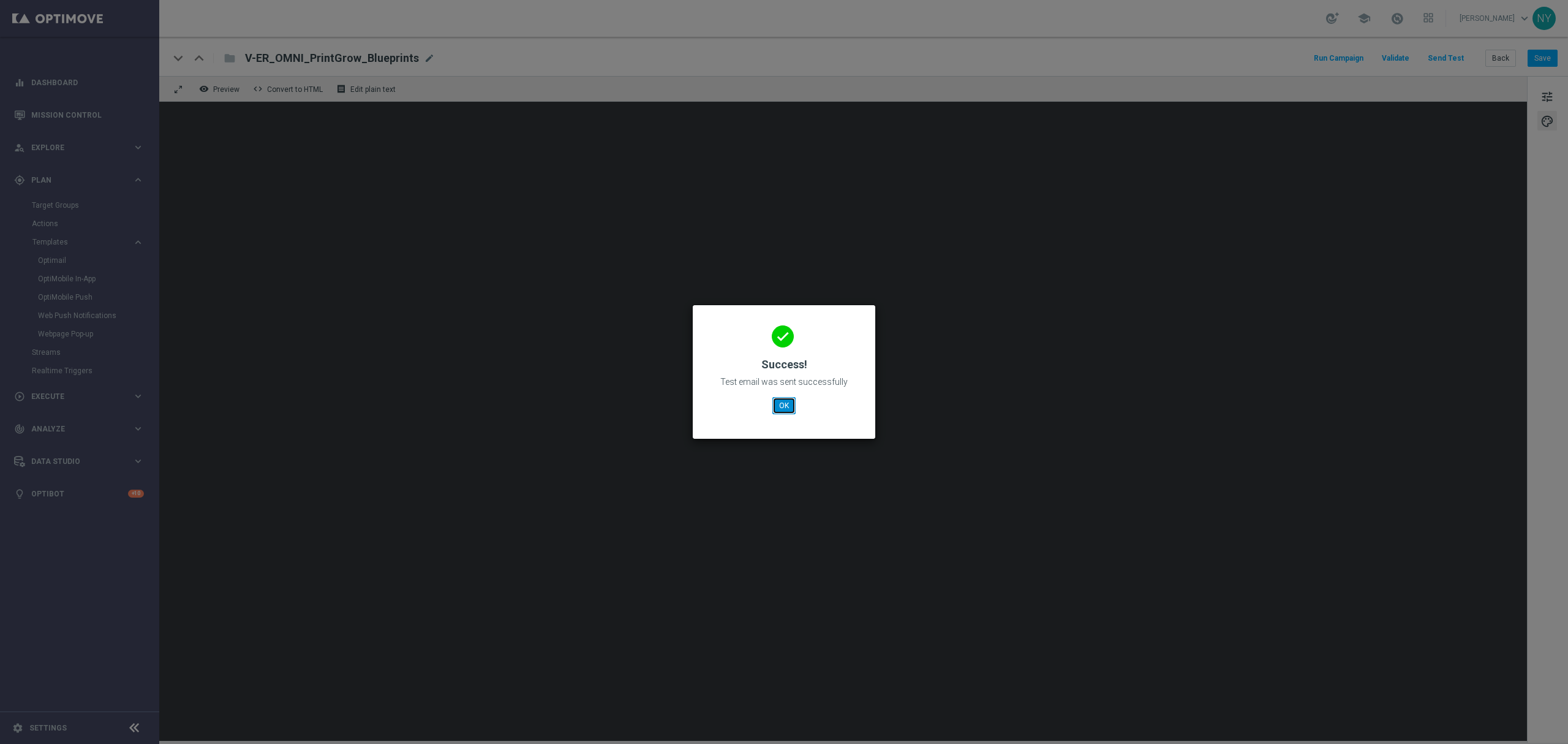
click at [782, 407] on button "OK" at bounding box center [784, 405] width 23 height 17
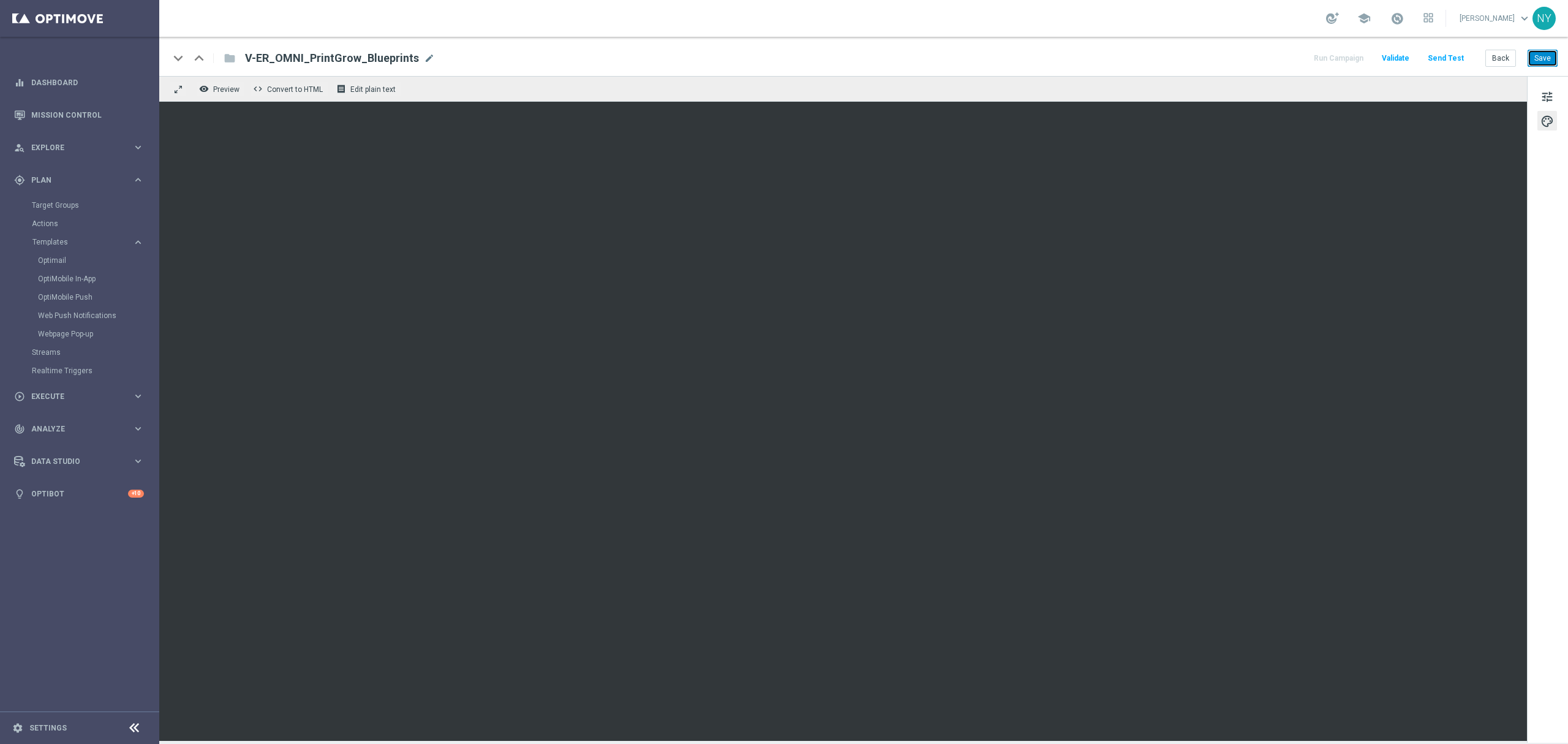
click at [1219, 57] on button "Save" at bounding box center [1542, 58] width 30 height 17
click at [1219, 60] on button "Save" at bounding box center [1542, 58] width 30 height 17
click at [1219, 54] on button "Save" at bounding box center [1542, 58] width 30 height 17
click at [1219, 58] on button "Send Test" at bounding box center [1445, 58] width 40 height 16
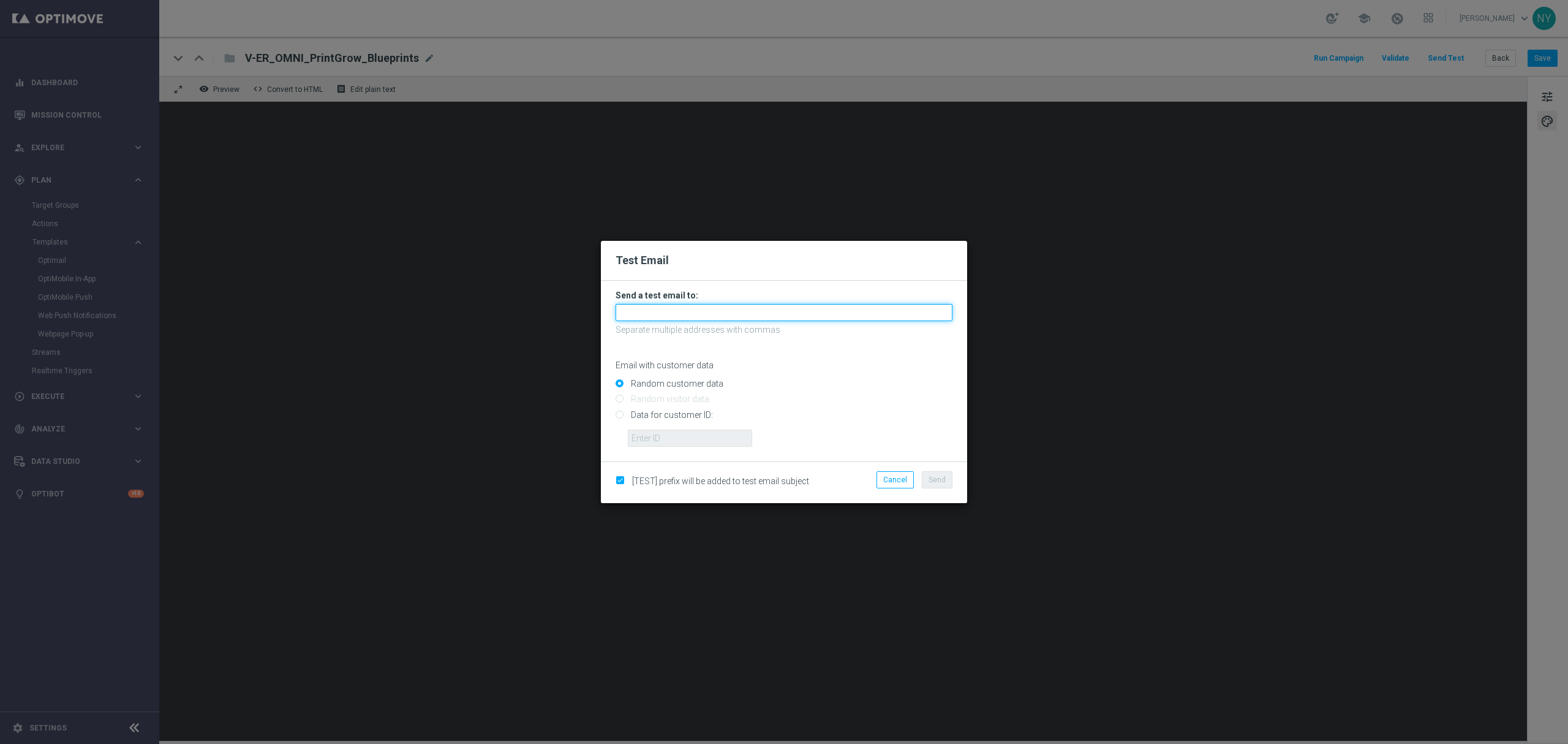
click at [662, 312] on input "text" at bounding box center [784, 312] width 337 height 17
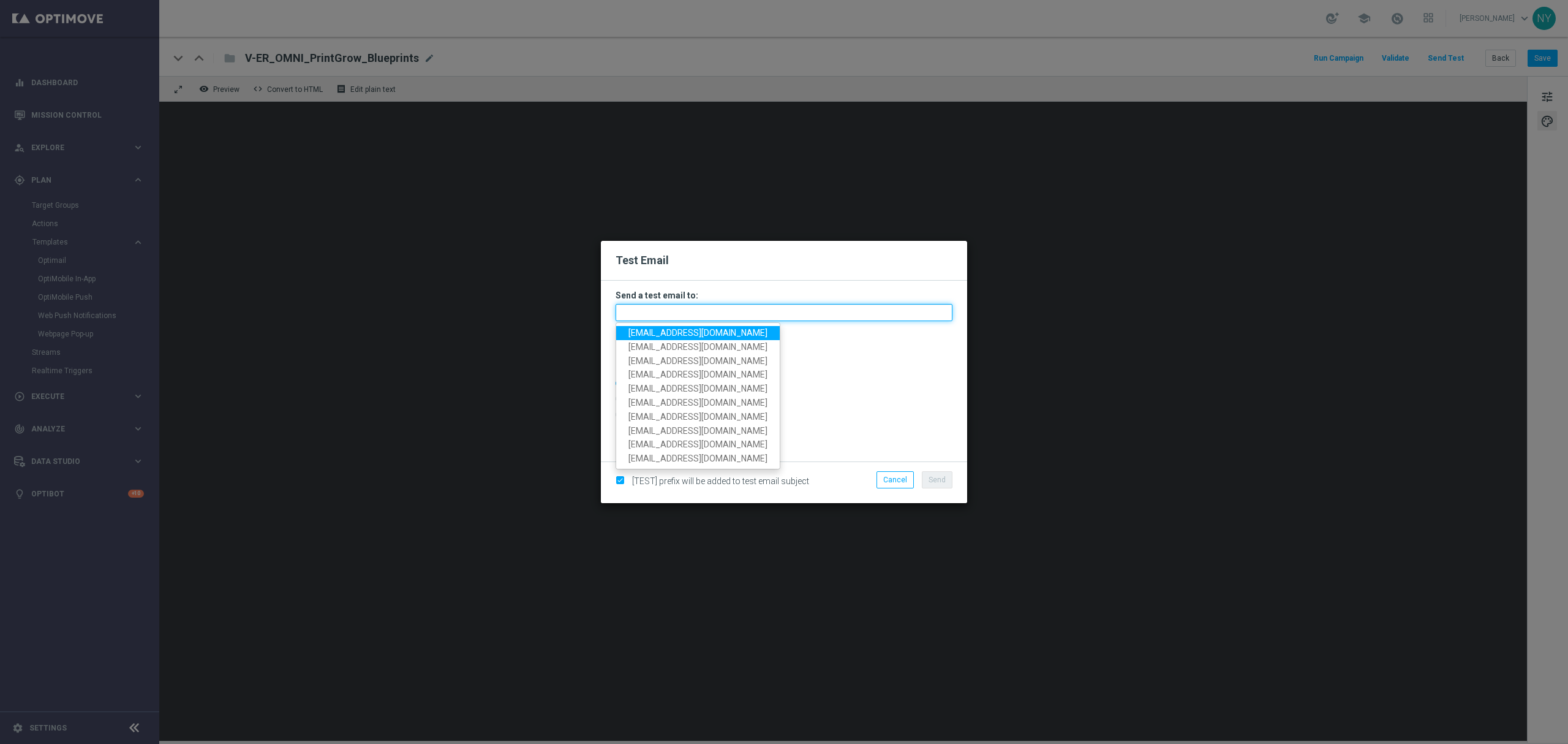
paste input "[EMAIL_ADDRESS][DOMAIN_NAME]"
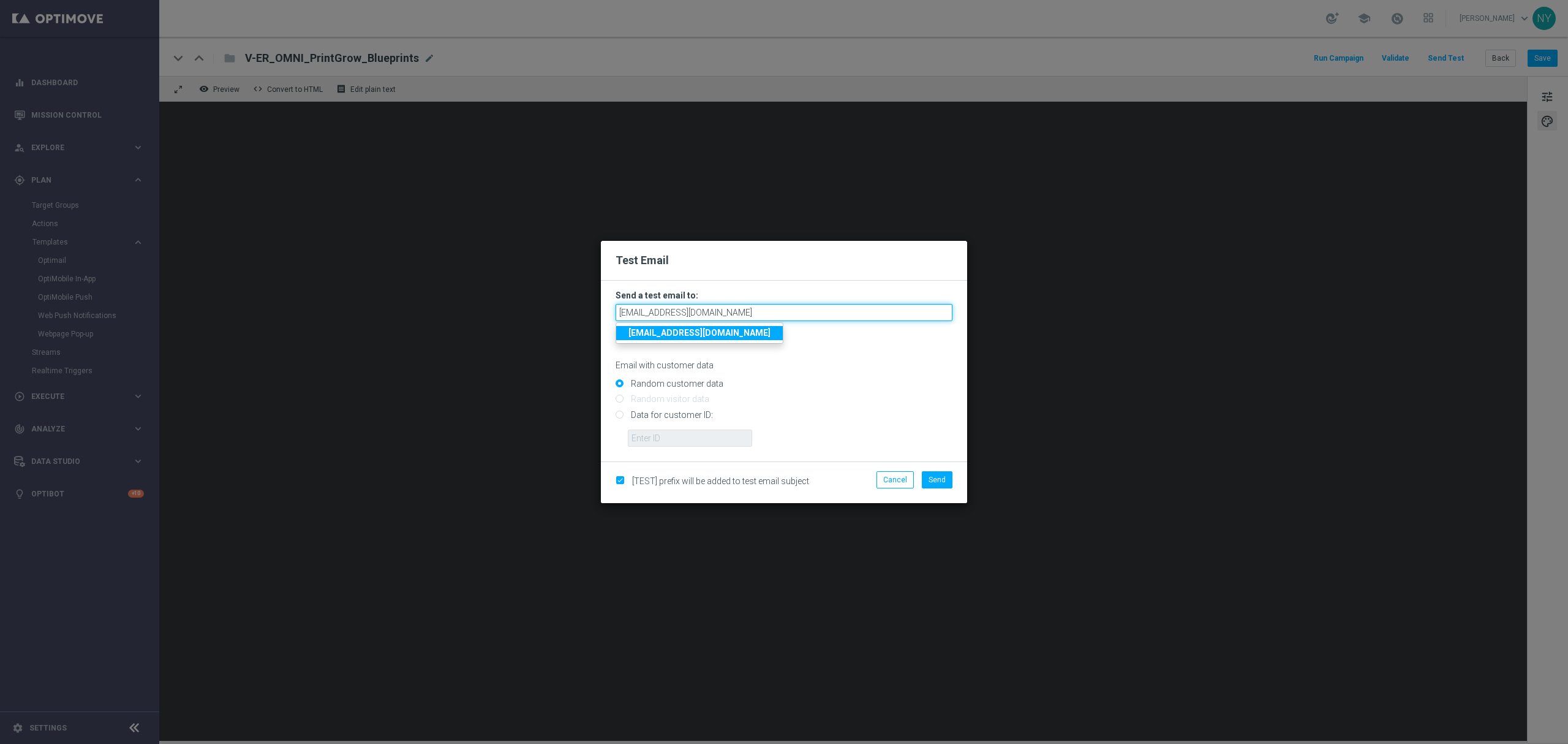
type input "[EMAIL_ADDRESS][DOMAIN_NAME]"
click at [815, 356] on div "Email with customer data" at bounding box center [784, 354] width 337 height 33
click at [618, 413] on input "Data for customer ID:" at bounding box center [784, 419] width 337 height 17
radio input "true"
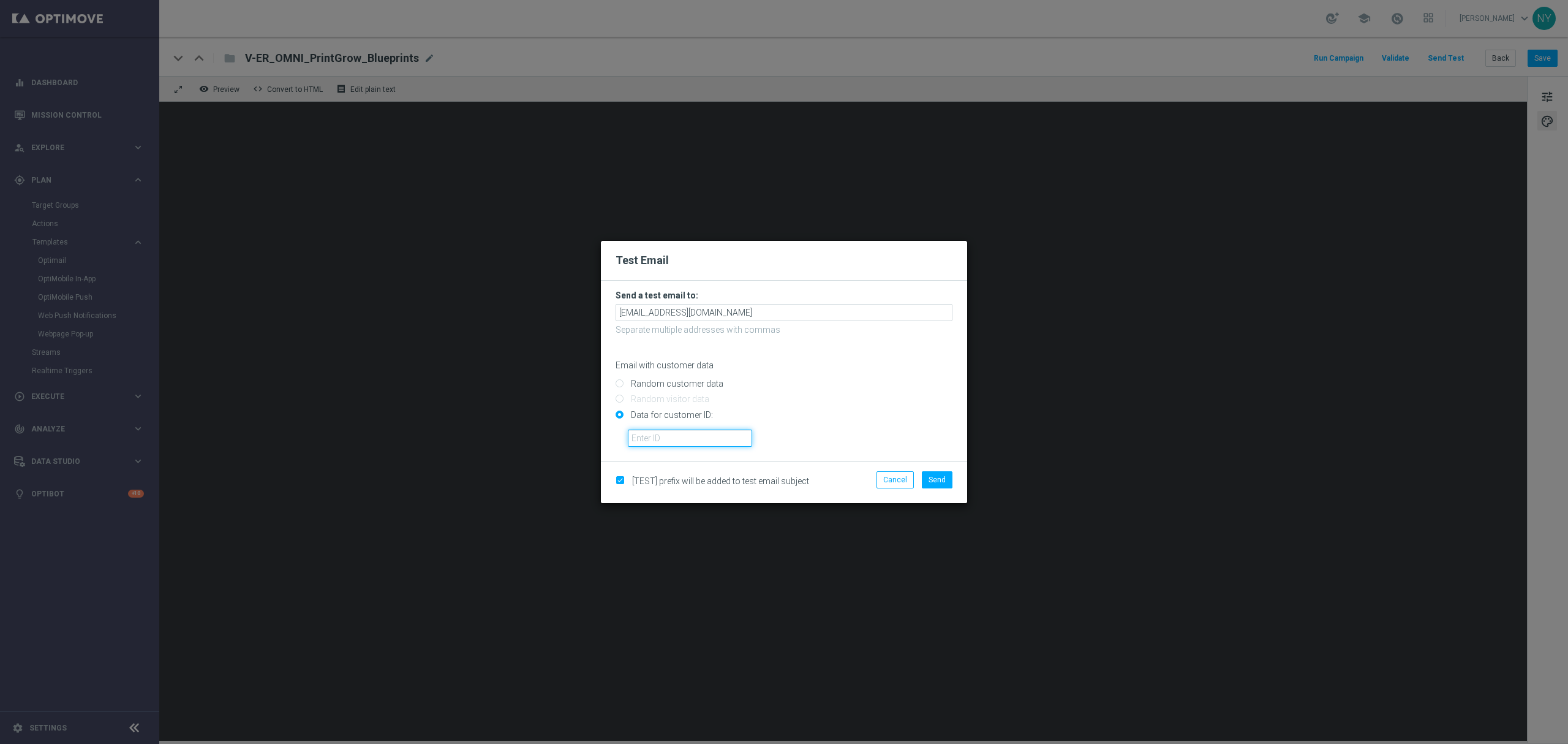
click at [650, 436] on input "text" at bounding box center [690, 438] width 125 height 17
click at [665, 441] on input "text" at bounding box center [690, 438] width 125 height 17
paste input "10000006208"
type input "10000006208"
click at [931, 478] on span "Send" at bounding box center [937, 480] width 17 height 9
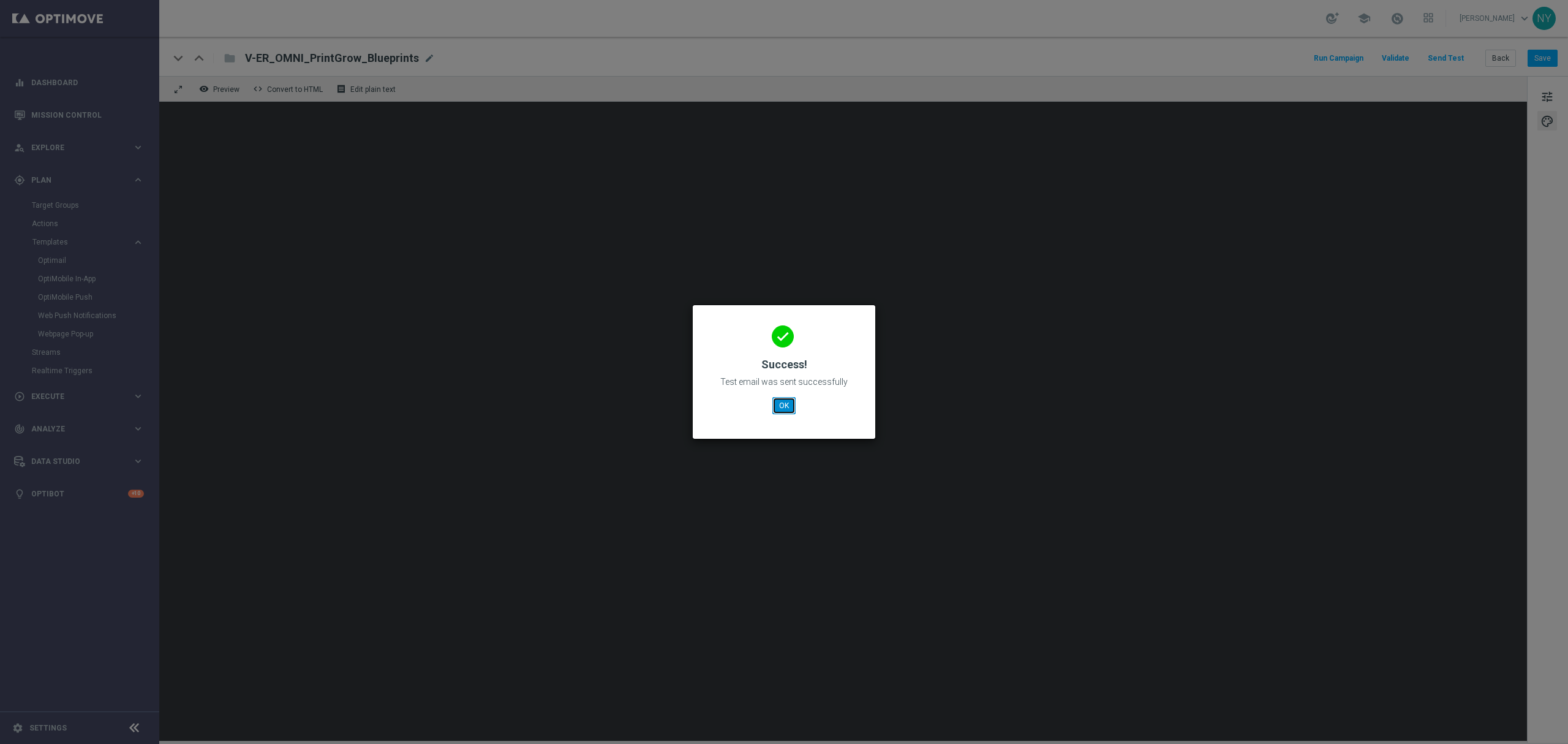
click at [789, 407] on button "OK" at bounding box center [784, 405] width 23 height 17
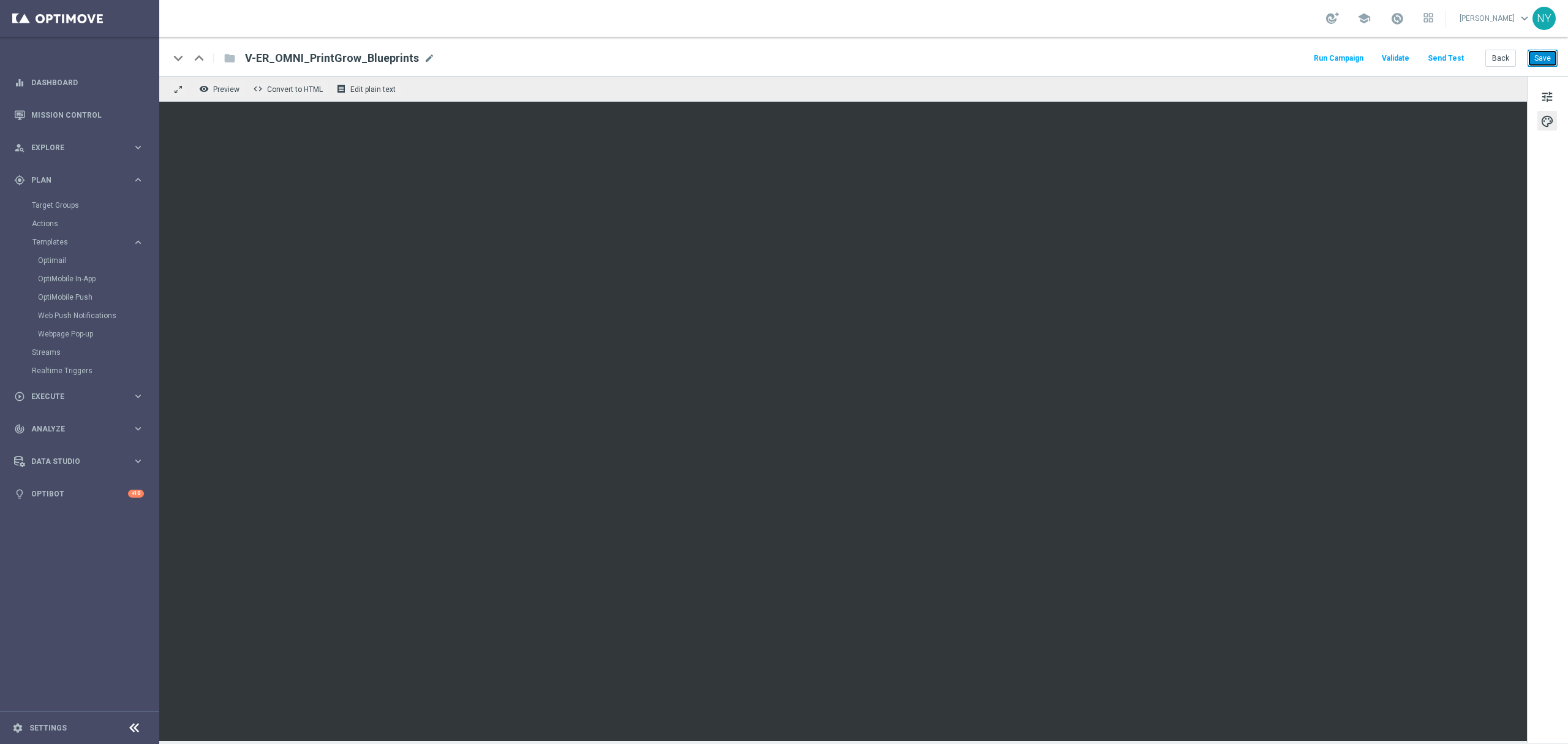
click at [1219, 54] on button "Save" at bounding box center [1542, 58] width 30 height 17
click at [1219, 54] on button "Send Test" at bounding box center [1445, 58] width 40 height 16
click at [1219, 57] on button "Send Test" at bounding box center [1445, 58] width 40 height 16
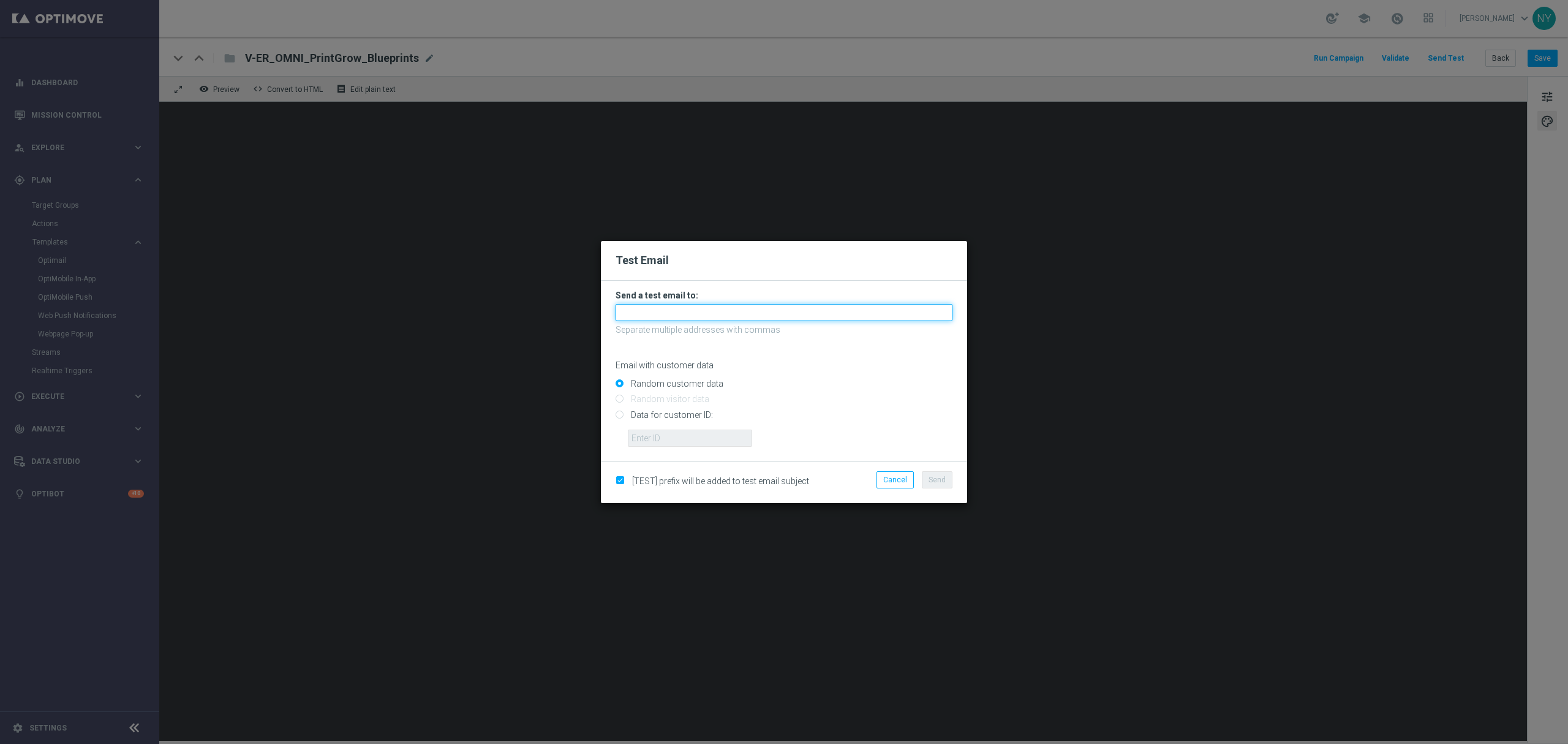
click at [639, 314] on input "text" at bounding box center [784, 312] width 337 height 17
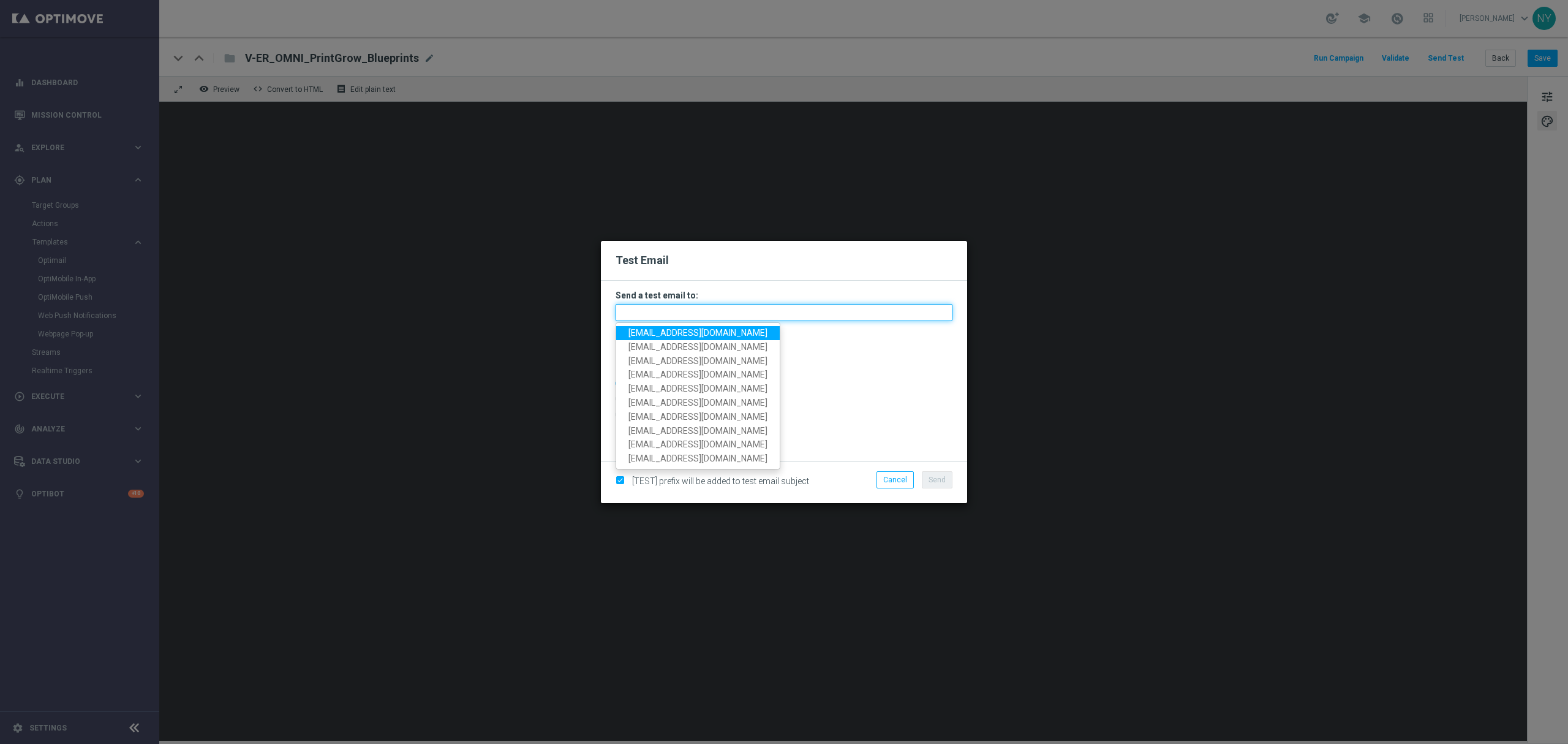
paste input "[EMAIL_ADDRESS][DOMAIN_NAME]"
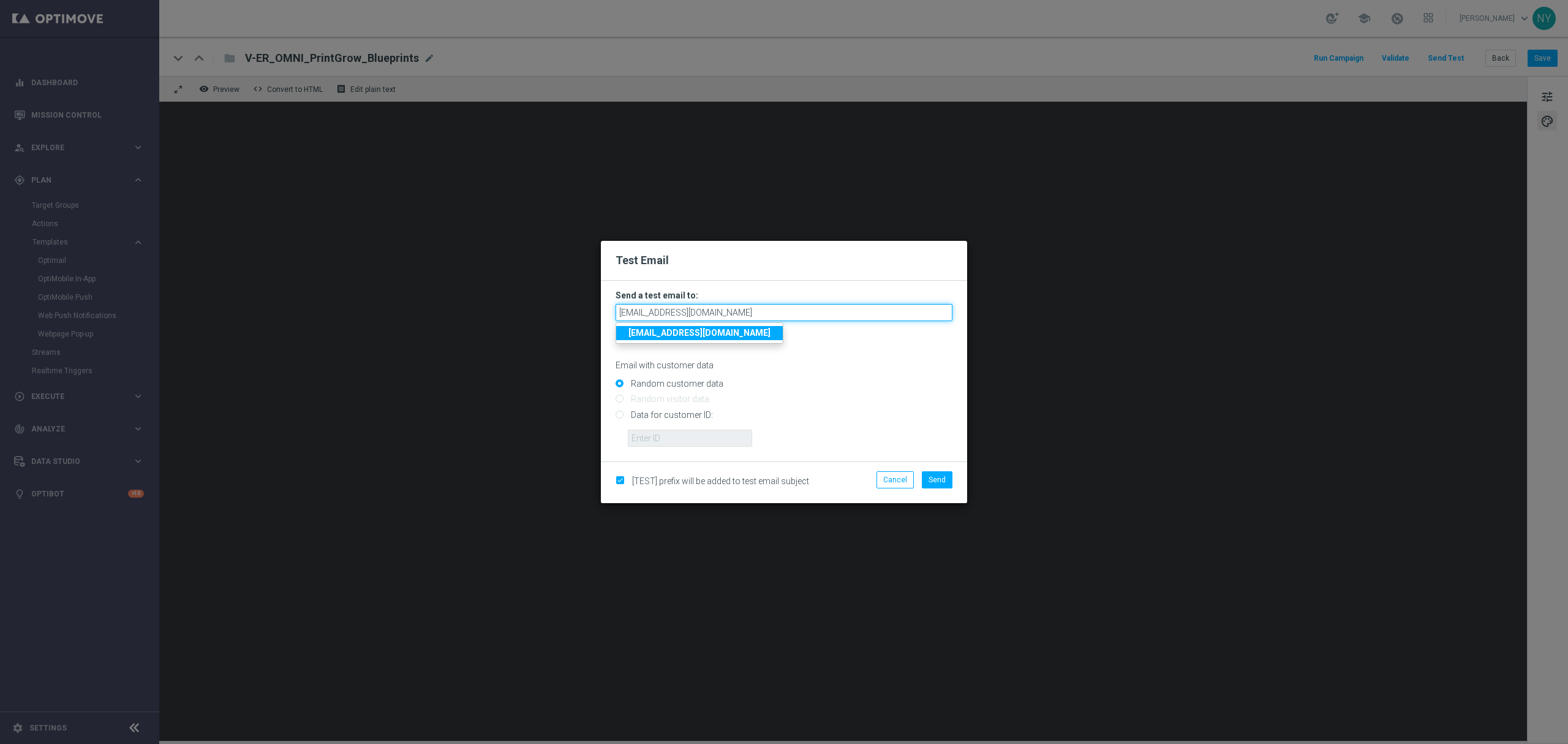
type input "[EMAIL_ADDRESS][DOMAIN_NAME]"
drag, startPoint x: 762, startPoint y: 384, endPoint x: 755, endPoint y: 382, distance: 7.3
click at [762, 384] on input "Random customer data" at bounding box center [784, 389] width 337 height 17
click at [623, 417] on input "Data for customer ID:" at bounding box center [784, 419] width 337 height 17
radio input "true"
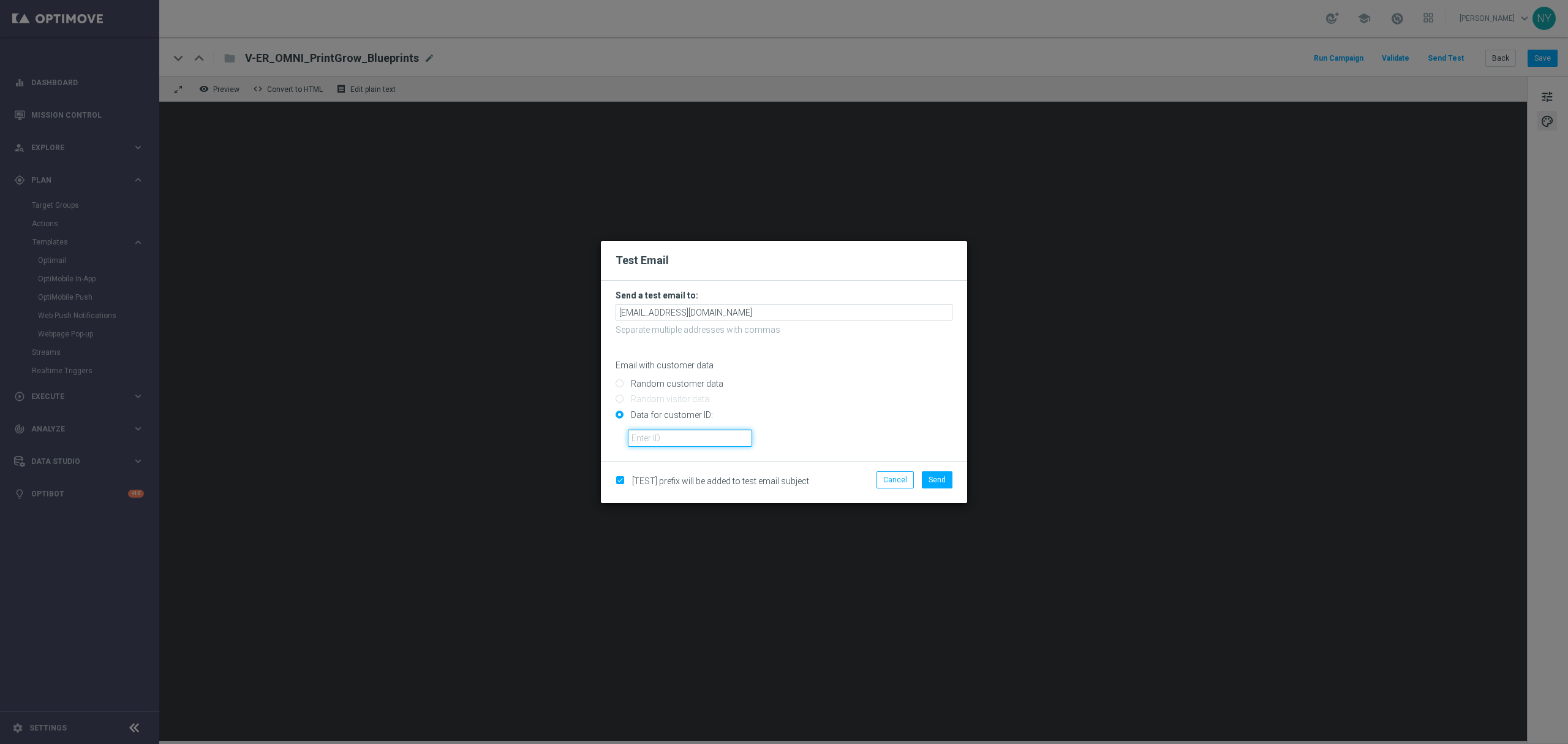
click at [660, 442] on input "text" at bounding box center [690, 438] width 125 height 17
click at [673, 437] on input "text" at bounding box center [690, 438] width 125 height 17
paste input "10000006208"
type input "10000006208"
click at [941, 477] on span "Send" at bounding box center [937, 480] width 17 height 9
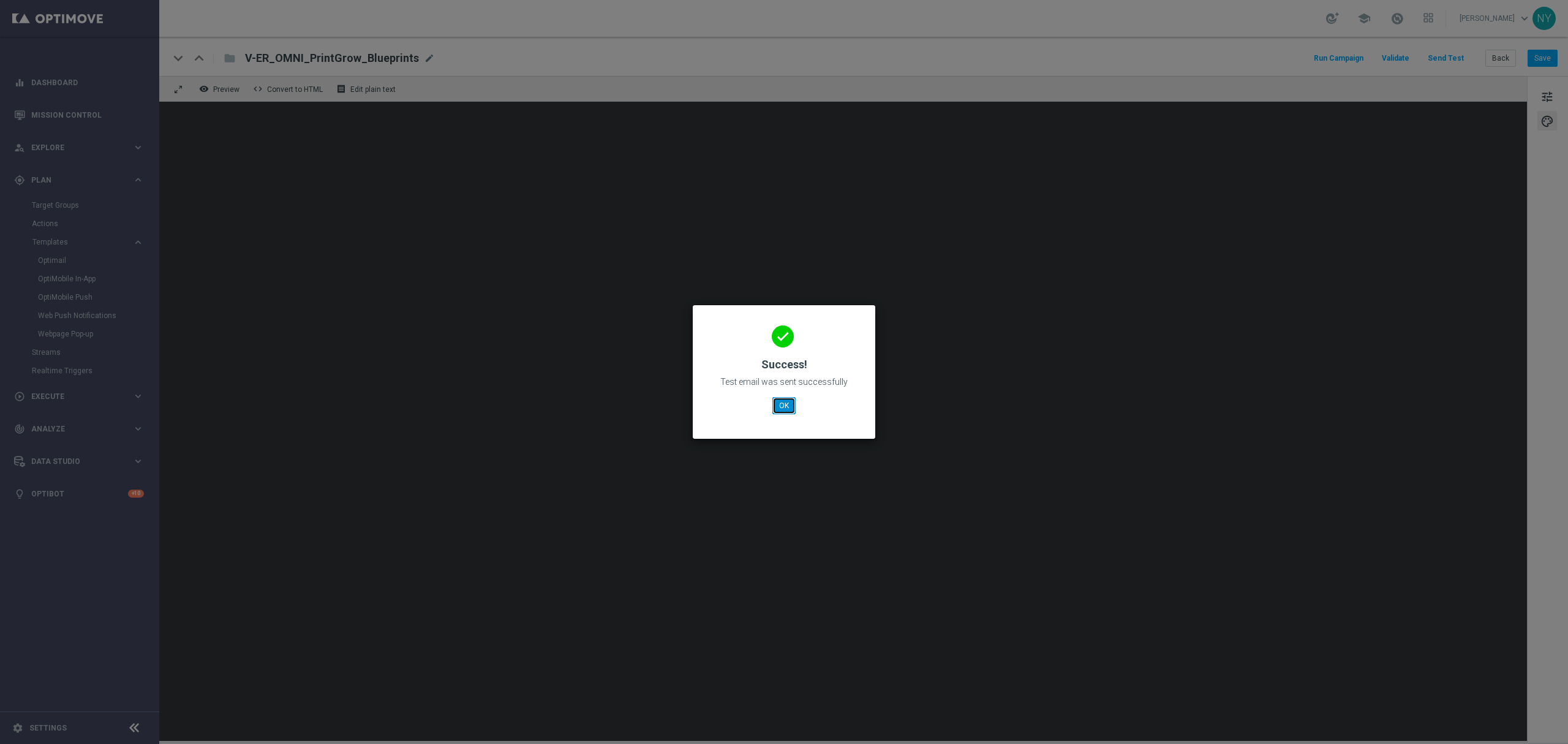
click at [788, 407] on button "OK" at bounding box center [784, 405] width 23 height 17
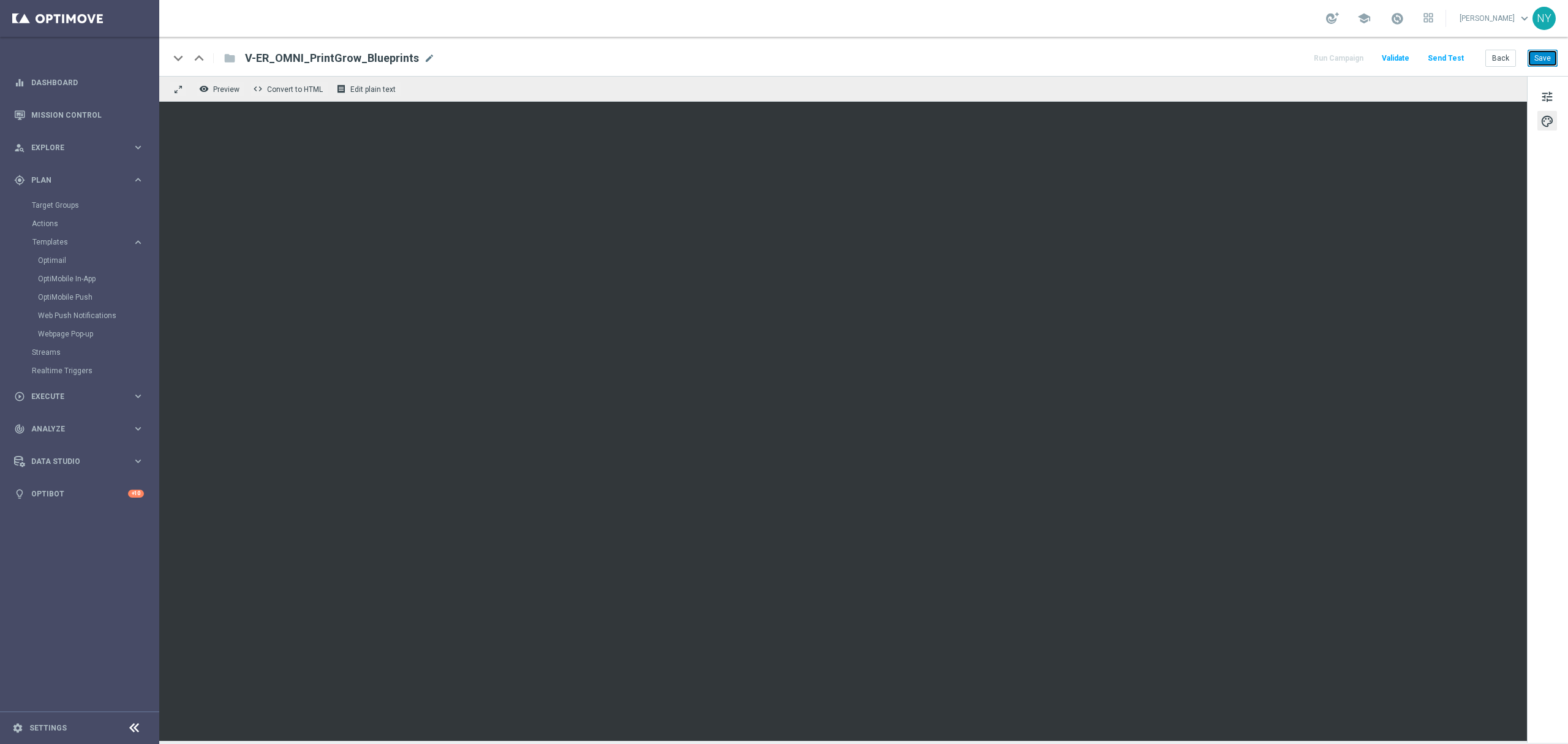
click at [1219, 58] on button "Save" at bounding box center [1542, 58] width 30 height 17
click at [1219, 57] on button "Send Test" at bounding box center [1445, 58] width 40 height 16
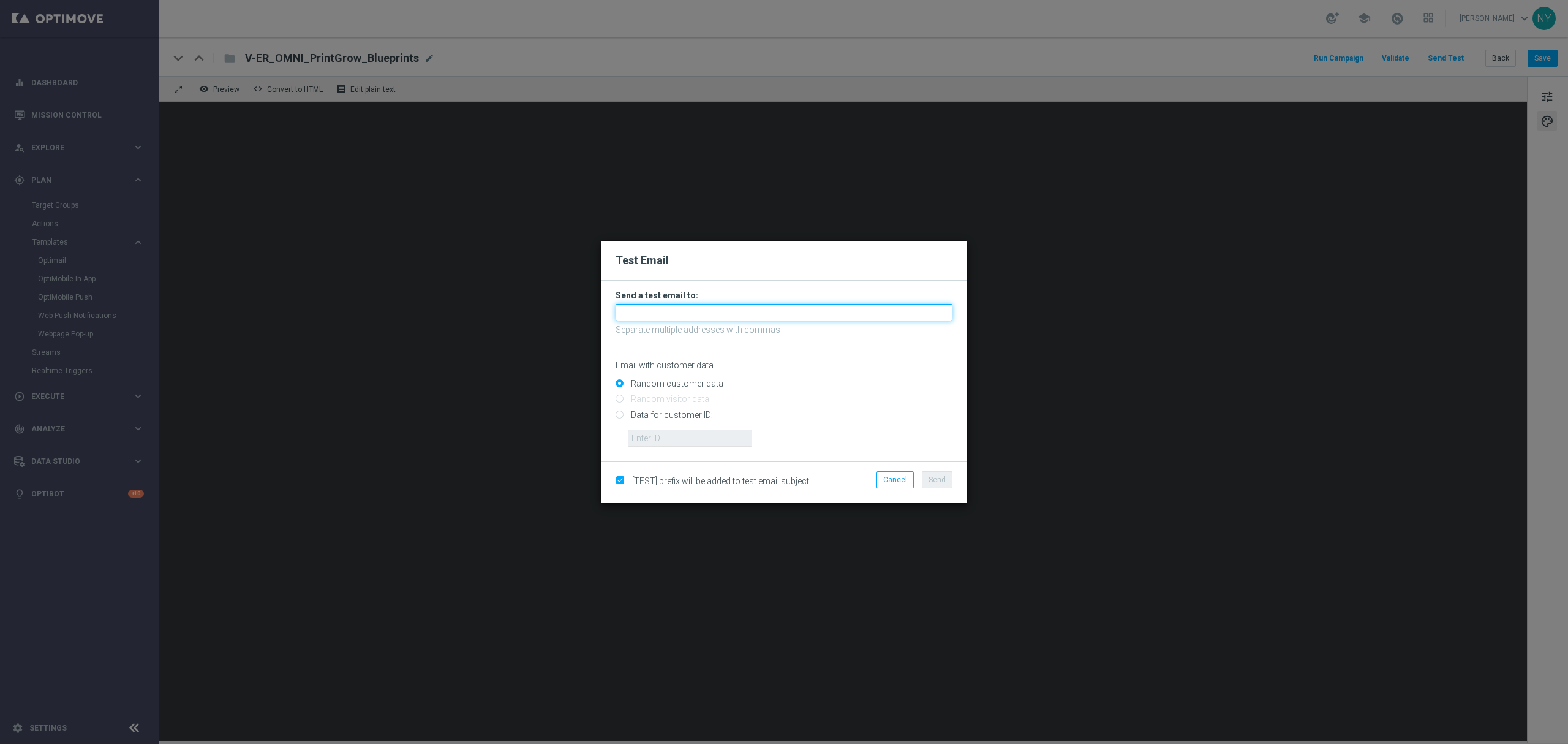
click at [624, 314] on input "text" at bounding box center [784, 312] width 337 height 17
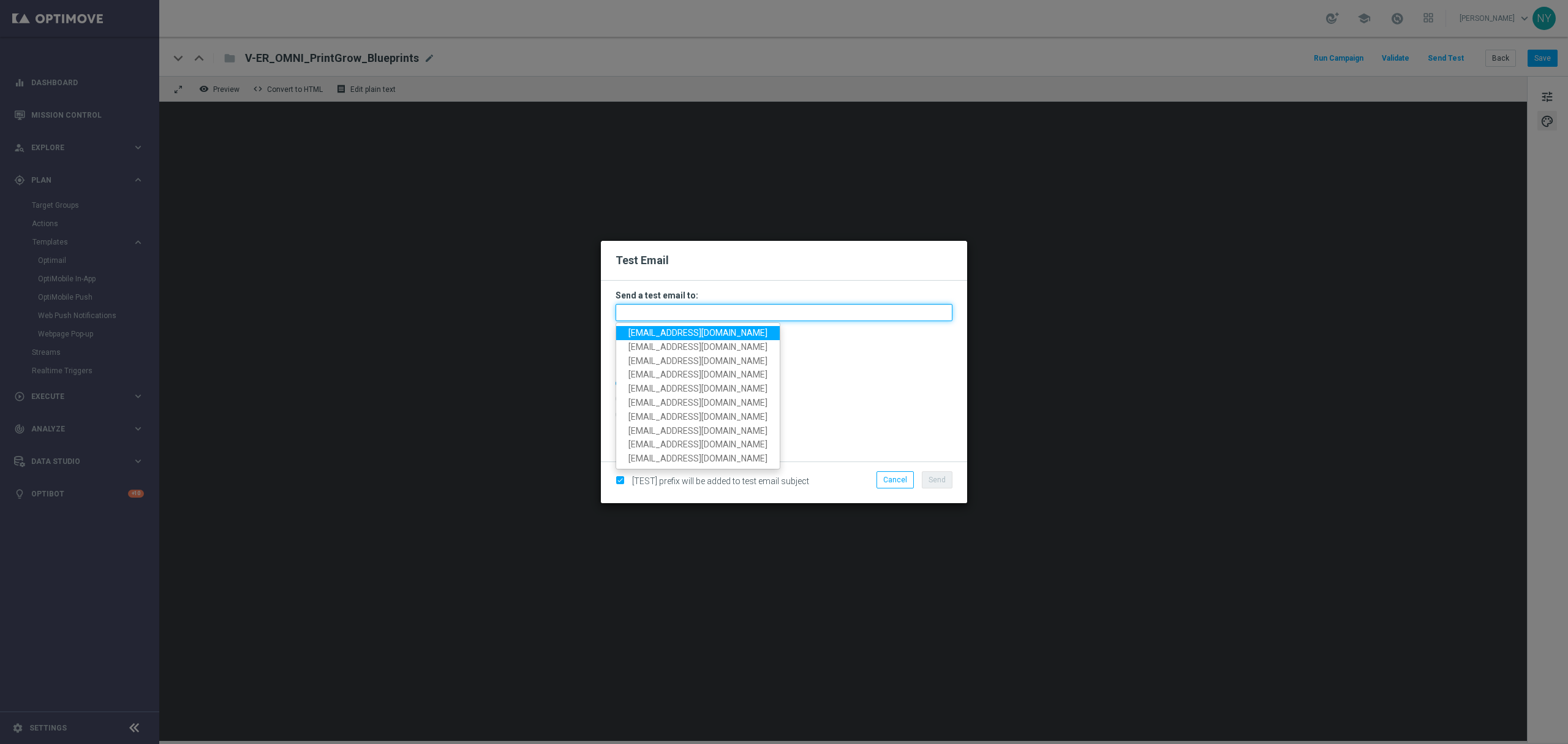
paste input "[EMAIL_ADDRESS][DOMAIN_NAME]"
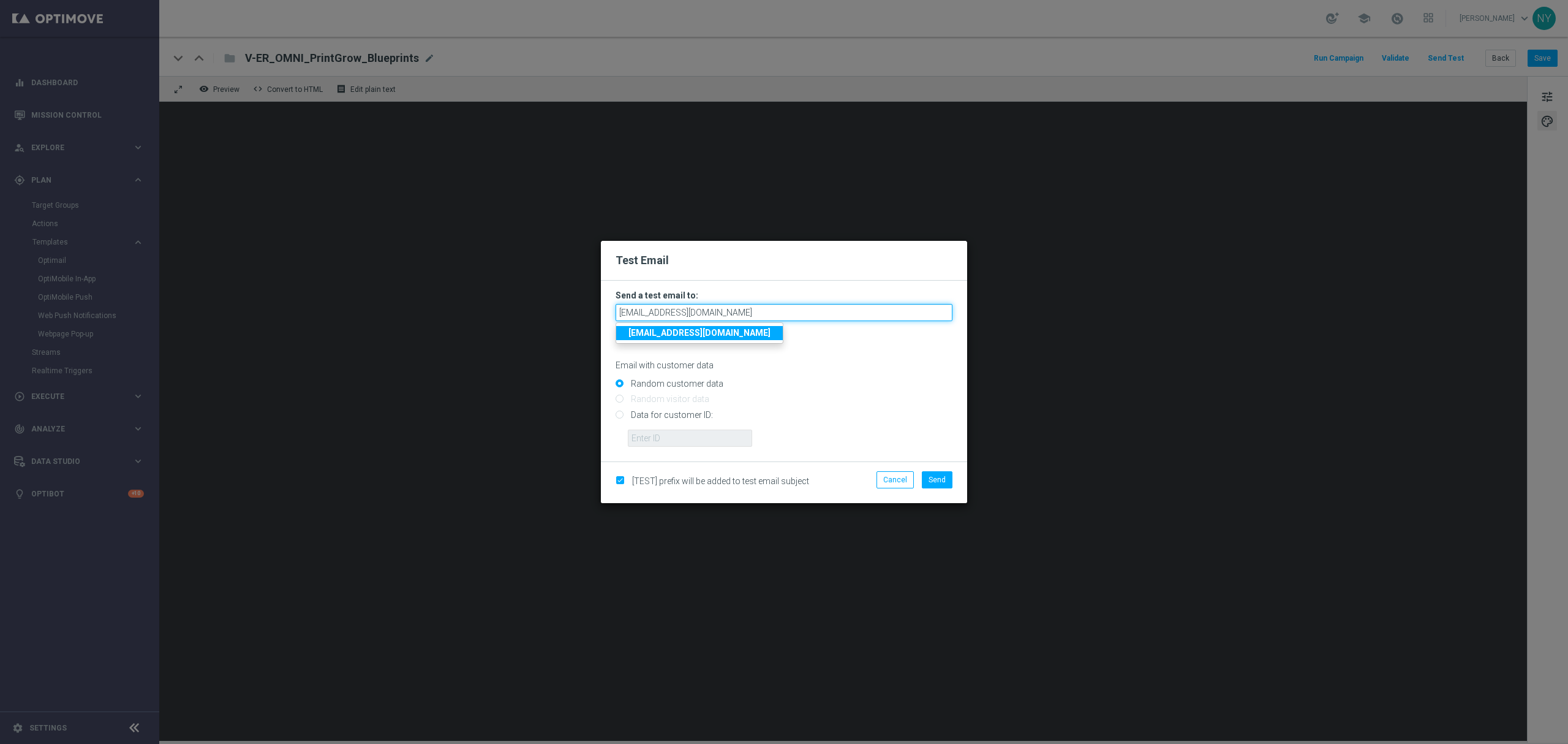
type input "[EMAIL_ADDRESS][DOMAIN_NAME]"
drag, startPoint x: 843, startPoint y: 388, endPoint x: 790, endPoint y: 402, distance: 54.8
click at [843, 388] on input "Random customer data" at bounding box center [784, 389] width 337 height 17
click at [622, 415] on input "Data for customer ID:" at bounding box center [784, 419] width 337 height 17
radio input "true"
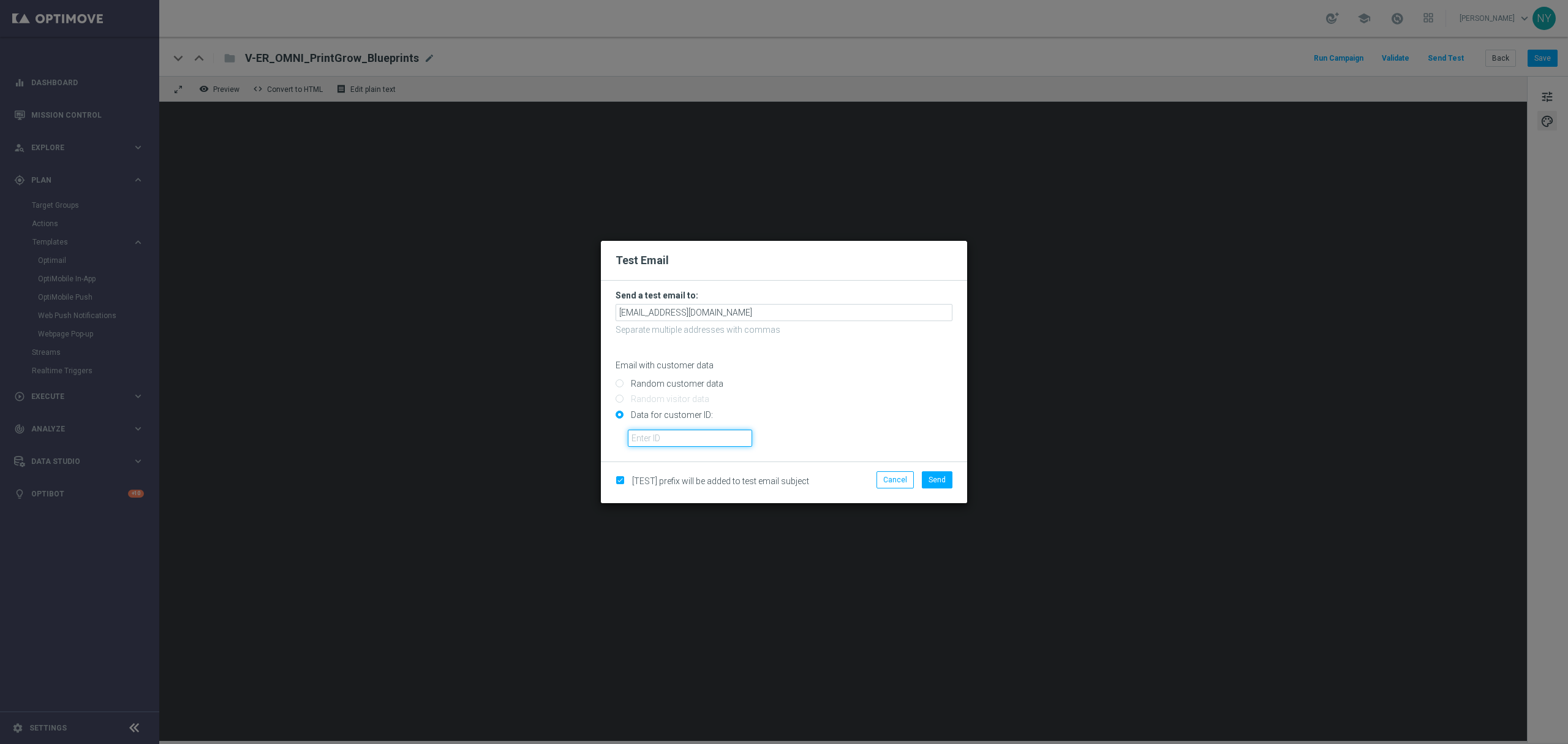
click at [669, 440] on input "text" at bounding box center [690, 438] width 125 height 17
paste input "10000006208"
type input "10000006208"
click at [929, 478] on span "Send" at bounding box center [937, 480] width 17 height 9
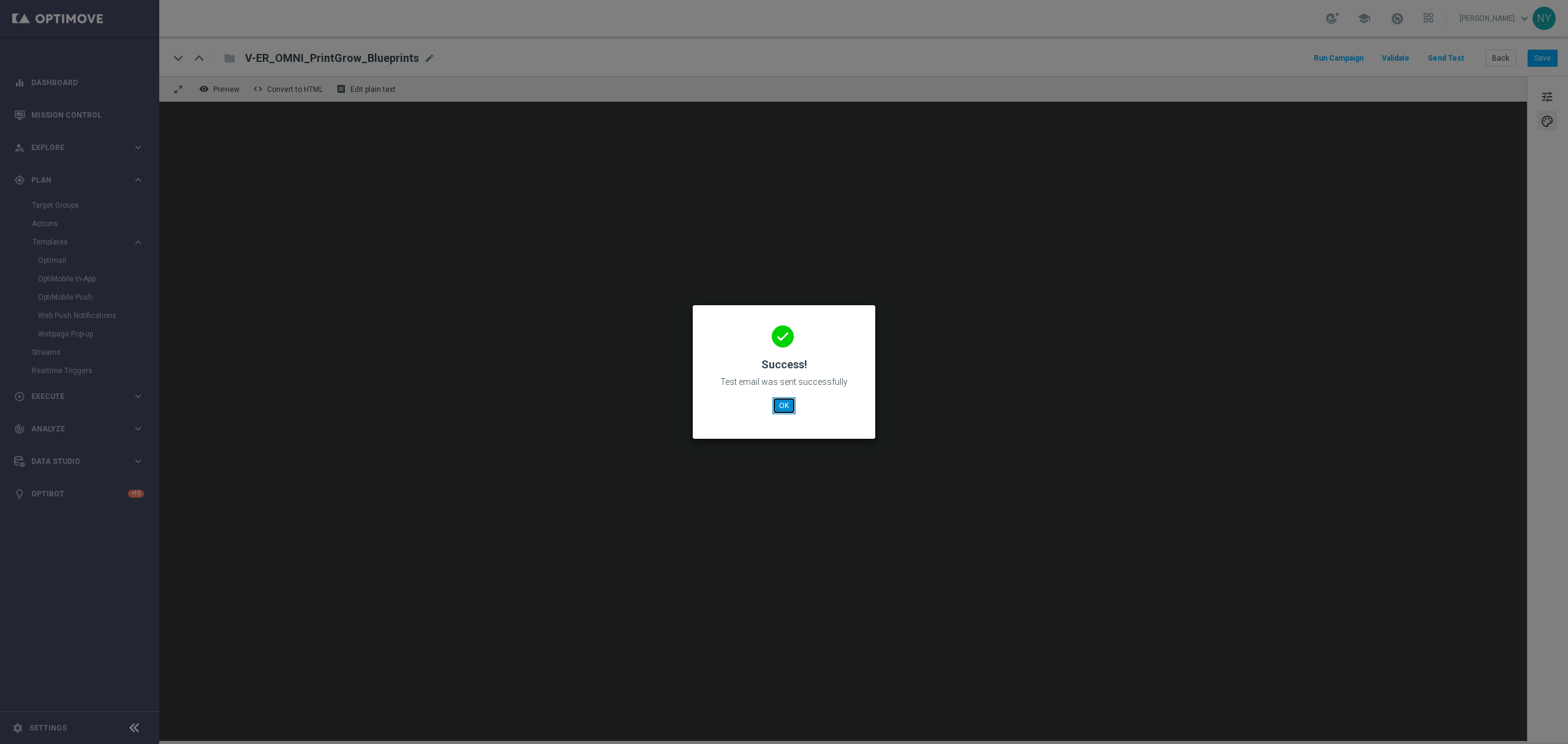
click at [782, 408] on button "OK" at bounding box center [784, 405] width 23 height 17
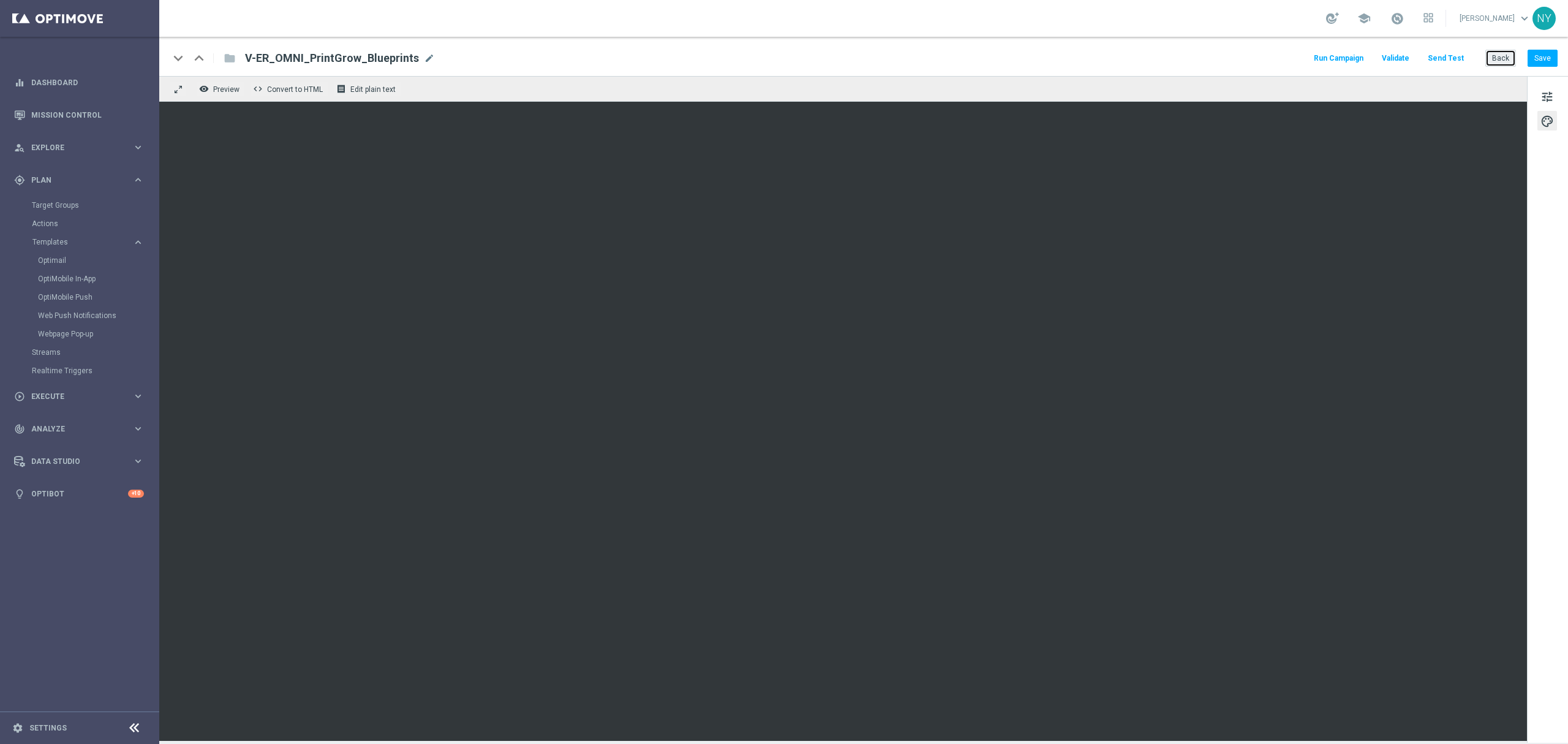
click at [1219, 60] on button "Back" at bounding box center [1500, 58] width 30 height 17
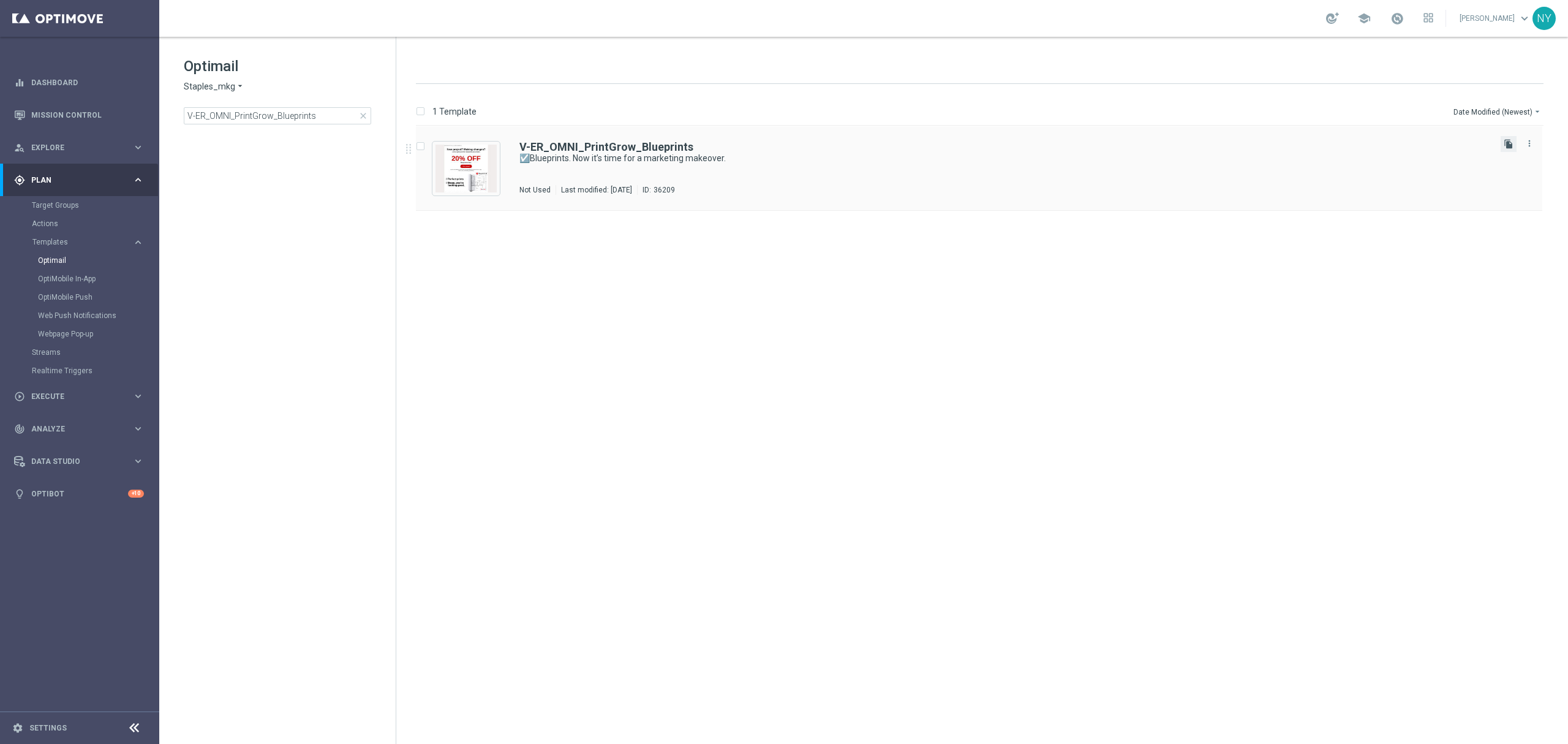
click at [1219, 144] on icon "file_copy" at bounding box center [1508, 144] width 9 height 9
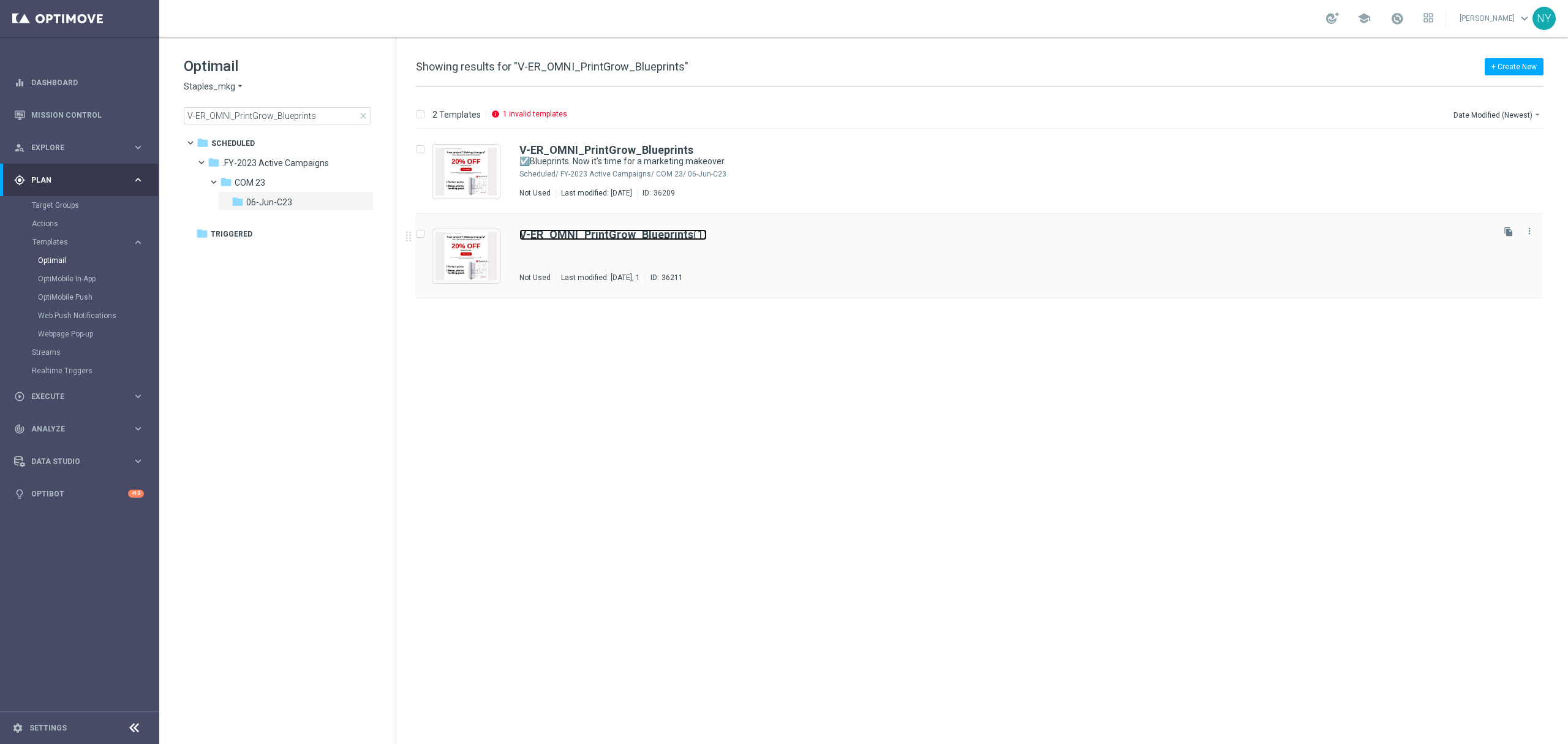
click at [633, 236] on b "V-ER_OMNI_PrintGrow_Blueprints" at bounding box center [606, 234] width 174 height 13
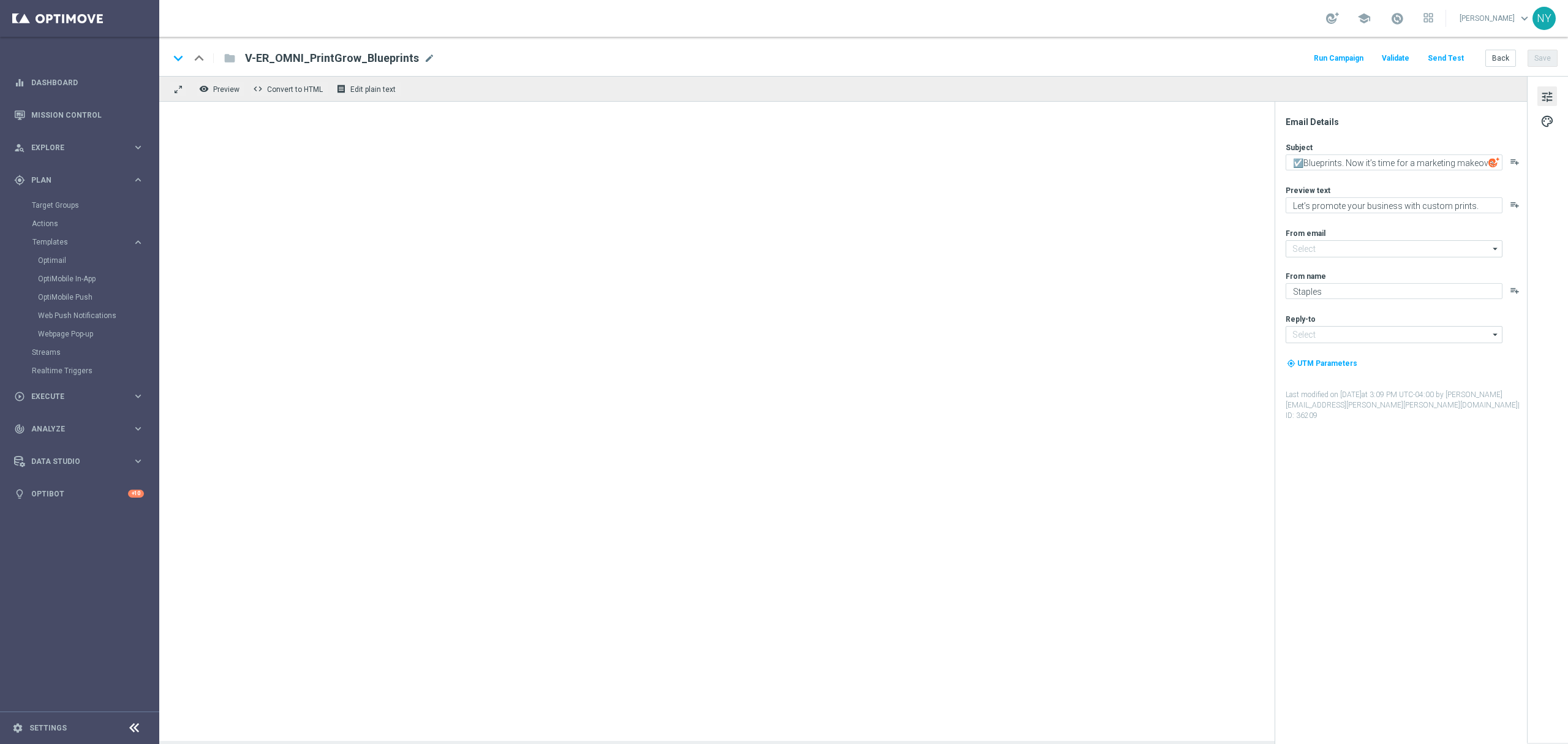
type input "[EMAIL_ADDRESS][DOMAIN_NAME]"
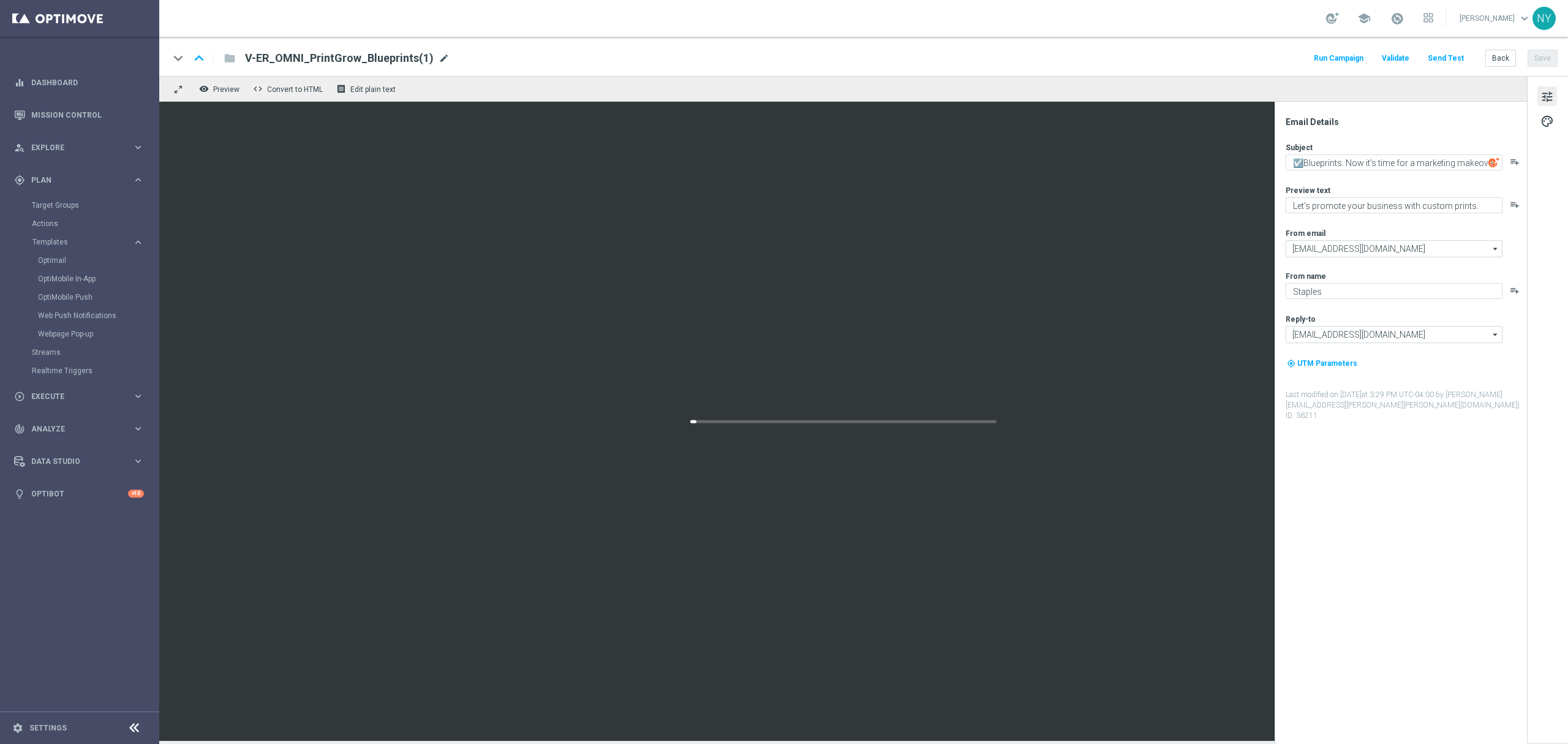
click at [438, 57] on span "mode_edit" at bounding box center [444, 58] width 11 height 11
drag, startPoint x: 418, startPoint y: 58, endPoint x: 380, endPoint y: 60, distance: 38.1
click at [380, 60] on input "V-ER_OMNI_PrintGrow_Blueprints(1)" at bounding box center [397, 58] width 304 height 16
type input "V-ER_OMNI_PrintGrow_Blueprints_Reminder"
click at [1219, 57] on button "Save" at bounding box center [1542, 58] width 30 height 17
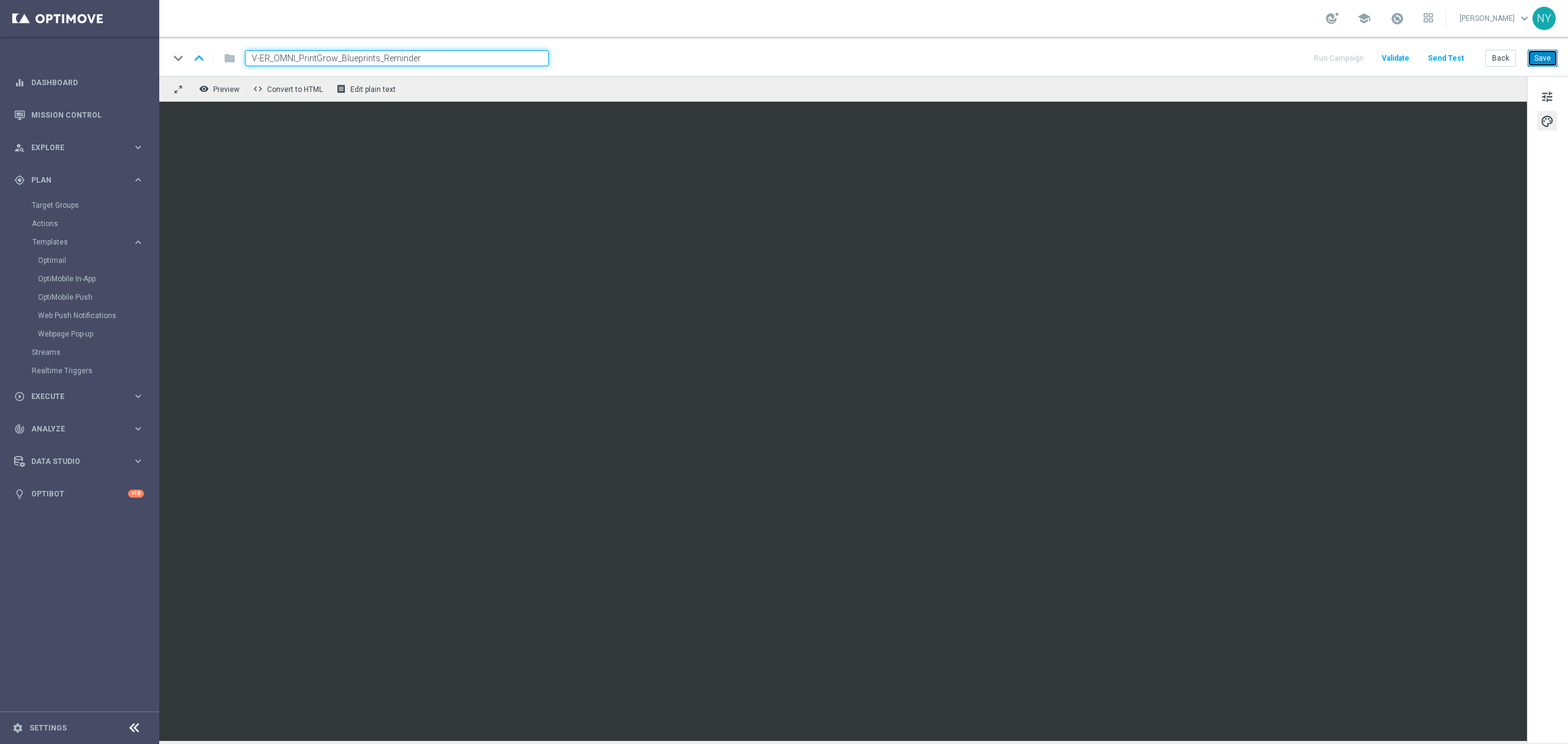
click at [1219, 58] on button "Save" at bounding box center [1542, 58] width 30 height 17
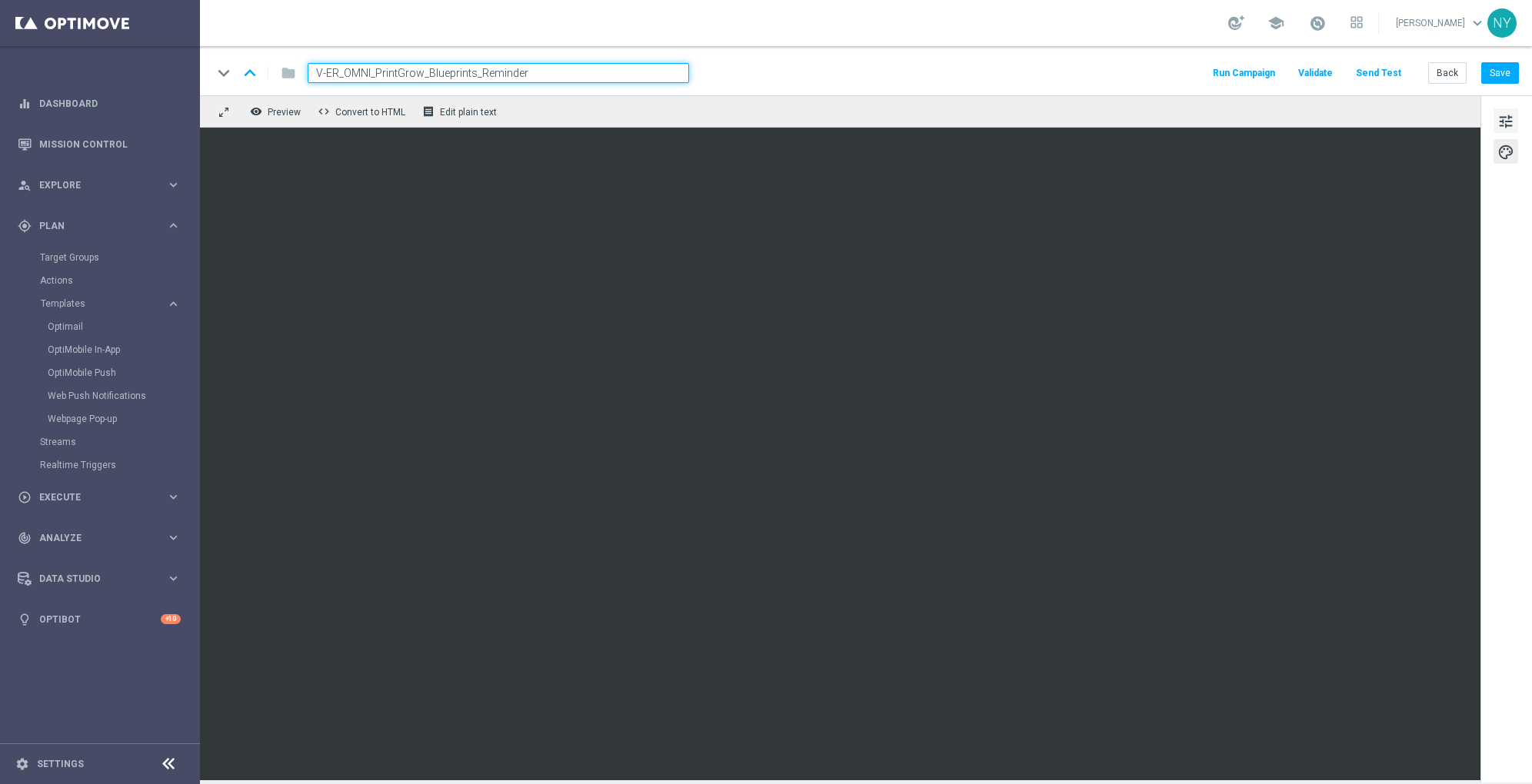
click at [1518, 120] on button "tune" at bounding box center [1506, 121] width 25 height 25
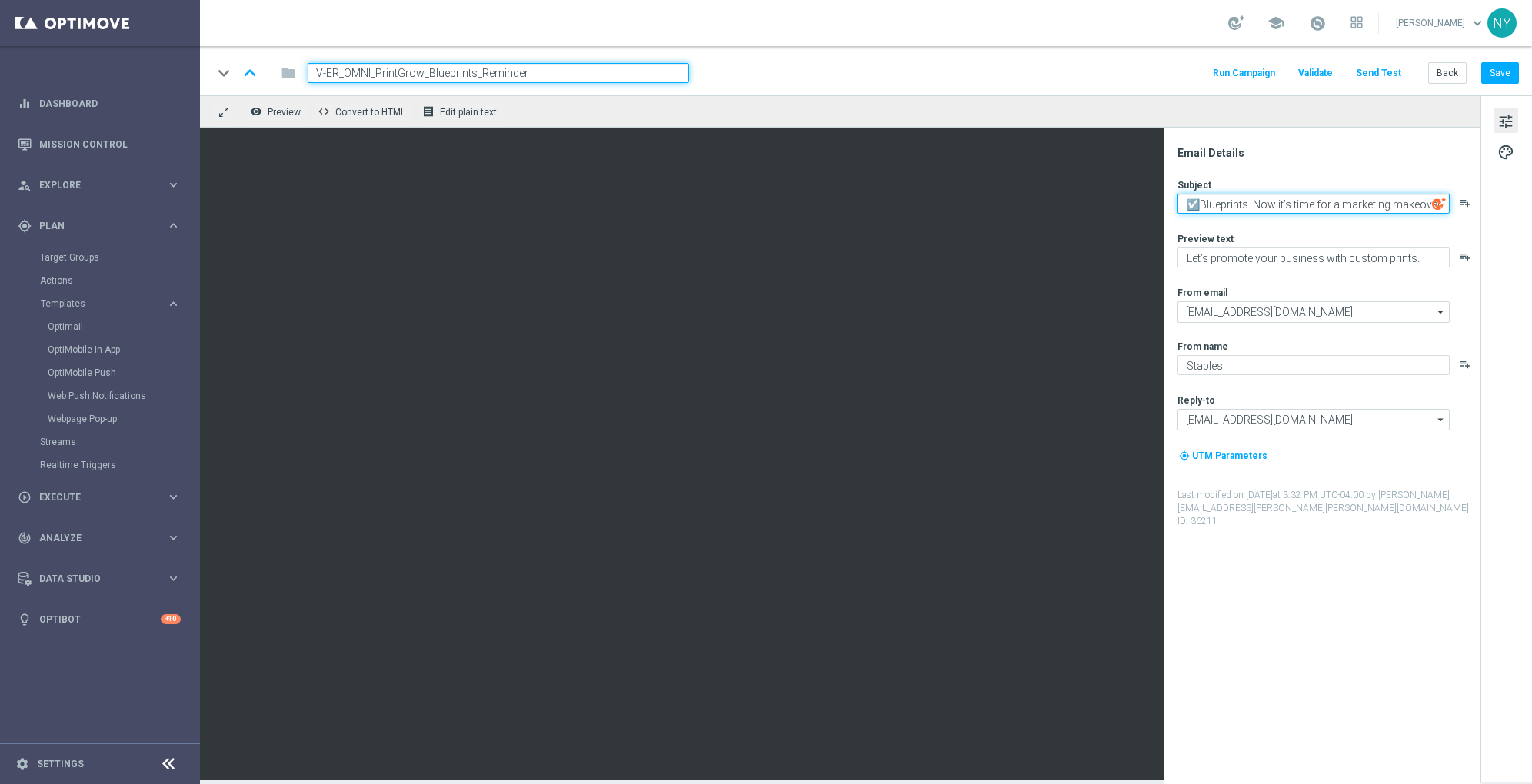
click at [1354, 205] on textarea "☑️Blueprints. Now it’s time for a marketing makeover." at bounding box center [1313, 204] width 272 height 20
paste textarea "Don’t miss out on this blueprint offer."
type textarea "Don’t miss out on this blueprint offer."
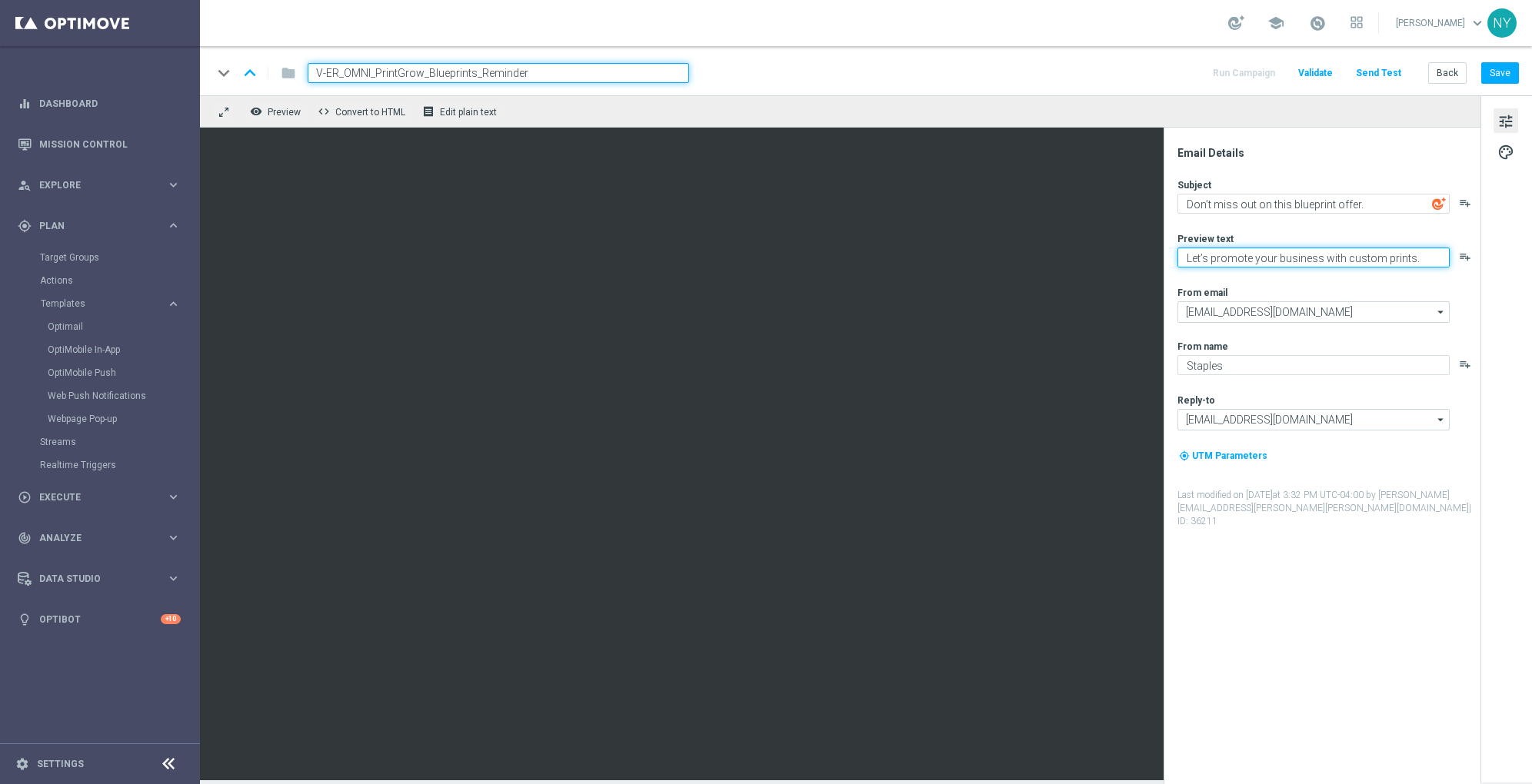
paste textarea "Save 20% on blueprint order"
type textarea "Save 20% on blueprint orders."
click at [1495, 73] on button "Save" at bounding box center [1501, 72] width 37 height 21
click at [1387, 71] on button "Send Test" at bounding box center [1379, 73] width 50 height 20
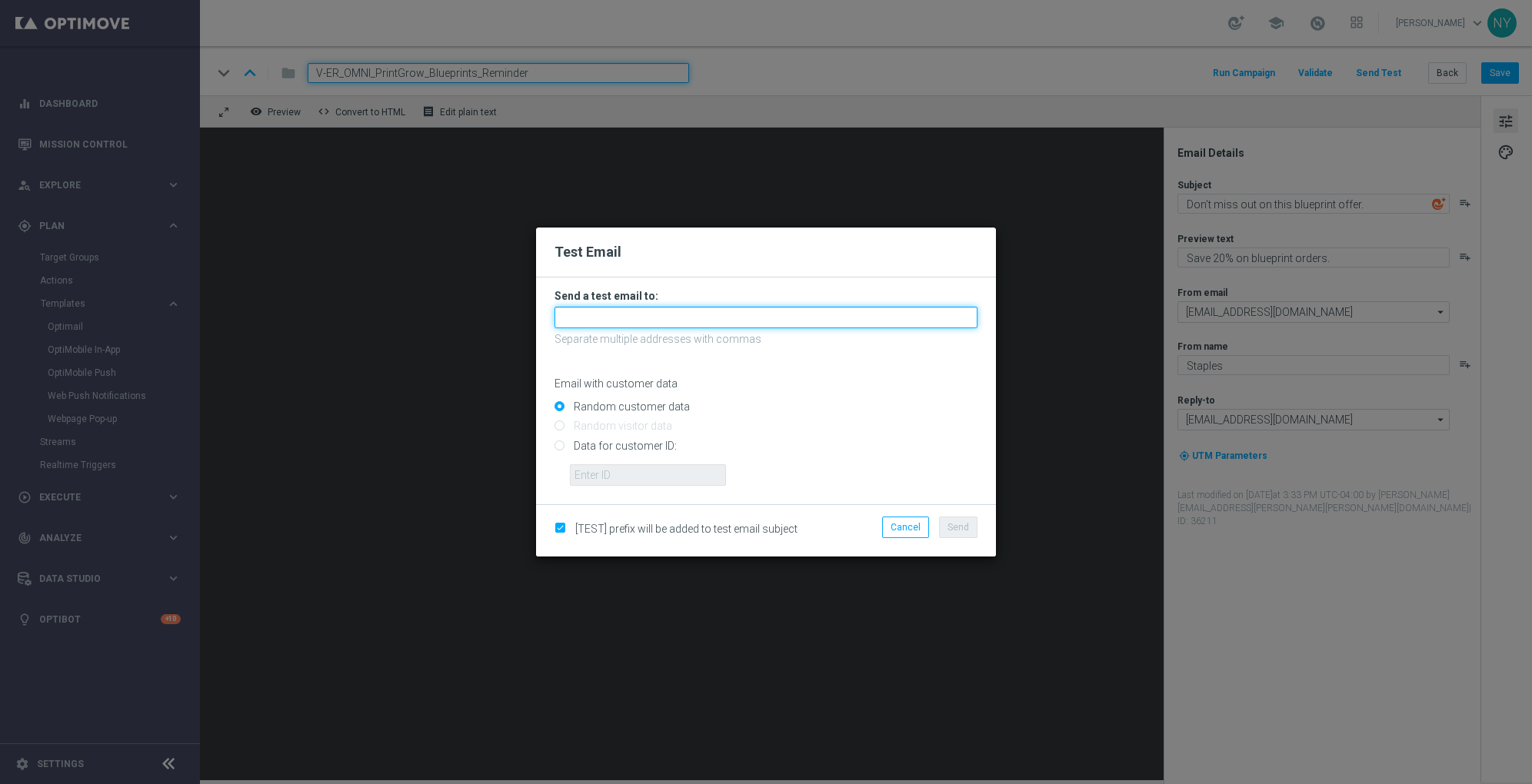
click at [601, 321] on input "text" at bounding box center [766, 317] width 423 height 21
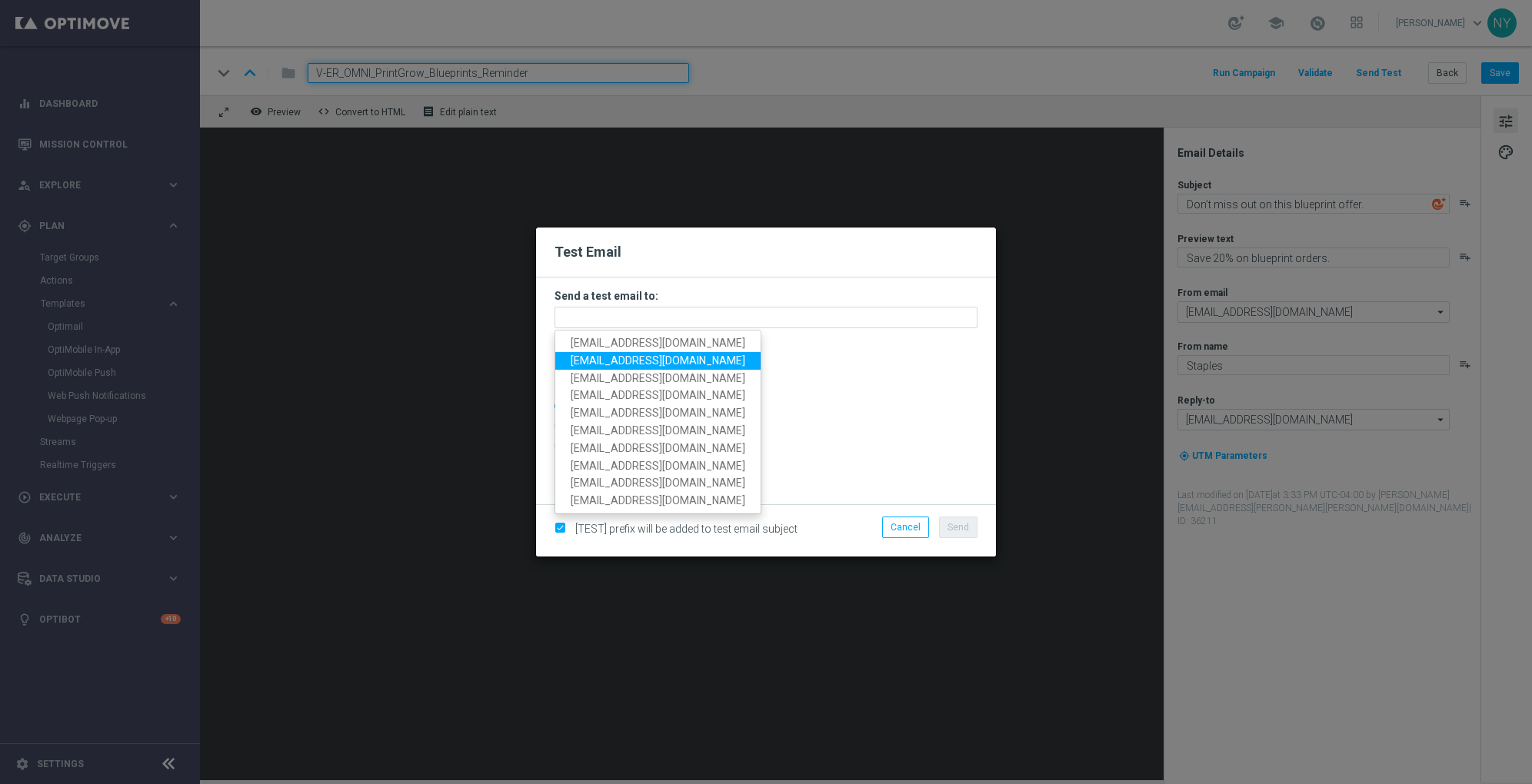
click at [608, 364] on span "[EMAIL_ADDRESS][DOMAIN_NAME]" at bounding box center [658, 361] width 174 height 12
type input "[EMAIL_ADDRESS][DOMAIN_NAME]"
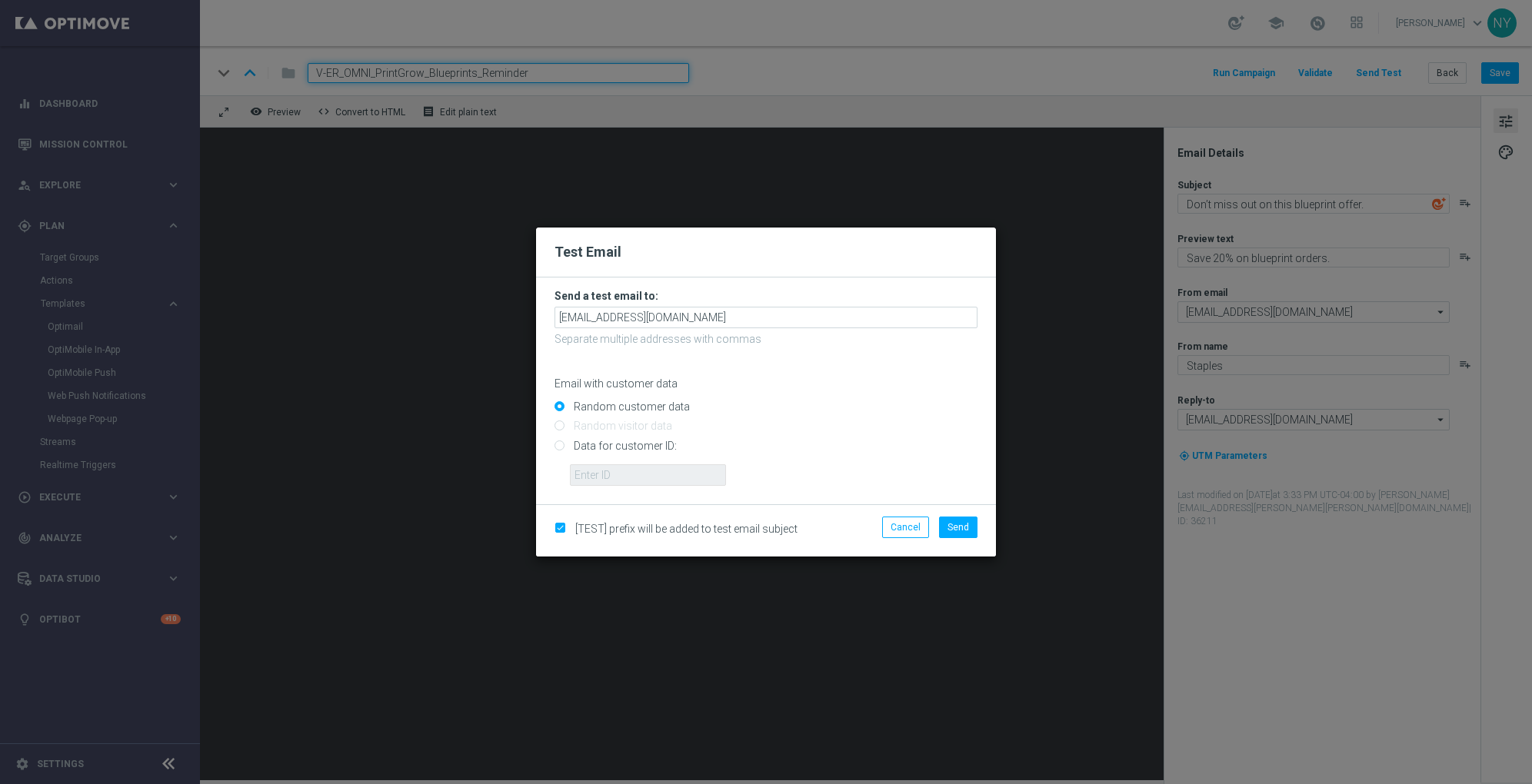
click at [560, 446] on input "Data for customer ID:" at bounding box center [766, 452] width 423 height 21
radio input "true"
click at [606, 480] on input "text" at bounding box center [648, 474] width 157 height 21
paste input "10000006208"
type input "10000006208"
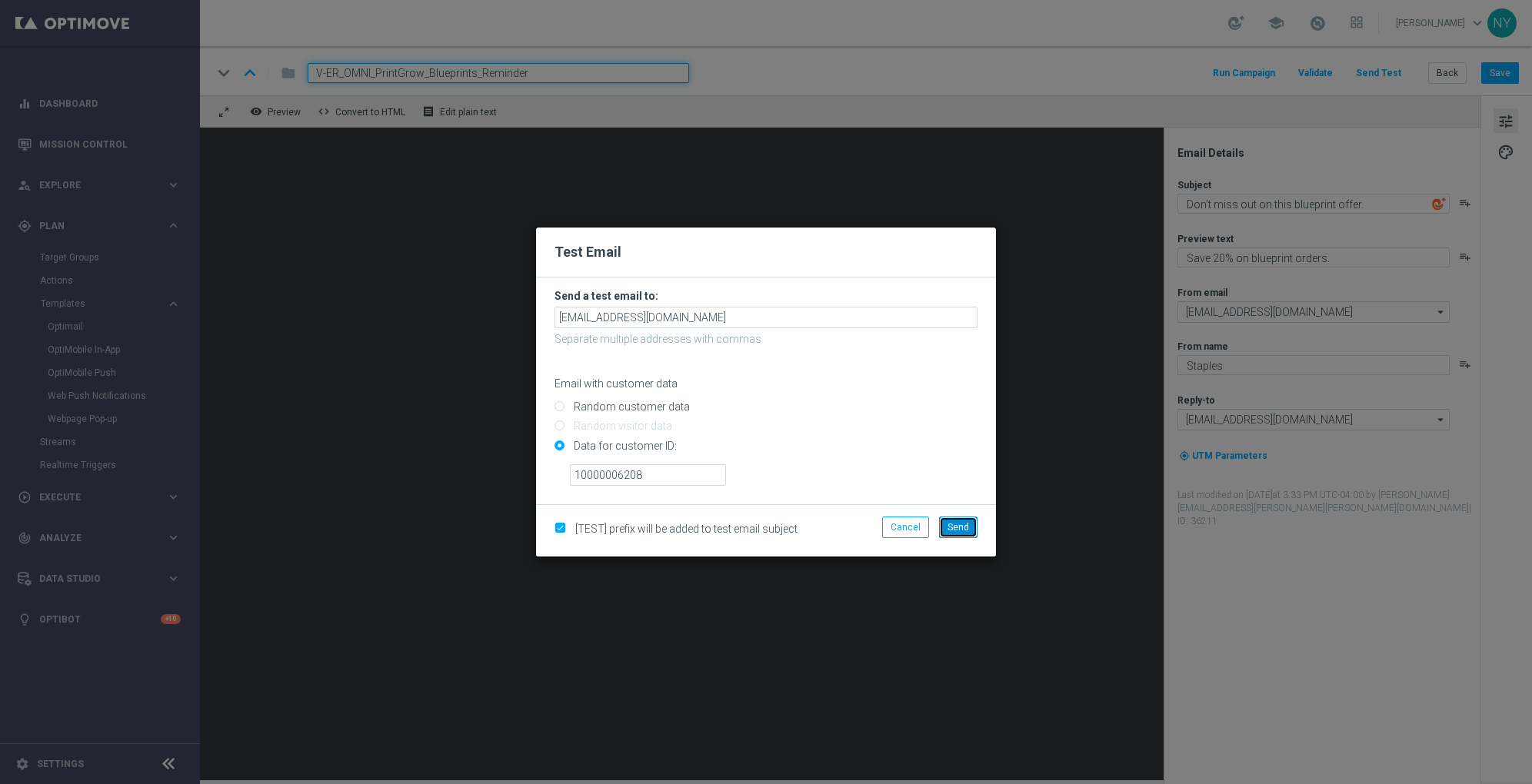
click at [955, 532] on span "Send" at bounding box center [958, 527] width 21 height 11
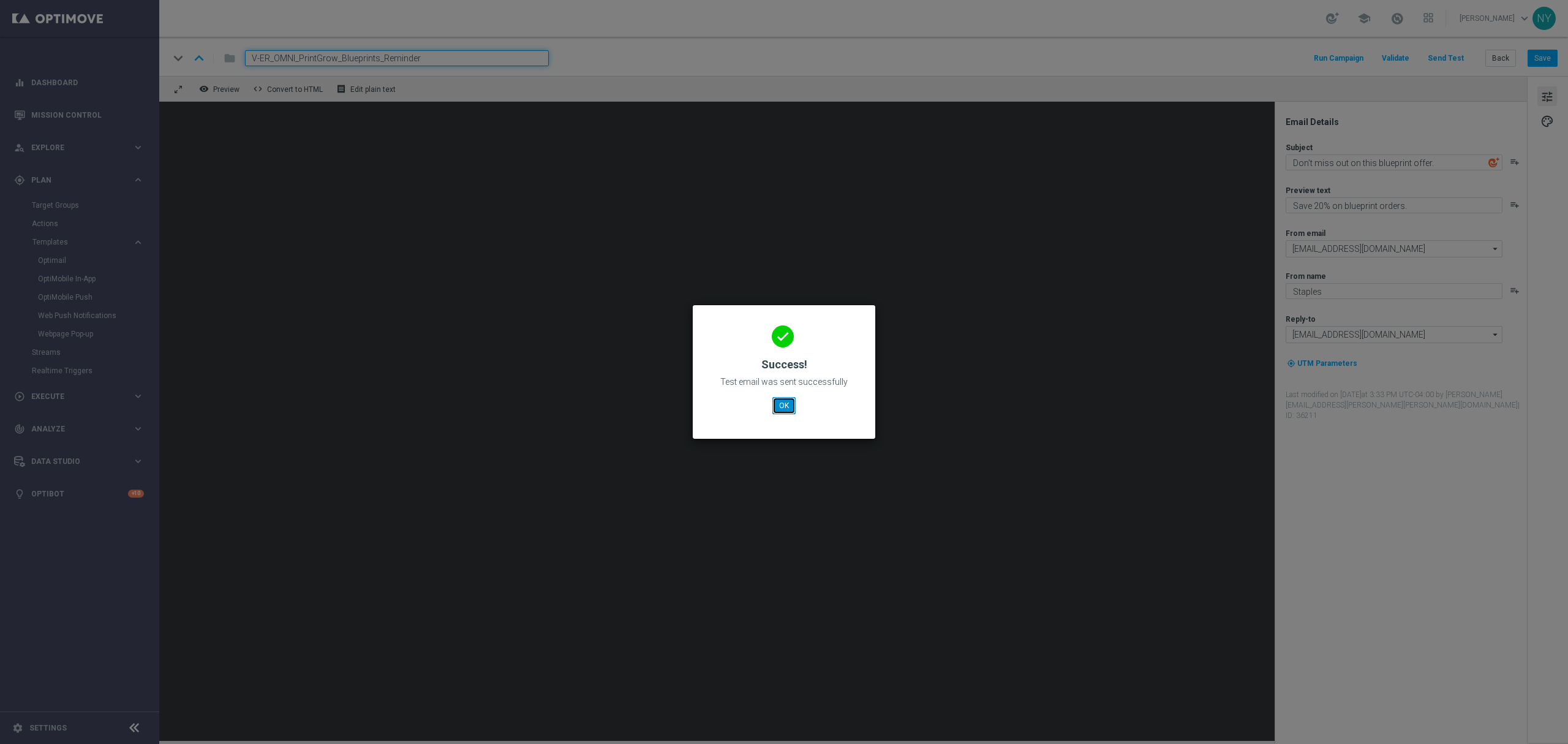
click at [778, 402] on button "OK" at bounding box center [784, 405] width 23 height 17
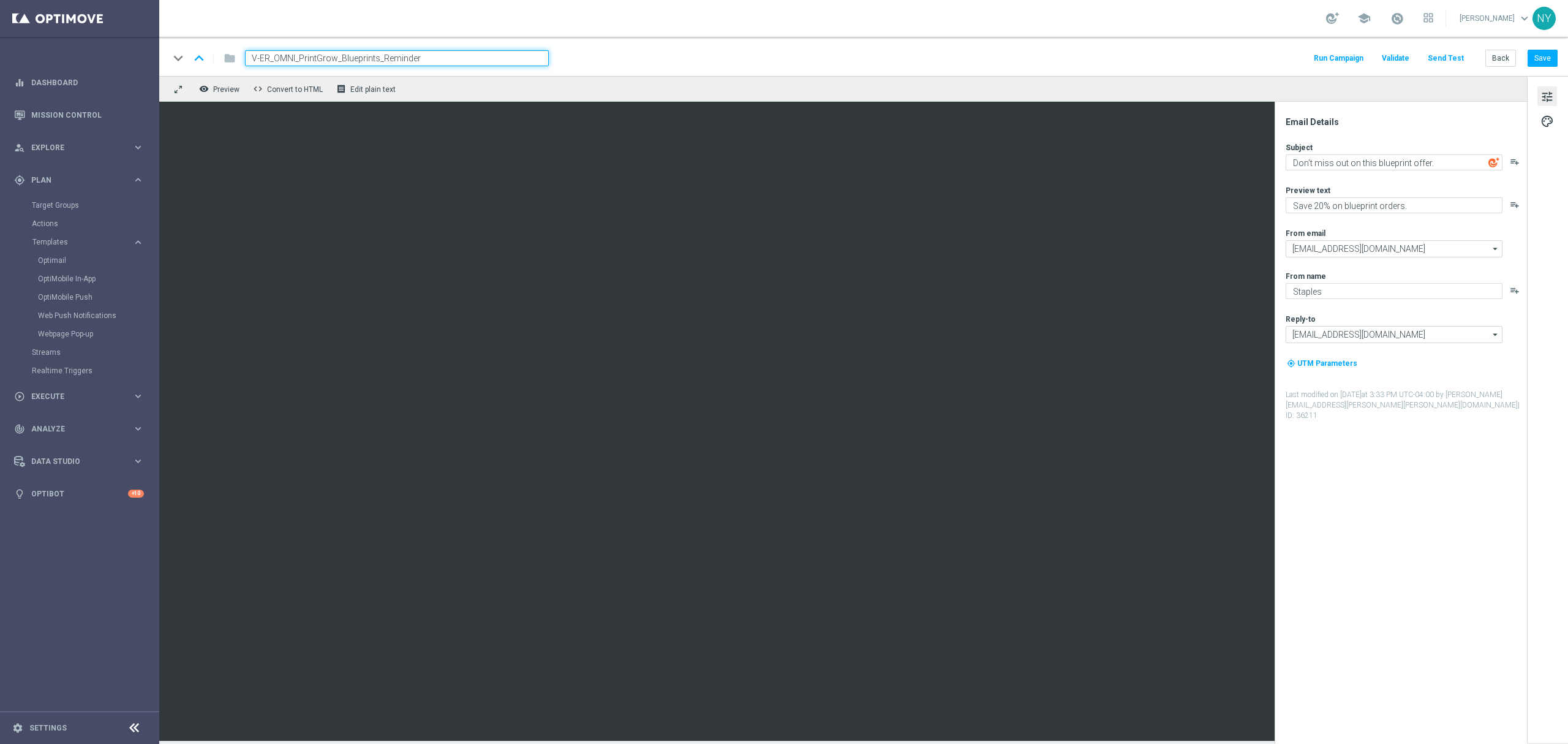
click at [1219, 56] on button "Send Test" at bounding box center [1445, 58] width 40 height 16
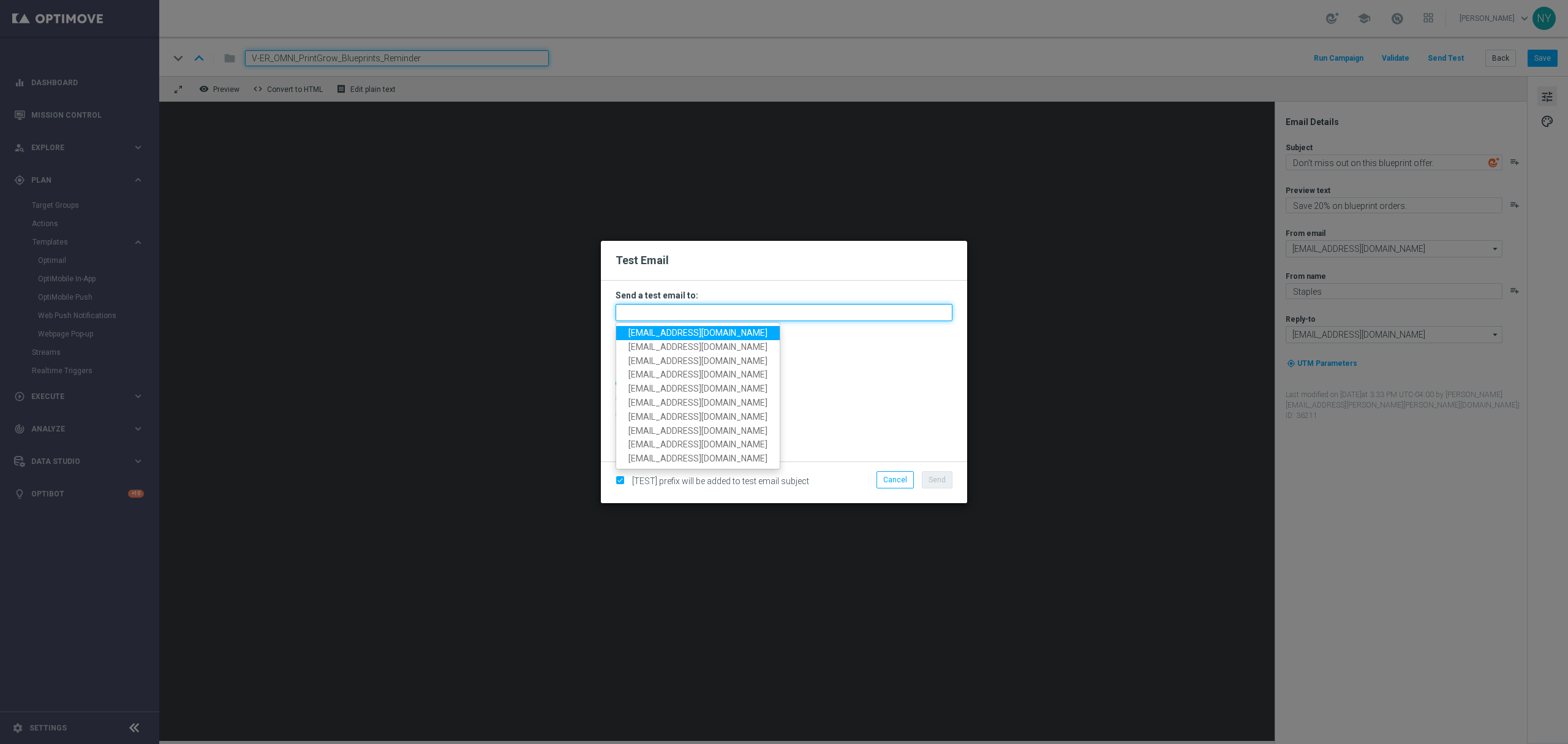
click at [759, 308] on input "text" at bounding box center [784, 312] width 337 height 17
click at [1162, 338] on modal-container "Test Email Send a test email to: neilyetts3@litmusemail.com neilyetts3-bfuu1@li…" at bounding box center [784, 372] width 1568 height 744
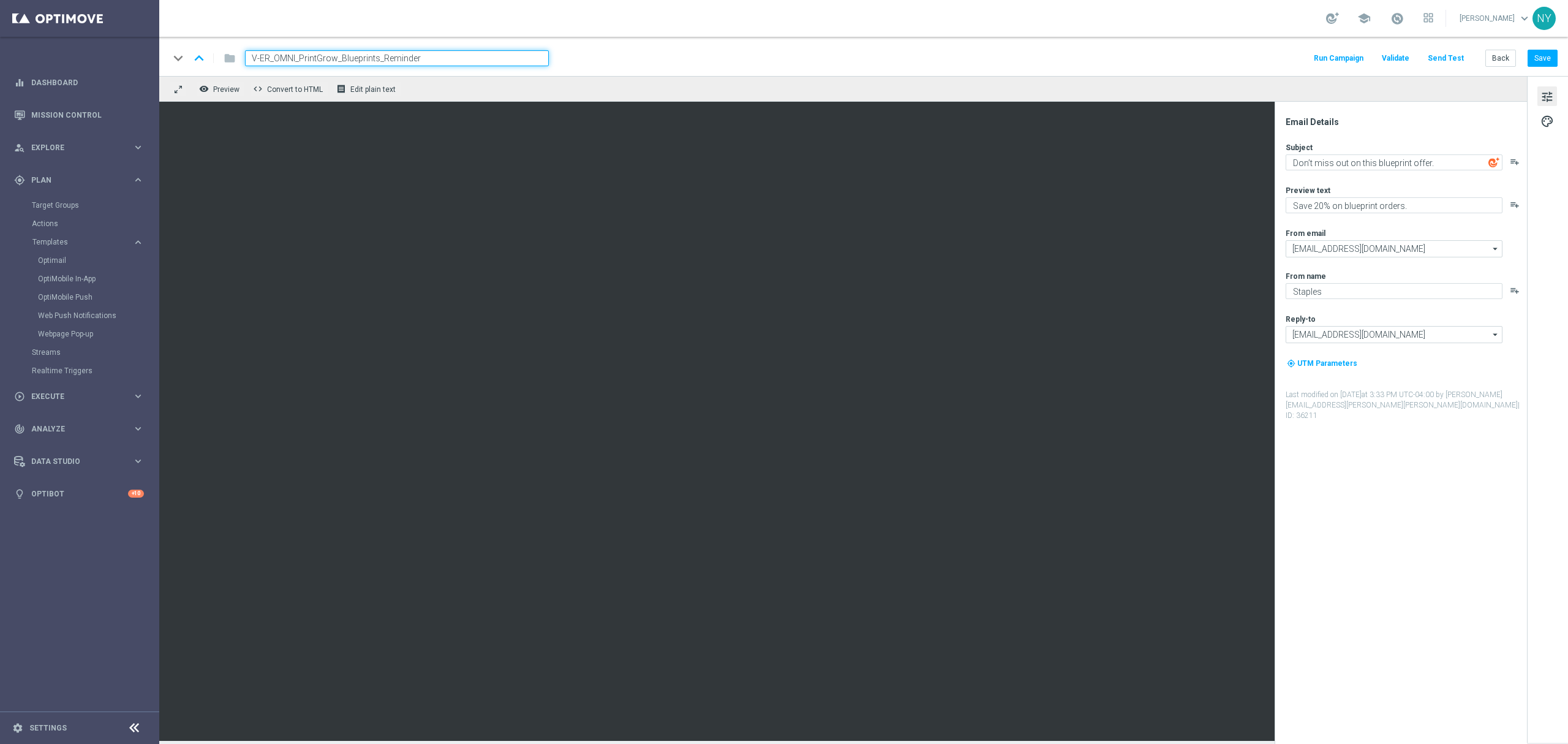
click at [1219, 56] on button "Send Test" at bounding box center [1445, 58] width 40 height 16
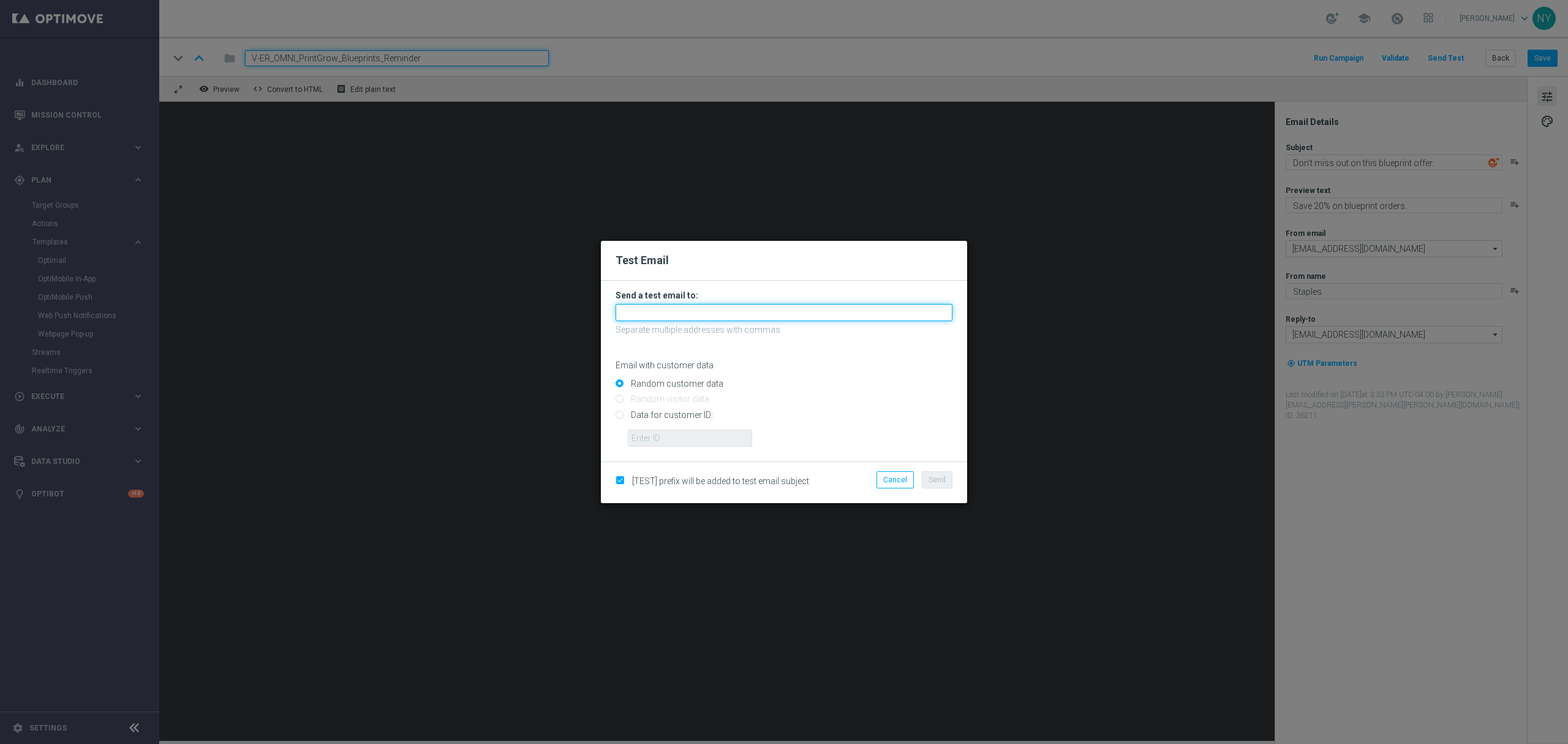
click at [677, 312] on input "text" at bounding box center [784, 312] width 337 height 17
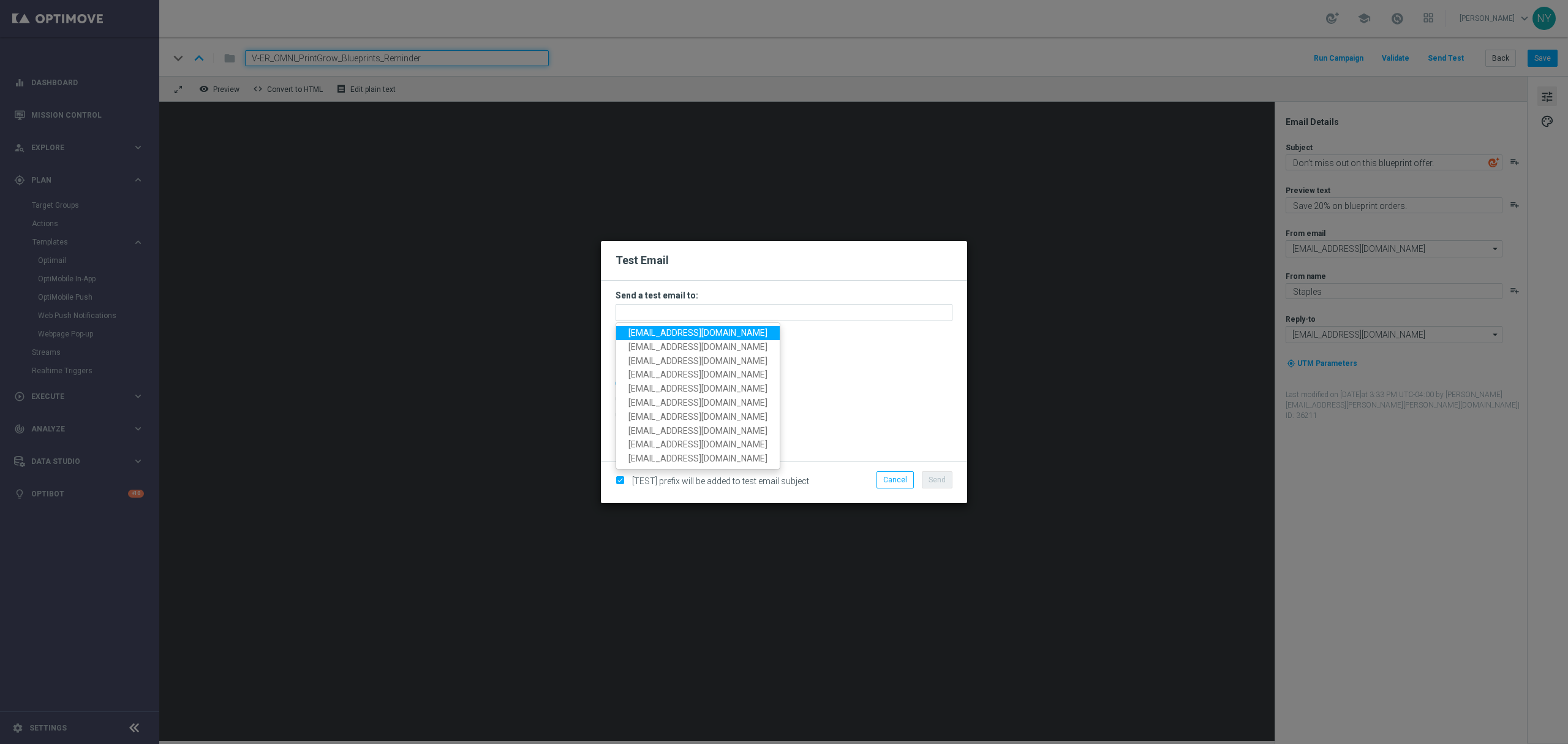
click at [675, 333] on span "[EMAIL_ADDRESS][DOMAIN_NAME]" at bounding box center [698, 333] width 139 height 9
type input "[EMAIL_ADDRESS][DOMAIN_NAME]"
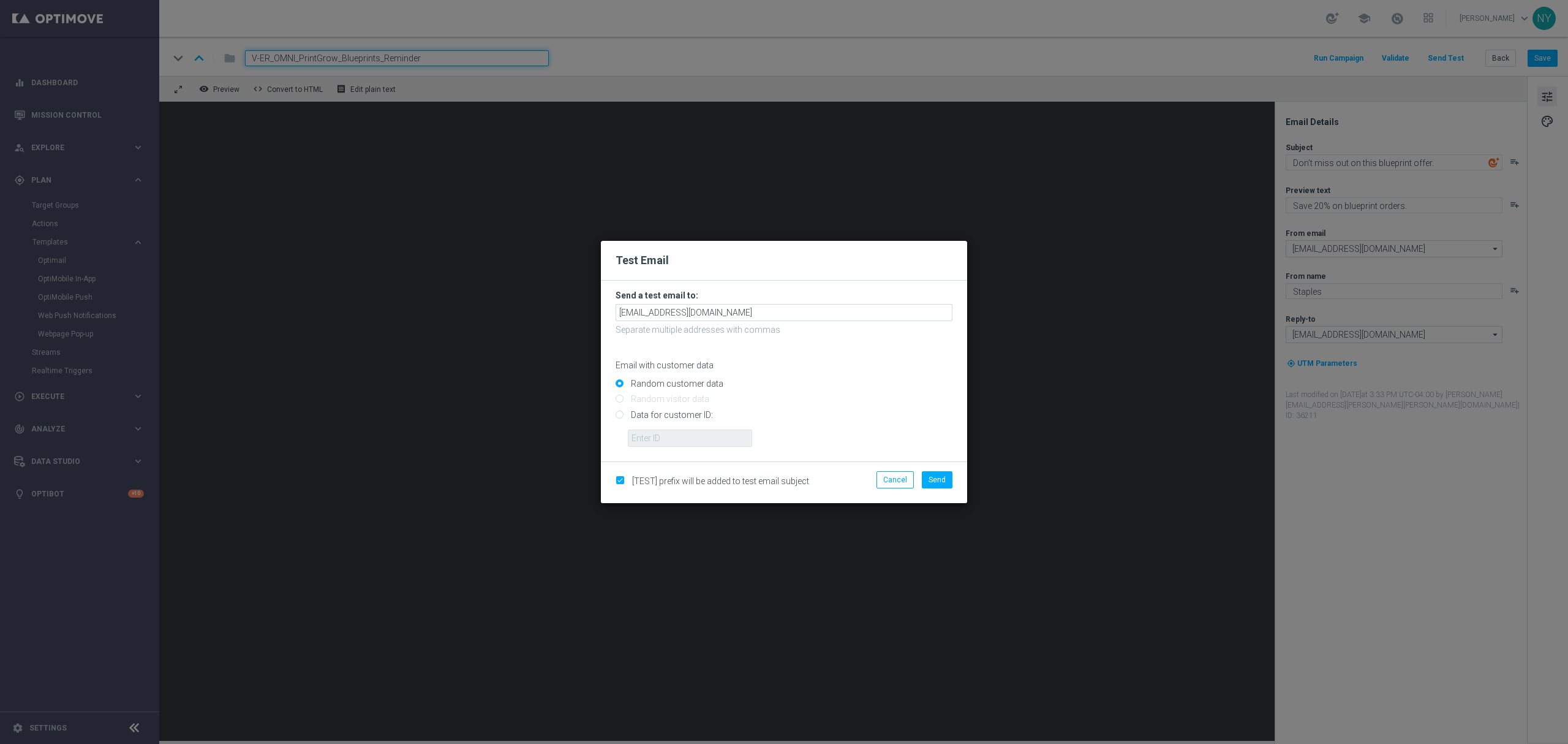
click at [613, 415] on form "Send a test email to: neilyetts3@litmusemail.com Separate multiple addresses wi…" at bounding box center [784, 371] width 366 height 181
click at [624, 421] on input "Data for customer ID:" at bounding box center [784, 419] width 337 height 17
radio input "true"
click at [639, 434] on input "text" at bounding box center [690, 438] width 125 height 17
click at [638, 441] on input "text" at bounding box center [690, 438] width 125 height 17
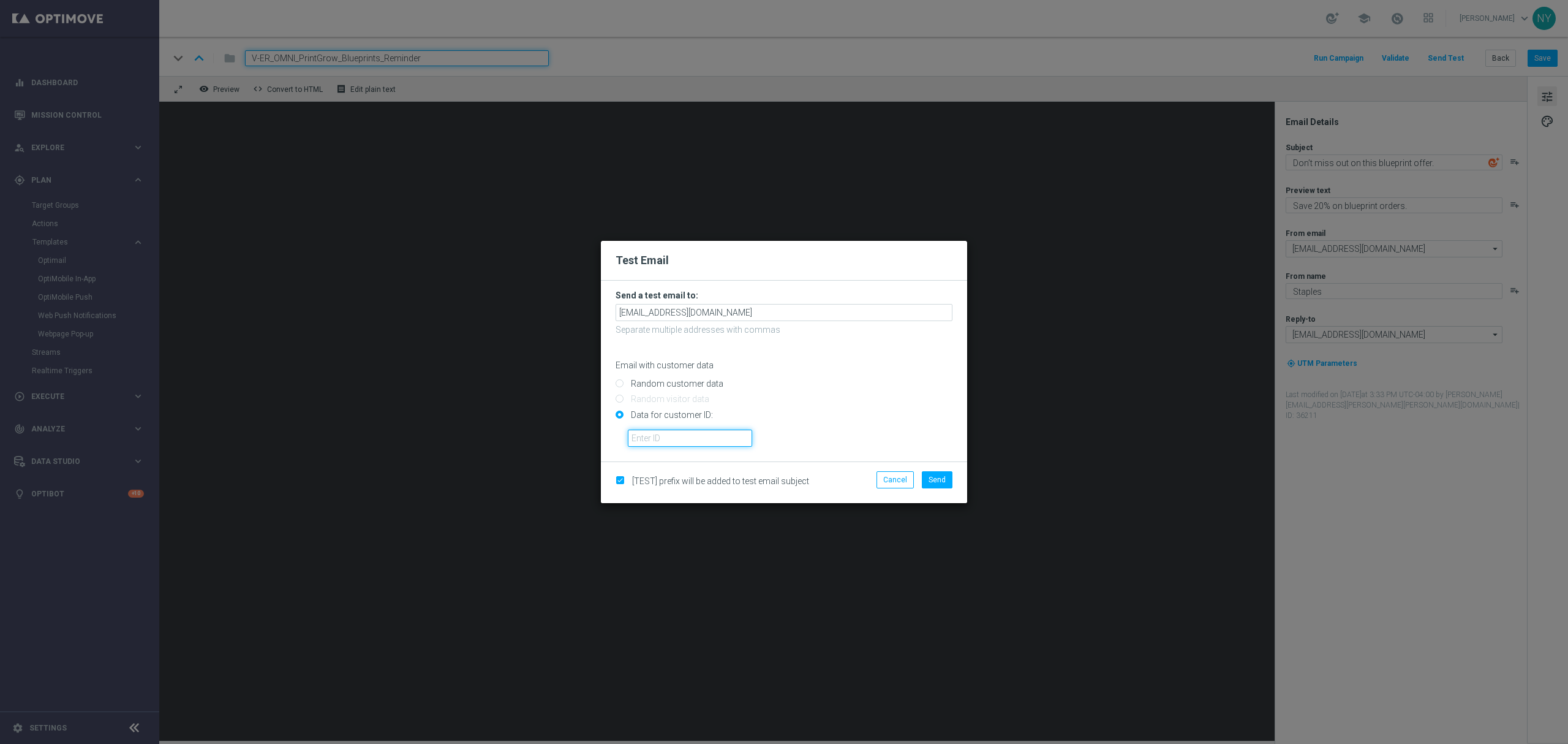
paste input "10000006208"
type input "10000006208"
click at [941, 480] on span "Send" at bounding box center [937, 480] width 17 height 9
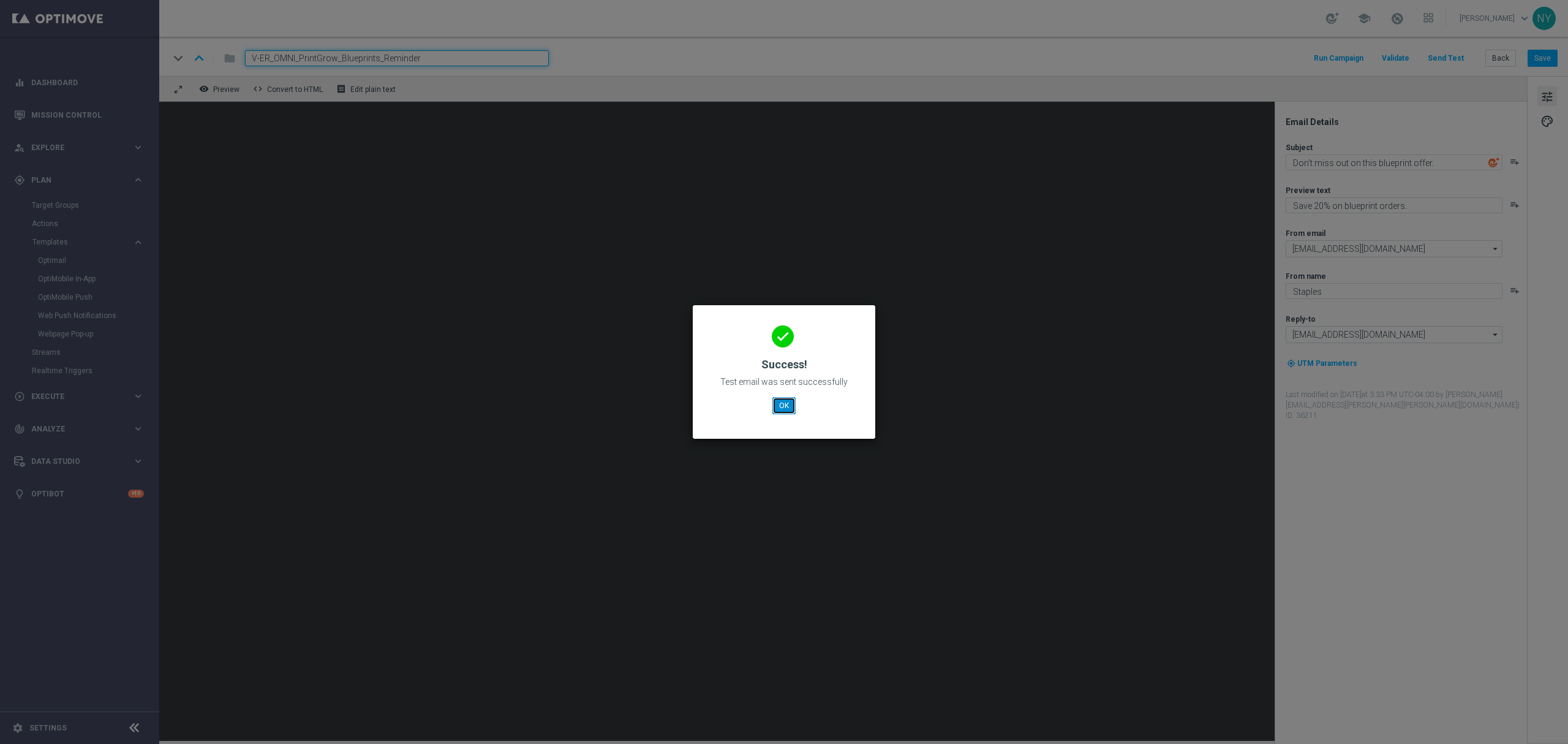
click at [788, 407] on button "OK" at bounding box center [784, 405] width 23 height 17
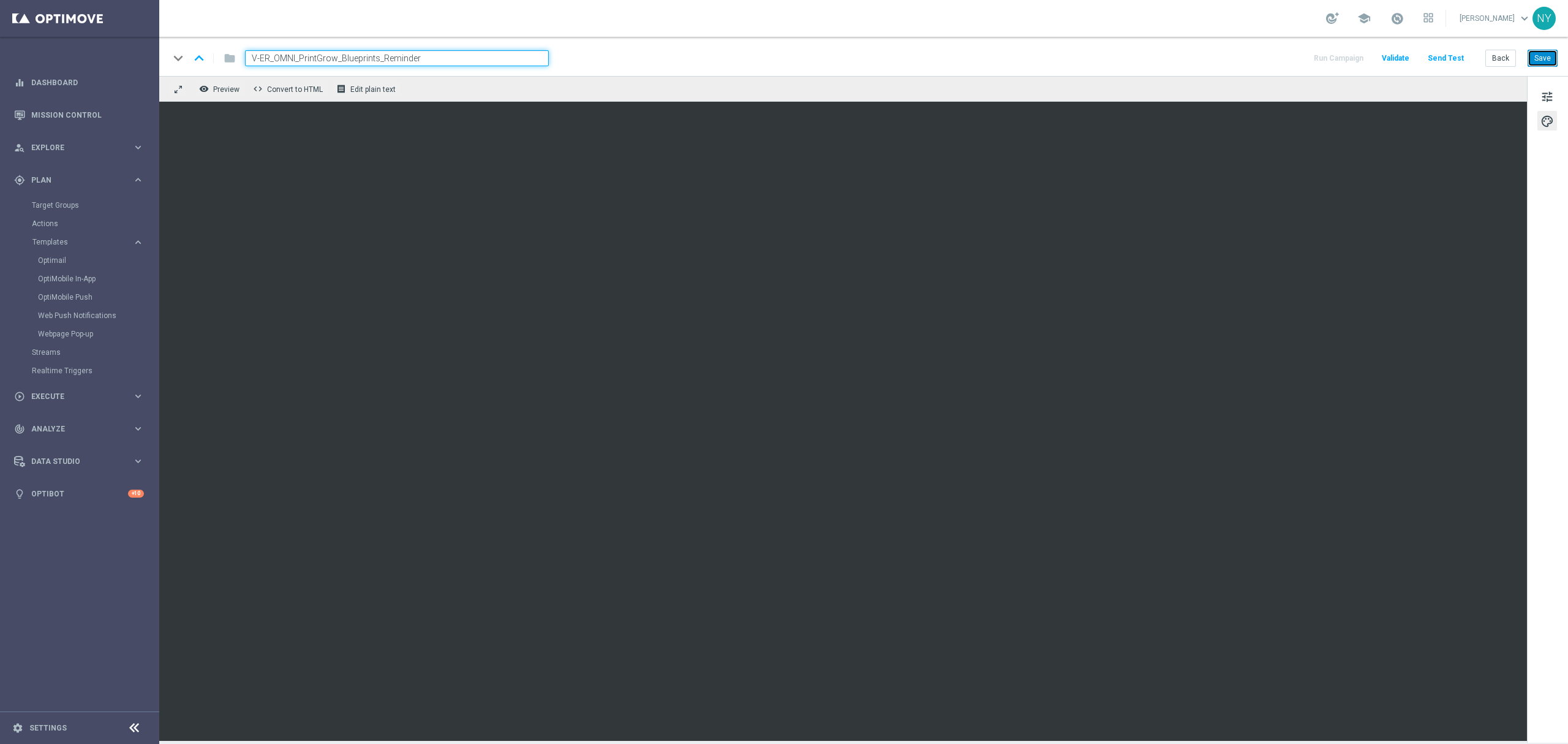
click at [1219, 57] on button "Save" at bounding box center [1542, 58] width 30 height 17
click at [1219, 57] on button "Send Test" at bounding box center [1445, 58] width 40 height 16
click at [1219, 55] on button "Send Test" at bounding box center [1445, 58] width 40 height 16
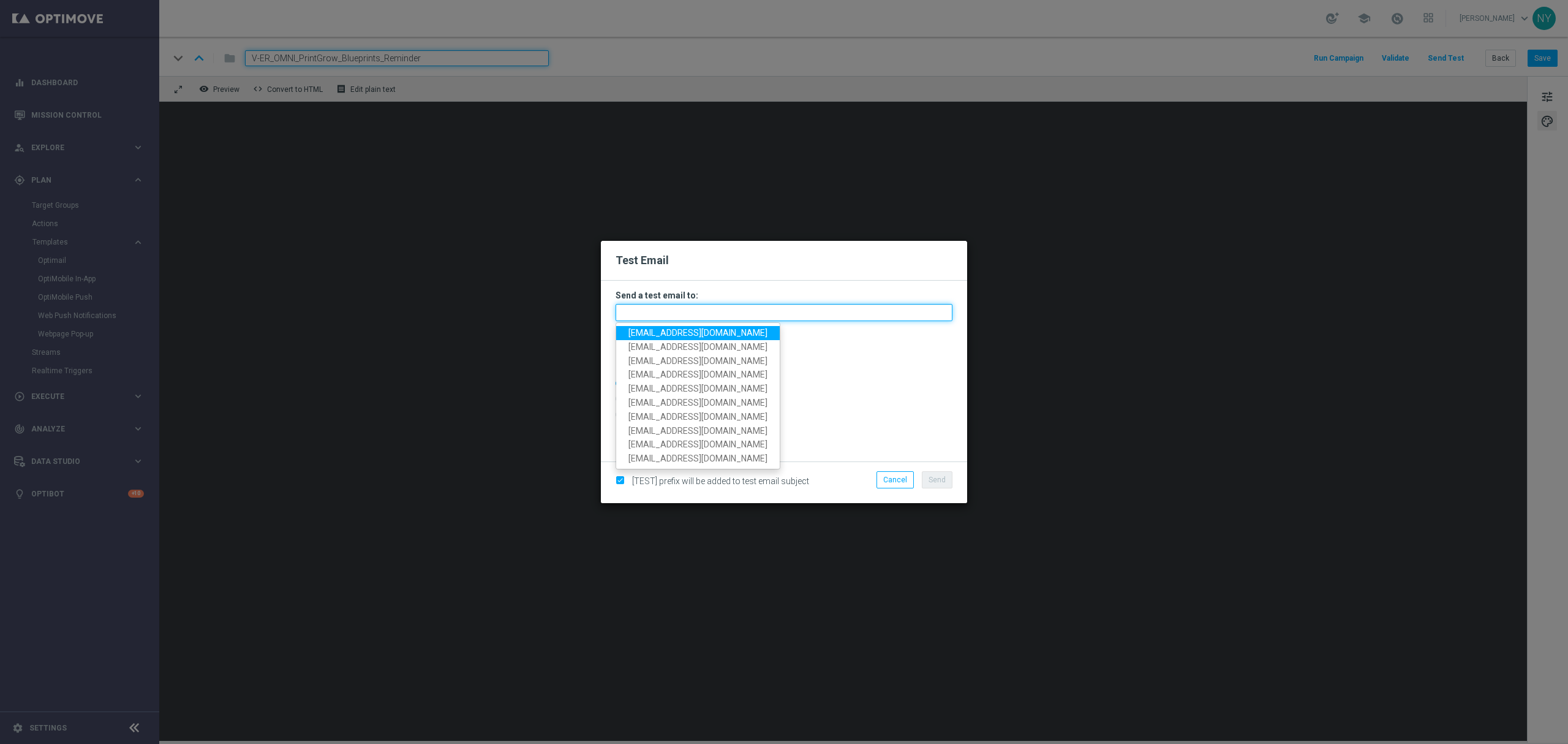
click at [645, 306] on input "text" at bounding box center [784, 312] width 337 height 17
paste input "[EMAIL_ADDRESS][DOMAIN_NAME]"
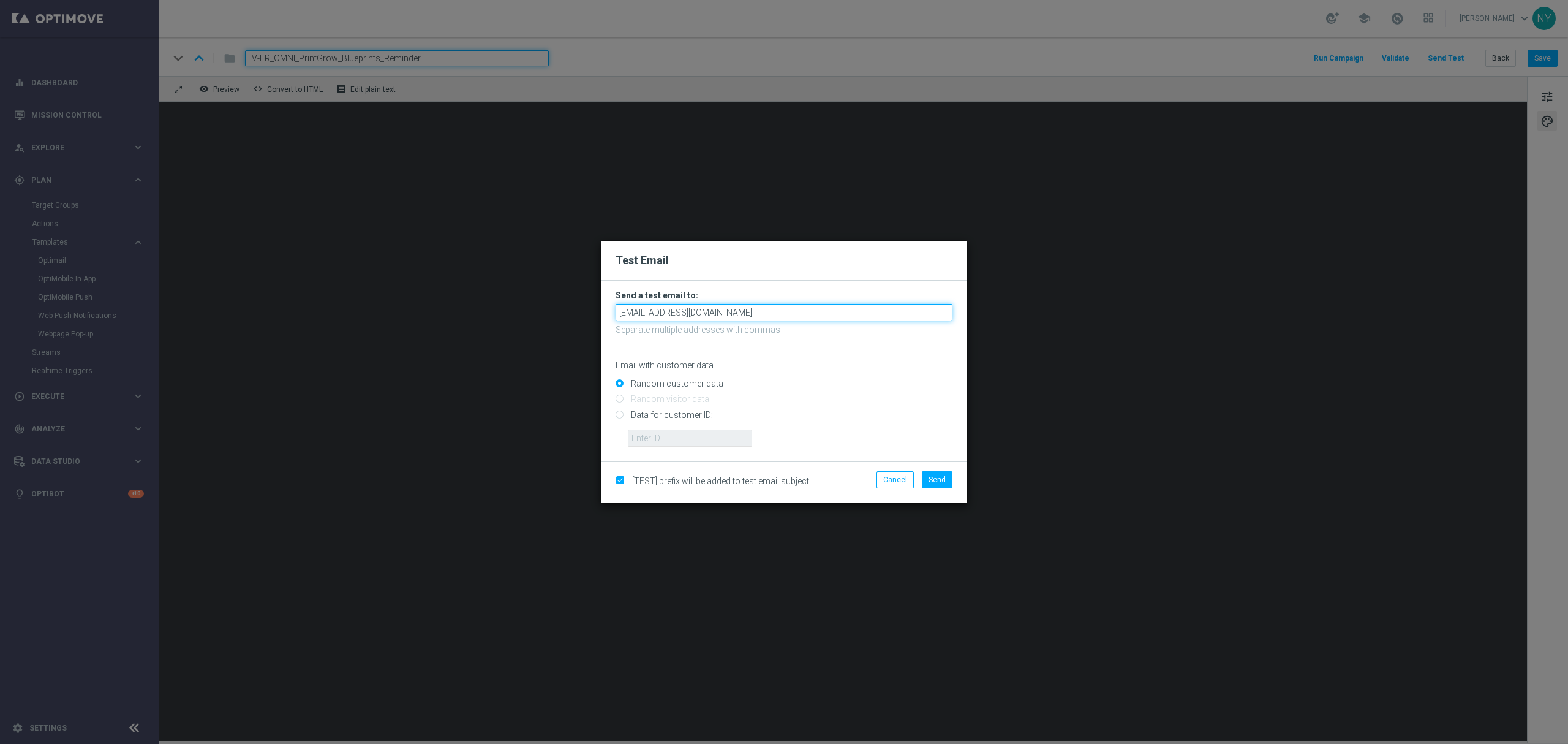
type input "[EMAIL_ADDRESS][DOMAIN_NAME]"
click at [797, 363] on p "Email with customer data" at bounding box center [784, 365] width 337 height 11
click at [620, 414] on input "Data for customer ID:" at bounding box center [784, 419] width 337 height 17
radio input "true"
click at [641, 432] on input "text" at bounding box center [690, 438] width 125 height 17
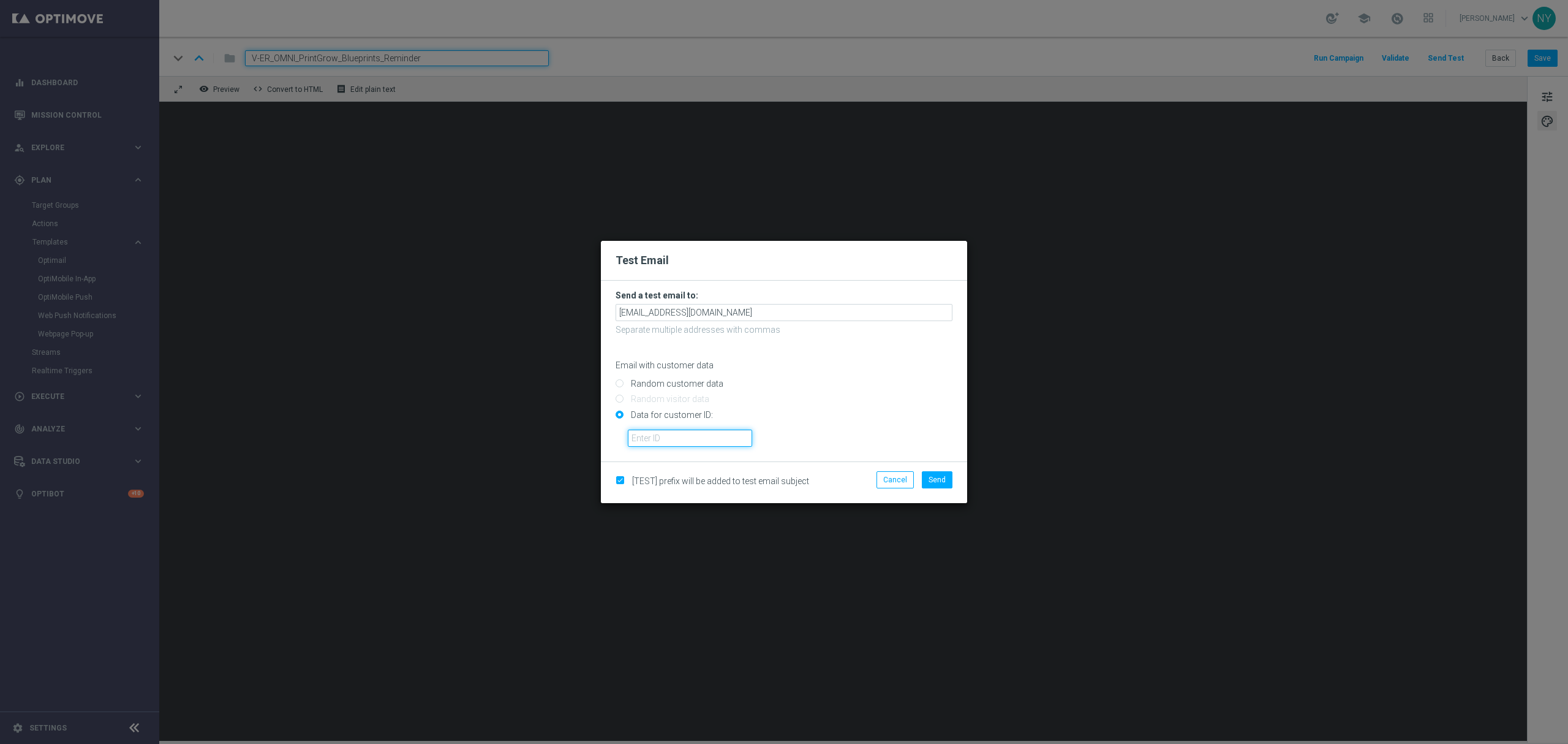
click at [662, 440] on input "text" at bounding box center [690, 438] width 125 height 17
paste input "10000006208"
type input "10000006208"
click at [946, 482] on button "Send" at bounding box center [937, 479] width 30 height 17
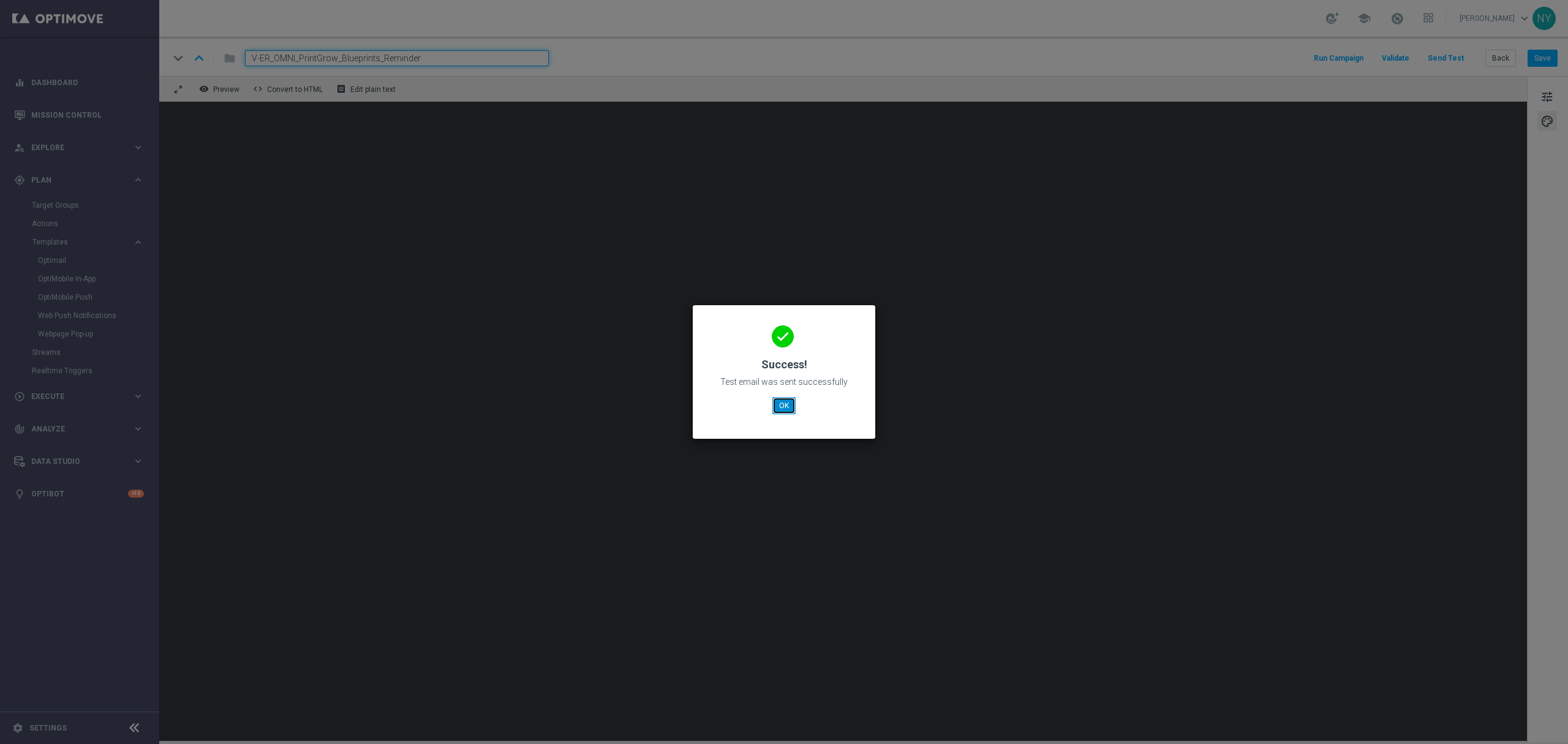
click at [789, 403] on button "OK" at bounding box center [784, 405] width 23 height 17
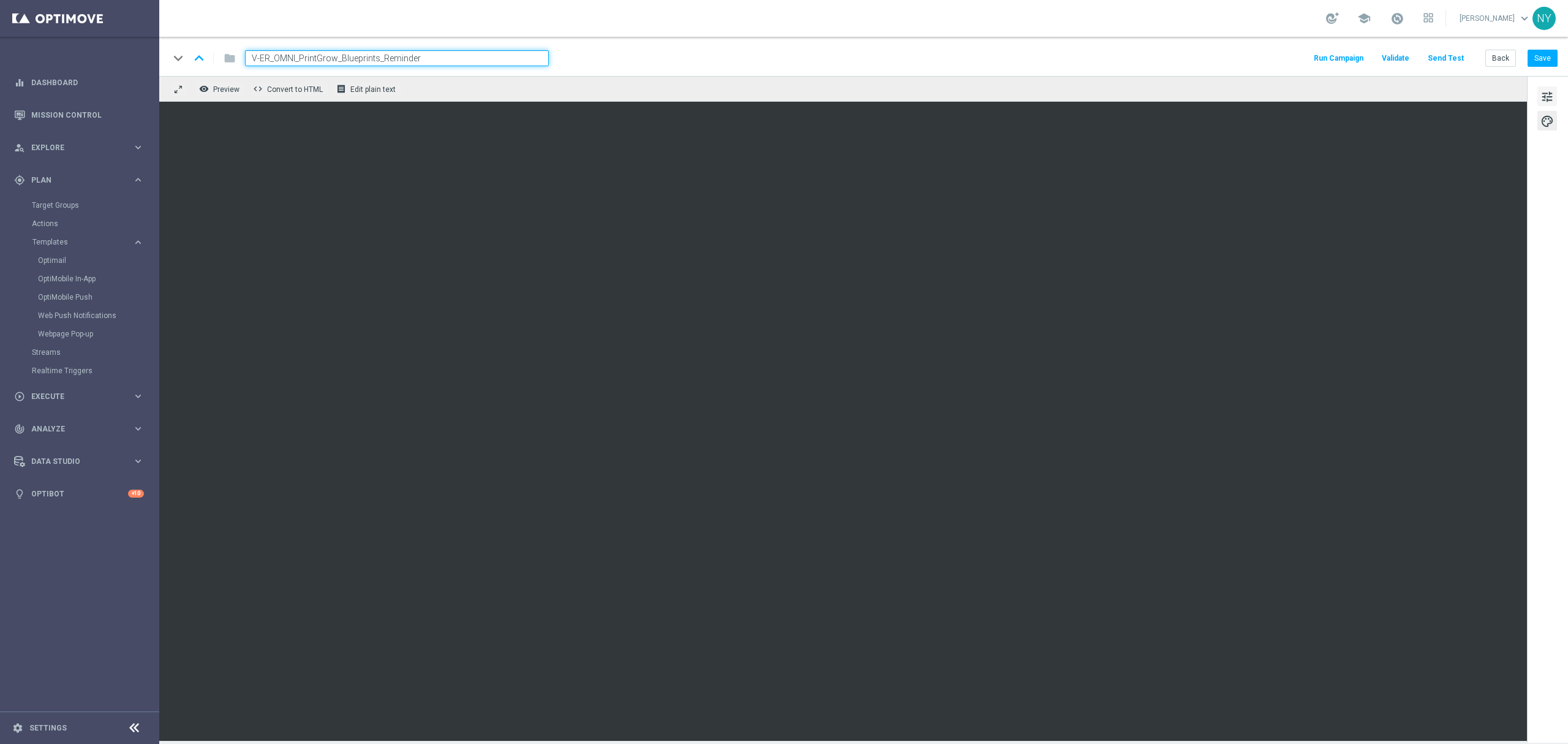
click at [1219, 103] on span "tune" at bounding box center [1547, 97] width 14 height 16
click at [1219, 59] on button "Back" at bounding box center [1500, 58] width 30 height 17
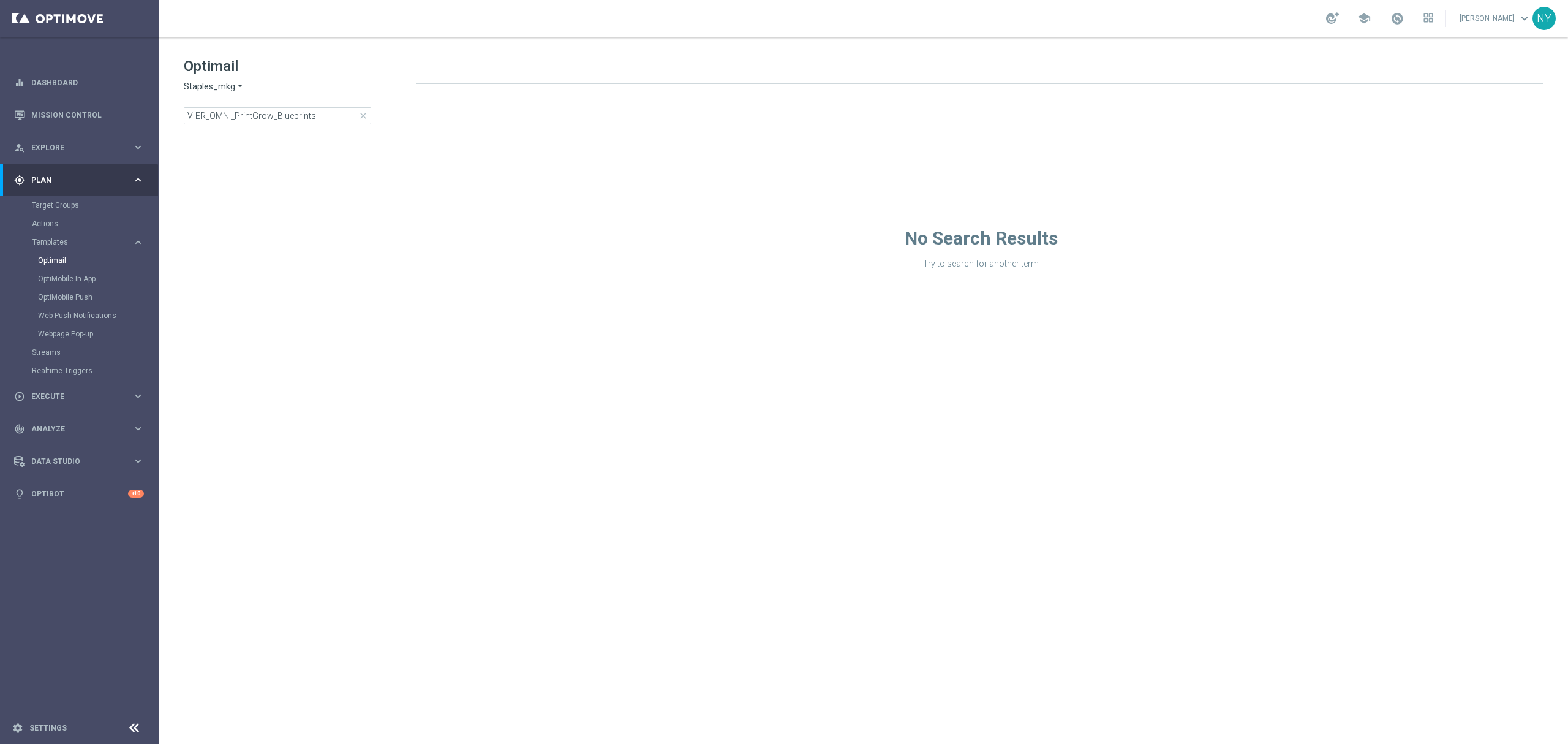
click at [319, 103] on div "Optimail Staples_mkg arrow_drop_down × Staples_mkg V-ER_OMNI_PrintGrow_Blueprin…" at bounding box center [289, 90] width 212 height 68
drag, startPoint x: 317, startPoint y: 114, endPoint x: 9, endPoint y: 106, distance: 308.1
click at [9, 106] on main "equalizer Dashboard Mission Control" at bounding box center [784, 372] width 1568 height 744
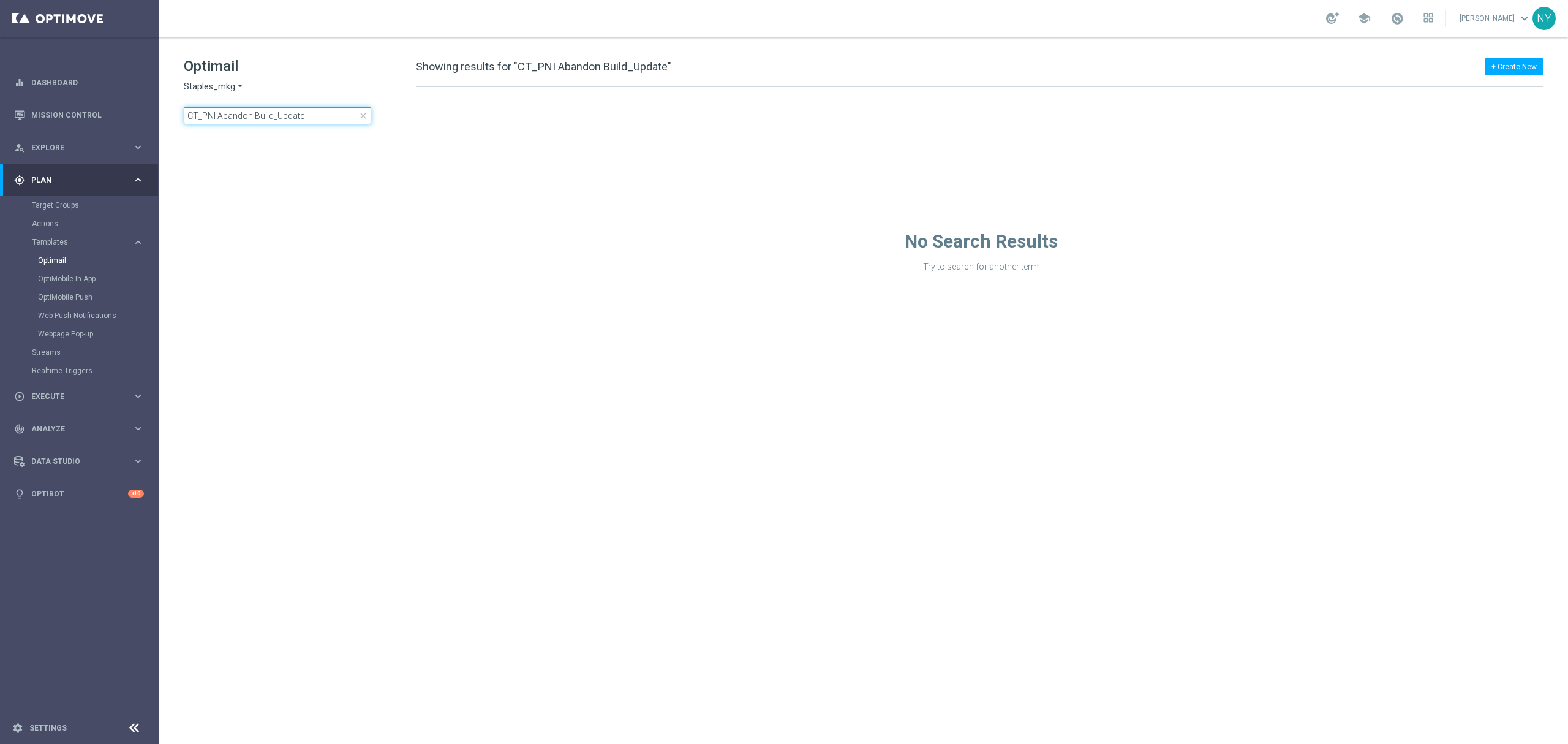
drag, startPoint x: 309, startPoint y: 116, endPoint x: 255, endPoint y: 125, distance: 54.7
click at [255, 125] on div "Optimail Staples_mkg arrow_drop_down × Staples_mkg CT_PNI Abandon Build_Update …" at bounding box center [277, 121] width 236 height 169
drag, startPoint x: 202, startPoint y: 117, endPoint x: 121, endPoint y: 114, distance: 81.1
click at [121, 114] on main "equalizer Dashboard Mission Control" at bounding box center [784, 372] width 1568 height 744
type input "PNI Abandon"
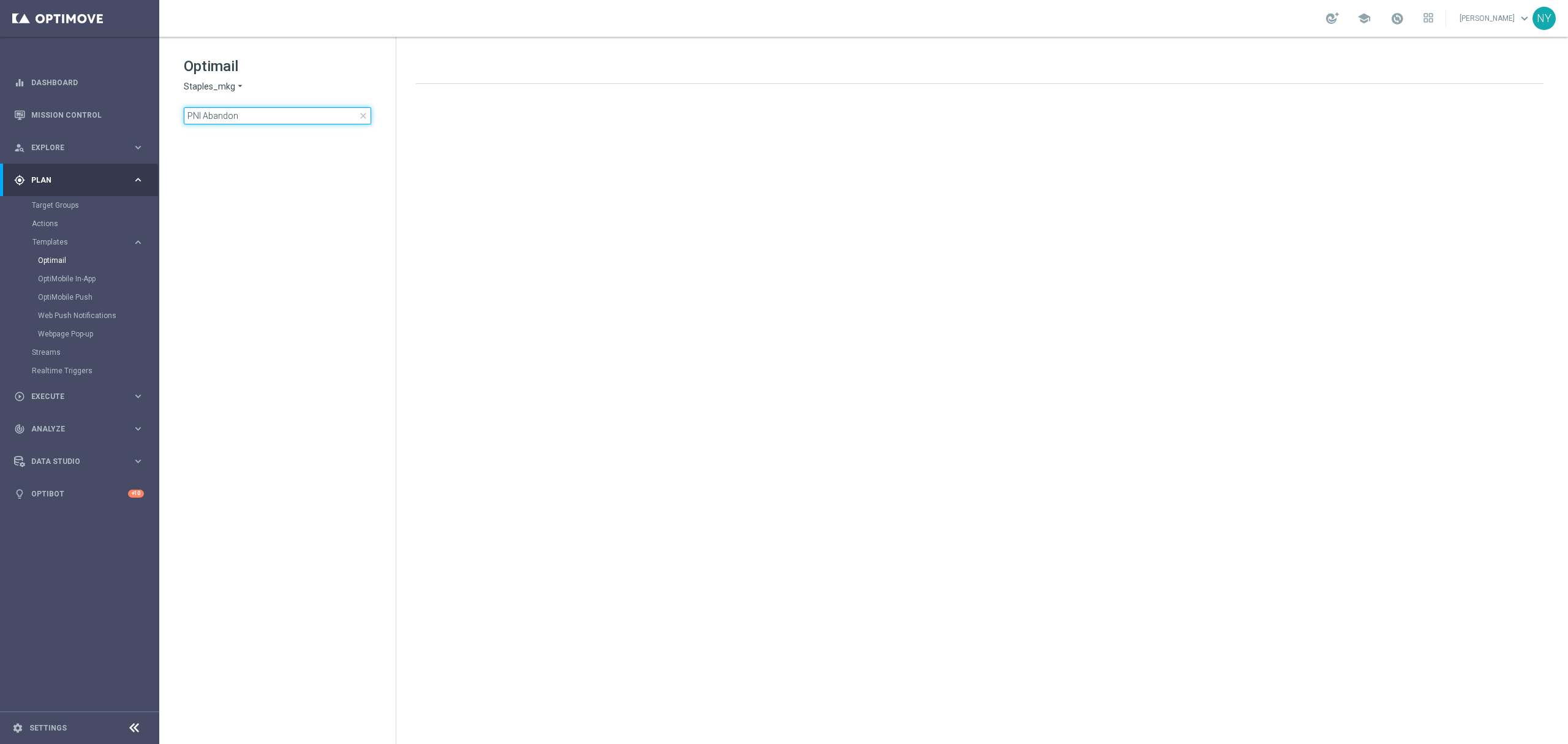
click at [206, 112] on input "PNI Abandon" at bounding box center [277, 115] width 188 height 17
type input "PNI"
click at [247, 118] on input "PNI" at bounding box center [277, 115] width 188 height 17
drag, startPoint x: 238, startPoint y: 117, endPoint x: 59, endPoint y: 104, distance: 179.5
click at [59, 104] on main "equalizer Dashboard Mission Control" at bounding box center [784, 372] width 1568 height 744
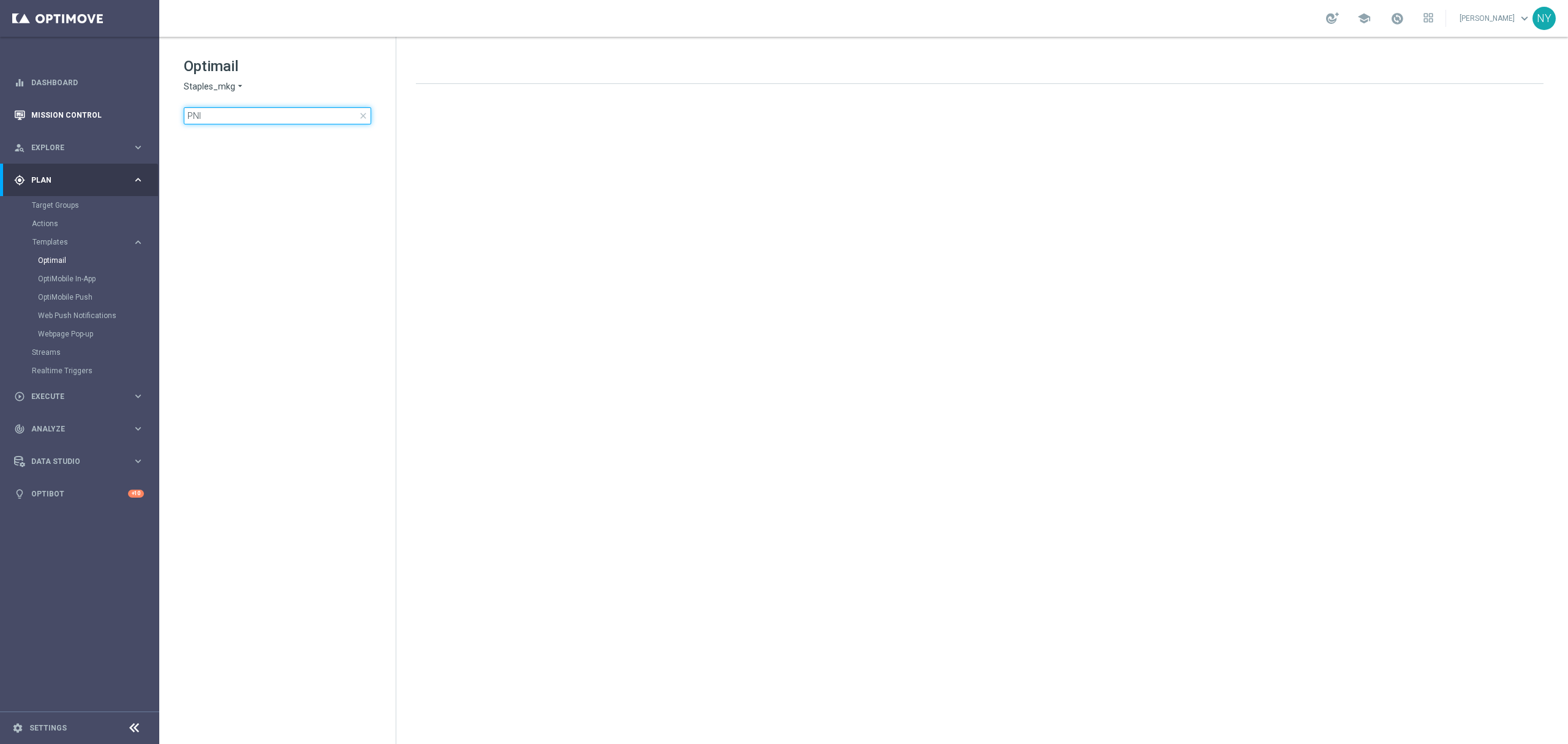
type input "CT_PNI Abandon Build_Updated_Oct2024_TOUCH1"
click at [304, 108] on input "CT_PNI Abandon Build_Updated_Oct2024_TOUCH1" at bounding box center [277, 115] width 188 height 17
drag, startPoint x: 255, startPoint y: 114, endPoint x: -201, endPoint y: 118, distance: 456.0
click at [0, 118] on html "equalizer Dashboard Mission Control" at bounding box center [784, 372] width 1568 height 744
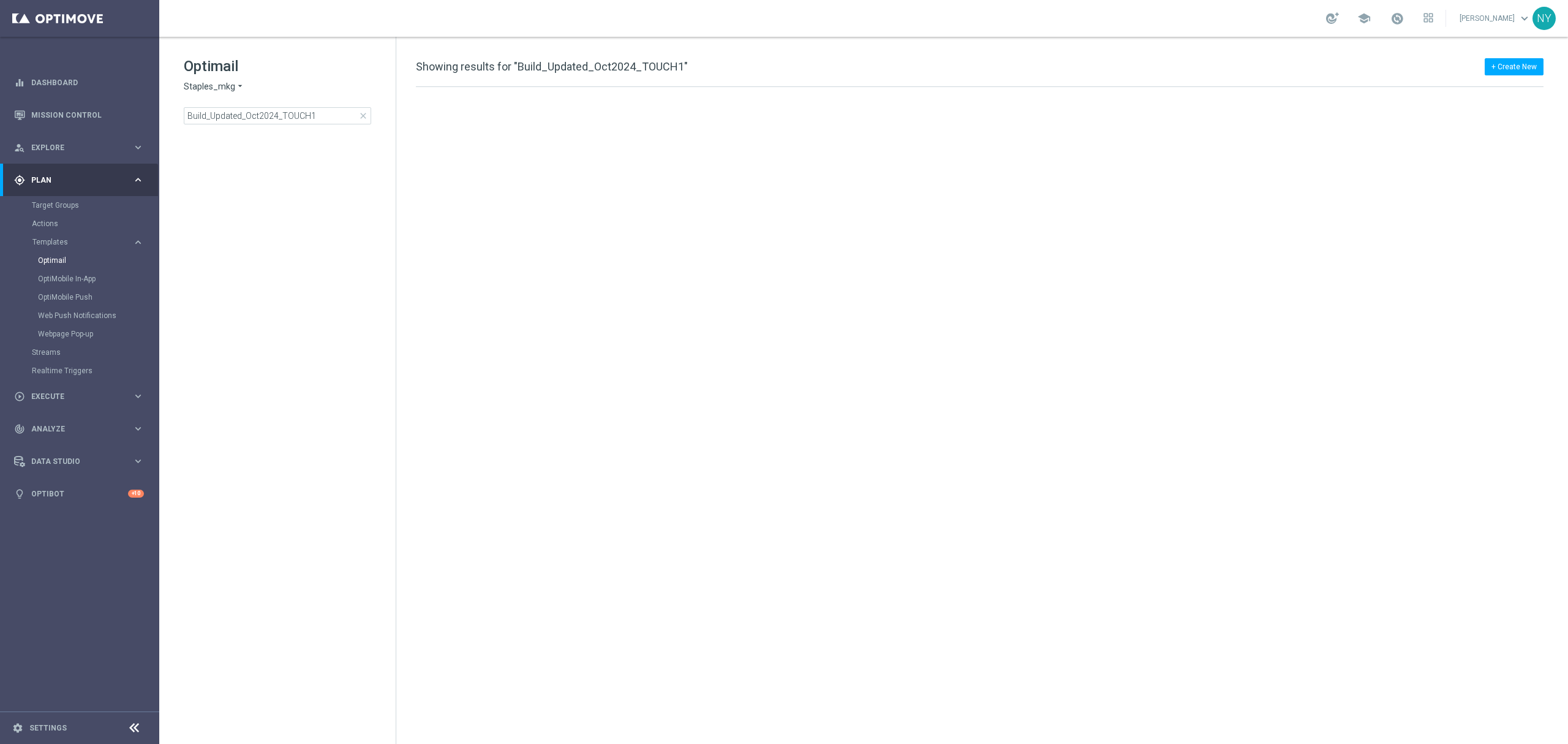
click at [209, 88] on span "Staples_mkg" at bounding box center [209, 86] width 51 height 12
click at [316, 115] on input "Build_Updated_Oct2024_TOUCH1" at bounding box center [277, 115] width 188 height 17
type input "Build_Updated_Oct2024_TOUCH"
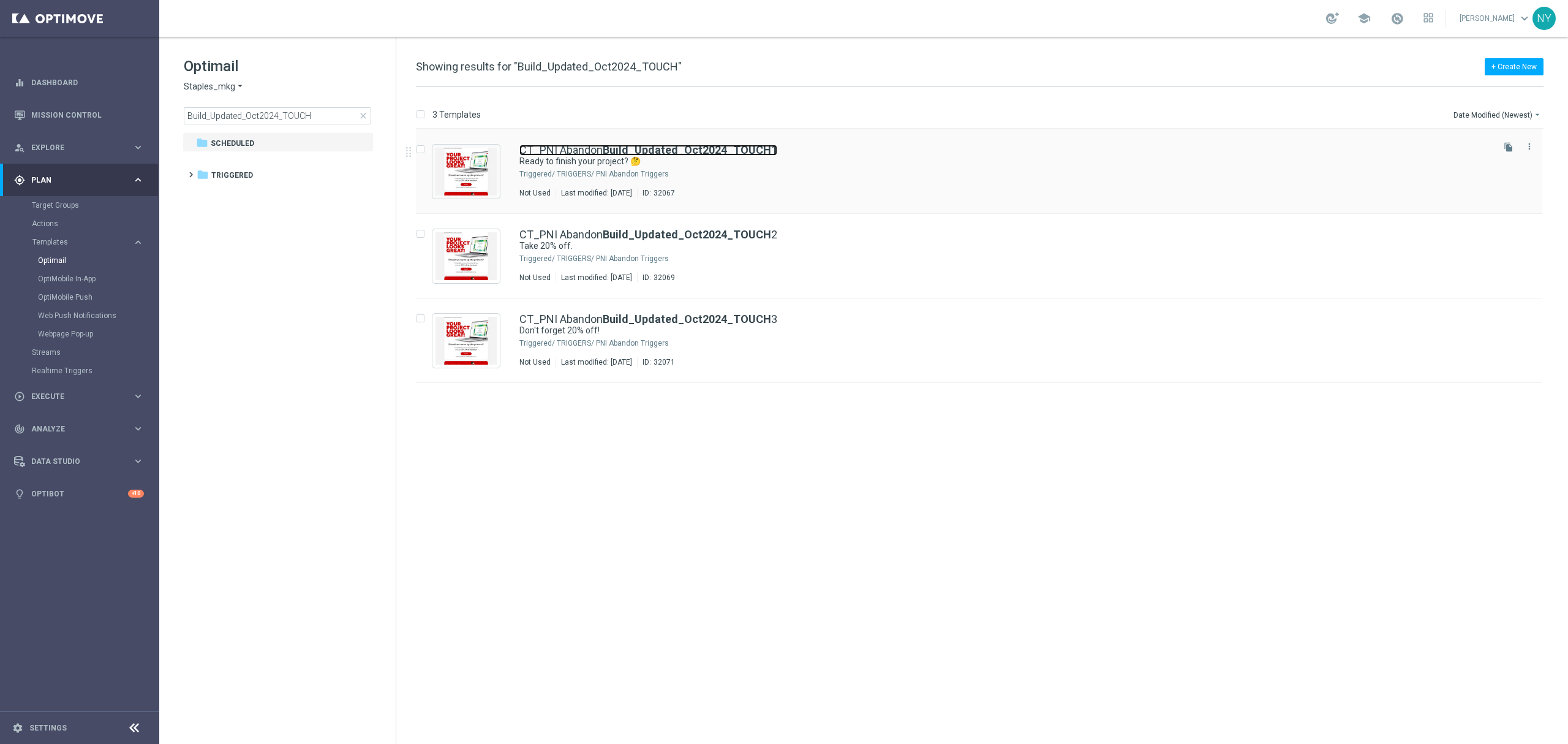
click at [612, 150] on b "Build_Updated_Oct2024_TOUCH" at bounding box center [687, 150] width 169 height 13
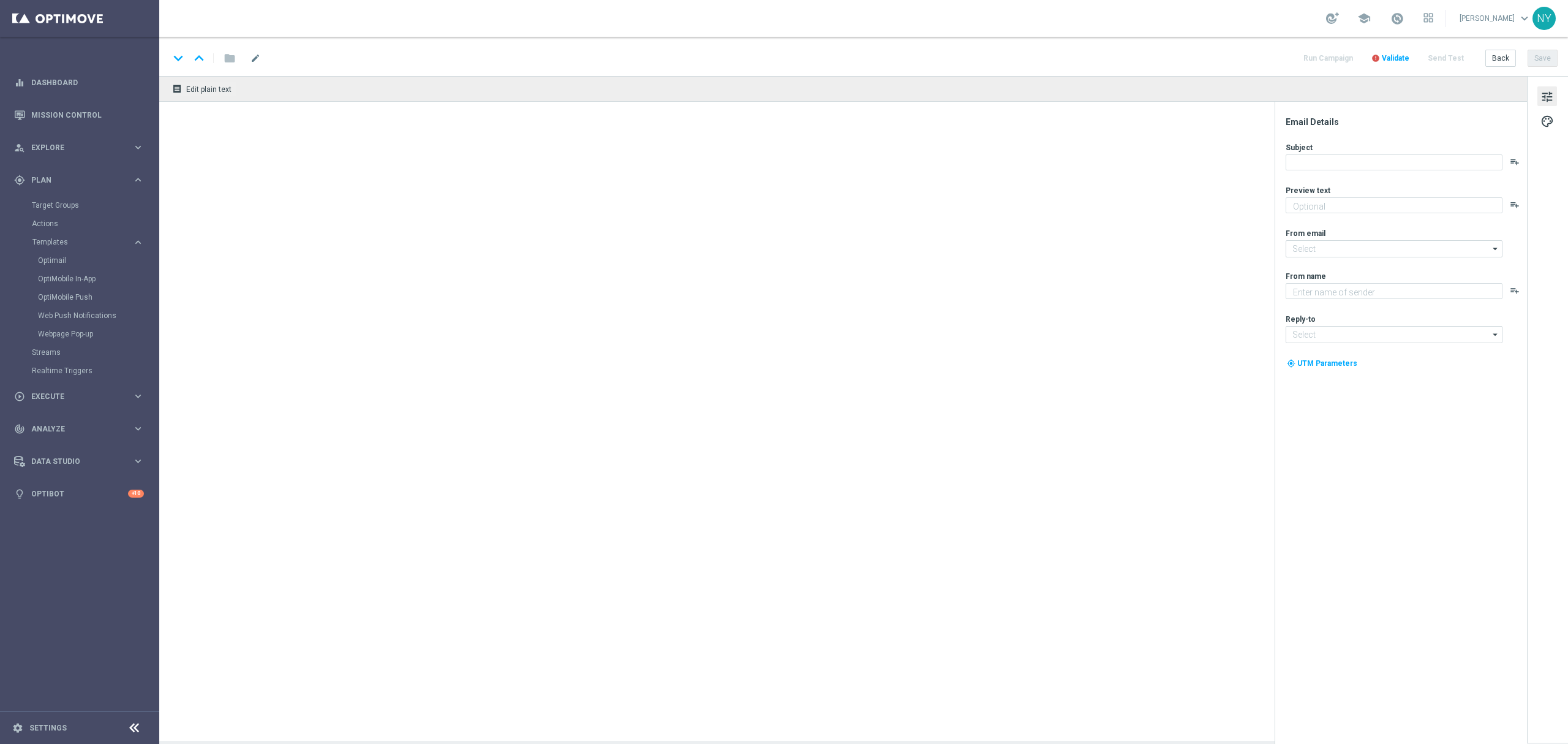
type textarea "Complete it [DATE] + save 20%!"
type textarea "Staples"
type input "[EMAIL_ADDRESS][DOMAIN_NAME]"
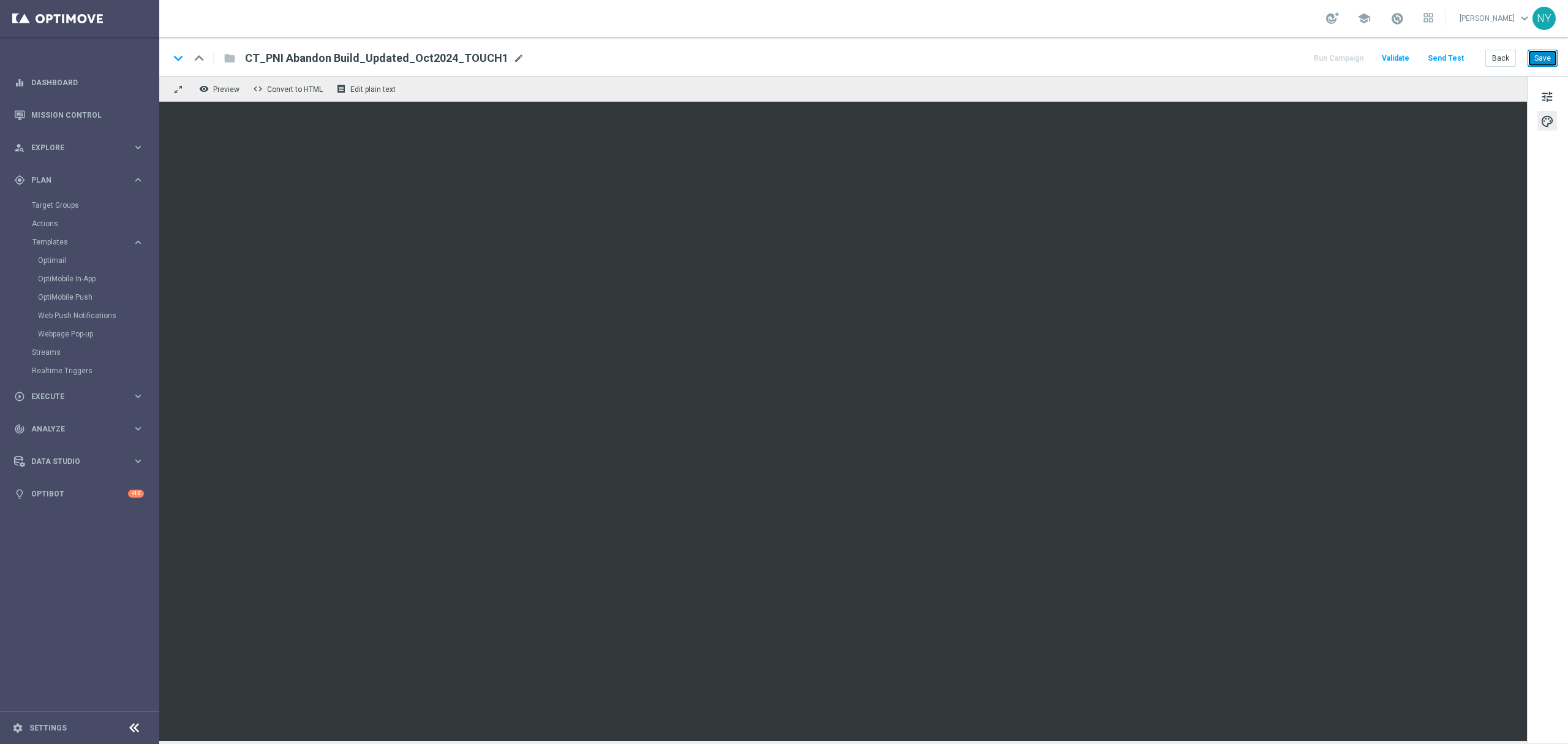
click at [1546, 60] on button "Save" at bounding box center [1542, 58] width 30 height 17
click at [1505, 55] on button "Back" at bounding box center [1500, 58] width 30 height 17
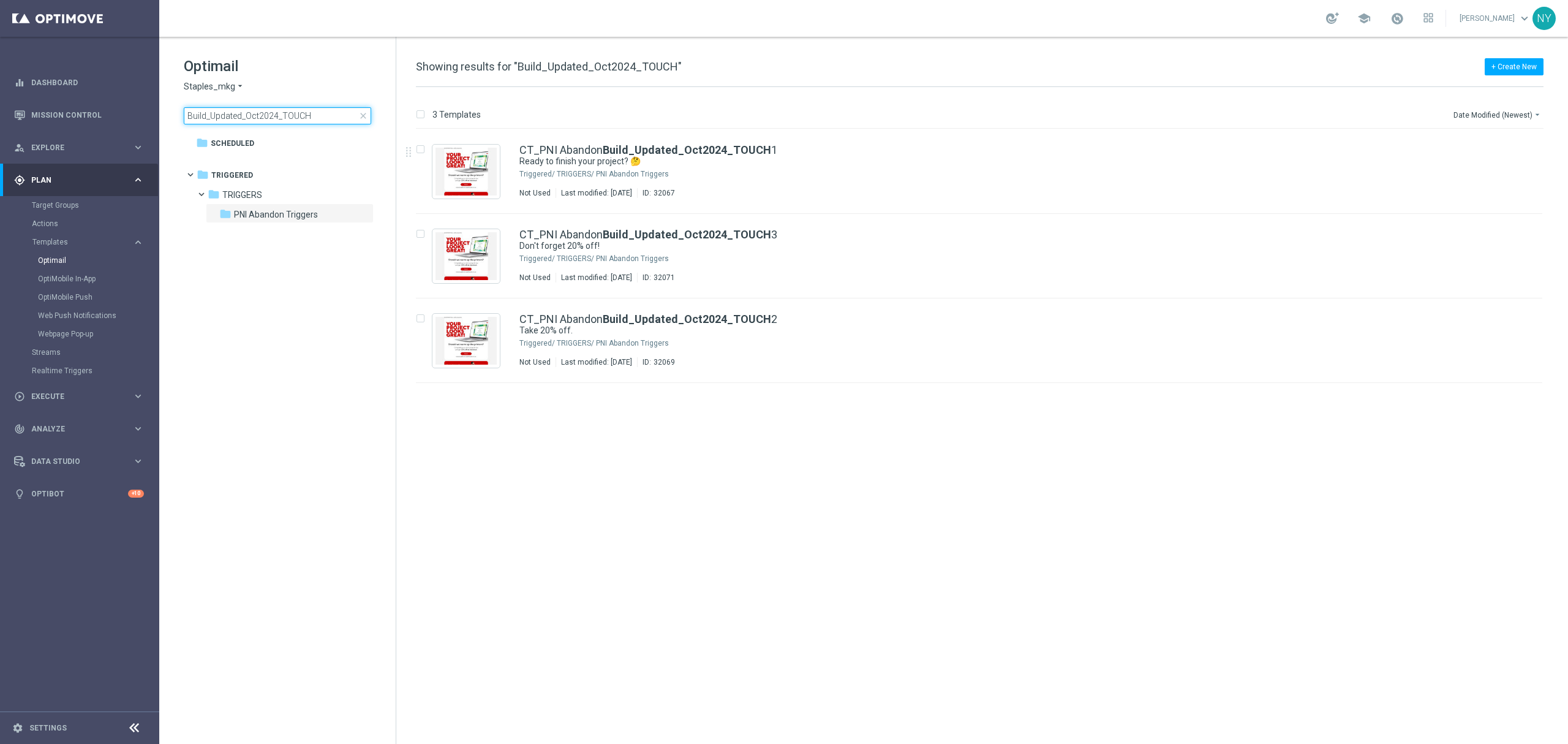
drag, startPoint x: 318, startPoint y: 114, endPoint x: 244, endPoint y: 124, distance: 74.7
click at [244, 124] on input "Build_Updated_Oct2024_TOUCH" at bounding box center [277, 115] width 188 height 17
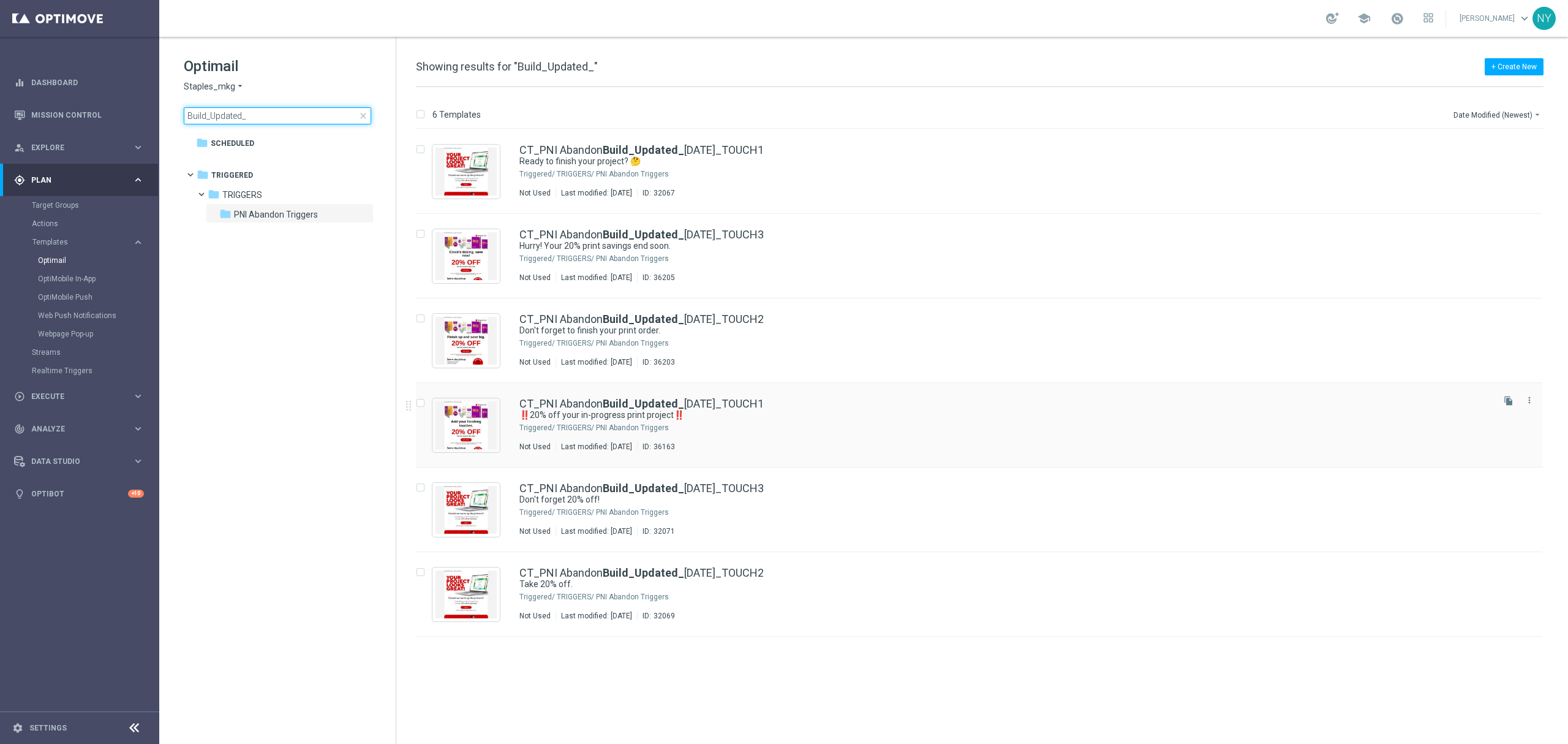
type input "Build_Updated_"
click at [676, 402] on b "Build_Updated_" at bounding box center [643, 403] width 81 height 13
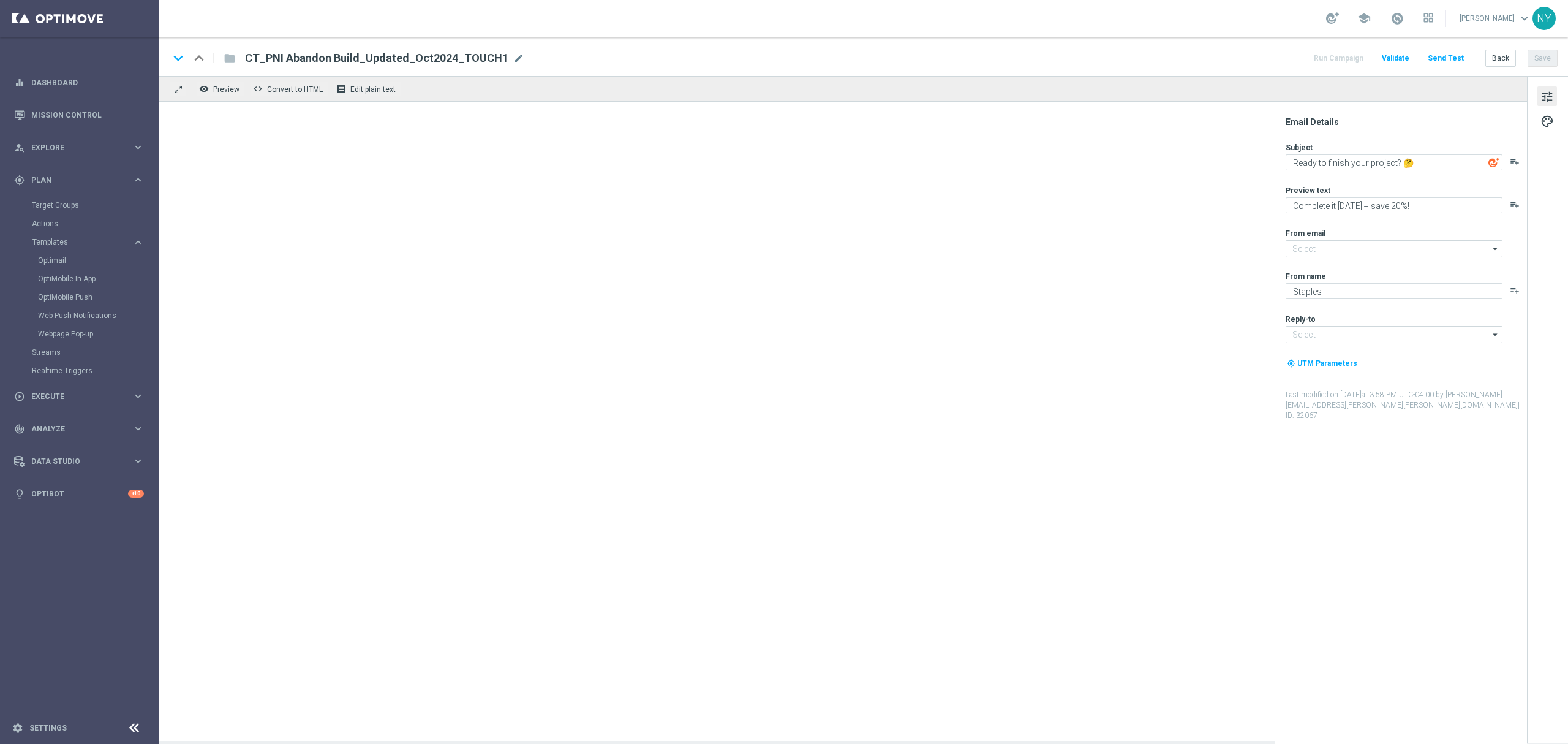
type input "[EMAIL_ADDRESS][DOMAIN_NAME]"
type textarea "‼️20% off your in-progress print project‼️"
type textarea "Finish your print project [DATE] and save!"
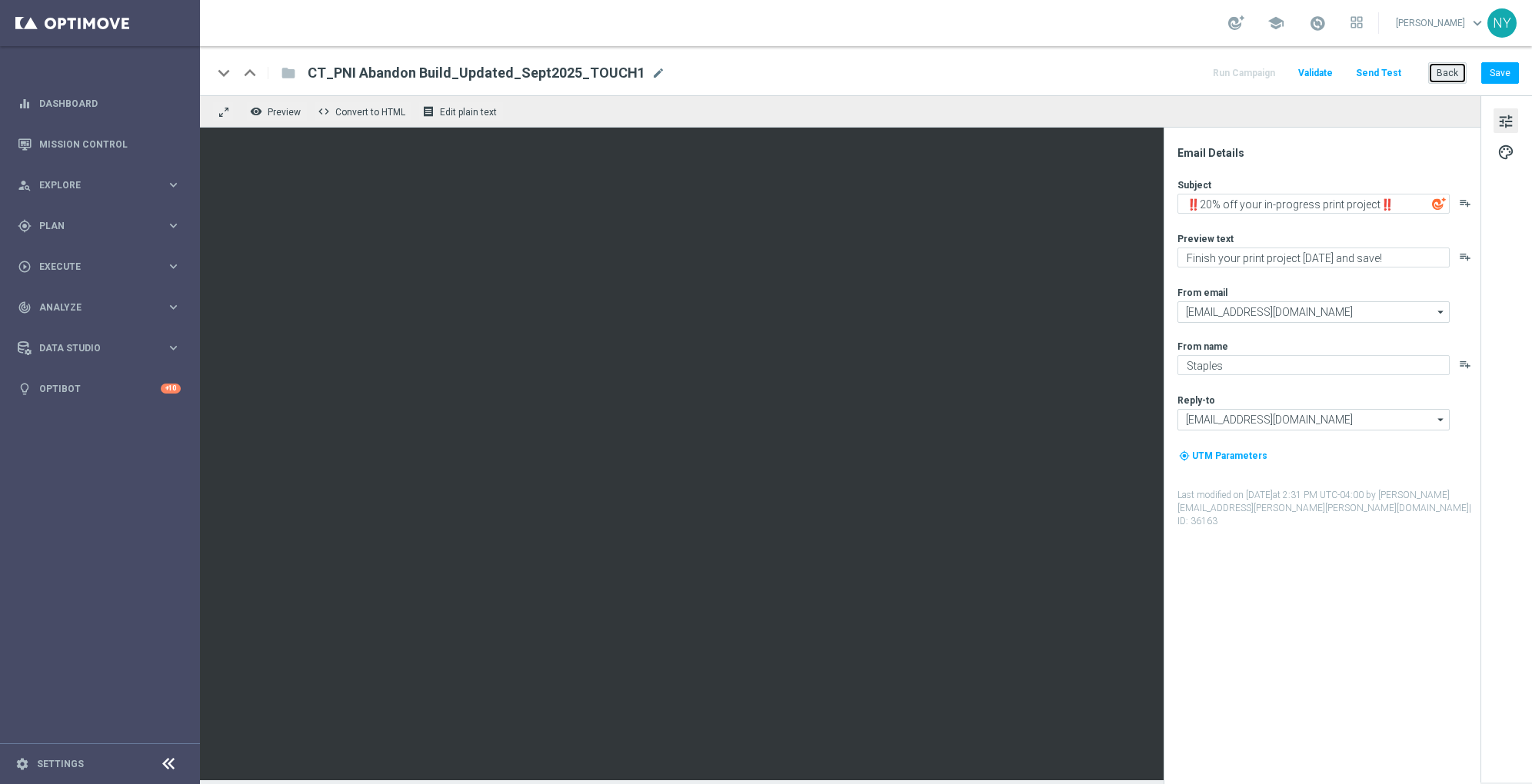
click at [1444, 71] on button "Back" at bounding box center [1447, 72] width 38 height 21
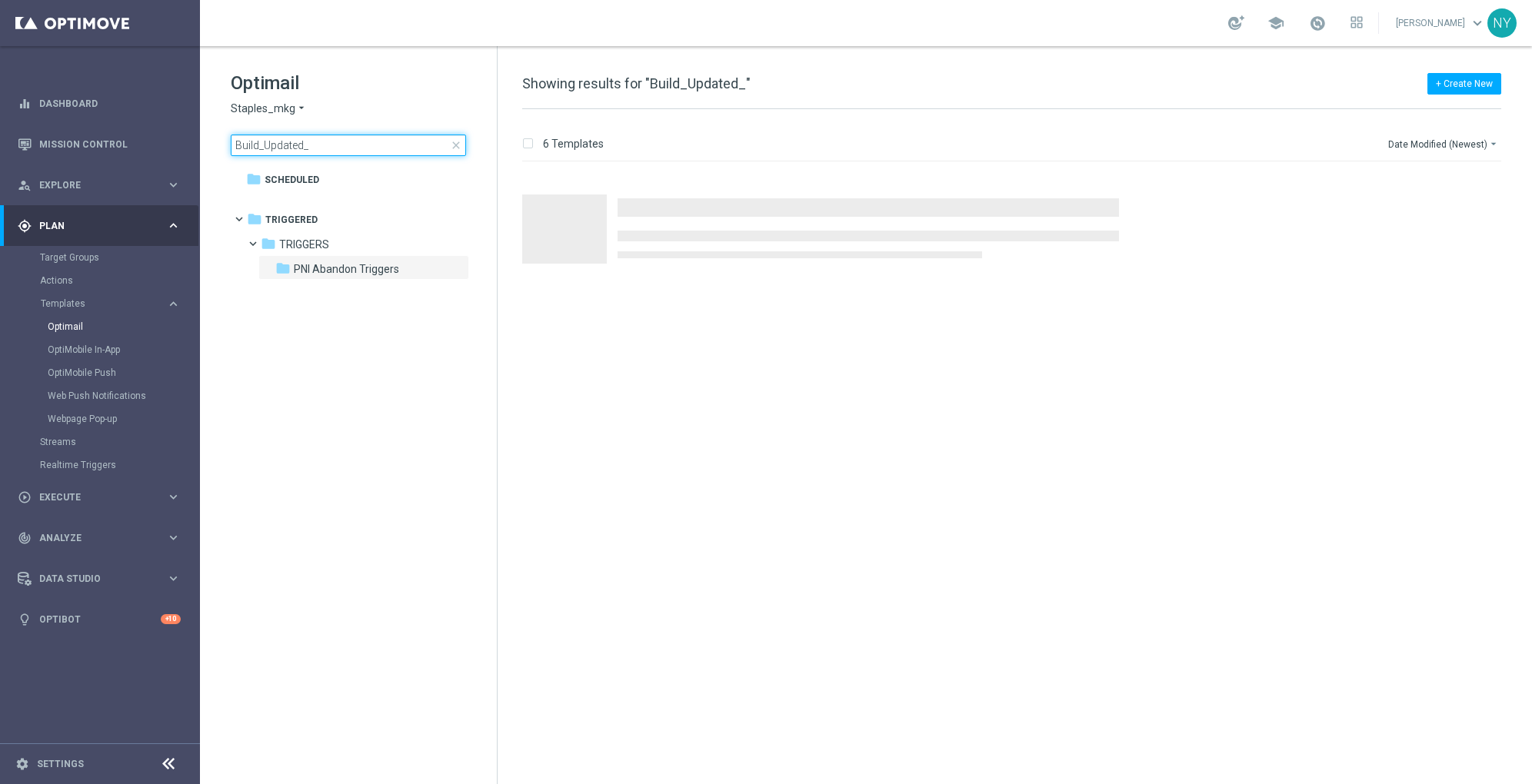
click at [343, 134] on input "Build_Updated_" at bounding box center [348, 145] width 236 height 21
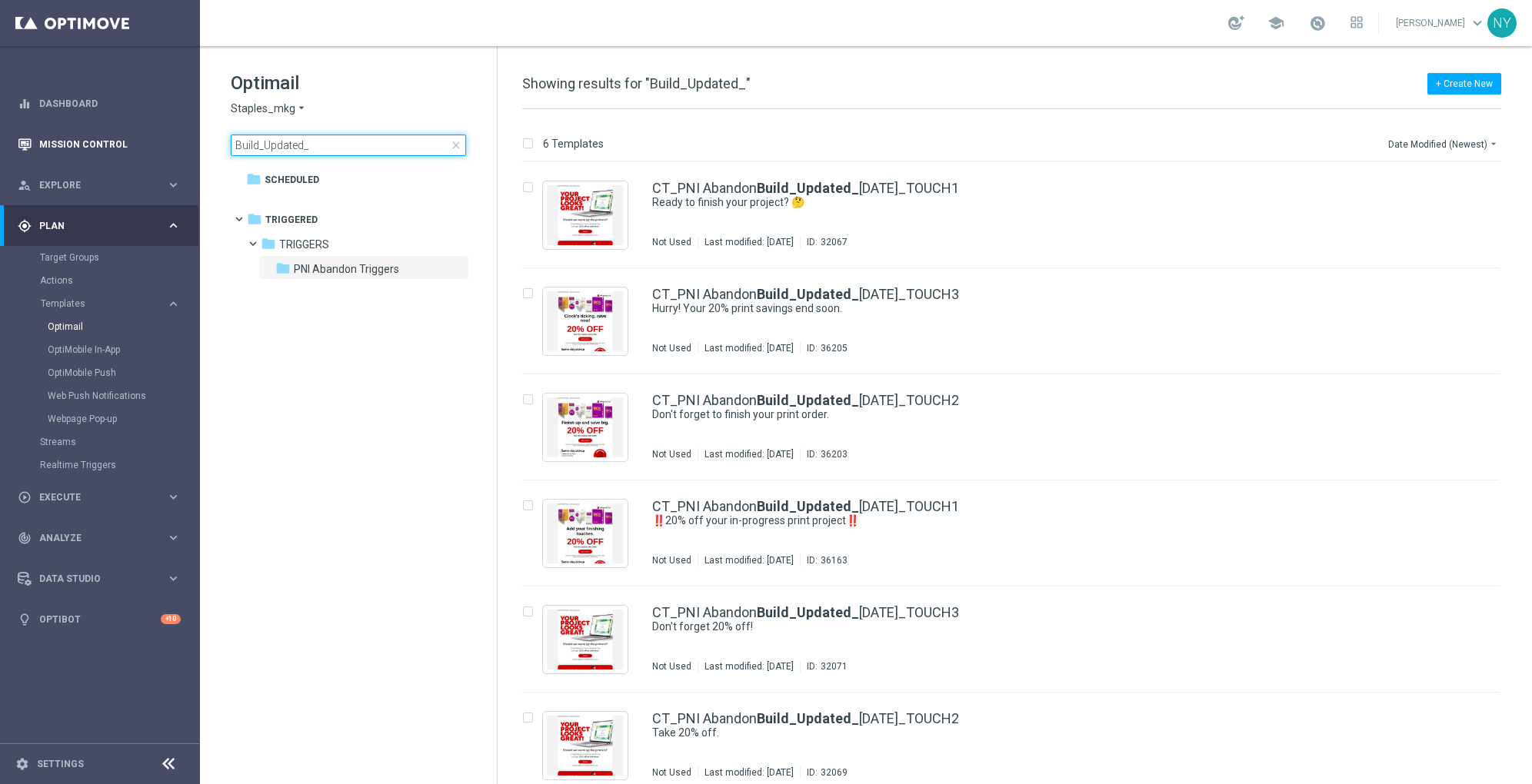
drag, startPoint x: 344, startPoint y: 144, endPoint x: 117, endPoint y: 134, distance: 227.2
click at [117, 134] on main "equalizer Dashboard Mission Control" at bounding box center [766, 392] width 1532 height 784
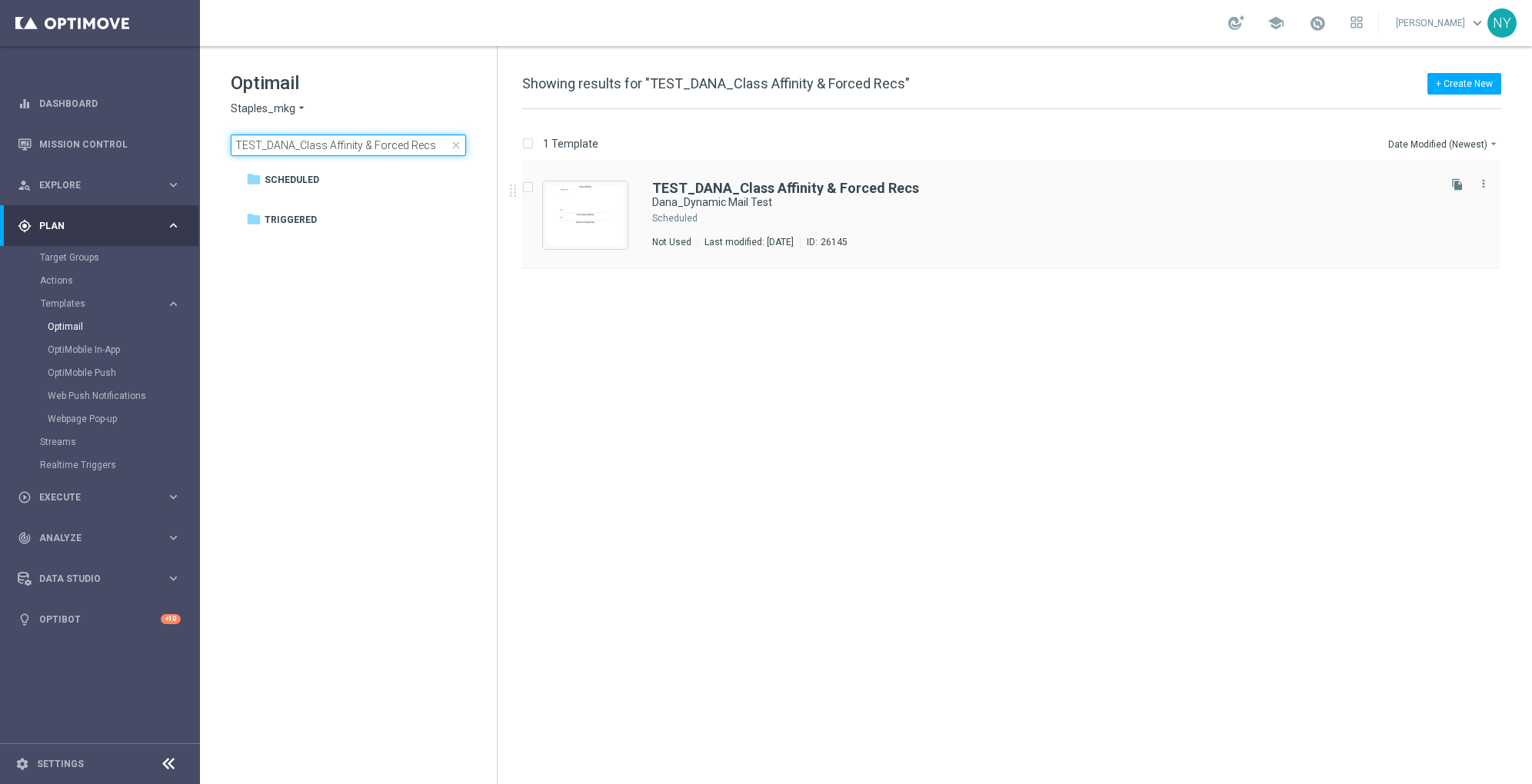
type input "TEST_DANA_Class Affinity & Forced Recs"
click at [709, 189] on b "TEST_DANA_Class Affinity & Forced Recs" at bounding box center [786, 188] width 267 height 16
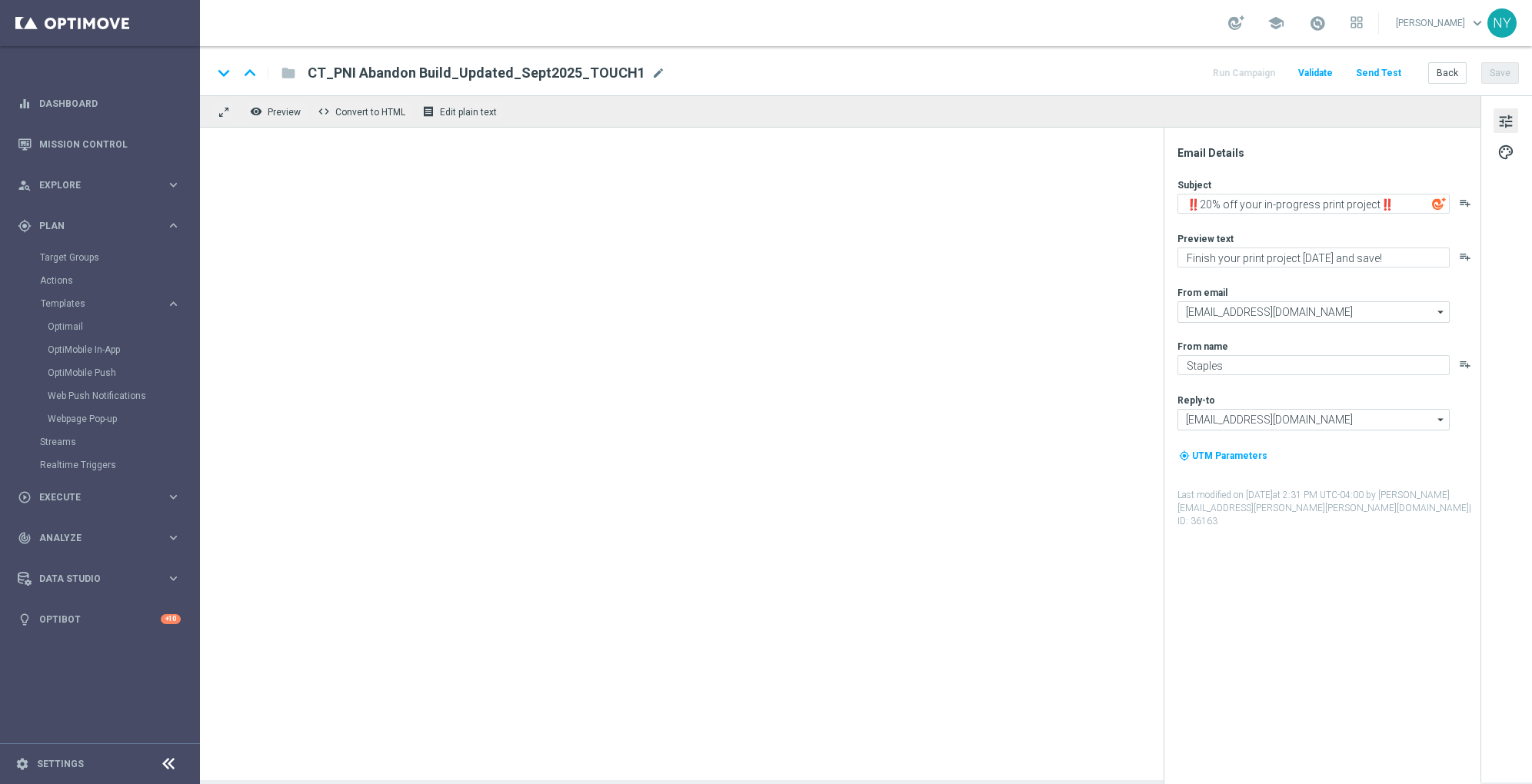
type textarea "Dana_Dynamic Mail Test"
type input "[EMAIL_ADDRESS][DOMAIN_NAME]"
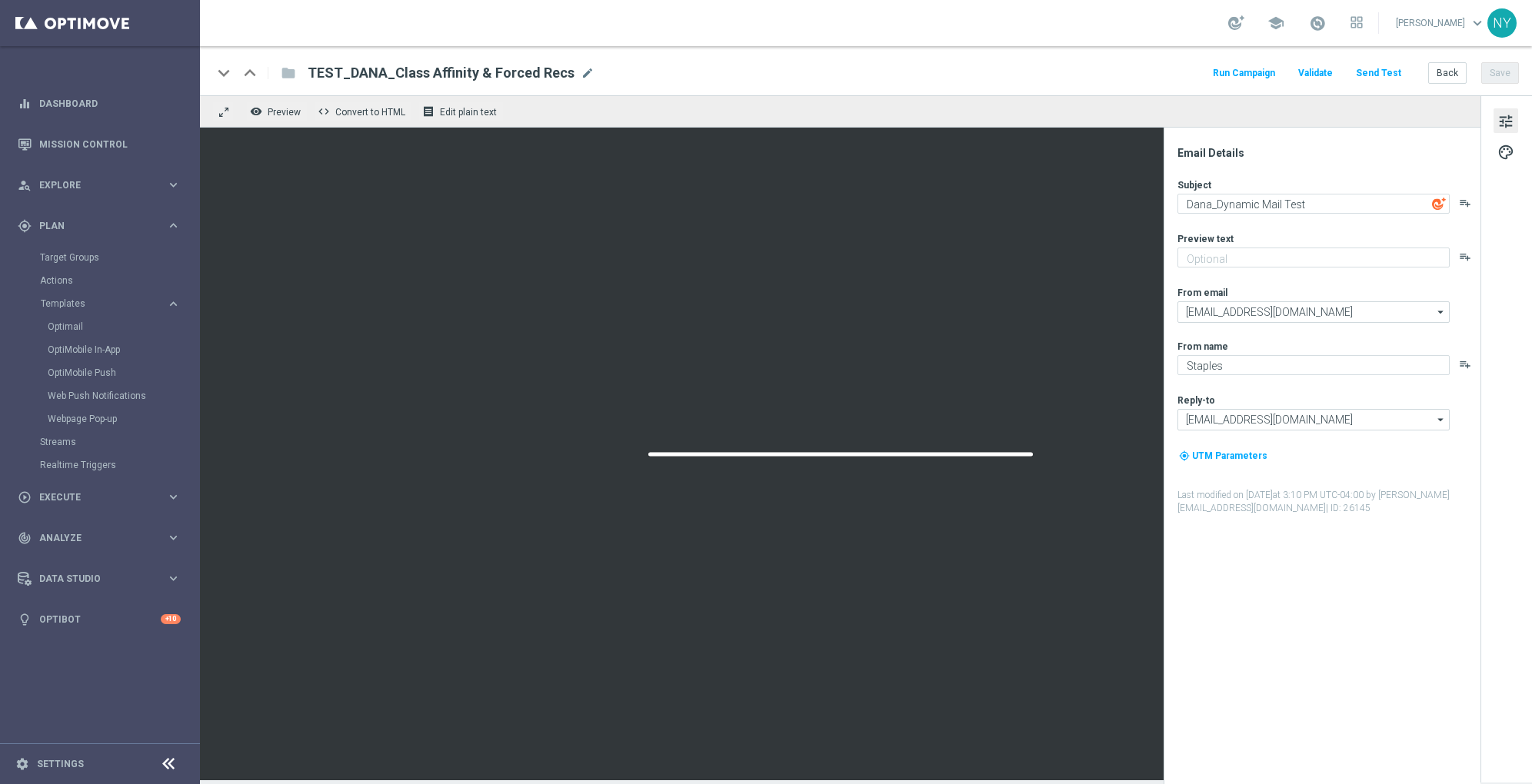
click at [1370, 71] on button "Send Test" at bounding box center [1379, 73] width 50 height 20
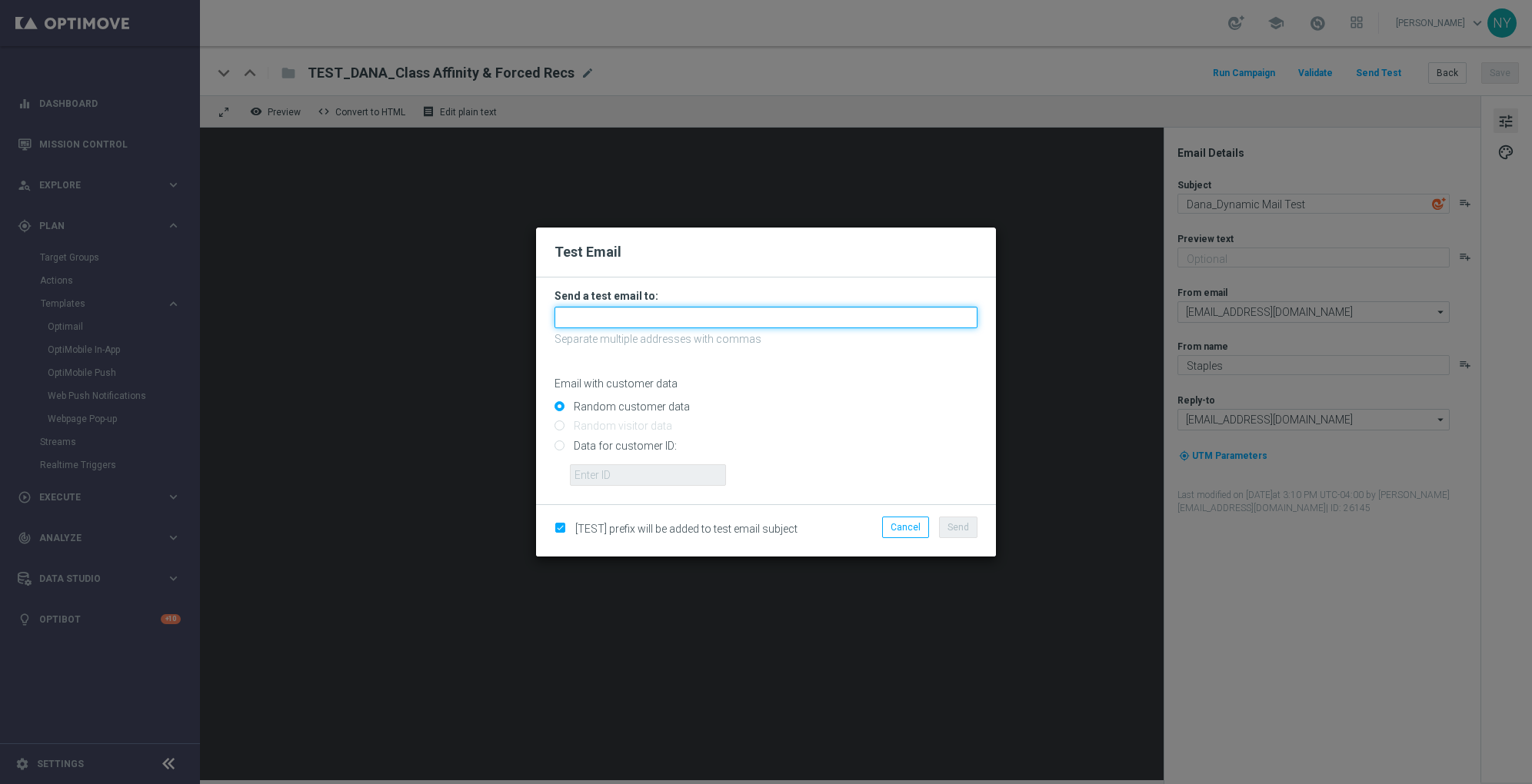
click at [601, 317] on input "text" at bounding box center [766, 317] width 423 height 21
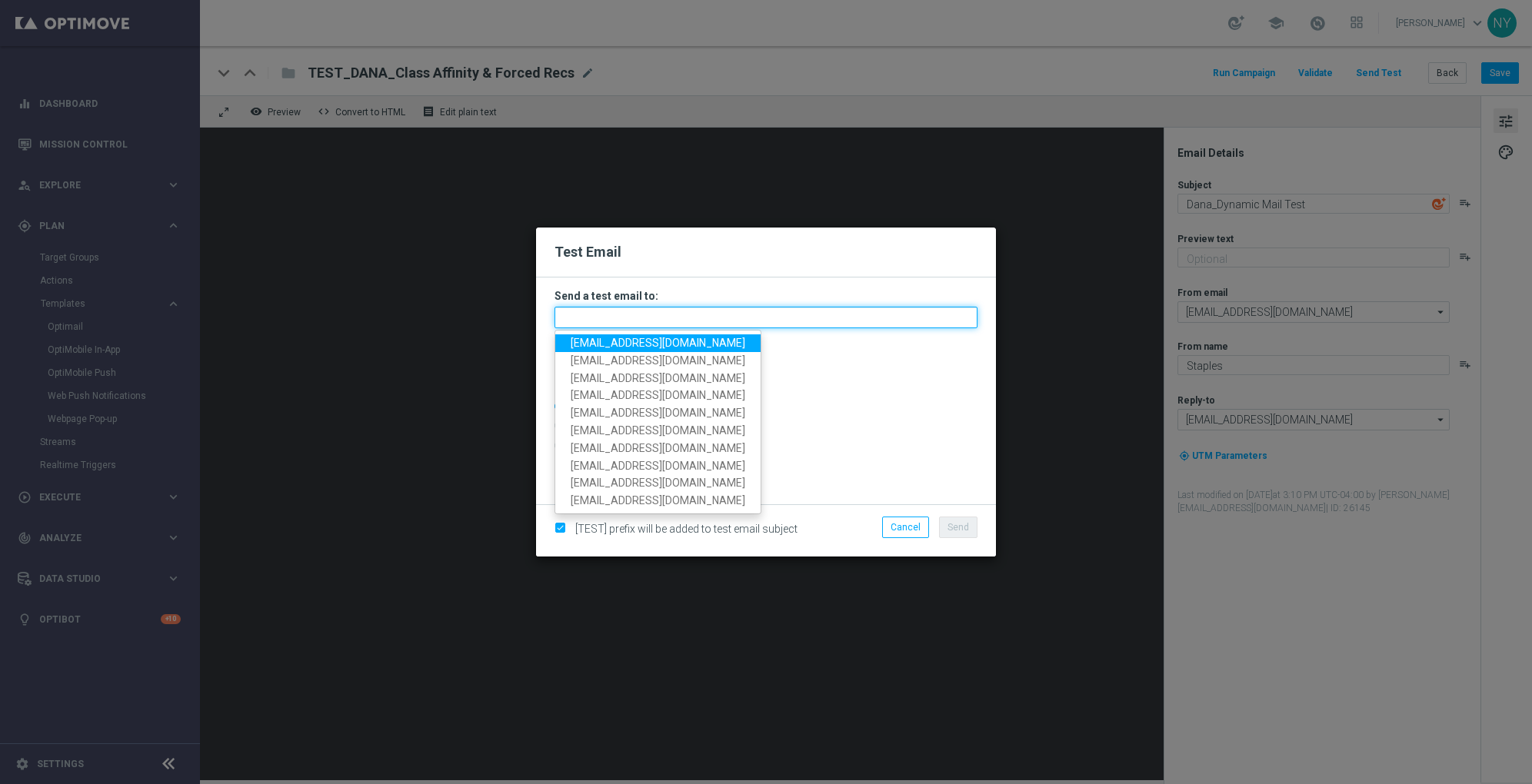
click at [625, 323] on input "text" at bounding box center [766, 317] width 423 height 21
type input "n"
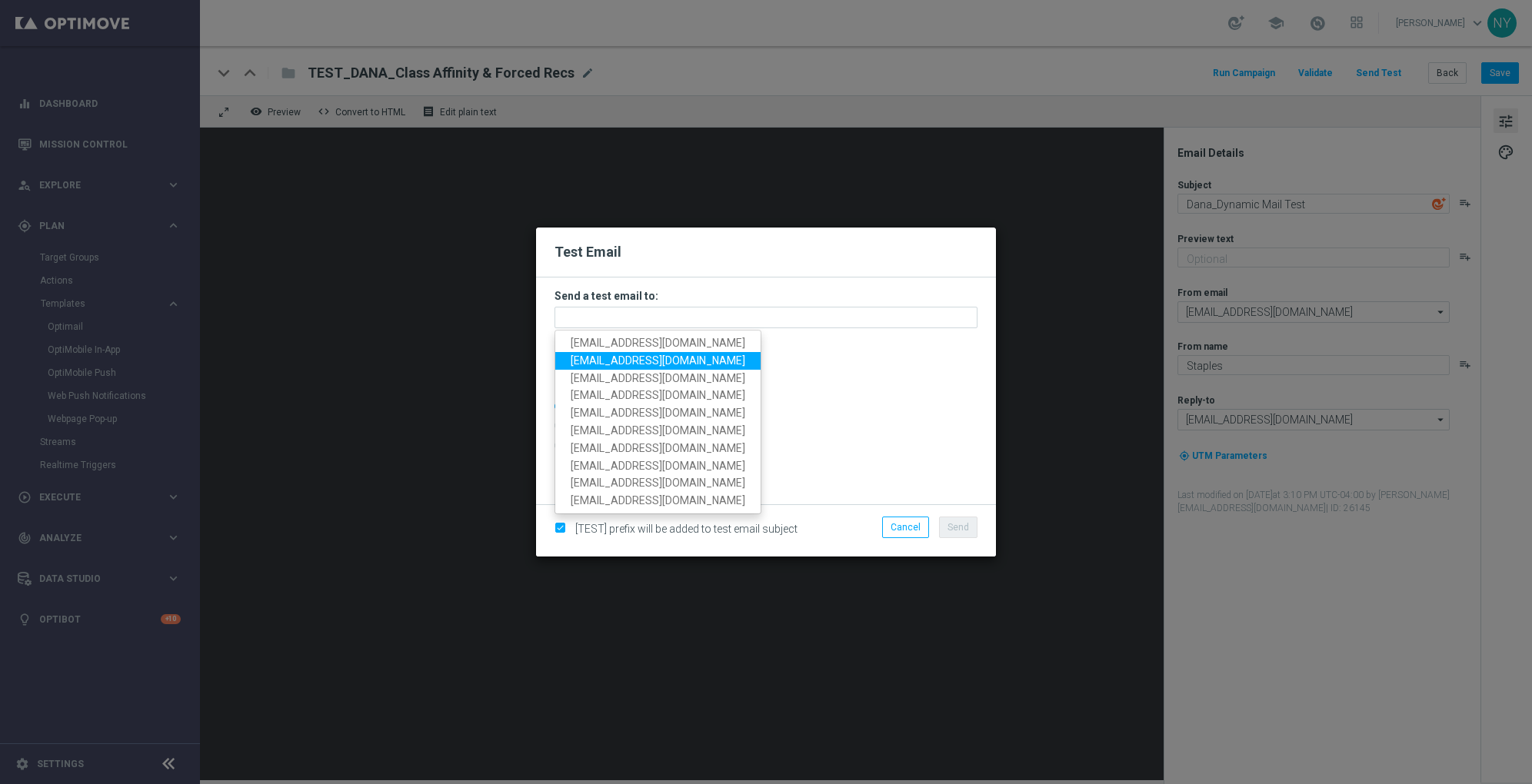
click at [641, 357] on span "[EMAIL_ADDRESS][DOMAIN_NAME]" at bounding box center [658, 361] width 174 height 12
type input "[EMAIL_ADDRESS][DOMAIN_NAME]"
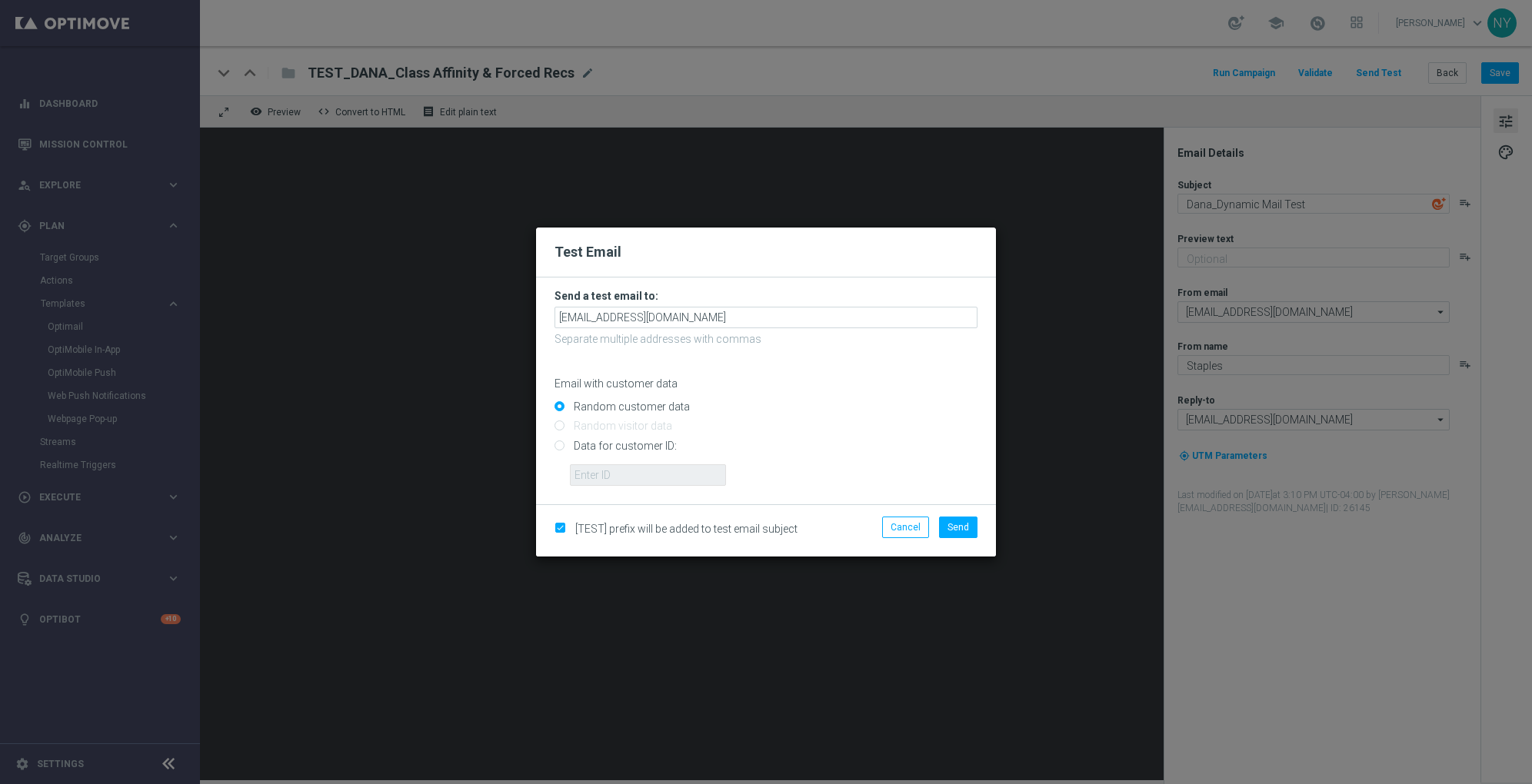
click at [565, 446] on input "Data for customer ID:" at bounding box center [766, 452] width 423 height 21
radio input "true"
click at [577, 468] on input "text" at bounding box center [648, 474] width 157 height 21
click at [607, 470] on input "text" at bounding box center [648, 474] width 157 height 21
paste input "10000450522"
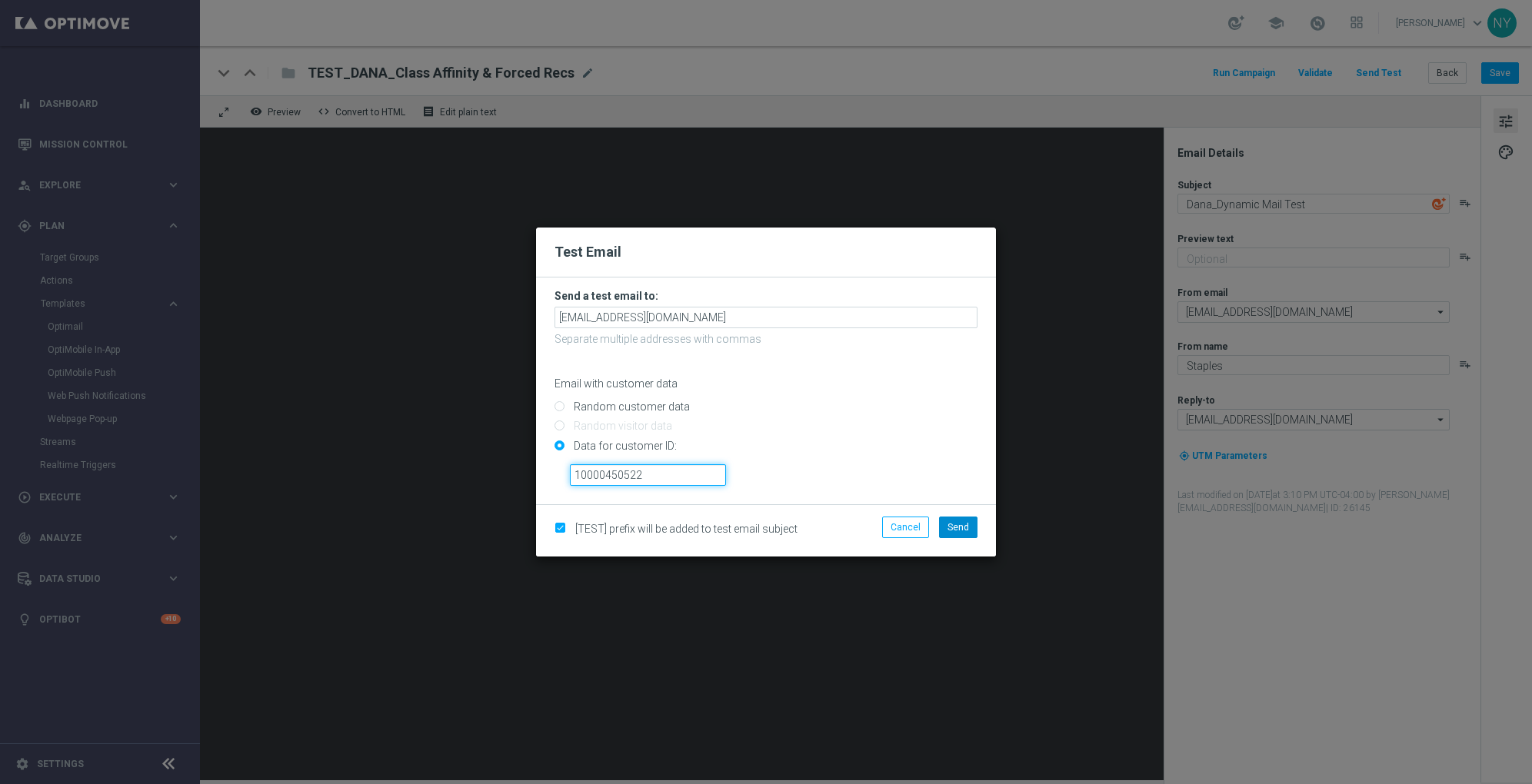
type input "10000450522"
click at [965, 526] on span "Send" at bounding box center [958, 527] width 21 height 11
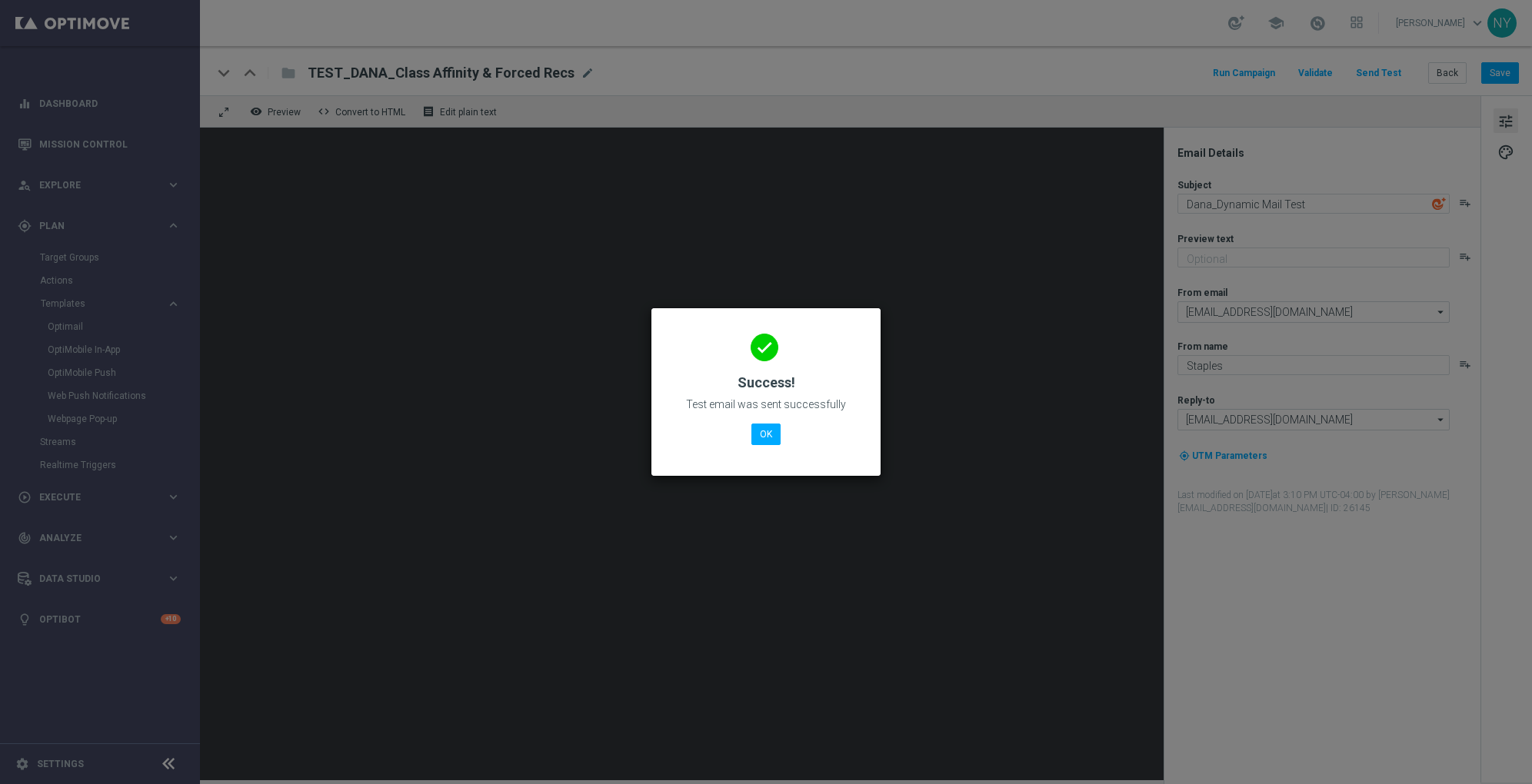
drag, startPoint x: 1272, startPoint y: 196, endPoint x: 1489, endPoint y: 272, distance: 229.9
click at [1489, 272] on modal-container "done Success! Test email was sent successfully OK" at bounding box center [766, 392] width 1532 height 784
